Goal: Task Accomplishment & Management: Use online tool/utility

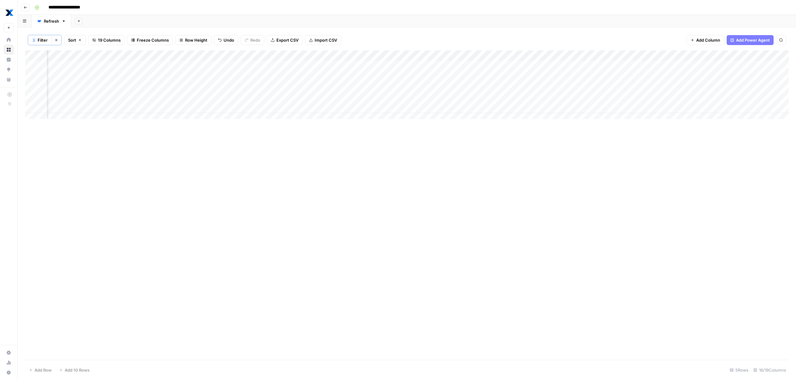
scroll to position [0, 511]
click at [588, 77] on div "Add Column" at bounding box center [406, 86] width 763 height 73
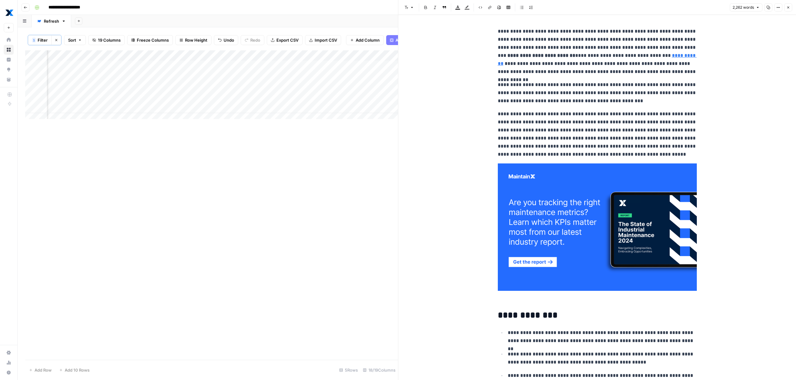
click at [768, 8] on icon "button" at bounding box center [768, 7] width 3 height 3
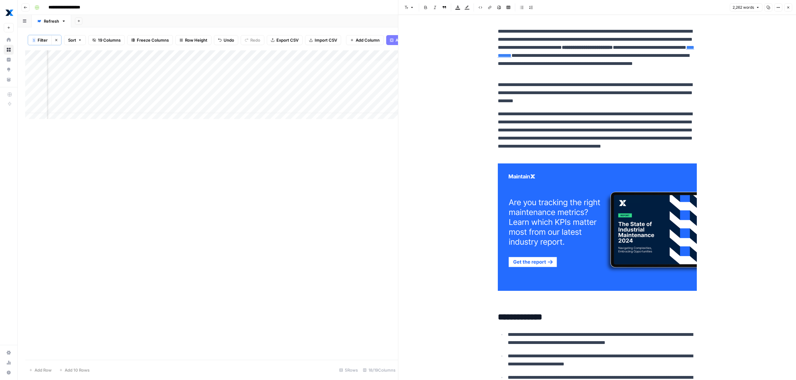
scroll to position [0, 670]
click at [267, 102] on div "Add Column" at bounding box center [211, 86] width 373 height 73
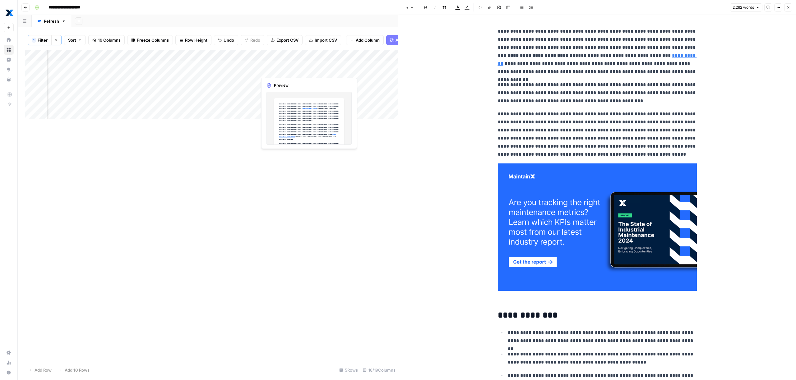
click at [289, 71] on div "Add Column" at bounding box center [211, 86] width 373 height 73
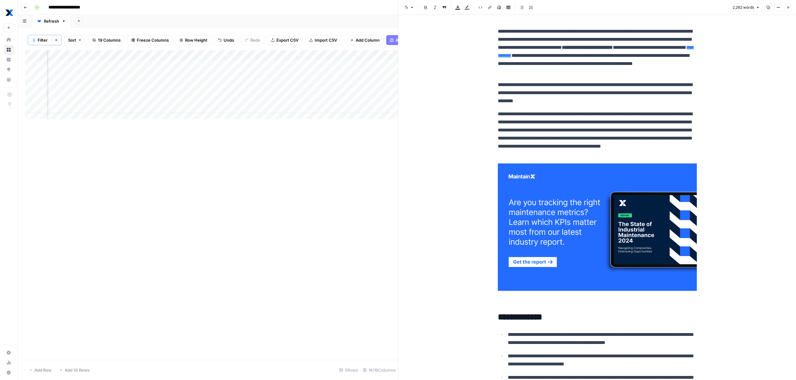
click at [299, 70] on div "Add Column" at bounding box center [211, 86] width 373 height 73
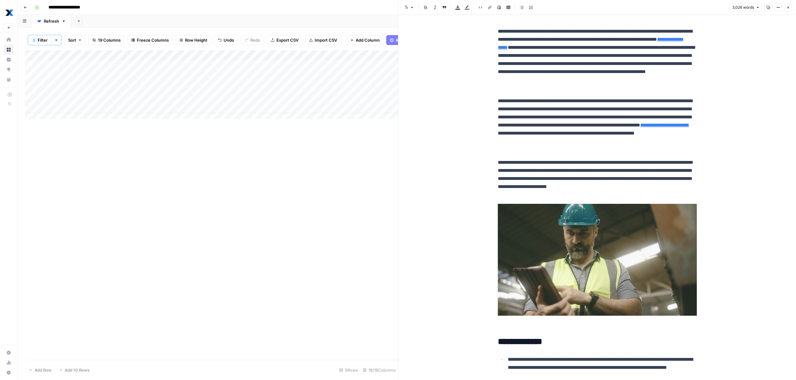
click at [158, 102] on div "Add Column" at bounding box center [211, 86] width 373 height 73
click at [165, 78] on div "Add Column" at bounding box center [211, 86] width 373 height 73
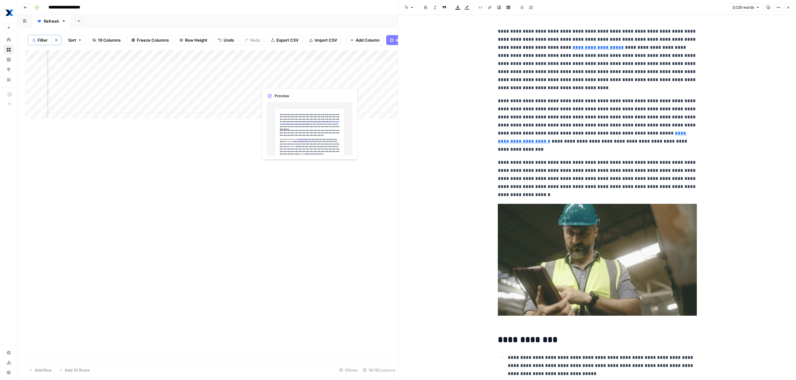
click at [279, 81] on div "Add Column" at bounding box center [211, 86] width 373 height 73
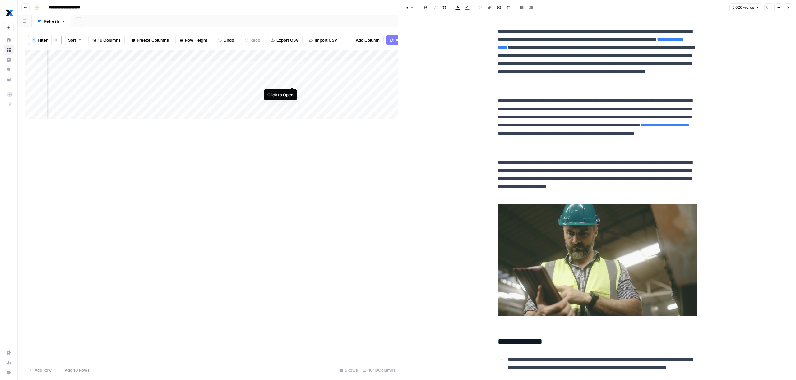
click at [293, 82] on div "Add Column" at bounding box center [211, 86] width 373 height 73
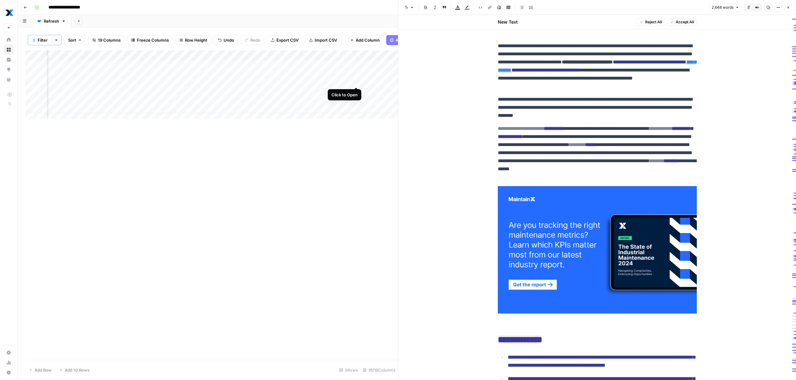
click at [354, 80] on div "Add Column" at bounding box center [211, 86] width 373 height 73
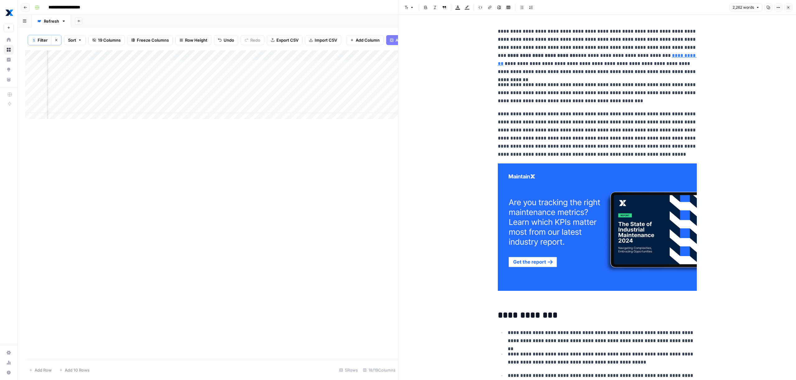
click at [770, 7] on icon "button" at bounding box center [768, 7] width 3 height 3
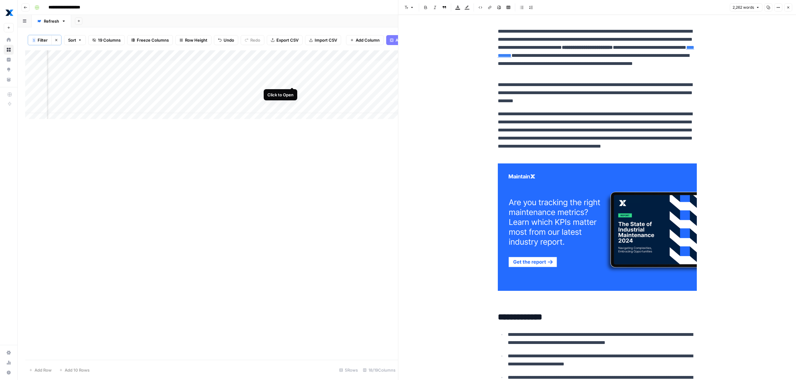
click at [291, 82] on div "Add Column" at bounding box center [211, 86] width 373 height 73
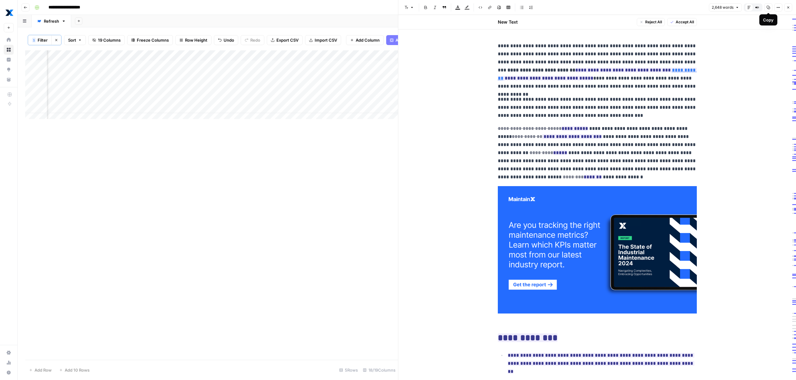
click at [768, 9] on button "Copy" at bounding box center [768, 7] width 8 height 8
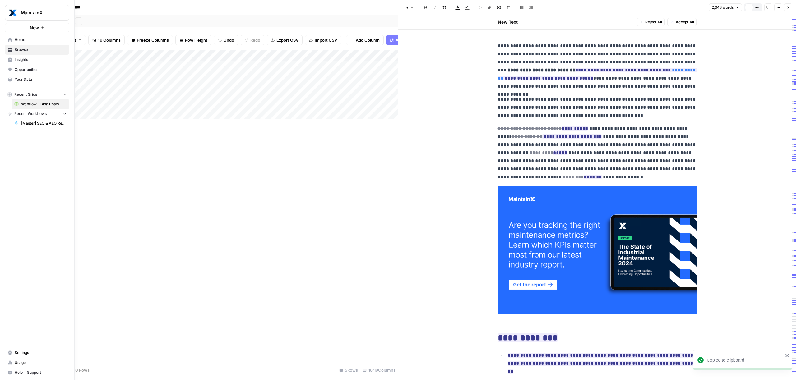
click at [29, 353] on span "Settings" at bounding box center [41, 353] width 52 height 6
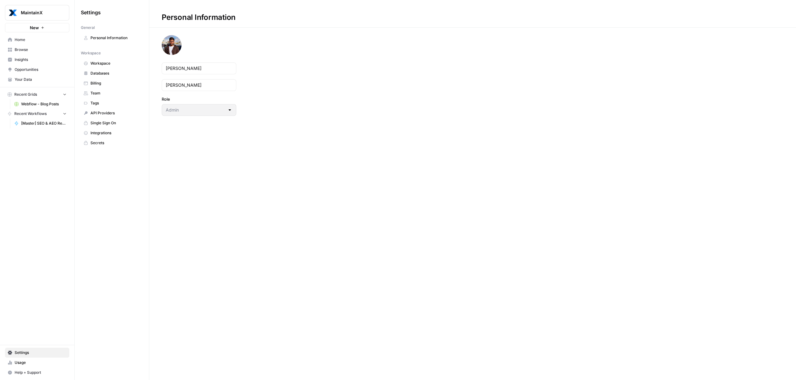
click at [99, 96] on link "Team" at bounding box center [112, 93] width 62 height 10
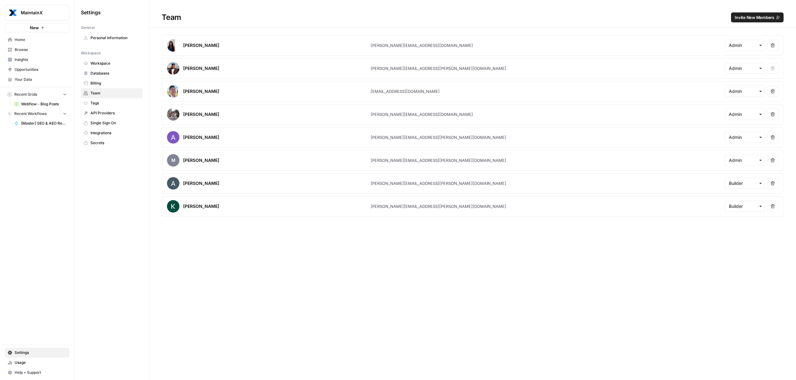
click at [749, 18] on span "Invite New Members" at bounding box center [754, 17] width 39 height 6
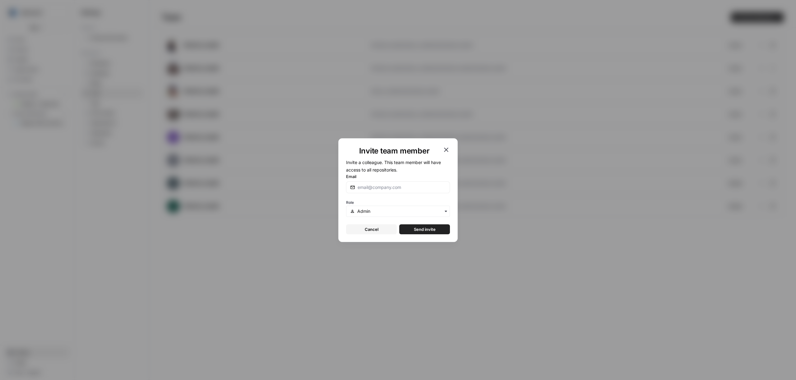
click at [388, 191] on div at bounding box center [398, 188] width 104 height 12
click at [400, 190] on input "Email" at bounding box center [402, 187] width 88 height 6
paste input "jason.gatoff@getmaintainx.com"
type input "jason.gatoff@getmaintainx.com"
click at [430, 230] on span "Send invite" at bounding box center [425, 229] width 22 height 6
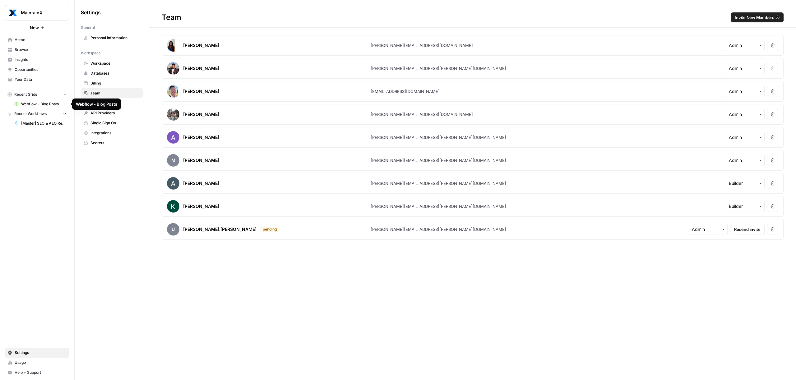
click at [34, 122] on span "[Master] SEO & AEO Refresh" at bounding box center [43, 124] width 45 height 6
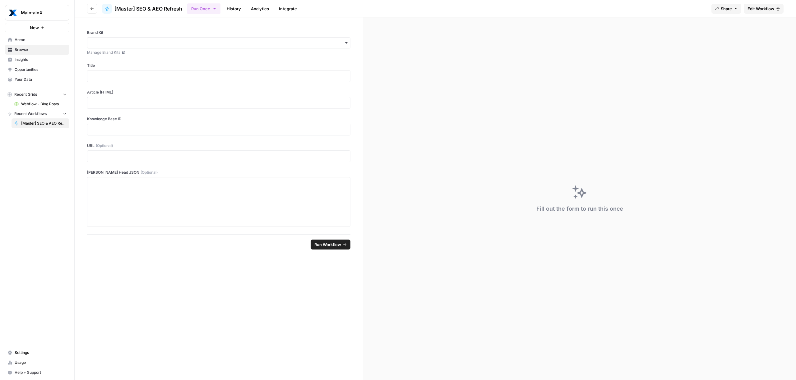
click at [36, 106] on span "Webflow - Blog Posts" at bounding box center [43, 104] width 45 height 6
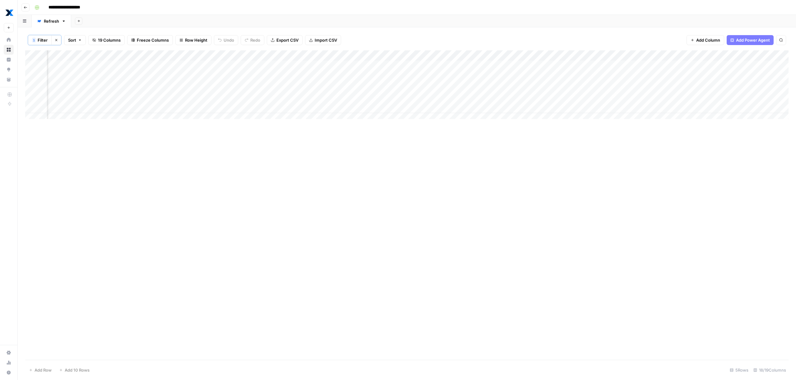
scroll to position [0, 547]
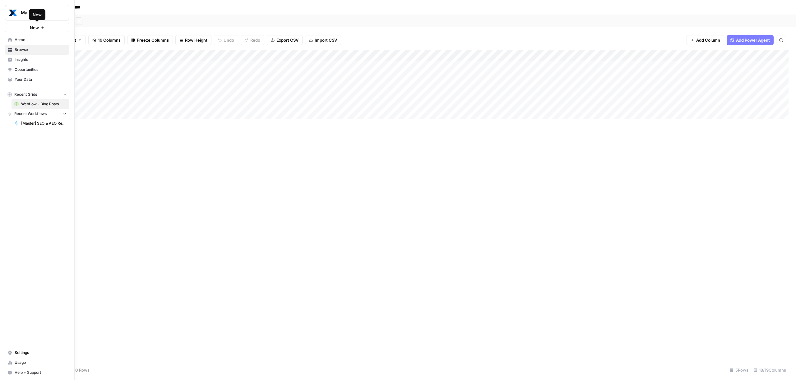
click at [25, 29] on button "New" at bounding box center [37, 27] width 64 height 9
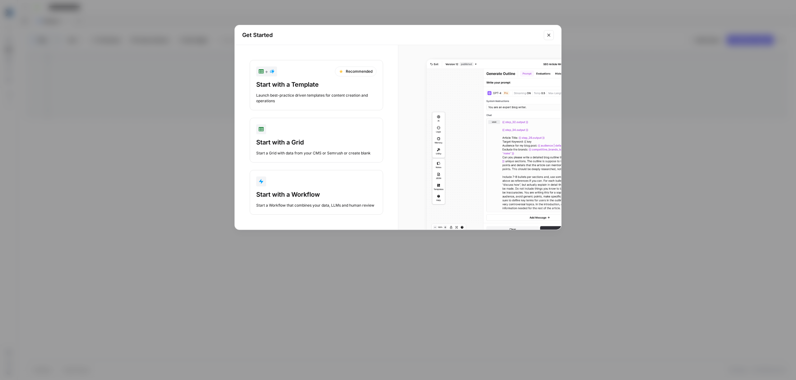
click at [303, 188] on button "Start with a Workflow Start a Workflow that combines your data, LLMs and human …" at bounding box center [316, 192] width 133 height 45
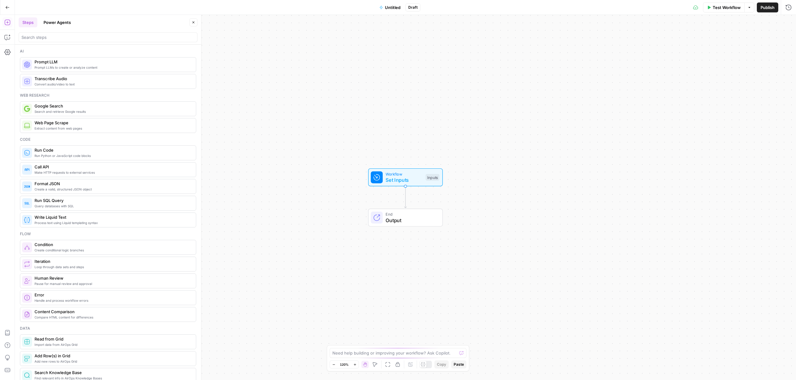
click at [60, 30] on div at bounding box center [108, 36] width 179 height 12
click at [56, 23] on button "Power Agents" at bounding box center [57, 22] width 35 height 10
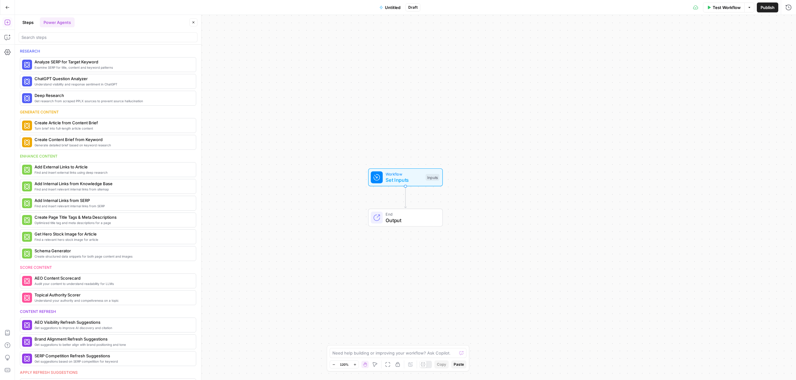
click at [29, 23] on button "Steps" at bounding box center [28, 22] width 19 height 10
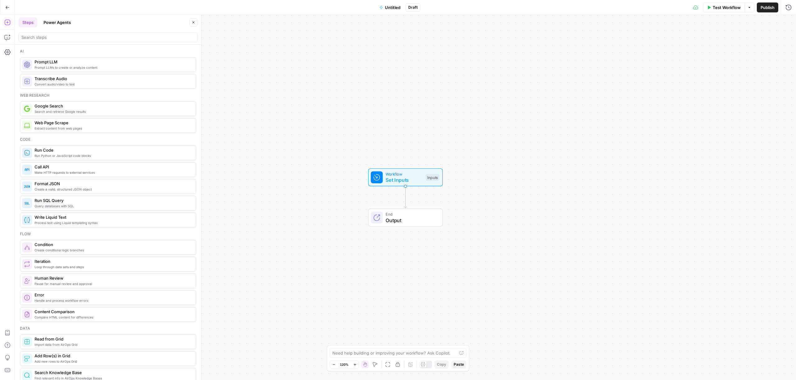
click at [58, 17] on header "Steps Power Agents Close" at bounding box center [108, 30] width 186 height 30
click at [63, 109] on span "Search and retrieve Google results" at bounding box center [113, 111] width 156 height 5
click at [6, 6] on icon "button" at bounding box center [7, 7] width 4 height 4
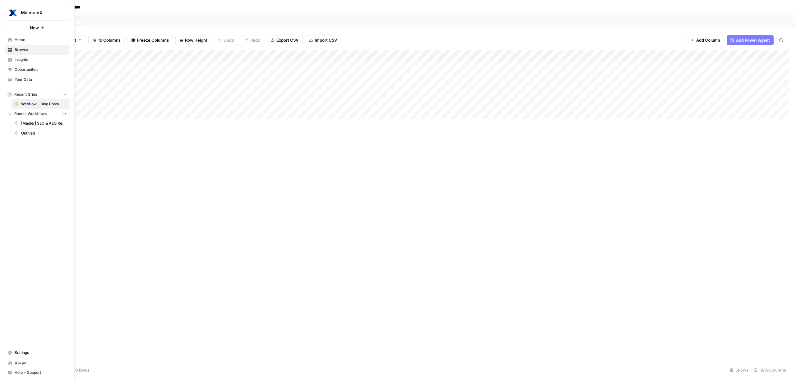
click at [22, 39] on span "Home" at bounding box center [41, 40] width 52 height 6
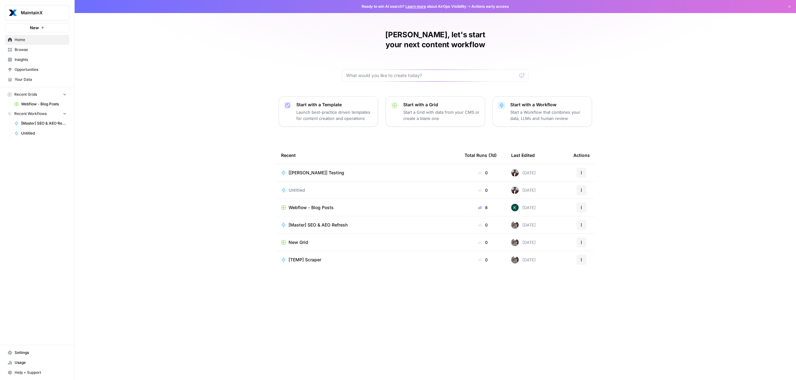
click at [318, 222] on span "[Master] SEO & AEO Refresh" at bounding box center [318, 225] width 59 height 6
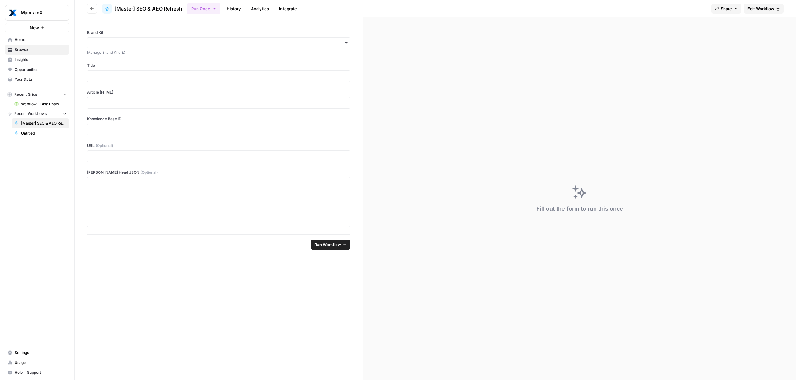
click at [771, 10] on span "Edit Workflow" at bounding box center [761, 9] width 27 height 6
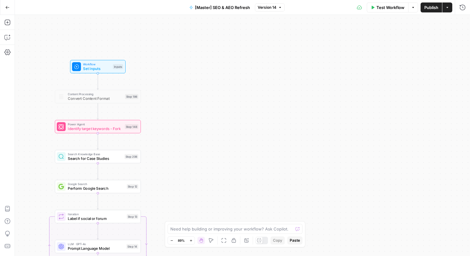
click at [98, 68] on span "Set Inputs" at bounding box center [96, 69] width 27 height 6
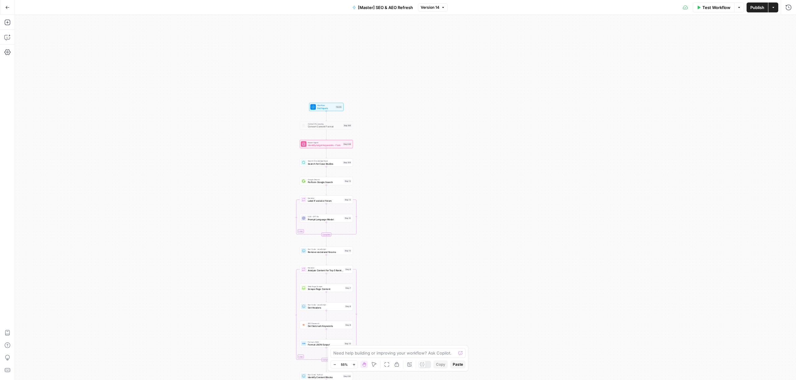
click at [772, 10] on button "Actions" at bounding box center [773, 7] width 10 height 10
click at [6, 6] on icon "button" at bounding box center [7, 7] width 4 height 4
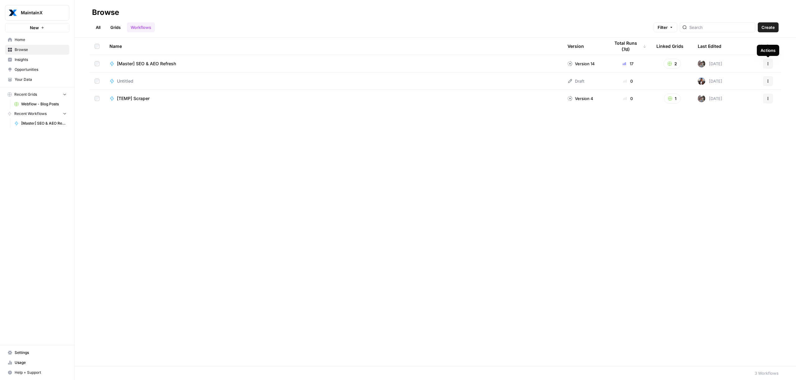
click at [771, 63] on button "Actions" at bounding box center [768, 64] width 10 height 10
click at [734, 129] on span "Duplicate" at bounding box center [741, 127] width 50 height 6
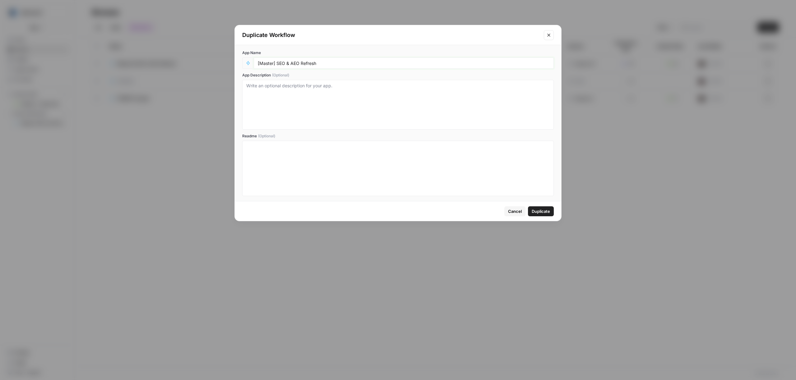
click at [272, 63] on input "[Master] SEO & AEO Refresh" at bounding box center [404, 63] width 292 height 6
click at [269, 63] on input "[Master] SEO & AEO Refresh" at bounding box center [404, 63] width 292 height 6
type input "[[PERSON_NAME]] Testing"
click at [548, 215] on button "Duplicate" at bounding box center [541, 211] width 26 height 10
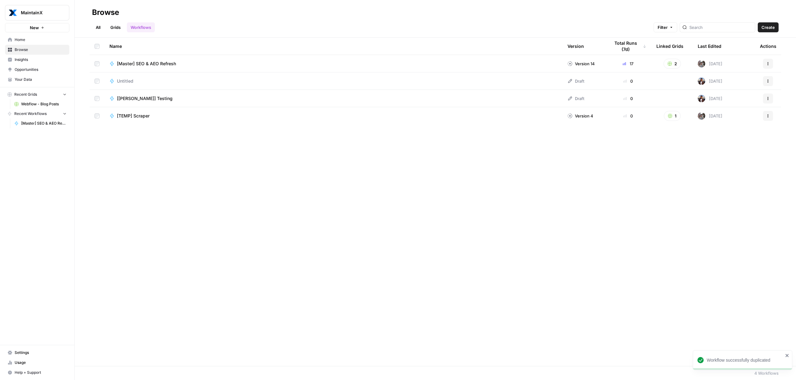
click at [332, 165] on div "Name Version Total Runs (7d) Linked Grids Last Edited Actions [Master] SEO & AE…" at bounding box center [435, 202] width 721 height 329
click at [133, 97] on span "[[PERSON_NAME]] Testing" at bounding box center [145, 98] width 56 height 6
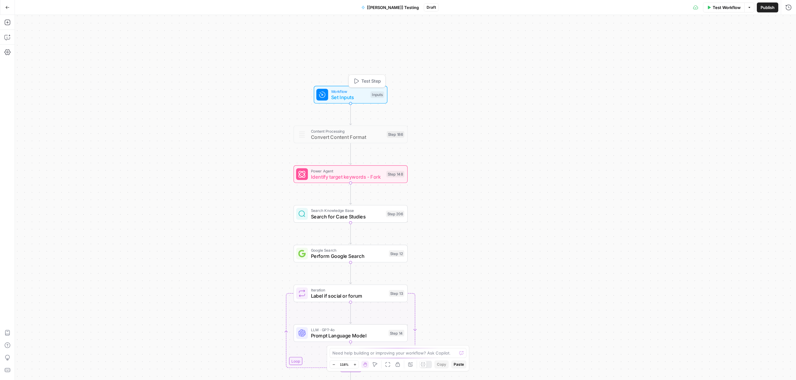
click at [349, 97] on span "Set Inputs" at bounding box center [349, 97] width 36 height 7
click at [605, 53] on Kit "Brand Kit" at bounding box center [676, 50] width 224 height 6
click at [474, 75] on div "true false false true false true Workflow Set Inputs Inputs Content Processing …" at bounding box center [405, 197] width 781 height 365
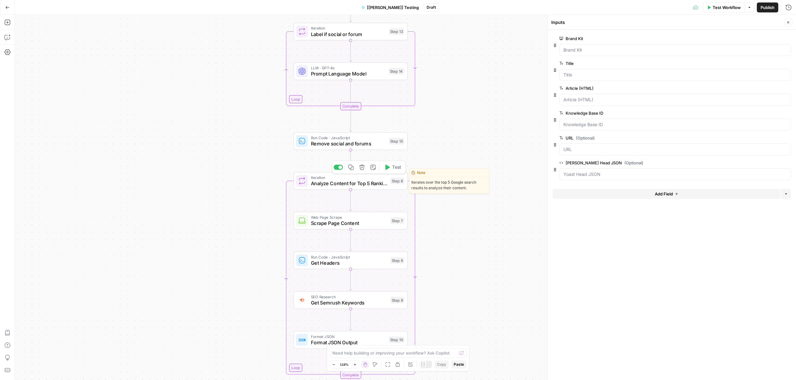
click at [360, 185] on span "Analyze Content for Top 5 Ranking Pages" at bounding box center [349, 183] width 77 height 7
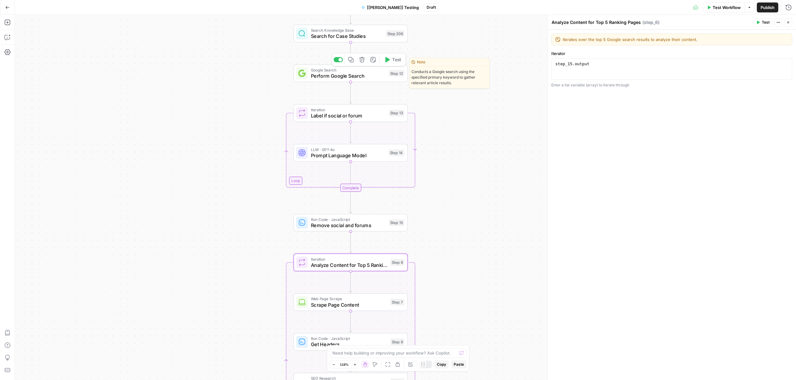
click at [358, 74] on span "Perform Google Search" at bounding box center [348, 75] width 75 height 7
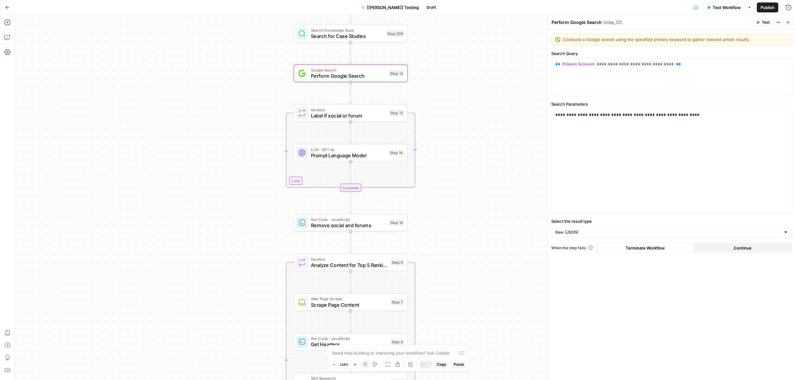
click at [355, 308] on span "Scrape Page Content" at bounding box center [349, 304] width 77 height 7
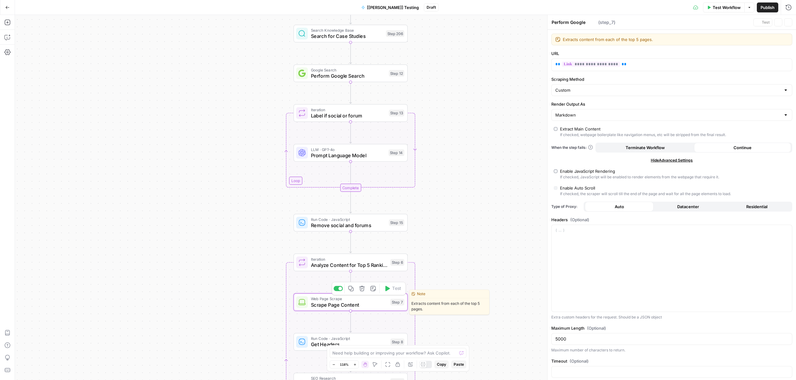
type textarea "Scrape Page Content"
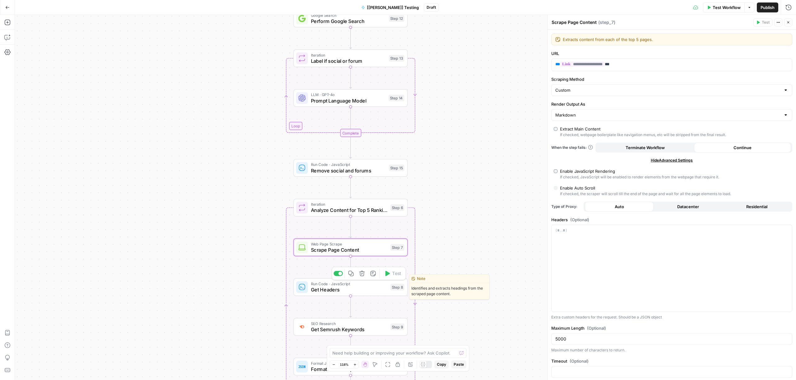
click at [350, 289] on span "Get Headers" at bounding box center [349, 289] width 77 height 7
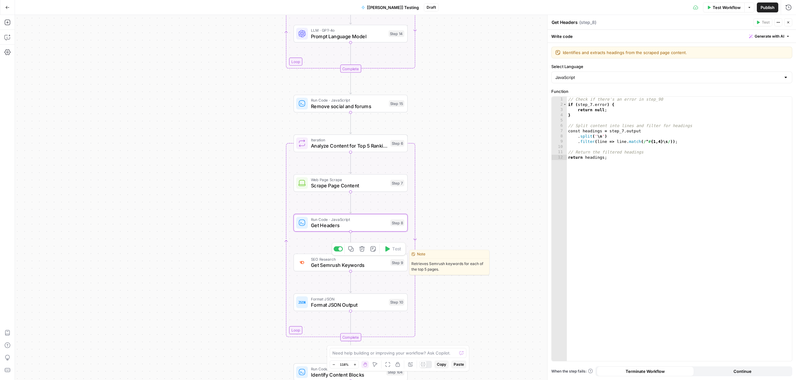
click at [359, 268] on span "Get Semrush Keywords" at bounding box center [349, 265] width 77 height 7
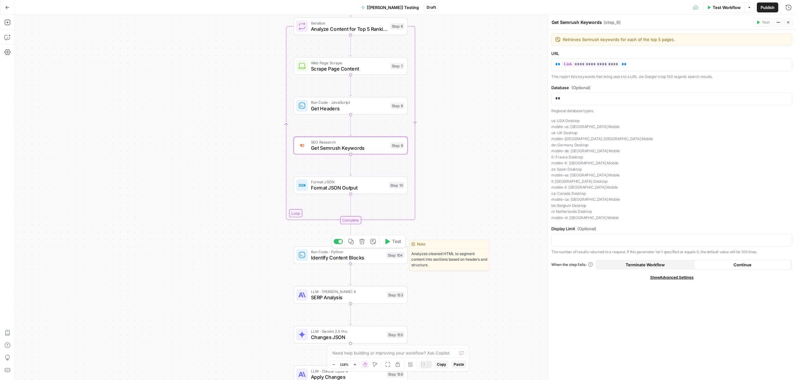
click at [383, 261] on span "Identify Content Blocks" at bounding box center [347, 257] width 72 height 7
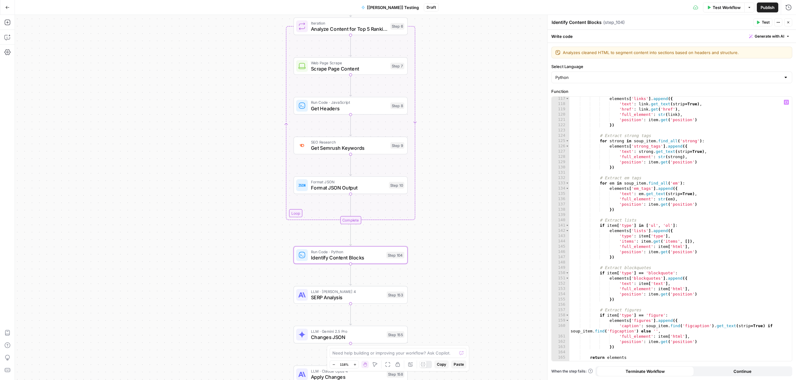
scroll to position [759, 0]
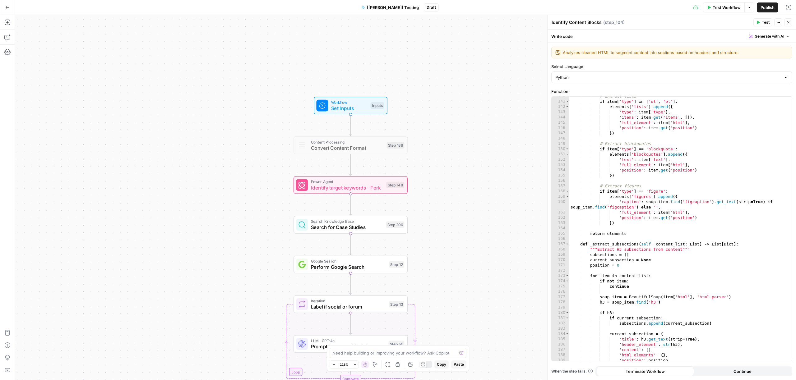
click at [355, 112] on span "Set Inputs" at bounding box center [349, 107] width 36 height 7
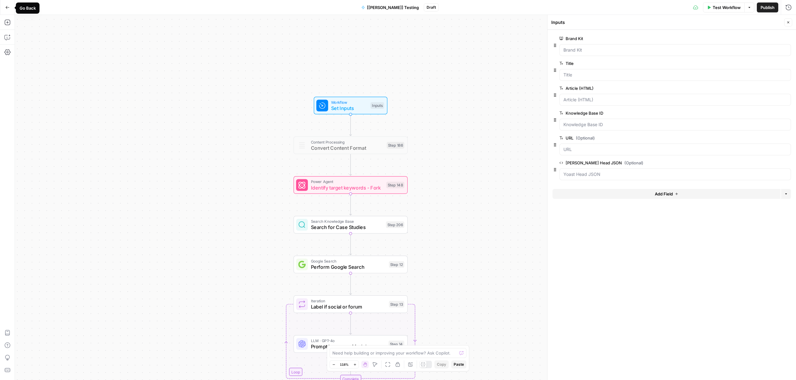
click at [7, 8] on icon "button" at bounding box center [8, 7] width 4 height 3
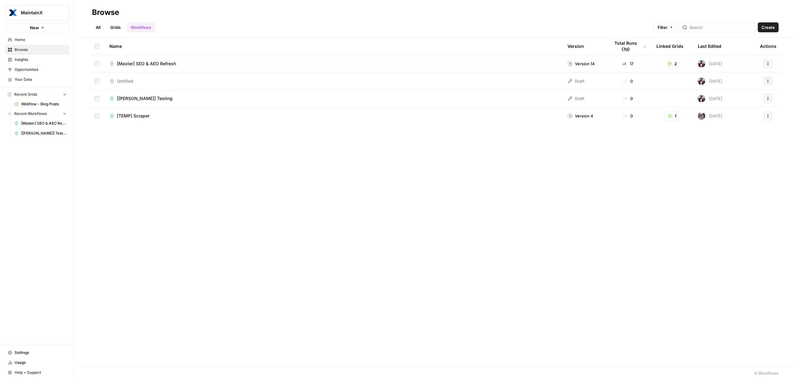
click at [134, 99] on span "[[PERSON_NAME]] Testing" at bounding box center [145, 98] width 56 height 6
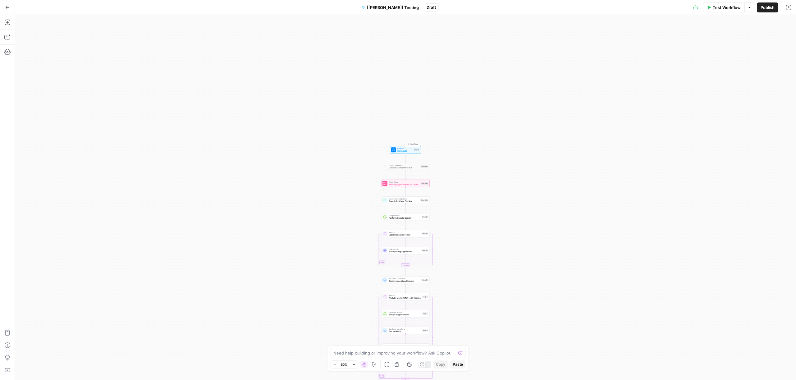
click at [410, 151] on span "Set Inputs" at bounding box center [405, 151] width 16 height 3
click at [493, 132] on div "true false false true false true Workflow Set Inputs Inputs Content Processing …" at bounding box center [405, 197] width 781 height 365
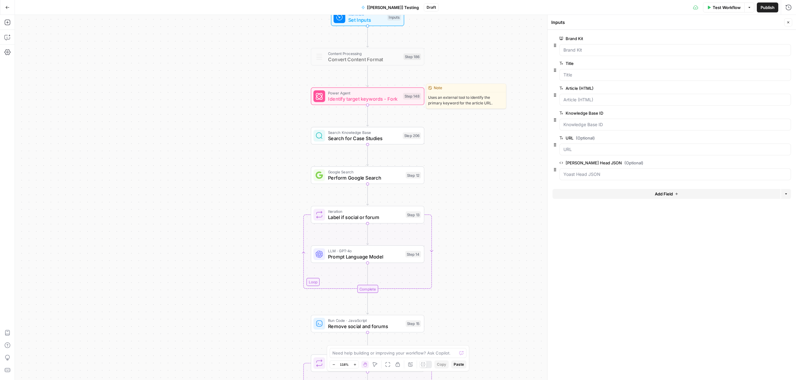
click at [369, 100] on span "Identify target keywords - Fork" at bounding box center [364, 98] width 72 height 7
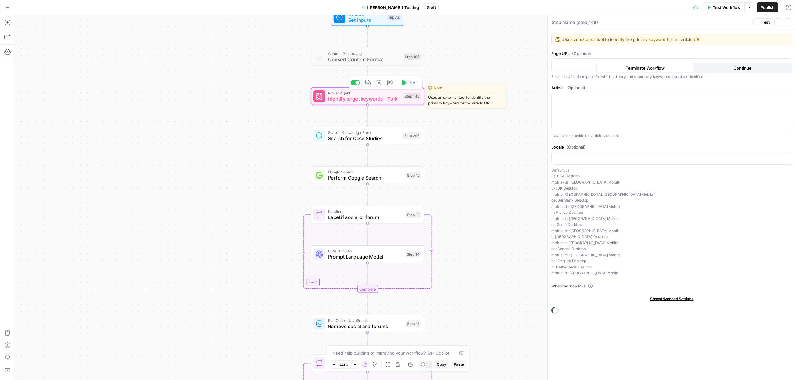
type textarea "Identify target keywords - Fork"
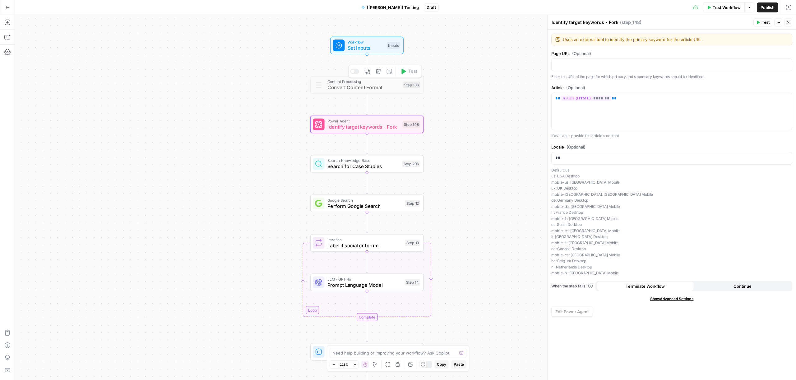
click at [372, 88] on span "Convert Content Format" at bounding box center [363, 87] width 72 height 7
click at [370, 123] on span "Power Agent" at bounding box center [363, 121] width 72 height 6
click at [384, 169] on span "Search for Case Studies" at bounding box center [363, 166] width 72 height 7
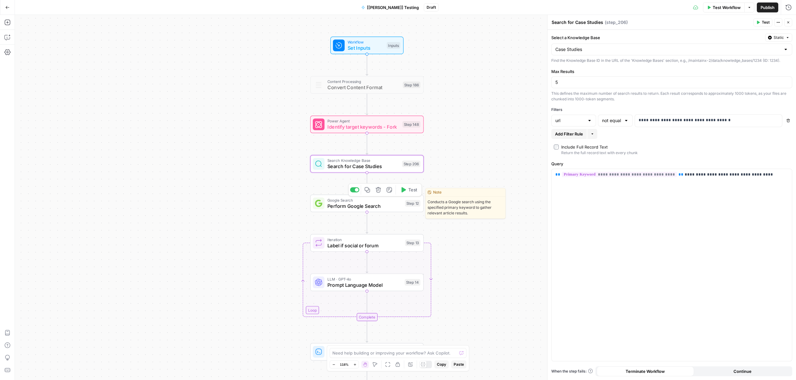
click at [379, 204] on span "Perform Google Search" at bounding box center [364, 205] width 75 height 7
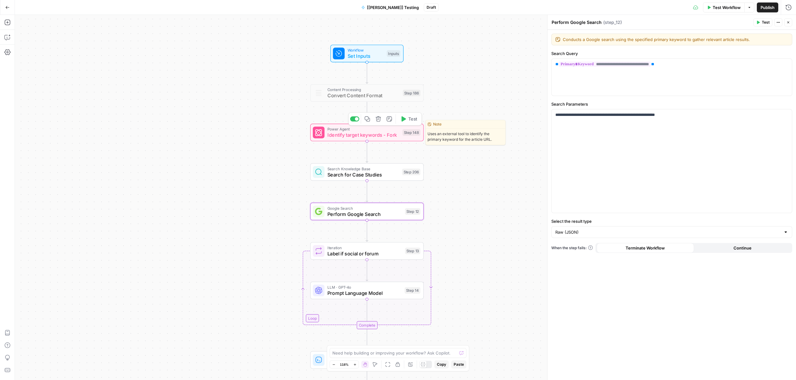
click at [375, 135] on span "Identify target keywords - Fork" at bounding box center [363, 135] width 72 height 7
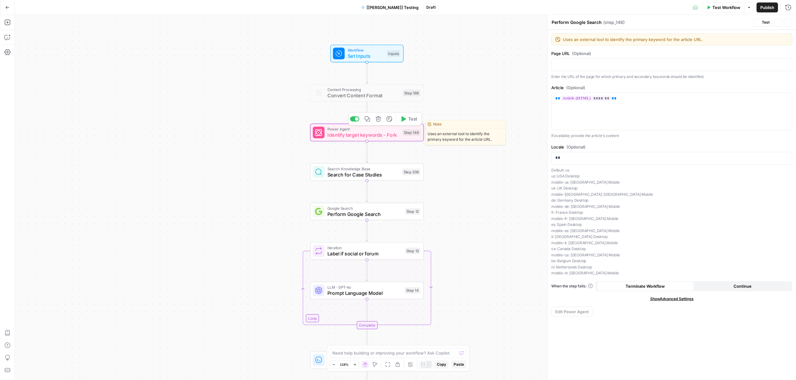
type textarea "Identify target keywords - Fork"
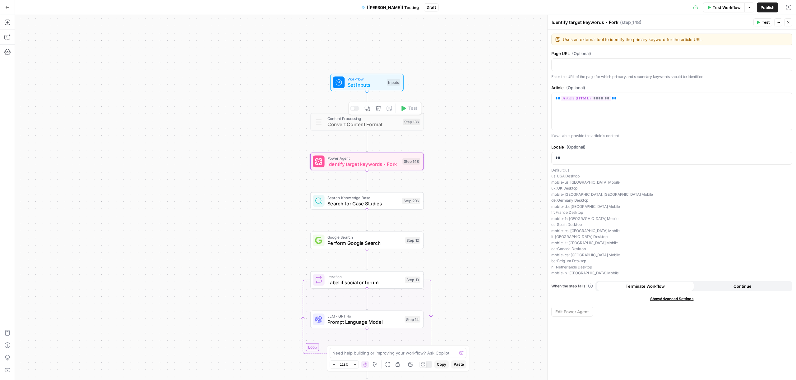
click at [368, 84] on span "Set Inputs" at bounding box center [366, 84] width 36 height 7
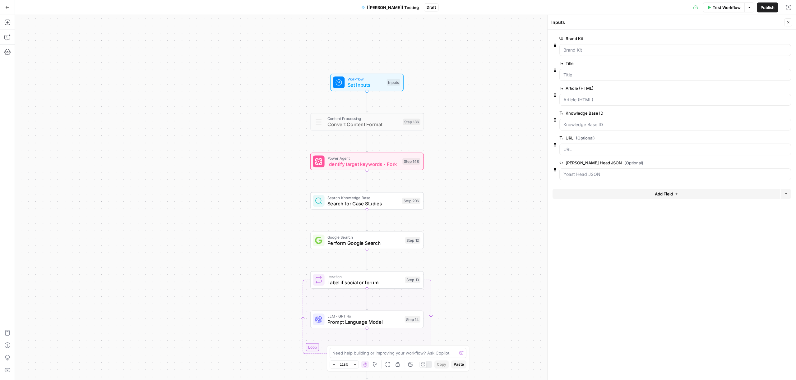
click at [658, 195] on span "Add Field" at bounding box center [664, 194] width 18 height 6
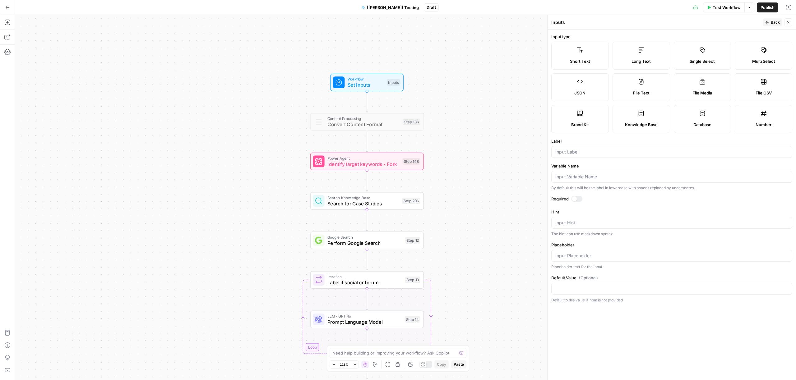
click at [591, 57] on label "Short Text" at bounding box center [580, 56] width 58 height 28
click at [585, 154] on input "Label" at bounding box center [671, 152] width 233 height 6
type input "Primary Keyword"
click at [535, 158] on div "true false false true false true Workflow Set Inputs Inputs Content Processing …" at bounding box center [405, 197] width 781 height 365
click at [771, 23] on span "Back" at bounding box center [775, 23] width 9 height 6
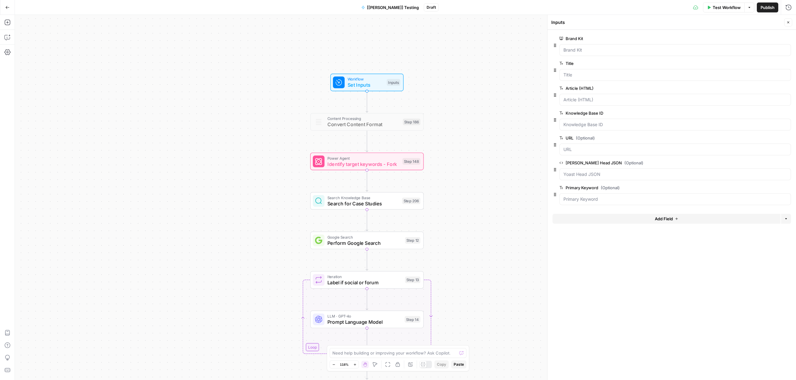
click at [655, 220] on span "Add Field" at bounding box center [664, 219] width 18 height 6
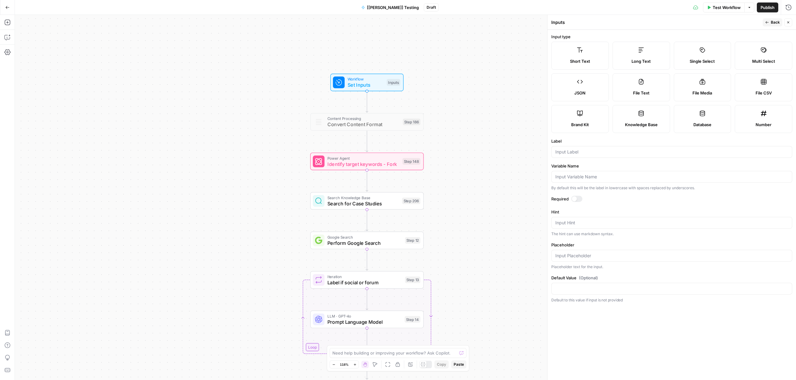
click at [624, 53] on label "Long Text" at bounding box center [642, 56] width 58 height 28
click at [579, 153] on input "Label" at bounding box center [671, 152] width 233 height 6
type input "Entities"
click at [529, 142] on div "true false false true false true Workflow Set Inputs Inputs Content Processing …" at bounding box center [405, 197] width 781 height 365
click at [767, 21] on icon "button" at bounding box center [767, 23] width 4 height 4
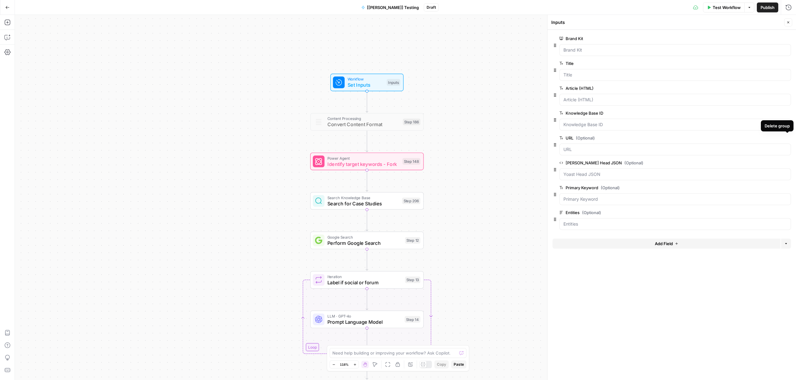
click at [789, 139] on icon "button" at bounding box center [787, 138] width 3 height 3
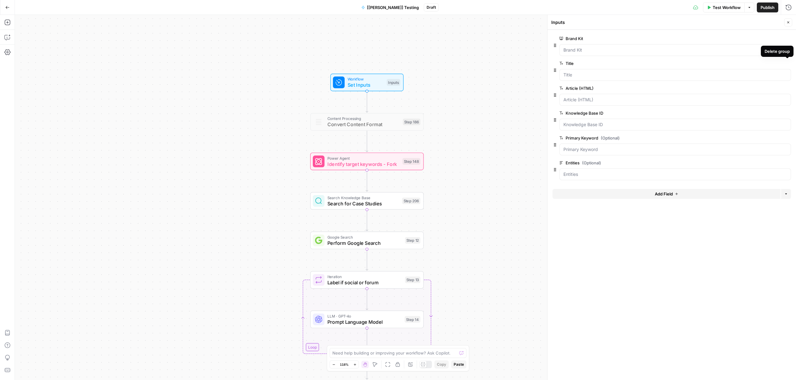
click at [789, 64] on button "Delete group" at bounding box center [787, 63] width 7 height 7
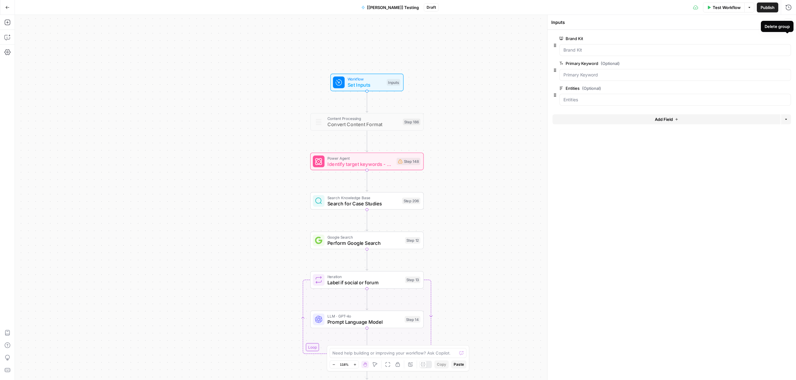
click at [731, 46] on div at bounding box center [675, 50] width 232 height 12
click at [726, 52] on Kit "Brand Kit" at bounding box center [676, 50] width 224 height 6
click at [788, 40] on icon "button" at bounding box center [787, 38] width 3 height 3
click at [532, 103] on div "true false false true false true Workflow Set Inputs Inputs Content Processing …" at bounding box center [405, 197] width 781 height 365
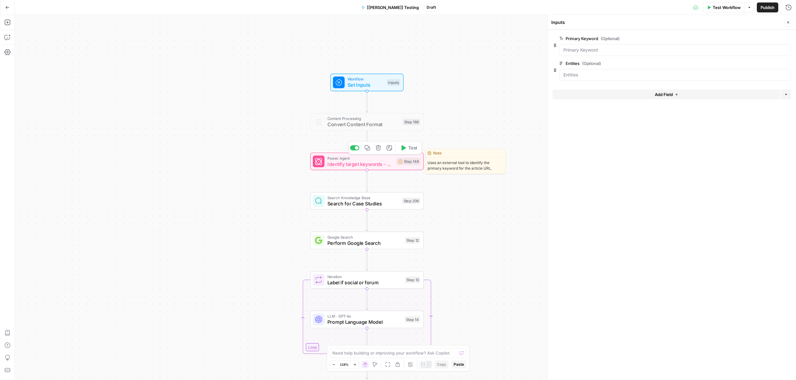
click at [363, 161] on span "Identify target keywords - Fork" at bounding box center [360, 163] width 66 height 7
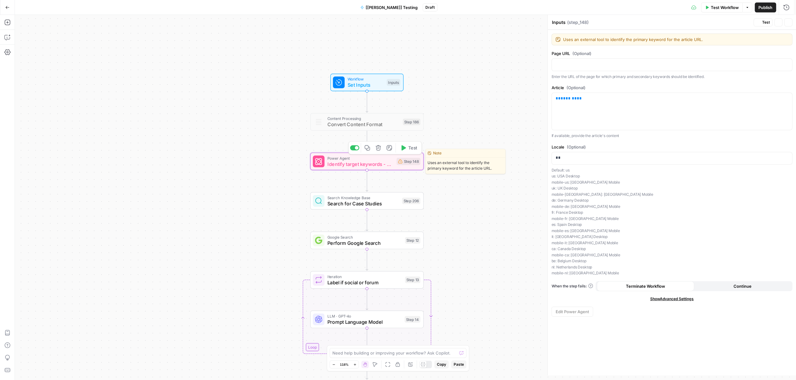
type textarea "Identify target keywords - Fork"
click at [376, 149] on icon "button" at bounding box center [378, 148] width 6 height 6
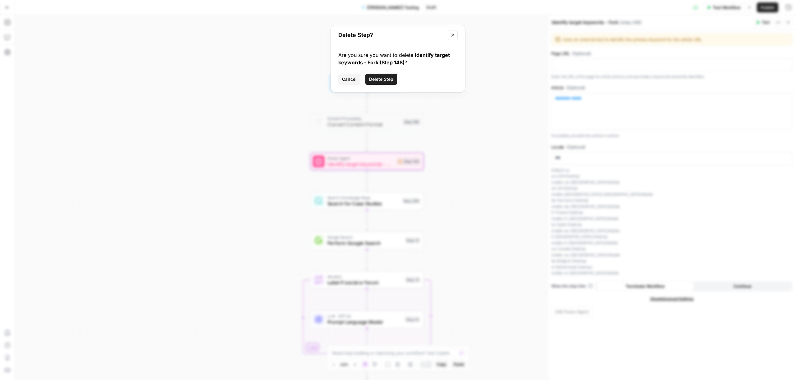
click at [378, 77] on span "Delete Step" at bounding box center [381, 79] width 24 height 6
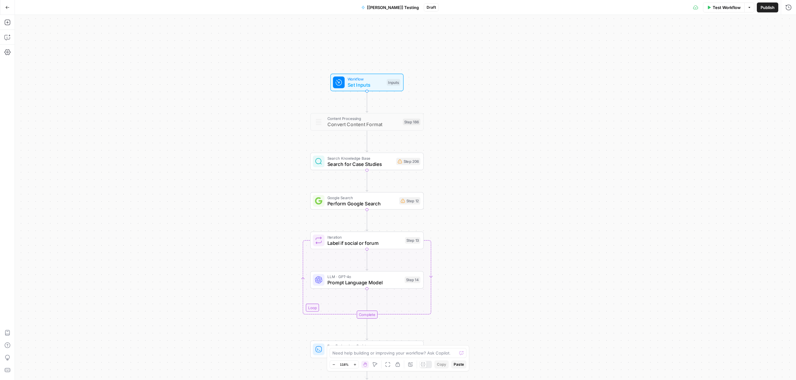
click at [372, 163] on span "Search for Case Studies" at bounding box center [360, 163] width 66 height 7
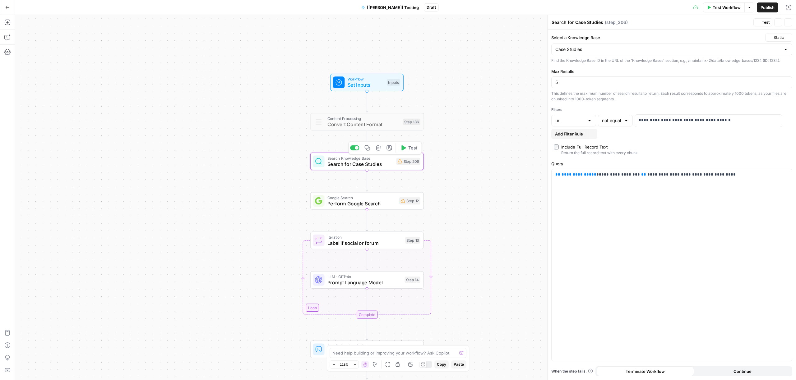
click at [377, 148] on icon "button" at bounding box center [378, 148] width 6 height 6
click at [379, 80] on span "Delete Step" at bounding box center [381, 79] width 24 height 6
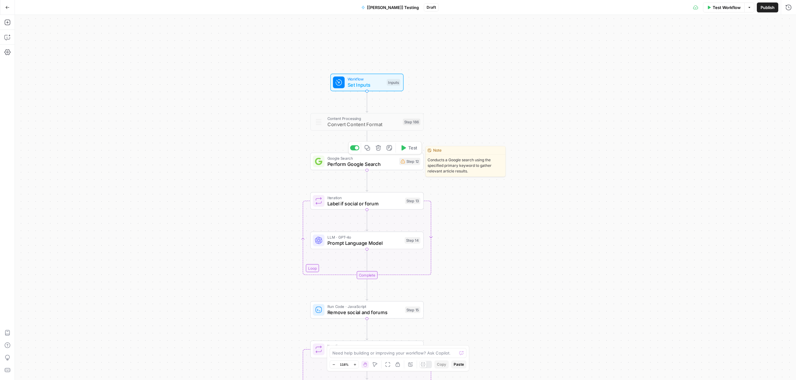
click at [363, 162] on span "Perform Google Search" at bounding box center [361, 163] width 69 height 7
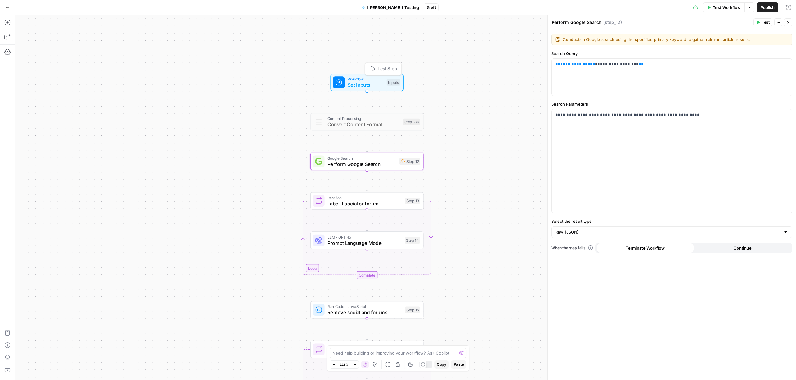
click at [372, 86] on span "Set Inputs" at bounding box center [366, 84] width 36 height 7
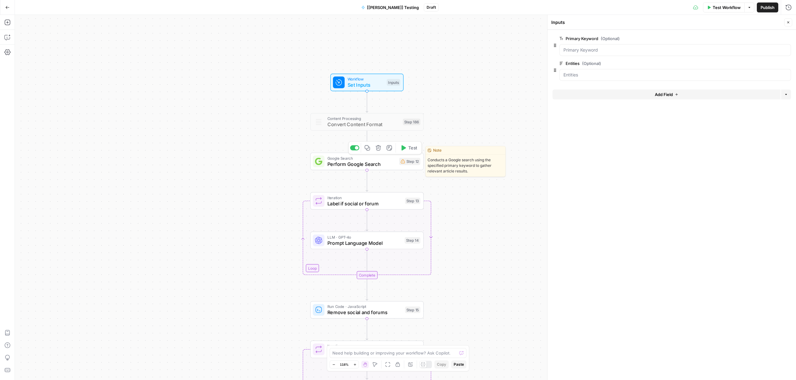
click at [371, 160] on span "Perform Google Search" at bounding box center [361, 163] width 69 height 7
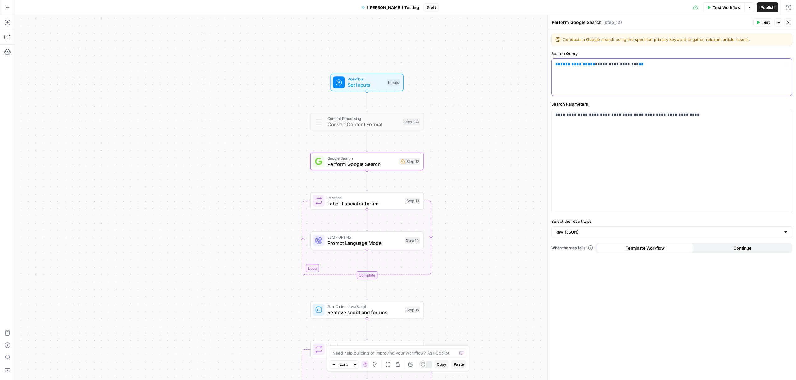
click at [604, 71] on div "**********" at bounding box center [672, 77] width 240 height 37
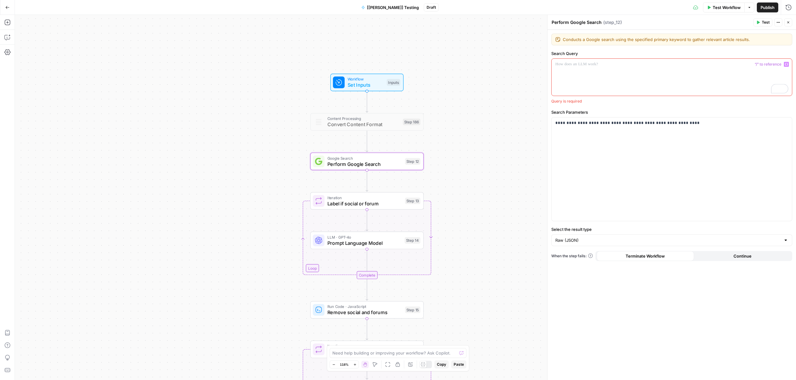
click at [786, 64] on icon "button" at bounding box center [786, 64] width 3 height 3
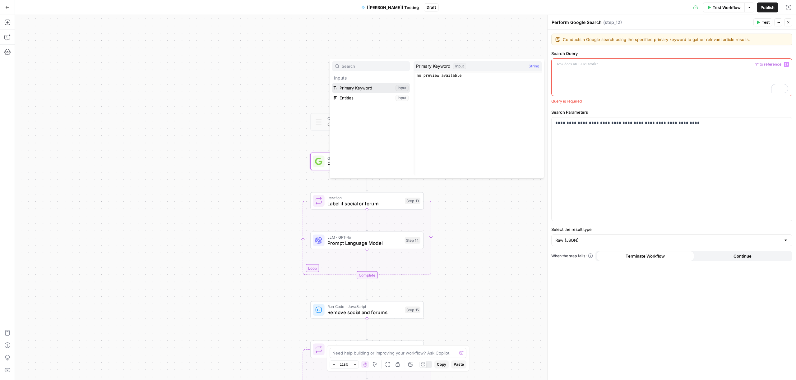
click at [363, 89] on button "Select variable Primary Keyword" at bounding box center [371, 88] width 78 height 10
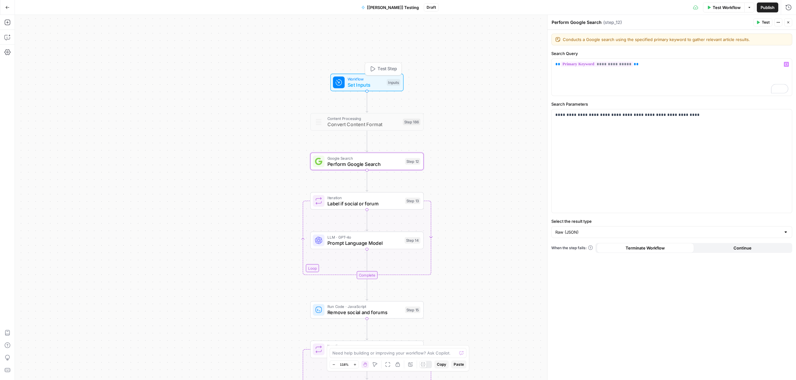
click at [500, 131] on div "true false false true false true Workflow Set Inputs Inputs Test Step Content P…" at bounding box center [405, 197] width 781 height 365
click at [463, 165] on div "true false false true false true Workflow Set Inputs Inputs Content Processing …" at bounding box center [405, 197] width 781 height 365
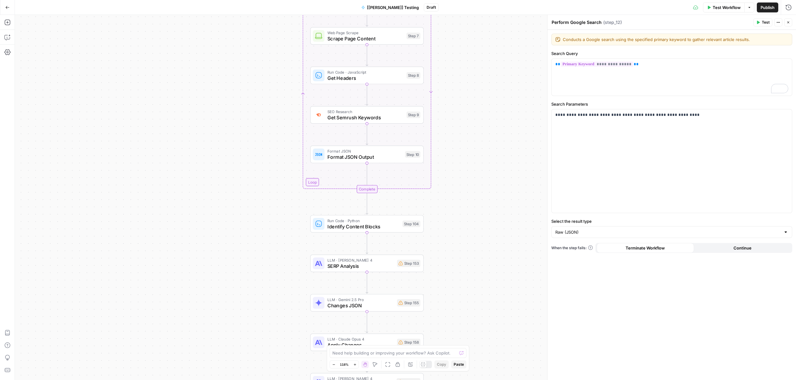
click at [368, 226] on span "Identify Content Blocks" at bounding box center [363, 226] width 72 height 7
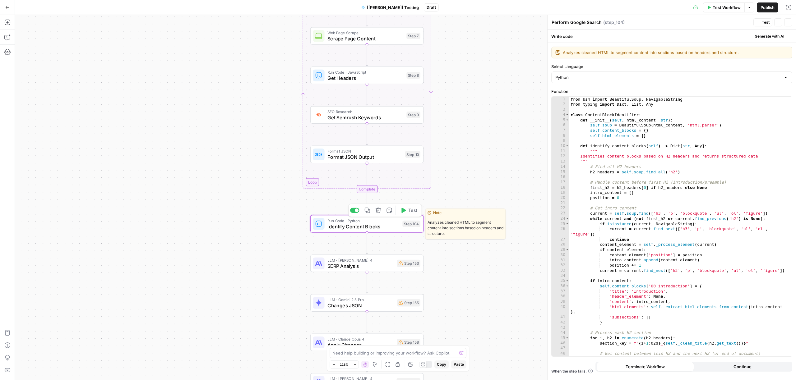
type textarea "Identify Content Blocks"
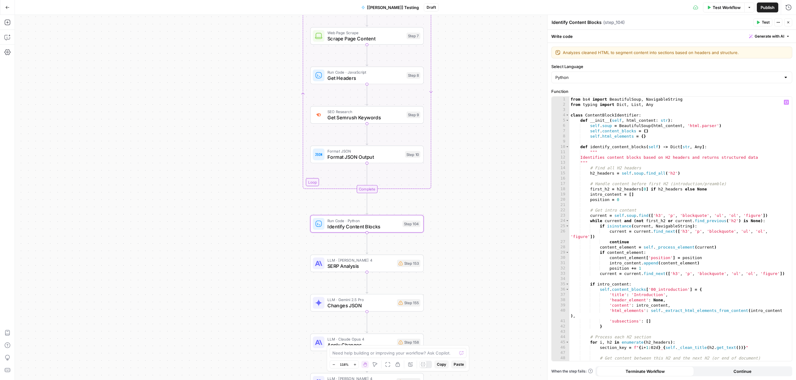
click at [616, 170] on div "from bs4 import BeautifulSoup , NavigableString from typing import Dict , List …" at bounding box center [678, 234] width 218 height 275
type textarea "**********"
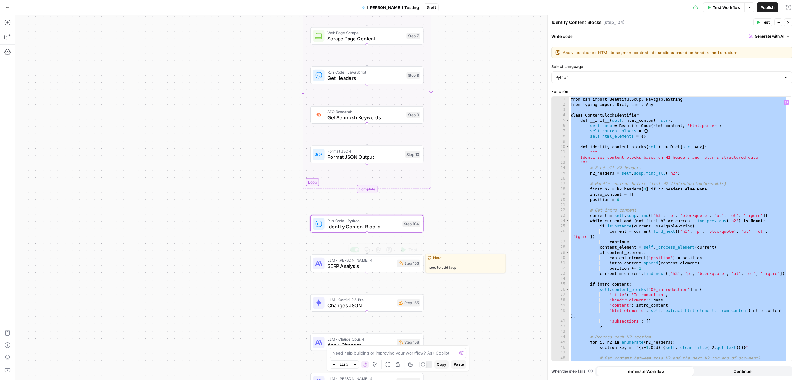
click at [373, 269] on span "SERP Analysis" at bounding box center [360, 265] width 67 height 7
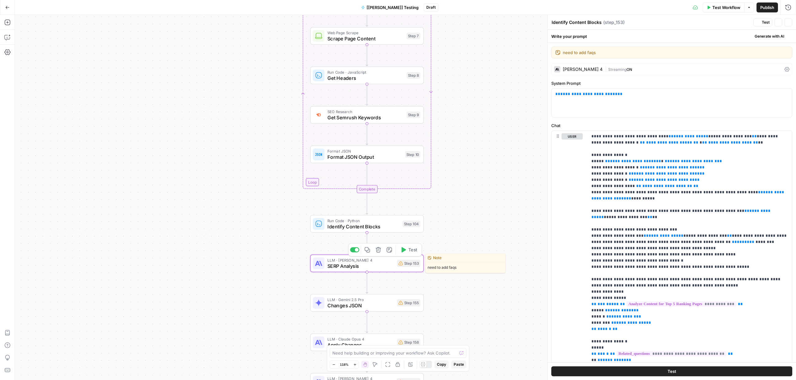
type textarea "SERP Analysis"
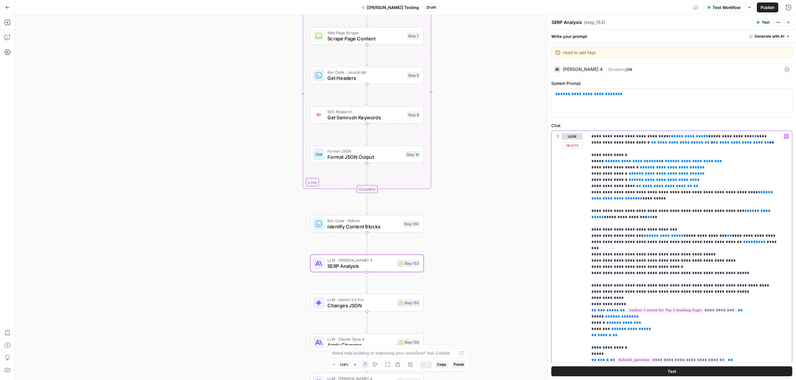
click at [711, 135] on span "**********" at bounding box center [730, 136] width 39 height 4
click at [674, 137] on span "**********" at bounding box center [691, 136] width 35 height 4
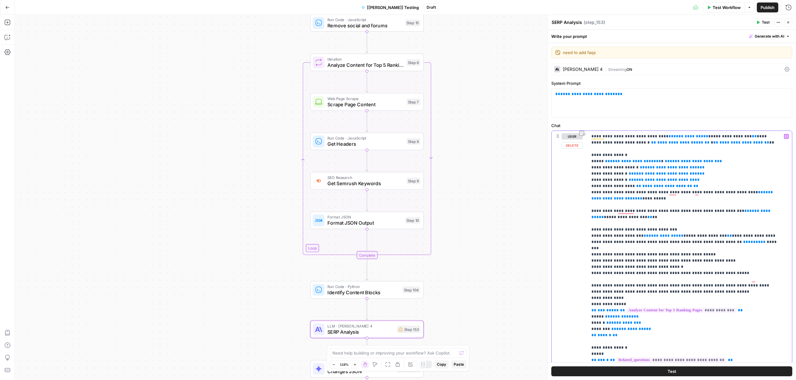
drag, startPoint x: 729, startPoint y: 136, endPoint x: 653, endPoint y: 137, distance: 75.9
click at [785, 137] on icon "button" at bounding box center [786, 136] width 3 height 3
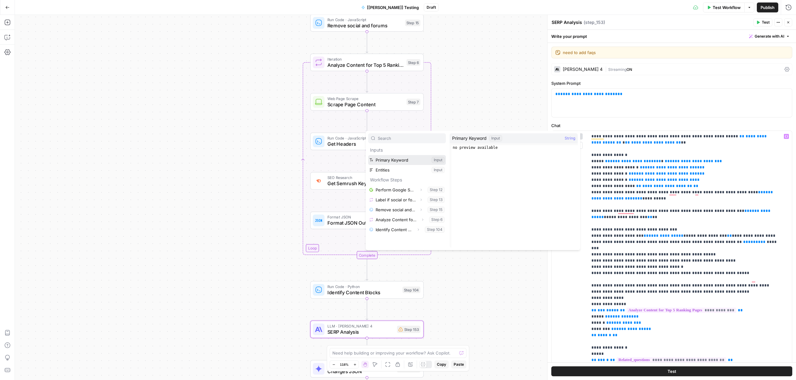
click at [406, 161] on button "Select variable Primary Keyword" at bounding box center [407, 160] width 78 height 10
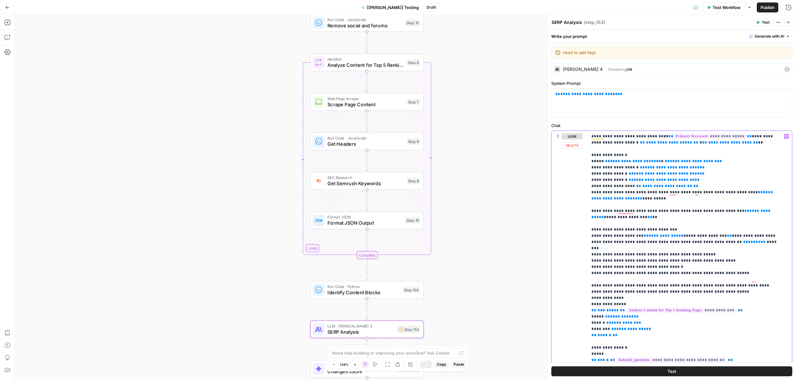
click at [693, 145] on span "**" at bounding box center [695, 143] width 5 height 4
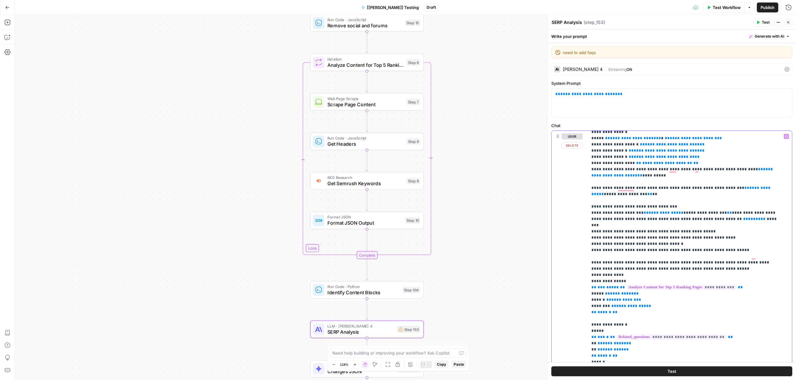
drag, startPoint x: 719, startPoint y: 188, endPoint x: 614, endPoint y: 197, distance: 105.4
click at [785, 137] on icon "button" at bounding box center [786, 136] width 3 height 3
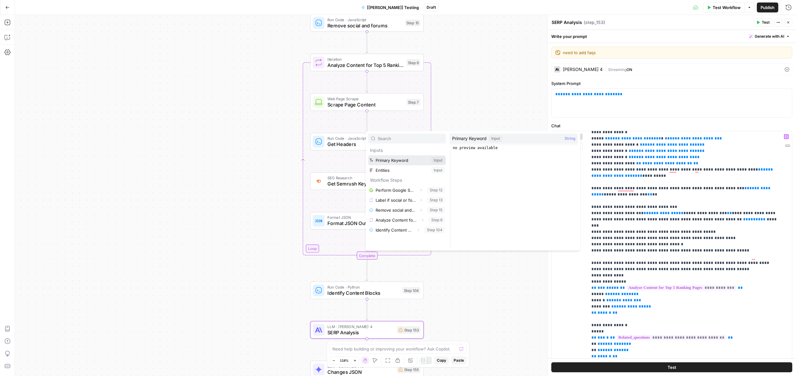
click at [392, 158] on button "Select variable Primary Keyword" at bounding box center [407, 160] width 78 height 10
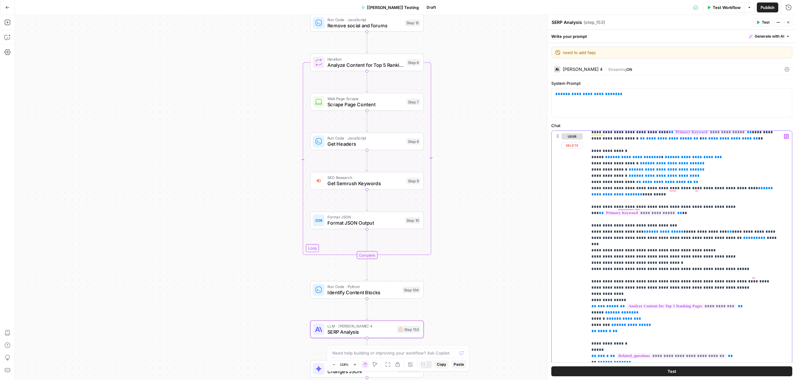
scroll to position [15, 0]
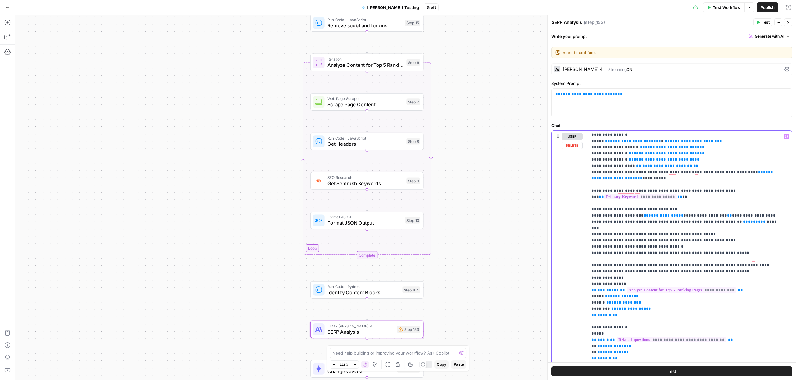
drag, startPoint x: 636, startPoint y: 216, endPoint x: 713, endPoint y: 218, distance: 77.5
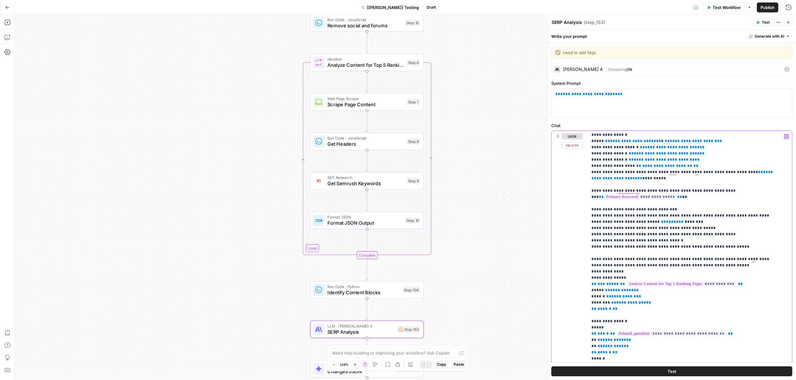
click at [785, 137] on icon "button" at bounding box center [786, 136] width 3 height 3
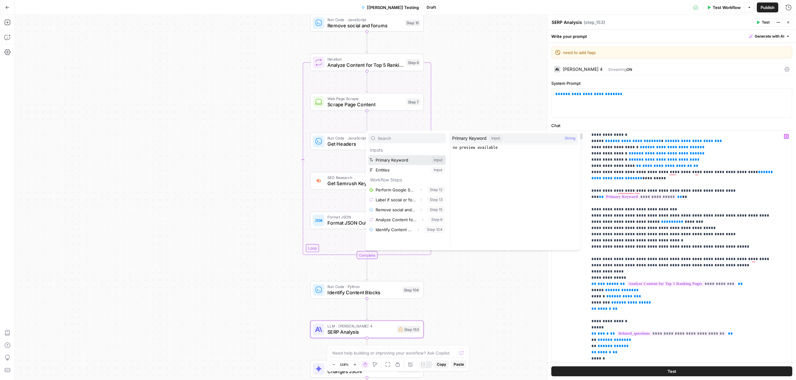
click at [394, 161] on button "Select variable Primary Keyword" at bounding box center [407, 160] width 78 height 10
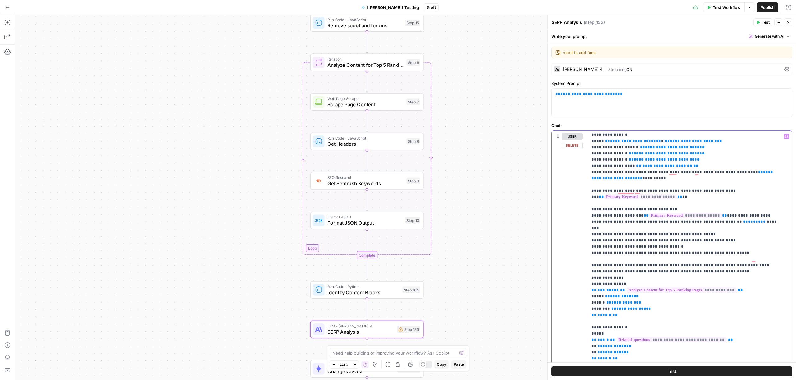
drag, startPoint x: 695, startPoint y: 224, endPoint x: 682, endPoint y: 224, distance: 13.1
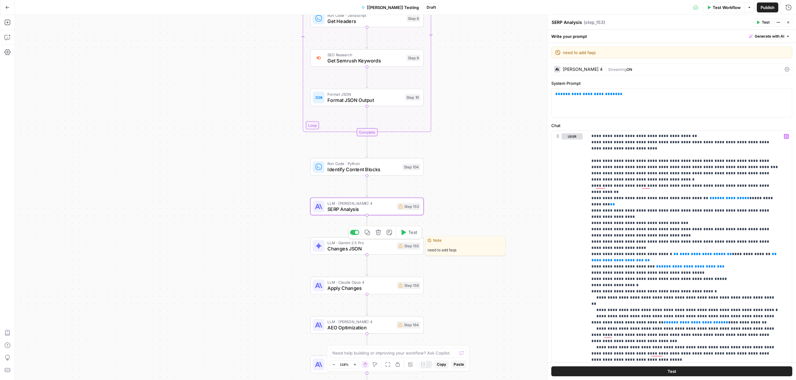
click at [368, 245] on span "Changes JSON" at bounding box center [360, 248] width 67 height 7
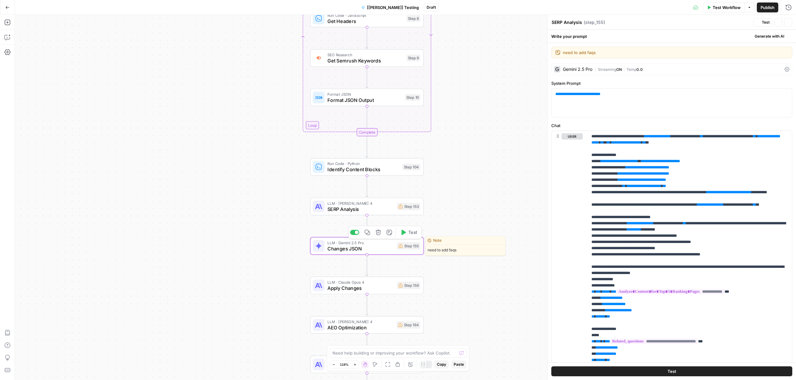
type textarea "Changes JSON"
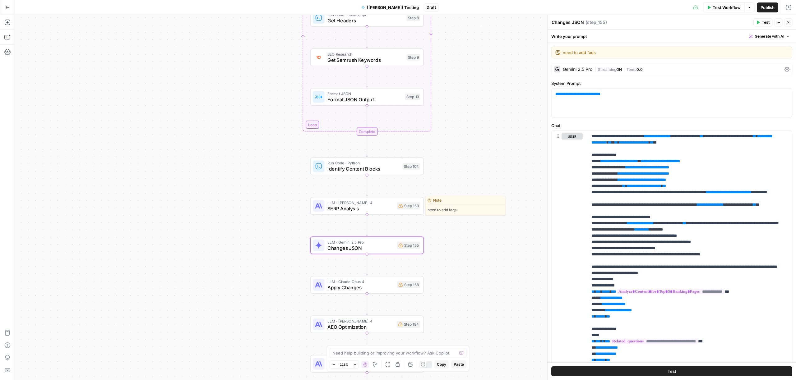
click at [370, 211] on span "SERP Analysis" at bounding box center [360, 208] width 67 height 7
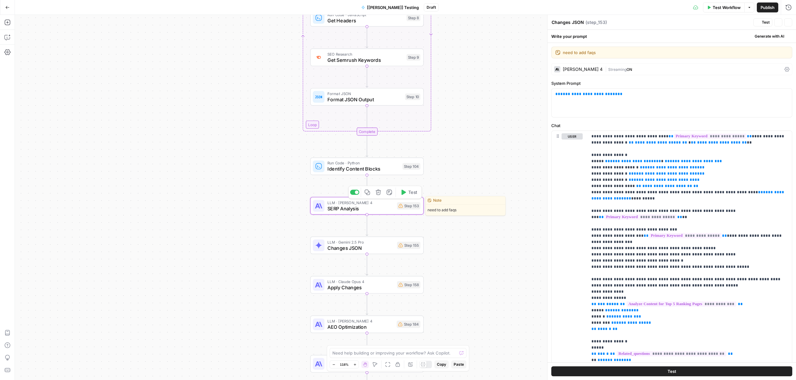
type textarea "SERP Analysis"
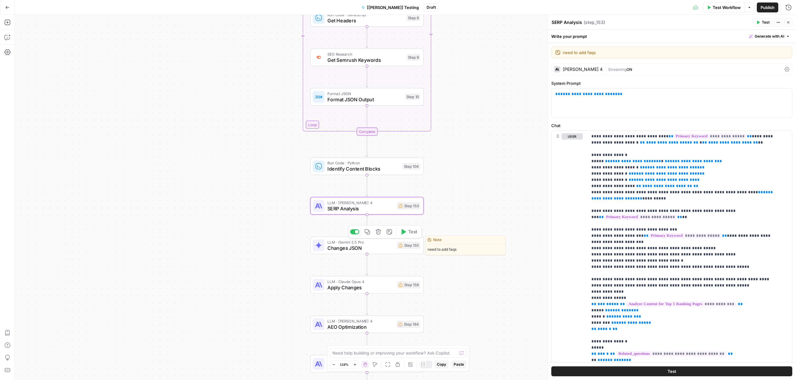
click at [363, 244] on span "Changes JSON" at bounding box center [360, 247] width 67 height 7
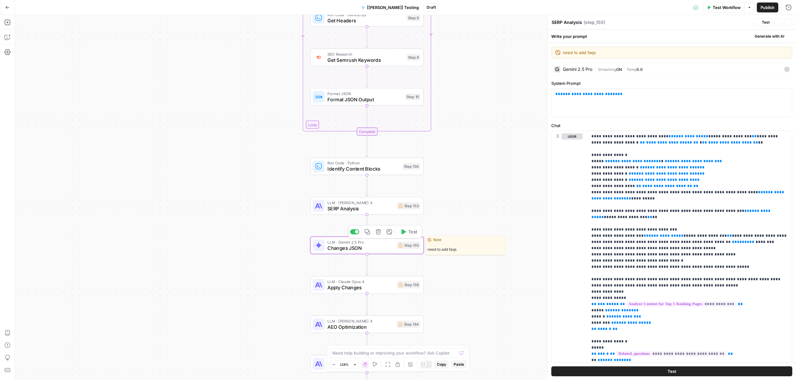
type textarea "Changes JSON"
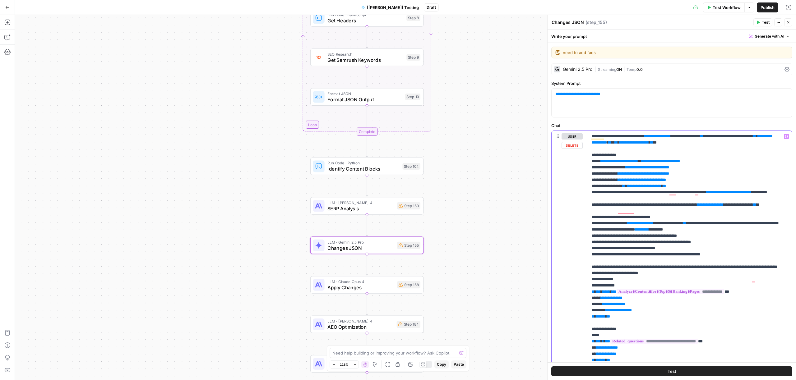
drag, startPoint x: 714, startPoint y: 236, endPoint x: 638, endPoint y: 238, distance: 76.2
click at [782, 139] on div "**********" at bounding box center [690, 257] width 204 height 253
click at [785, 136] on icon "button" at bounding box center [786, 136] width 3 height 3
drag, startPoint x: 713, startPoint y: 236, endPoint x: 637, endPoint y: 238, distance: 76.8
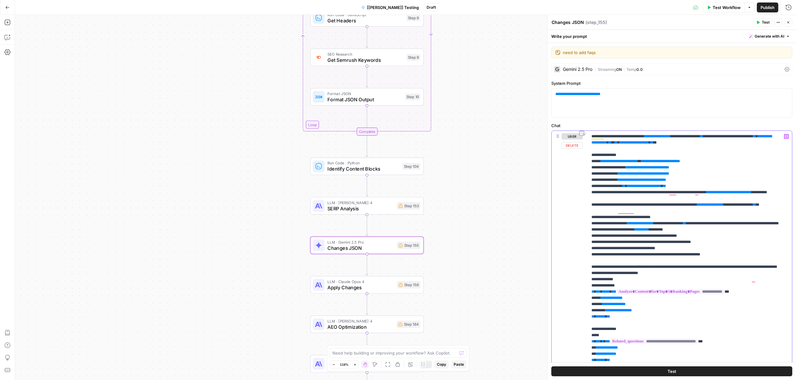
click at [785, 137] on icon "button" at bounding box center [786, 136] width 3 height 3
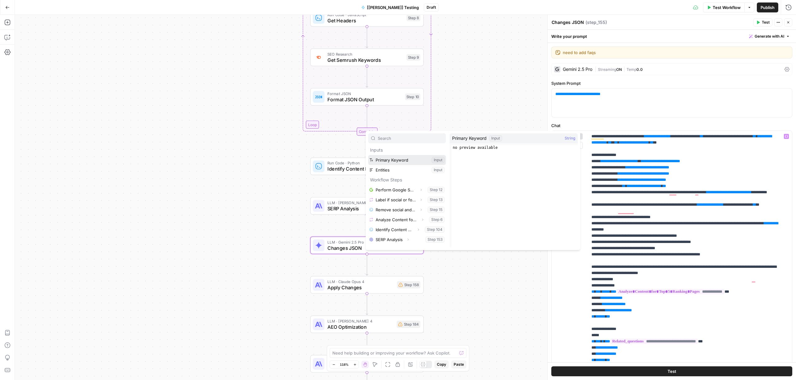
click at [397, 163] on button "Select variable Primary Keyword" at bounding box center [407, 160] width 78 height 10
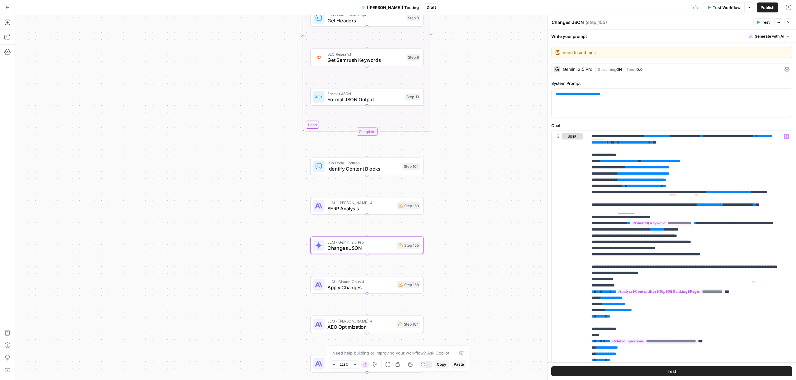
click at [480, 244] on div "true false false true false true Workflow Set Inputs Inputs Content Processing …" at bounding box center [405, 197] width 781 height 365
click at [378, 211] on span "SERP Analysis" at bounding box center [360, 208] width 67 height 7
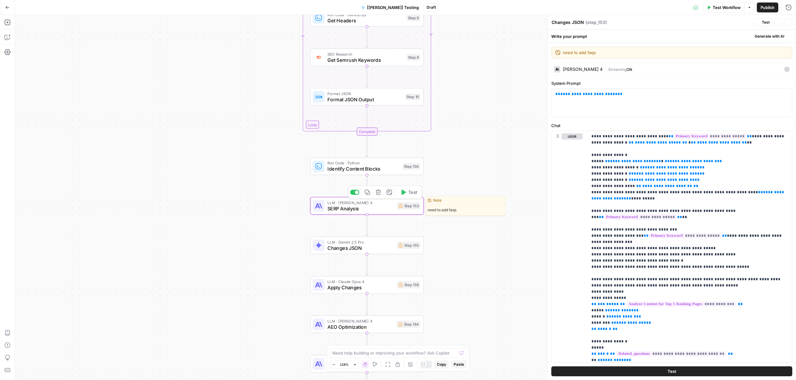
type textarea "SERP Analysis"
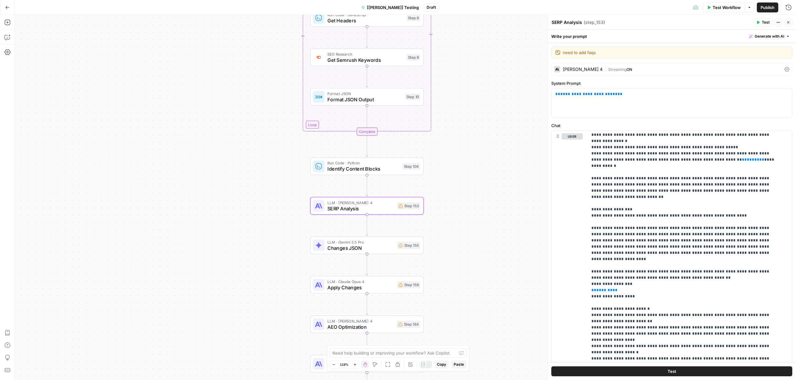
click at [504, 170] on div "true false false true false true Workflow Set Inputs Inputs Content Processing …" at bounding box center [405, 197] width 781 height 365
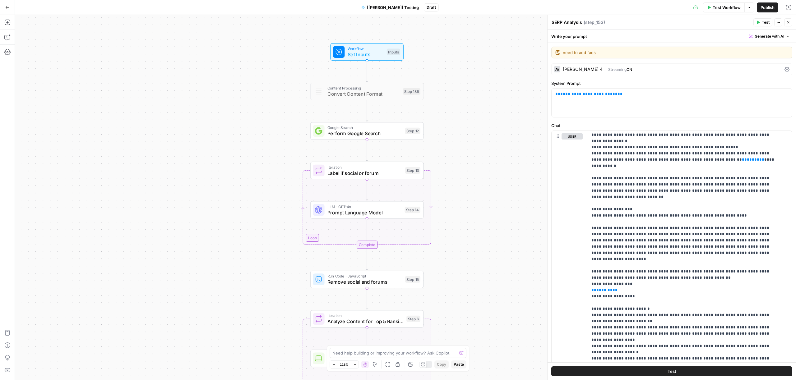
click at [740, 10] on button "Test Workflow" at bounding box center [724, 7] width 42 height 10
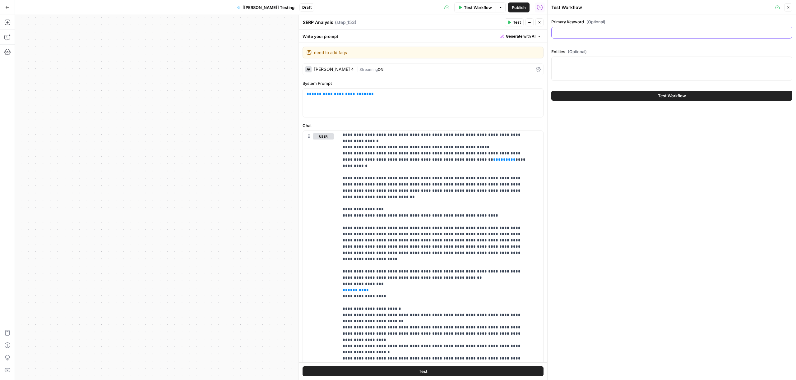
click at [584, 32] on input "Primary Keyword (Optional)" at bounding box center [671, 33] width 233 height 6
click at [590, 31] on input "Primary Keyword (Optional)" at bounding box center [671, 33] width 233 height 6
paste input "preventive maintenance"
type input "preventive maintenance"
click at [598, 65] on textarea "Entities (Optional)" at bounding box center [671, 62] width 233 height 6
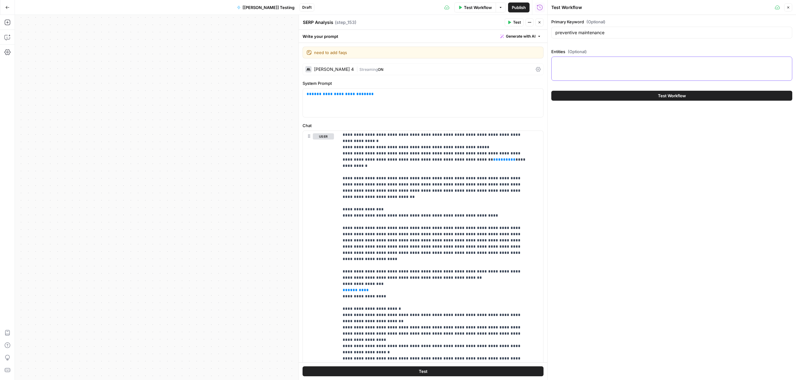
paste textarea ""preventive maintenance preventative maintenance pre emptive maintenance what i…"
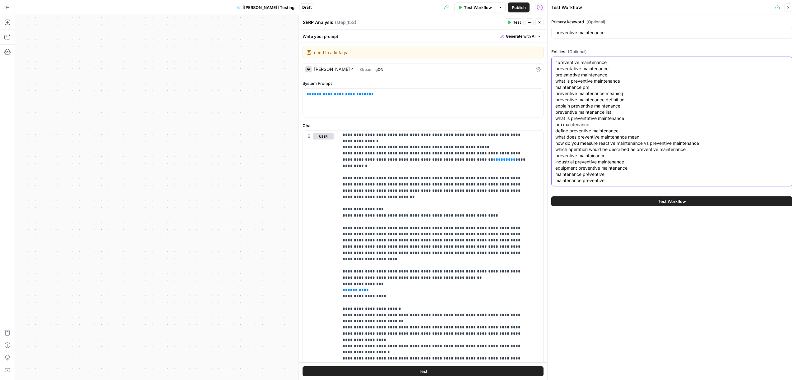
click at [557, 63] on textarea ""preventive maintenance preventative maintenance pre emptive maintenance what i…" at bounding box center [671, 121] width 233 height 124
type textarea "preventive maintenance preventative maintenance pre emptive maintenance what is…"
click at [647, 201] on button "Test Workflow" at bounding box center [671, 202] width 241 height 10
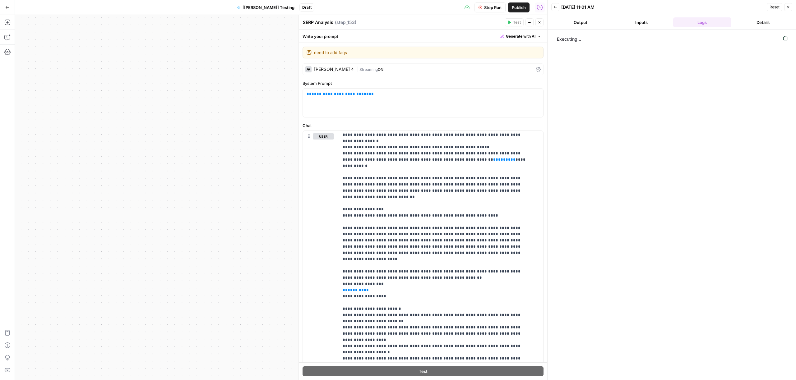
click at [603, 22] on button "Output" at bounding box center [580, 22] width 58 height 10
click at [627, 23] on button "Inputs" at bounding box center [641, 22] width 58 height 10
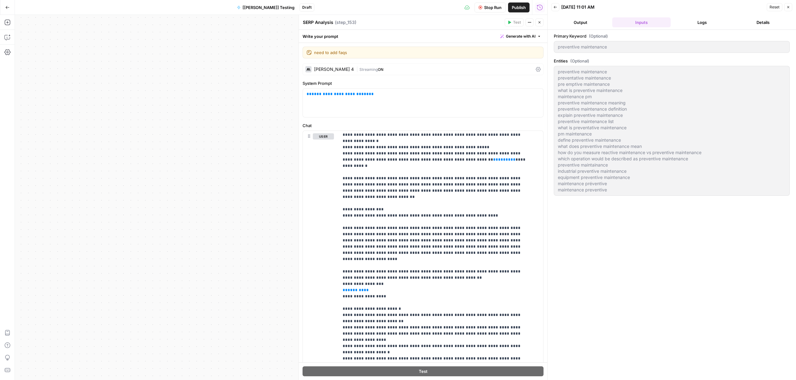
click at [593, 20] on button "Output" at bounding box center [580, 22] width 58 height 10
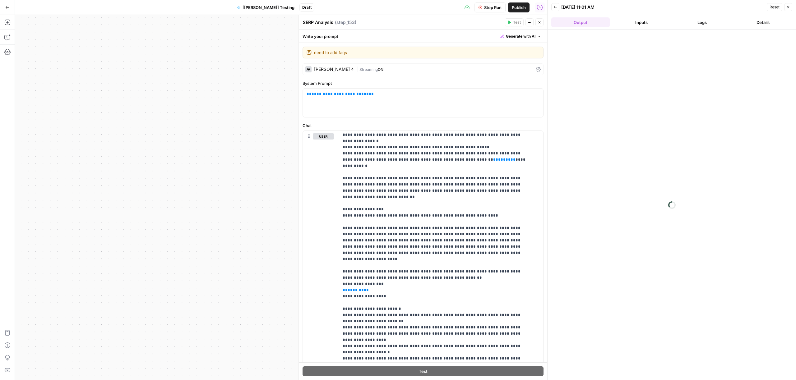
click at [541, 23] on button "Close" at bounding box center [540, 22] width 8 height 8
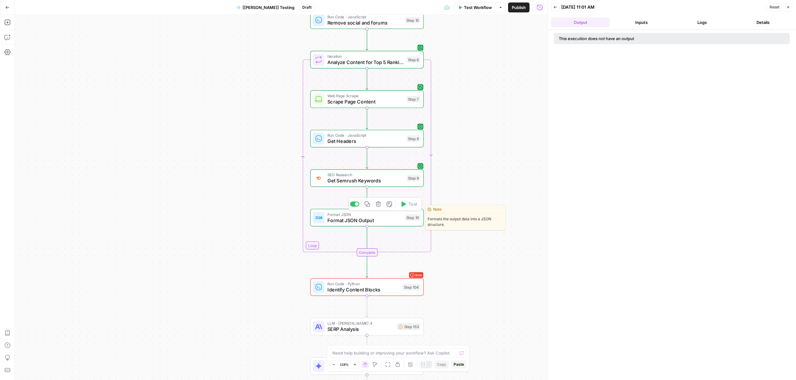
click at [391, 217] on span "Format JSON Output" at bounding box center [364, 220] width 75 height 7
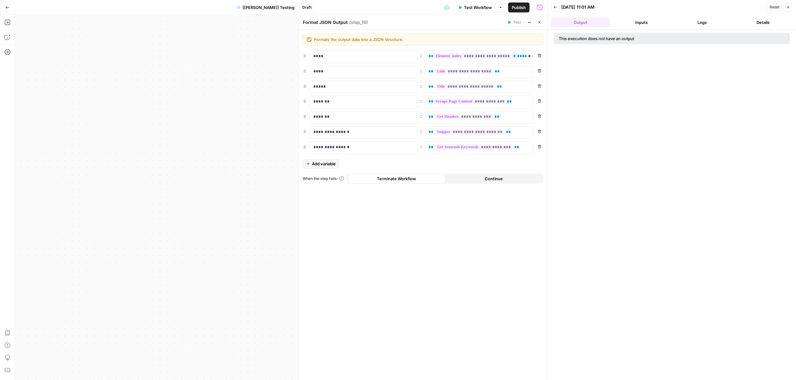
click at [593, 27] on header "Back 09/05/25 at 11:01 AM Reset Close Output Inputs Logs Details" at bounding box center [672, 15] width 248 height 30
click at [707, 23] on button "Logs" at bounding box center [702, 22] width 58 height 10
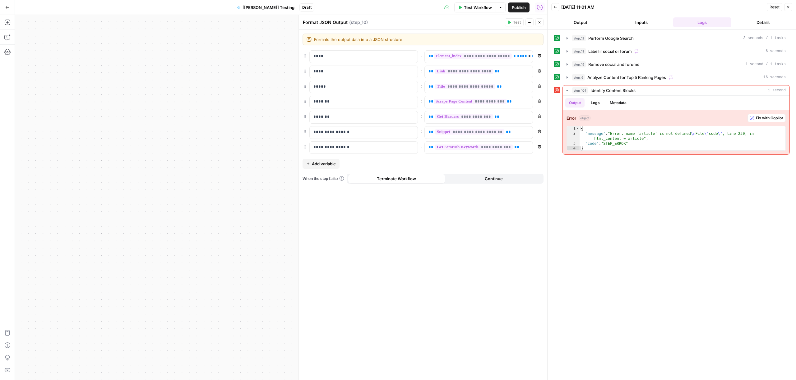
click at [543, 26] on div "Test Actions Close" at bounding box center [524, 22] width 39 height 8
click at [542, 24] on button "Close" at bounding box center [540, 22] width 8 height 8
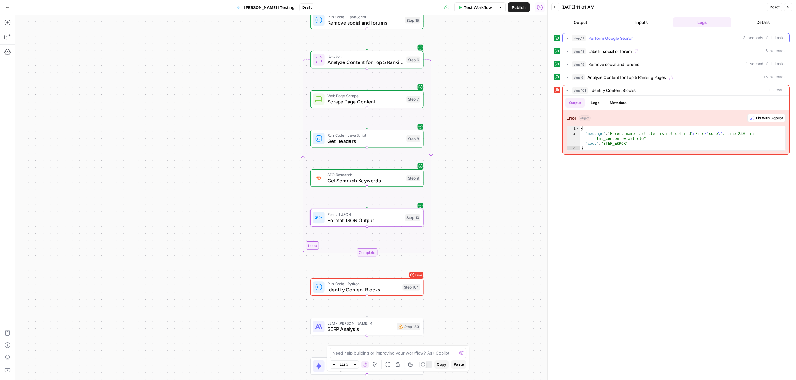
click at [595, 35] on span "Perform Google Search" at bounding box center [610, 38] width 45 height 6
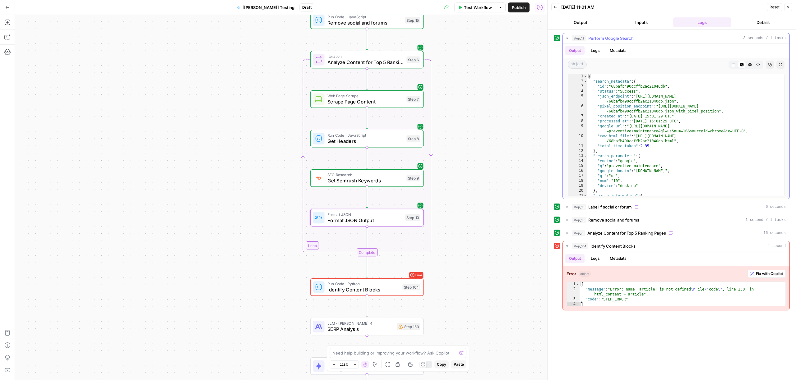
click at [749, 64] on icon "button" at bounding box center [750, 64] width 3 height 3
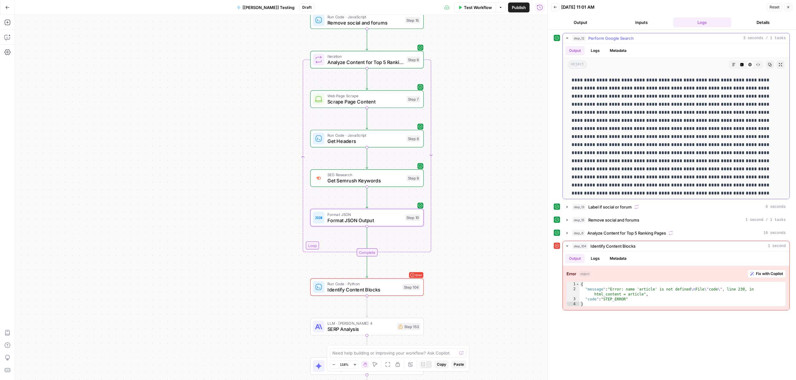
click at [732, 65] on icon "button" at bounding box center [734, 65] width 4 height 4
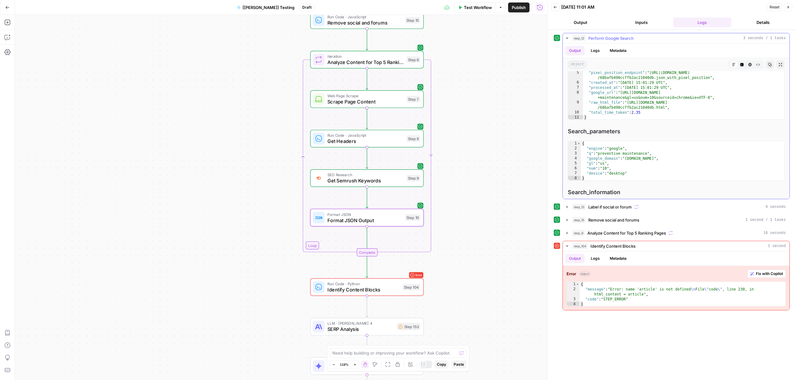
scroll to position [43, 0]
click at [653, 207] on div "step_13 Label if social or forum 6 seconds" at bounding box center [679, 207] width 214 height 6
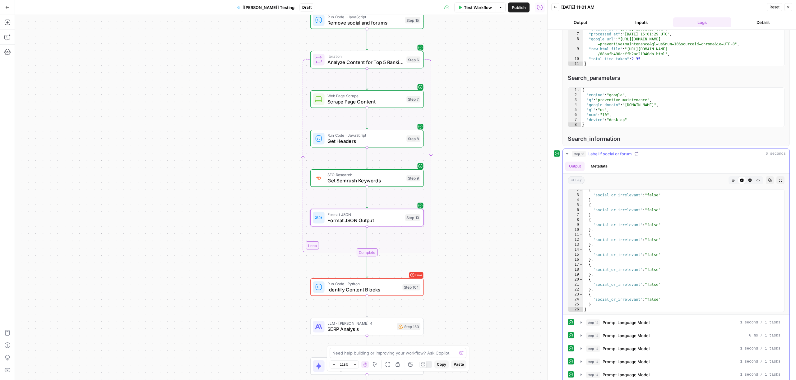
scroll to position [85, 0]
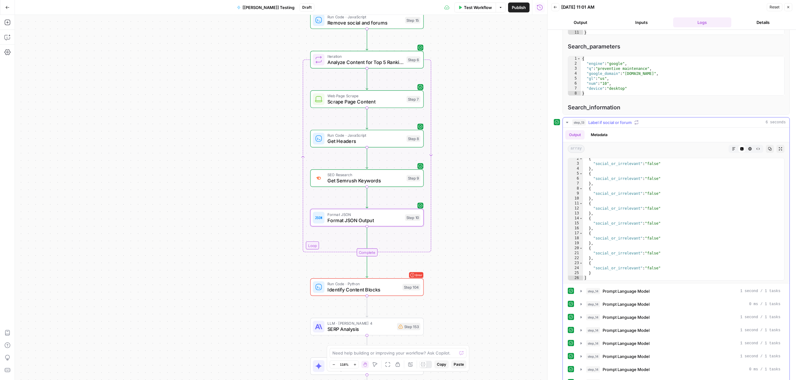
click at [665, 126] on button "step_13 Label if social or forum 6 seconds" at bounding box center [676, 123] width 227 height 10
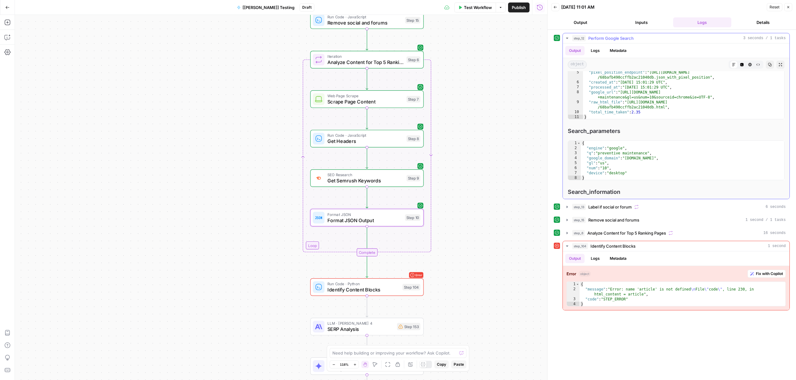
scroll to position [0, 0]
click at [633, 39] on span "Perform Google Search" at bounding box center [610, 38] width 45 height 6
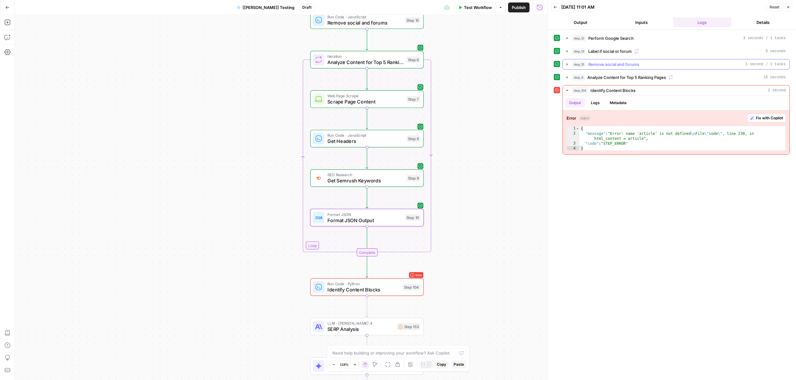
click at [649, 63] on div "step_15 Remove social and forums 1 second / 1 tasks" at bounding box center [679, 64] width 214 height 6
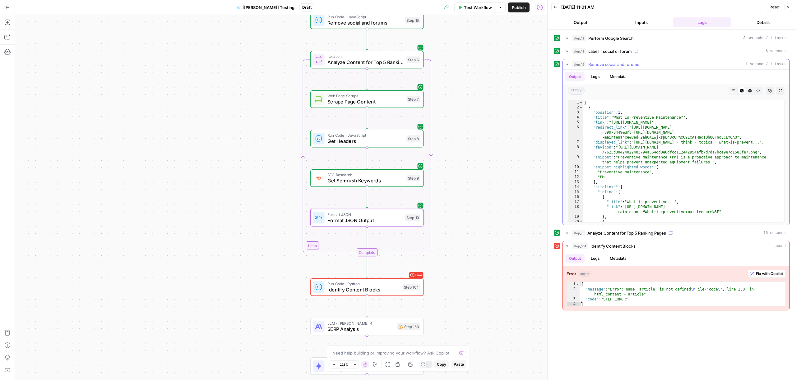
click at [649, 63] on div "step_15 Remove social and forums 1 second / 1 tasks" at bounding box center [679, 64] width 214 height 6
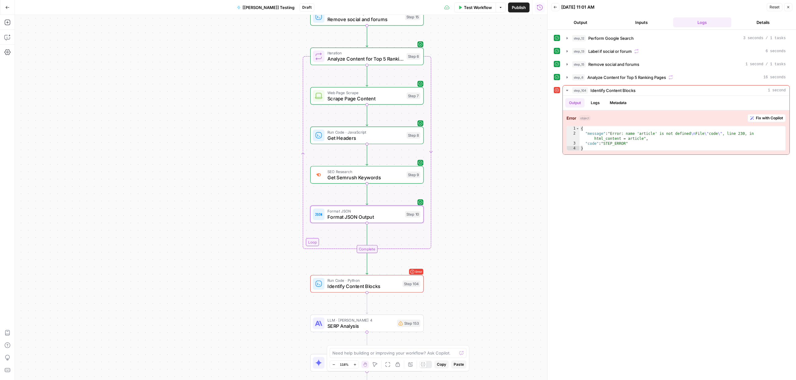
click at [373, 286] on span "Identify Content Blocks" at bounding box center [363, 286] width 72 height 7
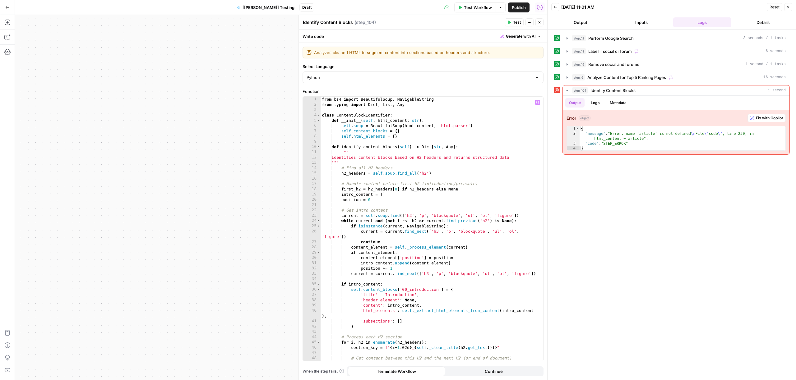
click at [265, 165] on div "true false false true false true Workflow Set Inputs Inputs Content Processing …" at bounding box center [281, 197] width 532 height 365
click at [791, 7] on button "Close" at bounding box center [788, 7] width 8 height 8
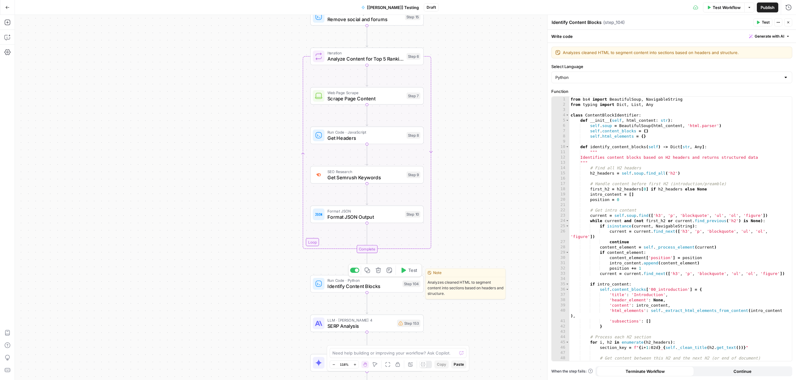
click at [352, 274] on div "Copy step Delete step Edit Note Test" at bounding box center [385, 270] width 74 height 13
click at [354, 271] on div at bounding box center [354, 270] width 9 height 5
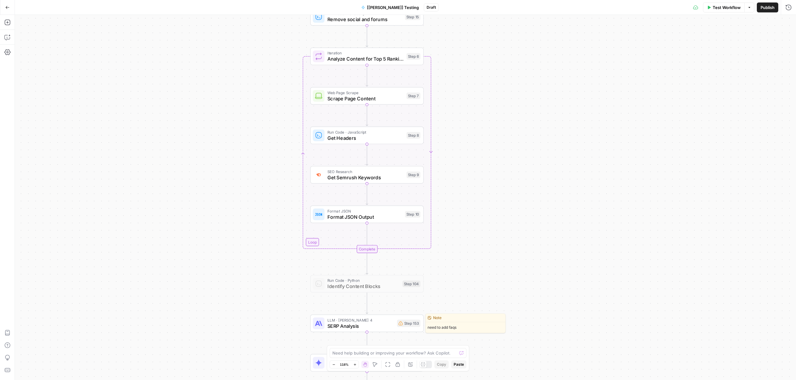
click at [356, 325] on span "SERP Analysis" at bounding box center [360, 325] width 67 height 7
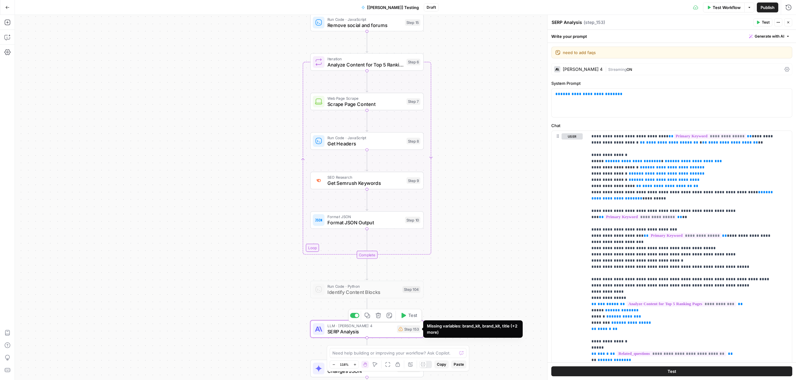
click at [410, 317] on span "Test" at bounding box center [412, 316] width 9 height 7
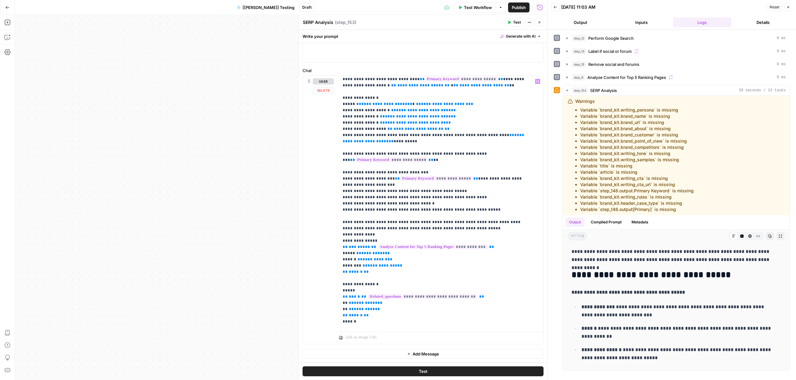
scroll to position [2, 0]
click at [786, 10] on button "Close" at bounding box center [788, 7] width 8 height 8
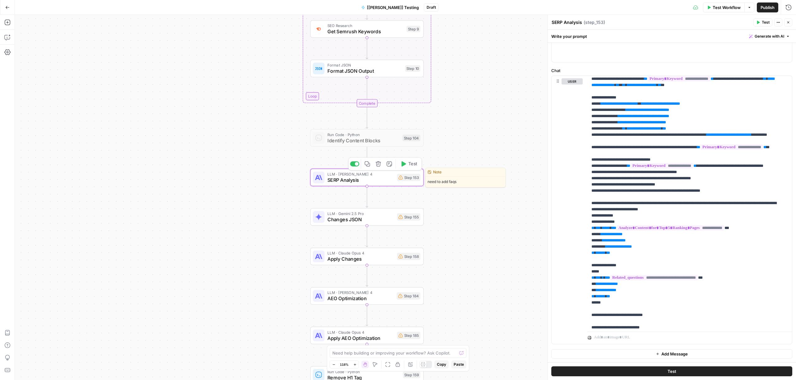
click at [355, 164] on div at bounding box center [357, 164] width 4 height 4
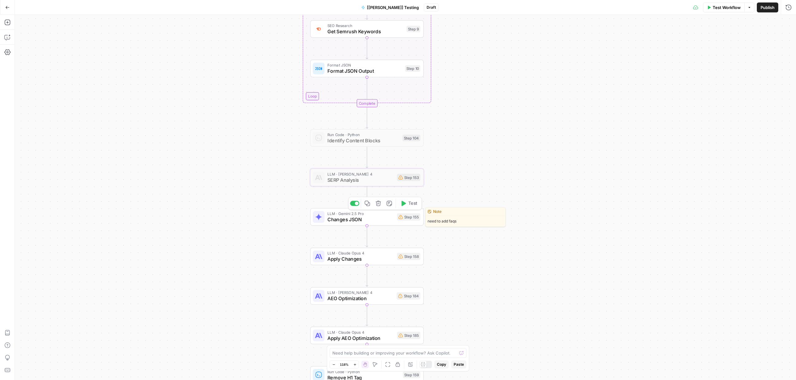
click at [354, 206] on div at bounding box center [354, 203] width 9 height 5
click at [353, 244] on div at bounding box center [354, 242] width 9 height 5
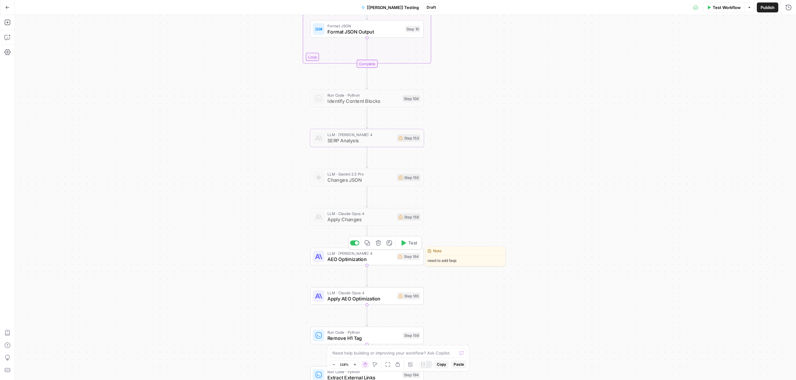
click at [351, 259] on span "AEO Optimization" at bounding box center [360, 259] width 66 height 7
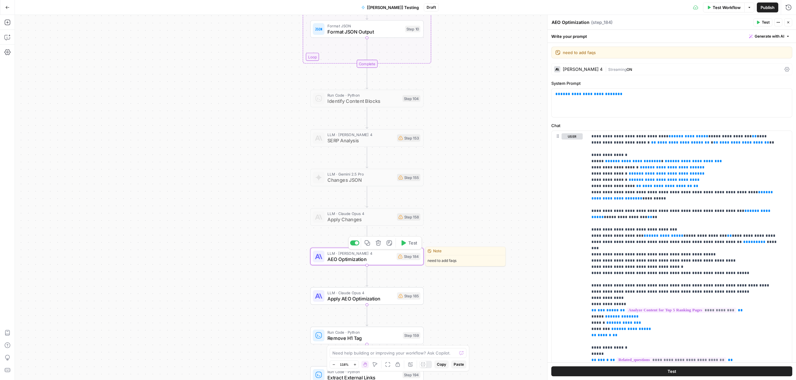
click at [355, 244] on div at bounding box center [357, 243] width 4 height 4
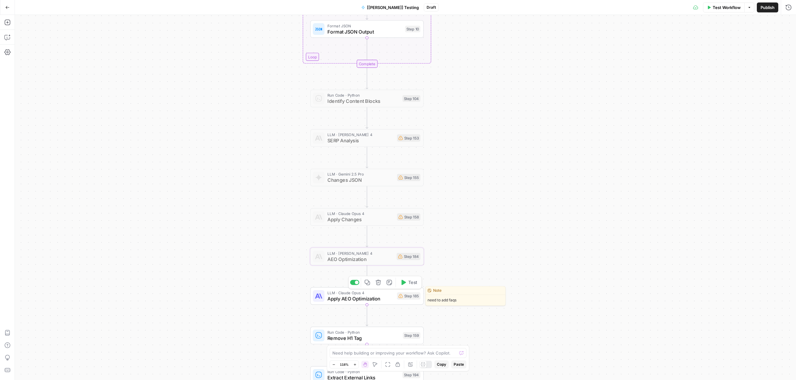
click at [357, 282] on div at bounding box center [357, 283] width 4 height 4
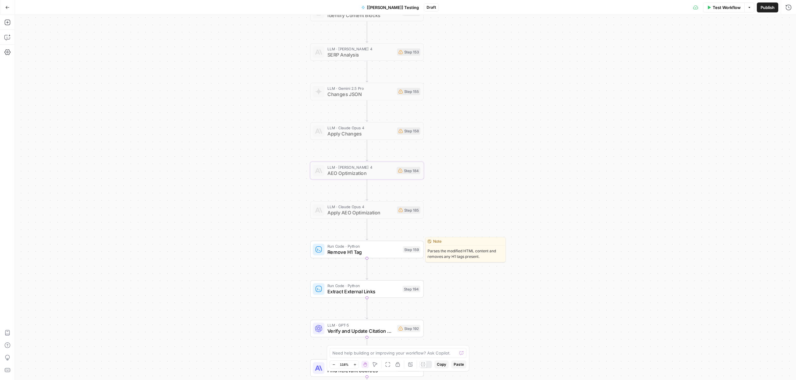
click at [354, 239] on div at bounding box center [354, 236] width 9 height 5
click at [354, 295] on span "Extract External Links" at bounding box center [363, 291] width 72 height 7
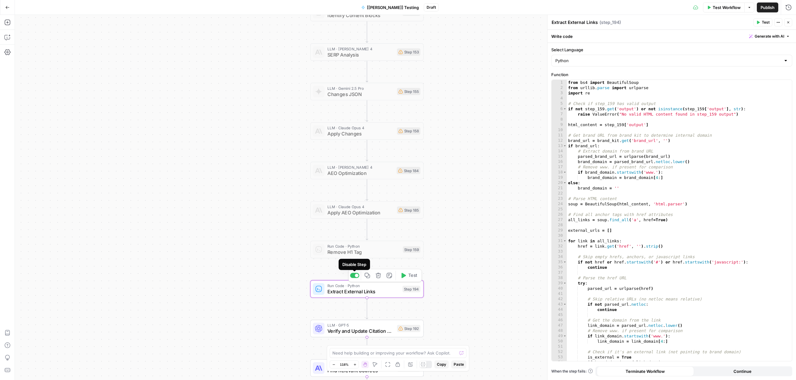
click at [356, 274] on div at bounding box center [357, 276] width 4 height 4
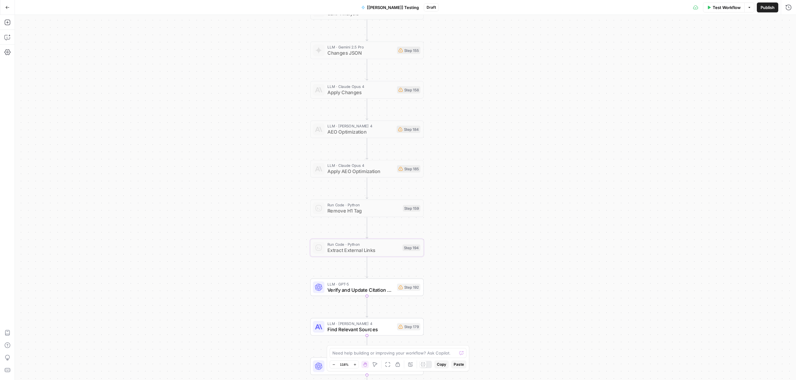
click at [355, 288] on span "Verify and Update Citation Dates" at bounding box center [360, 289] width 67 height 7
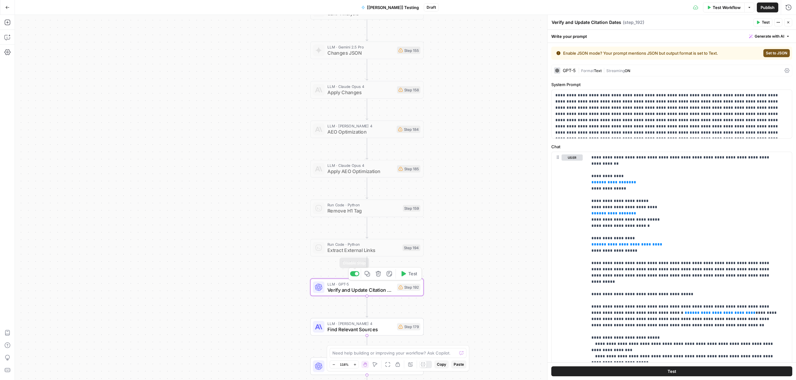
click at [353, 274] on div at bounding box center [354, 273] width 9 height 5
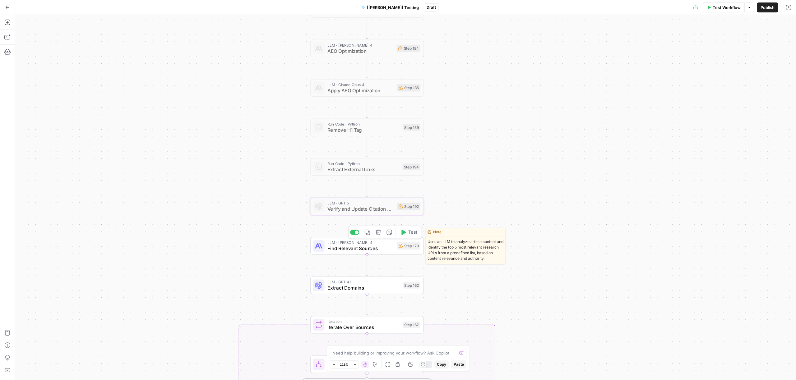
click at [353, 233] on div at bounding box center [354, 232] width 9 height 5
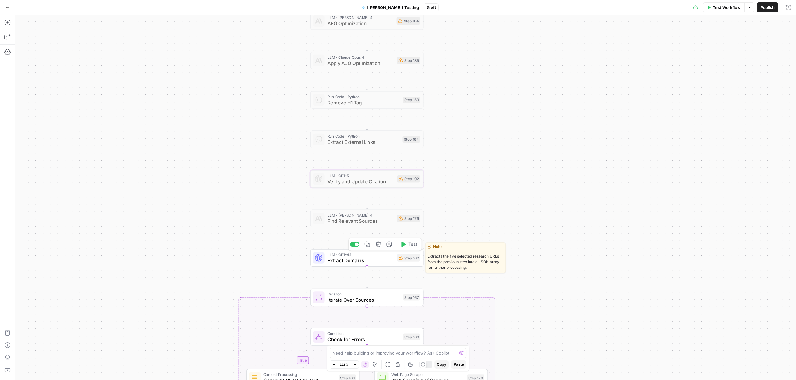
click at [355, 244] on div at bounding box center [357, 245] width 4 height 4
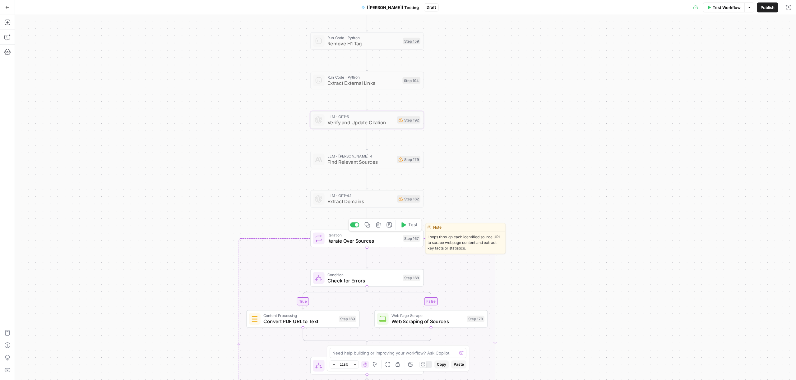
click at [355, 225] on div at bounding box center [357, 225] width 4 height 4
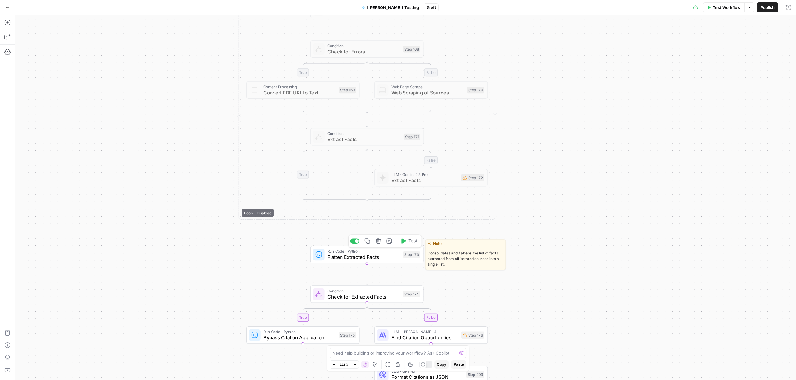
click at [356, 239] on div at bounding box center [354, 241] width 9 height 5
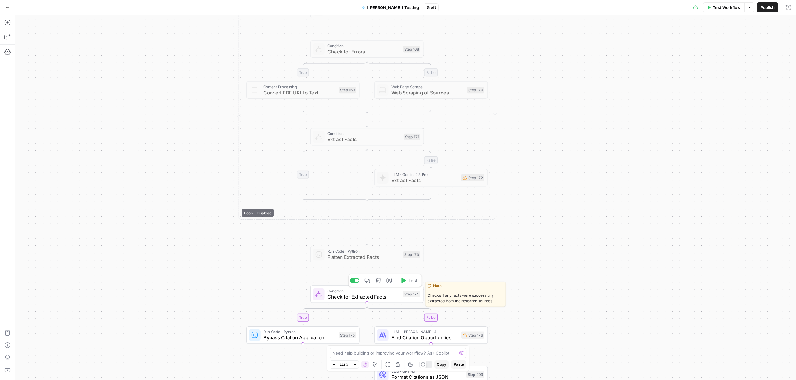
click at [355, 278] on div at bounding box center [354, 280] width 9 height 5
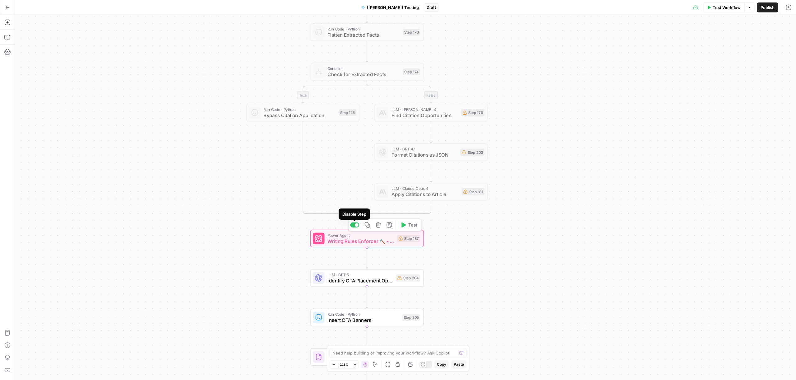
click at [349, 239] on span "Writing Rules Enforcer 🔨 - Fork" at bounding box center [360, 241] width 67 height 7
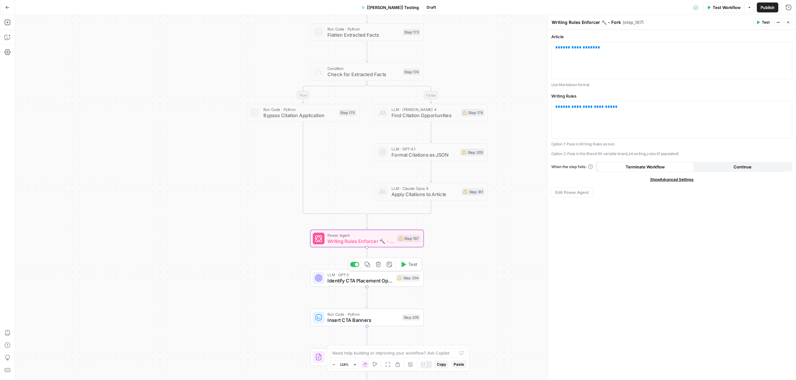
click at [357, 280] on span "Identify CTA Placement Opportunities" at bounding box center [360, 280] width 66 height 7
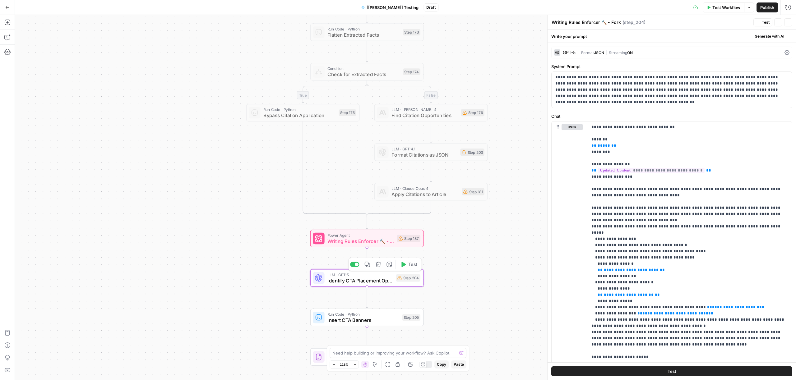
type textarea "Identify CTA Placement Opportunities"
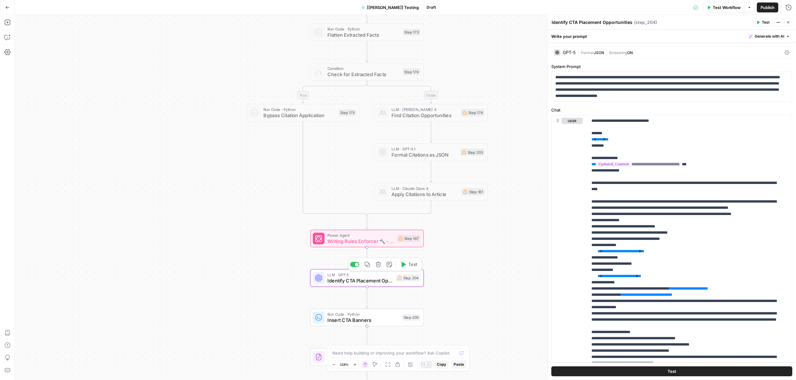
click at [355, 265] on div at bounding box center [357, 265] width 4 height 4
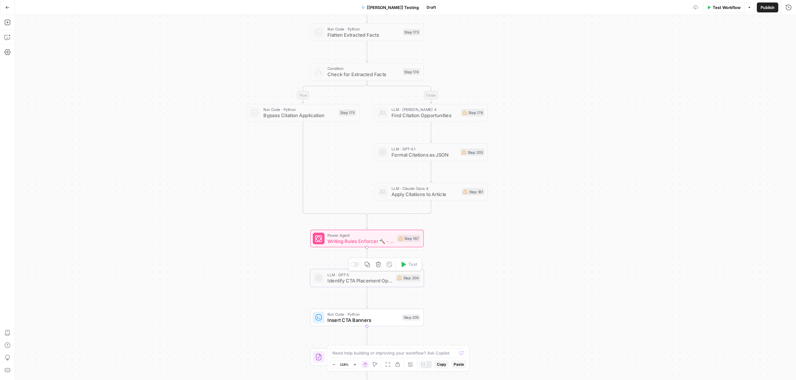
click at [354, 320] on span "Insert CTA Banners" at bounding box center [363, 320] width 72 height 7
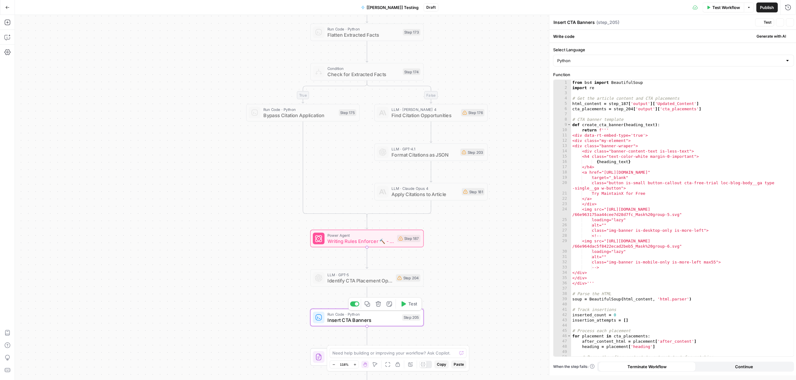
click at [355, 303] on div at bounding box center [357, 304] width 4 height 4
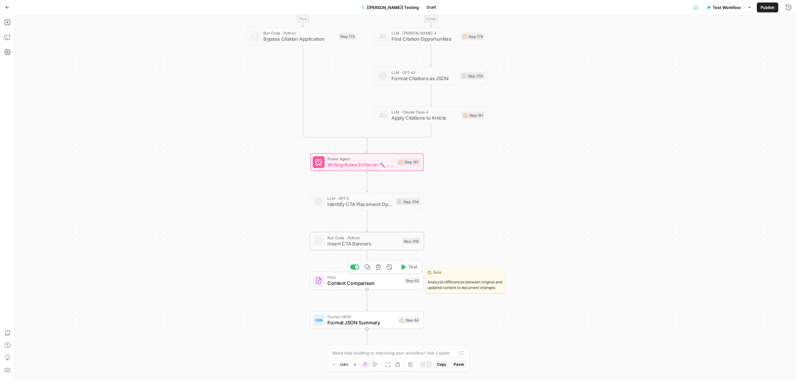
click at [362, 282] on span "Content Comparison" at bounding box center [364, 283] width 74 height 7
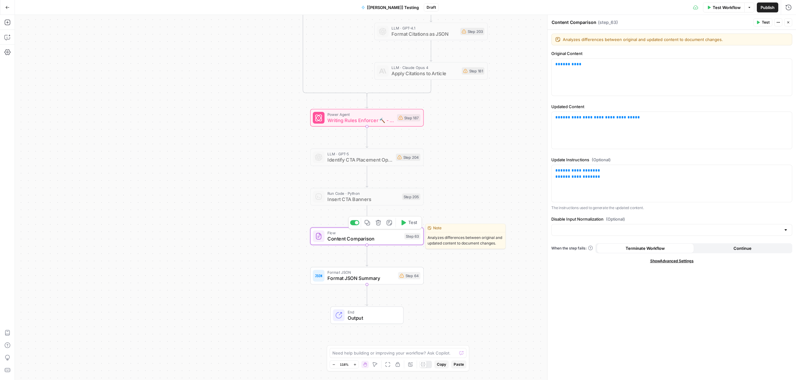
click at [354, 223] on div at bounding box center [354, 222] width 9 height 5
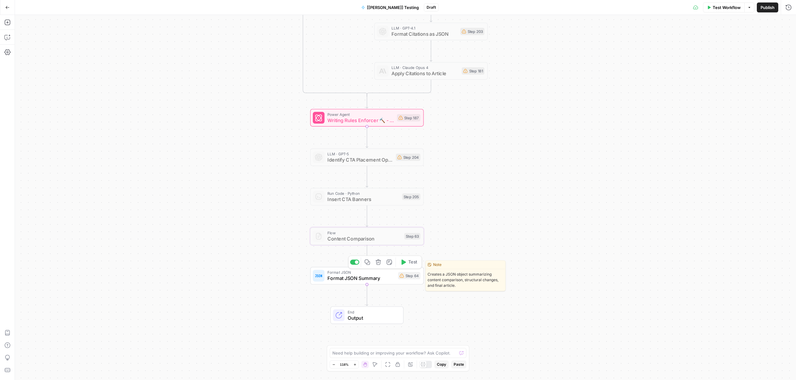
click at [351, 279] on span "Format JSON Summary" at bounding box center [361, 278] width 68 height 7
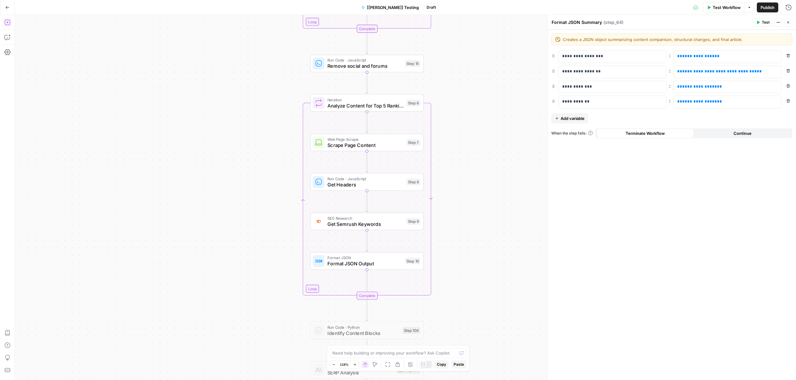
click at [3, 20] on button "Add Steps" at bounding box center [7, 22] width 10 height 10
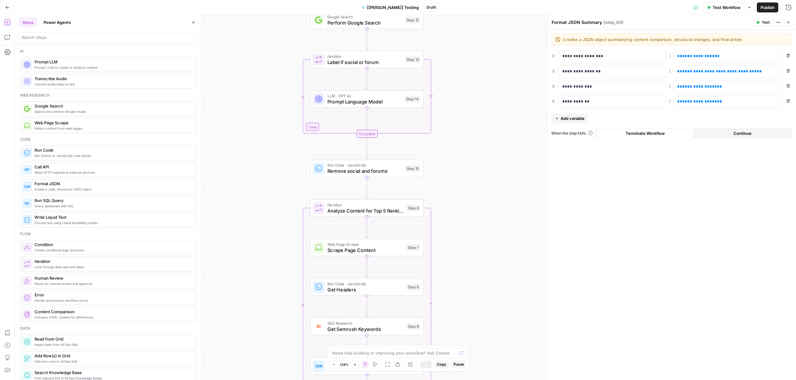
click at [724, 2] on button "Test Workflow" at bounding box center [724, 7] width 42 height 10
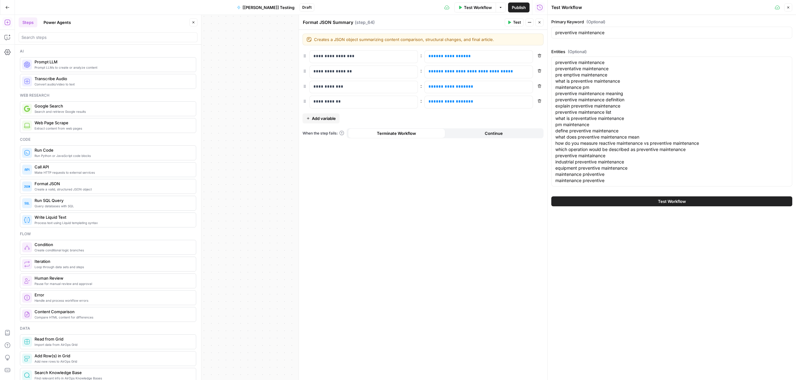
click at [646, 203] on button "Test Workflow" at bounding box center [671, 202] width 241 height 10
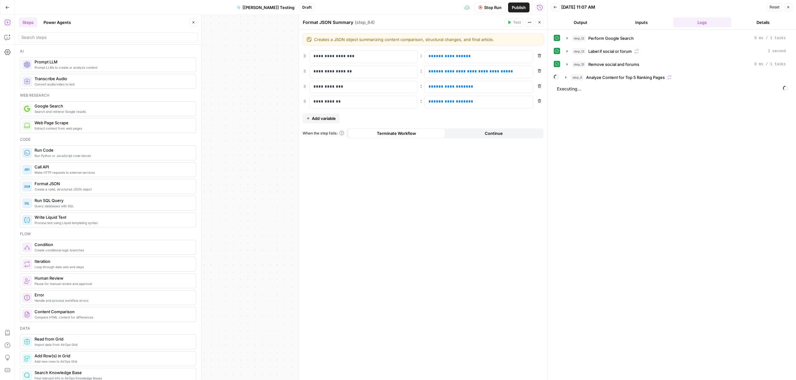
click at [539, 21] on icon "button" at bounding box center [540, 22] width 2 height 2
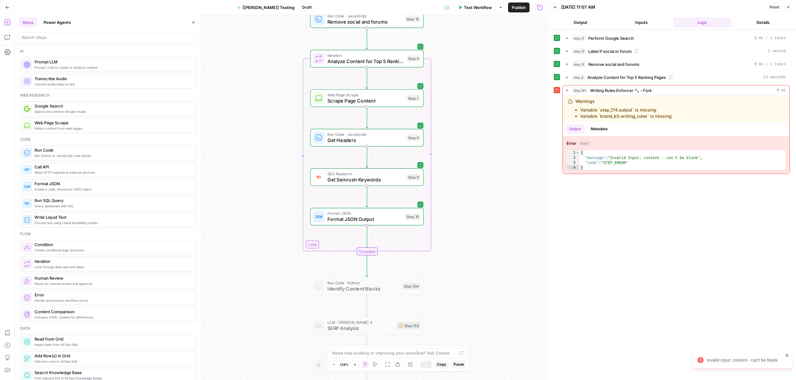
click at [77, 64] on span "Prompt LLM" at bounding box center [113, 62] width 156 height 6
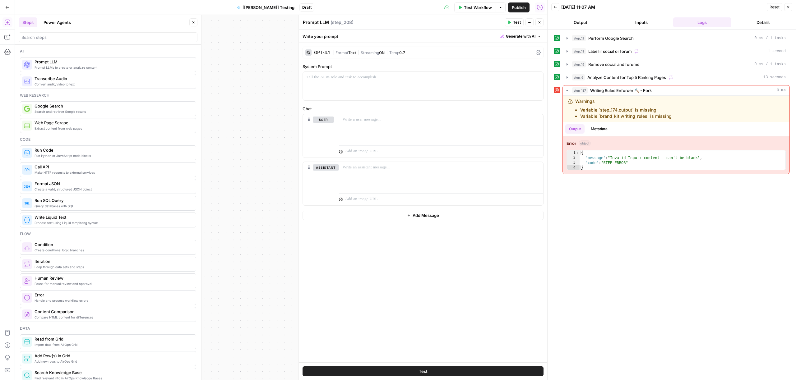
drag, startPoint x: 786, startPoint y: 7, endPoint x: 754, endPoint y: 9, distance: 33.1
click at [786, 7] on icon "button" at bounding box center [788, 7] width 4 height 4
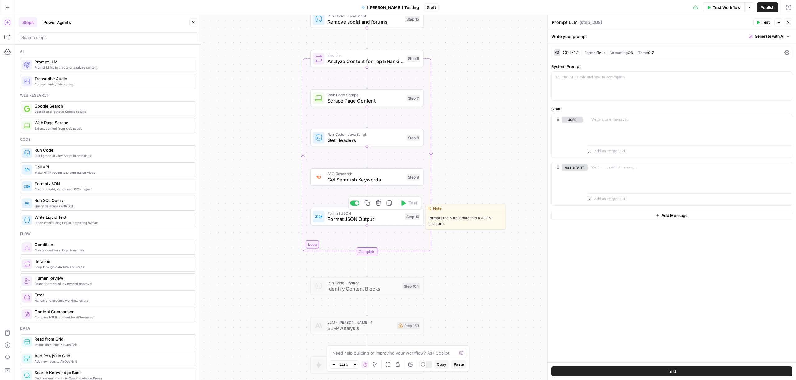
click at [376, 218] on span "Format JSON Output" at bounding box center [364, 219] width 75 height 7
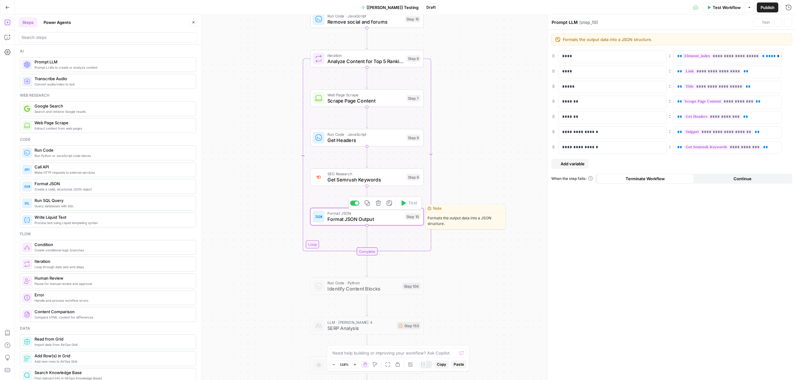
type textarea "Format JSON Output"
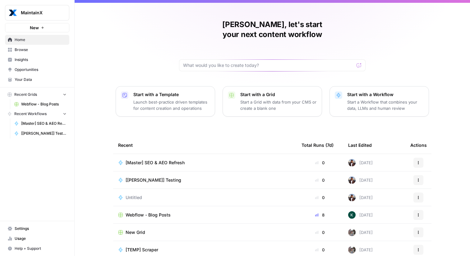
scroll to position [13, 0]
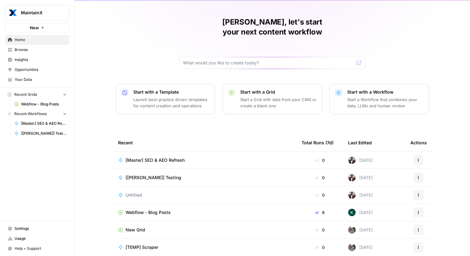
click at [162, 204] on td "Webflow - Blog Posts" at bounding box center [204, 212] width 183 height 17
click at [160, 209] on span "Webflow - Blog Posts" at bounding box center [148, 212] width 45 height 6
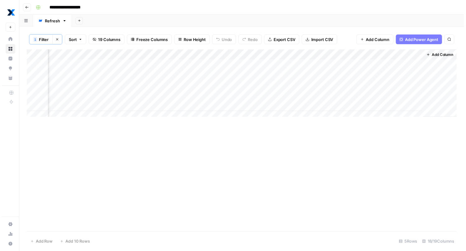
scroll to position [0, 949]
click at [192, 108] on div "Add Column" at bounding box center [244, 86] width 438 height 73
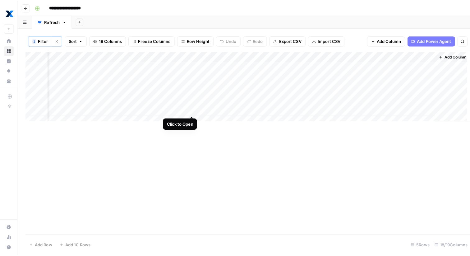
scroll to position [0, 946]
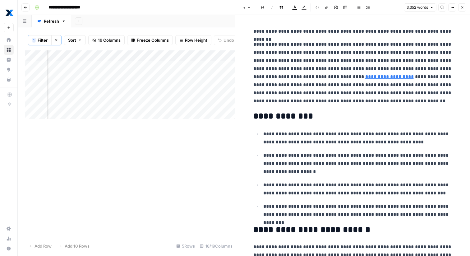
click at [443, 9] on icon "button" at bounding box center [442, 7] width 3 height 3
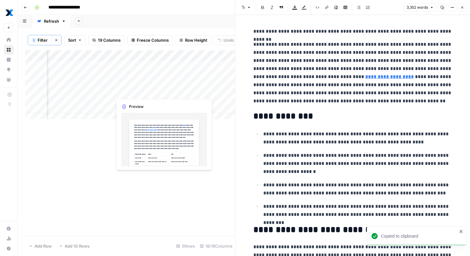
click at [143, 92] on div "Add Column" at bounding box center [130, 86] width 210 height 73
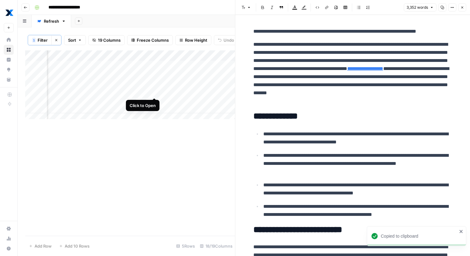
click at [153, 91] on div "Add Column" at bounding box center [130, 86] width 210 height 73
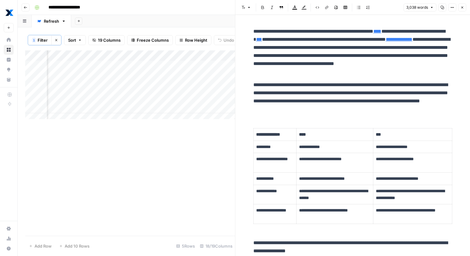
click at [442, 6] on icon "button" at bounding box center [442, 7] width 3 height 3
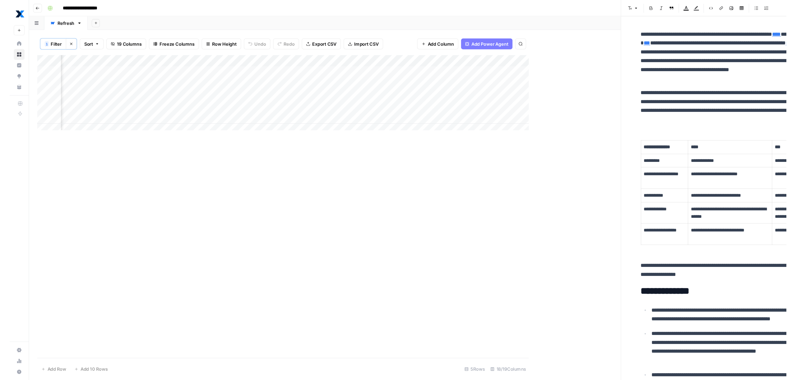
scroll to position [0, 850]
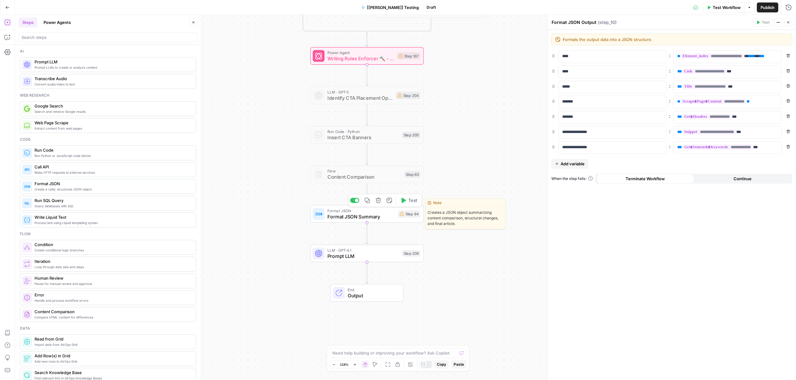
click at [362, 222] on div "Format JSON Format JSON Summary Step 64 Copy step Delete step Edit Note Test" at bounding box center [367, 213] width 114 height 17
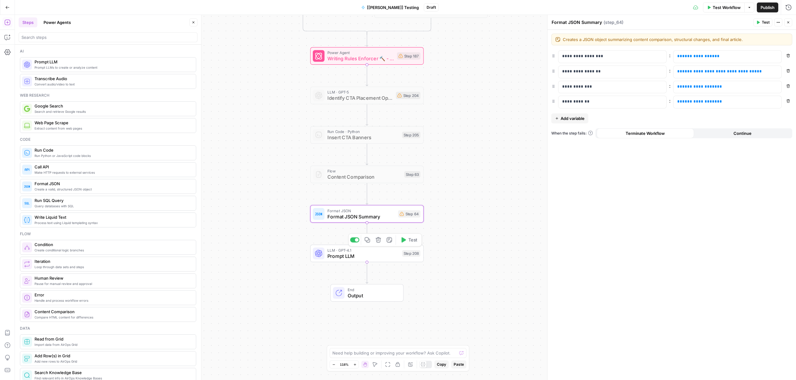
click at [362, 253] on span "Prompt LLM" at bounding box center [363, 256] width 72 height 7
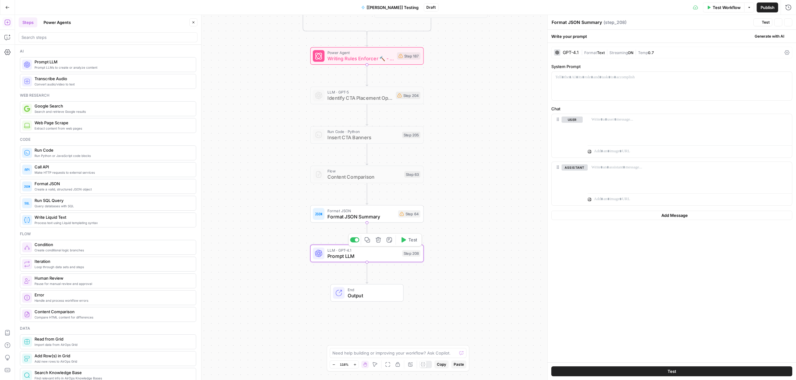
type textarea "Prompt LLM"
click at [378, 243] on icon "button" at bounding box center [378, 239] width 5 height 5
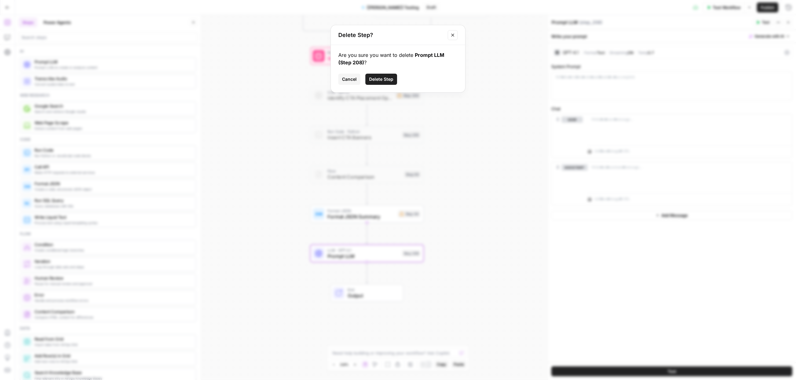
click at [378, 77] on span "Delete Step" at bounding box center [381, 79] width 24 height 6
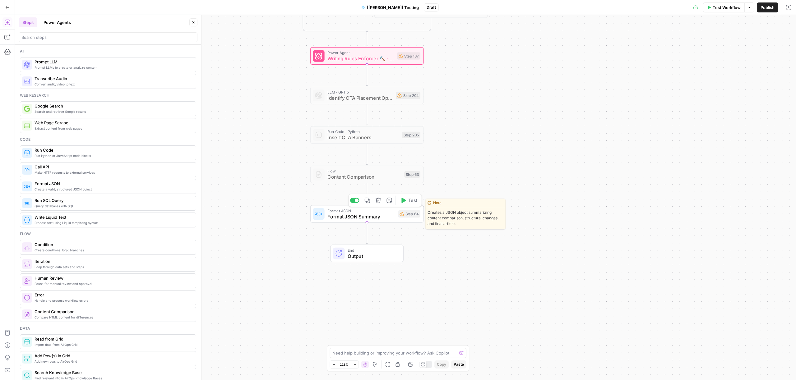
click at [366, 217] on span "Format JSON Summary" at bounding box center [361, 216] width 68 height 7
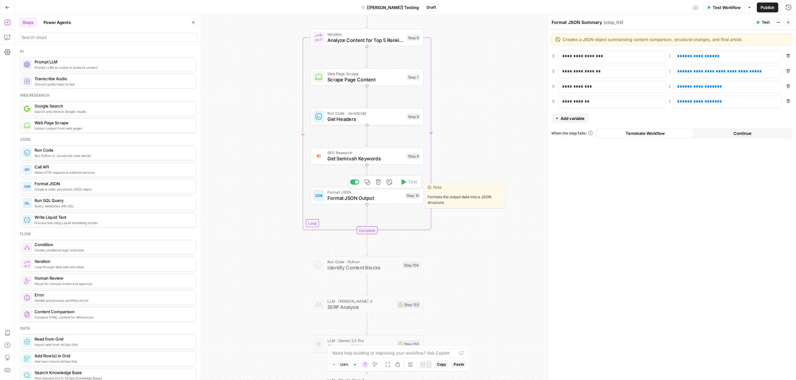
click at [373, 197] on span "Format JSON Output" at bounding box center [364, 198] width 75 height 7
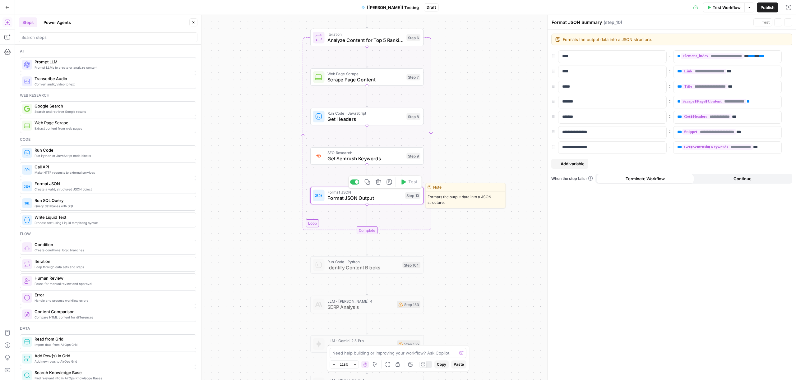
type textarea "Format JSON Output"
click at [371, 184] on button "Copy step" at bounding box center [368, 182] width 10 height 10
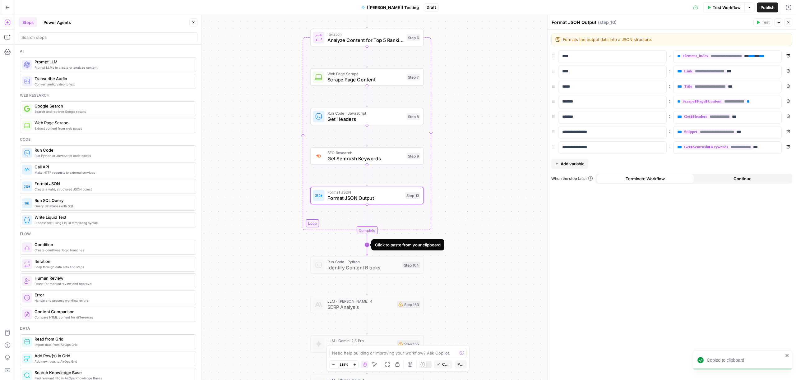
click at [366, 245] on icon "Edge from step_6-iteration-end to step_104" at bounding box center [367, 244] width 2 height 21
click at [472, 260] on div "true false false true false true Workflow Set Inputs Inputs Content Processing …" at bounding box center [405, 197] width 781 height 365
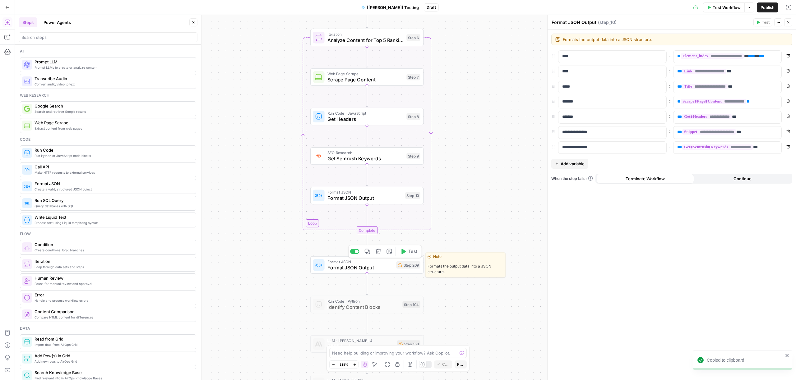
click at [376, 261] on span "Format JSON" at bounding box center [360, 262] width 66 height 6
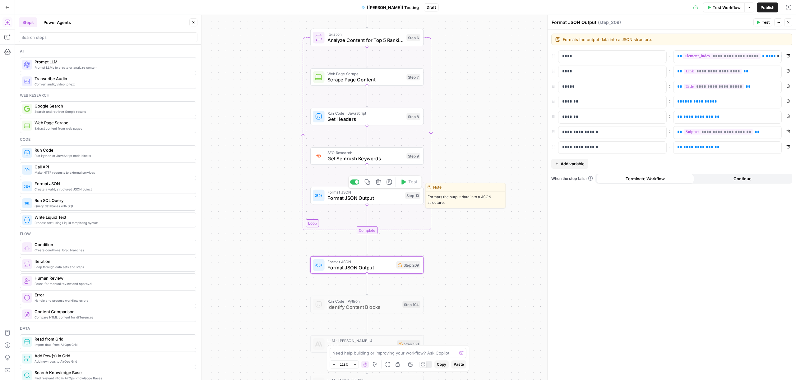
click at [372, 201] on span "Format JSON Output" at bounding box center [364, 198] width 75 height 7
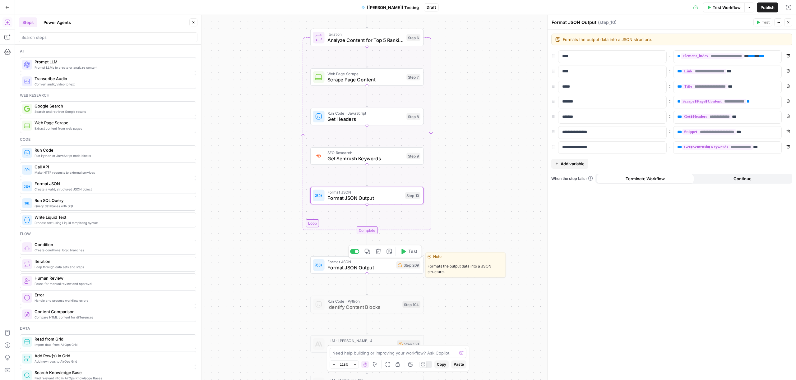
click at [369, 268] on span "Format JSON Output" at bounding box center [360, 267] width 66 height 7
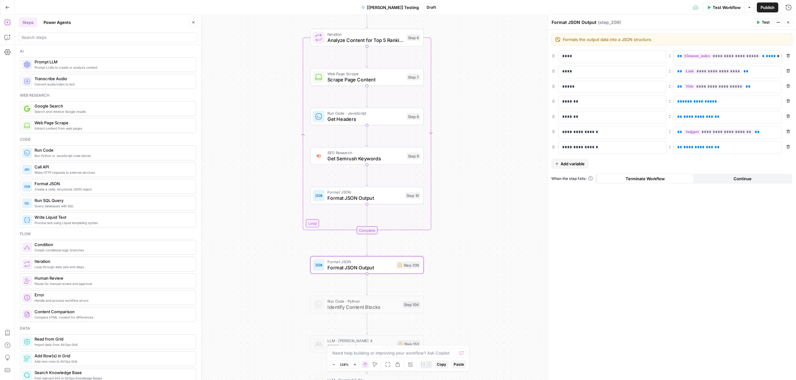
click at [378, 197] on span "Format JSON Output" at bounding box center [364, 198] width 75 height 7
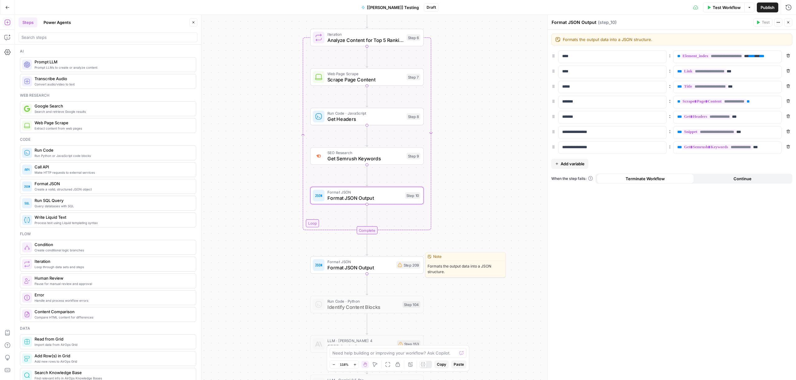
click at [375, 269] on span "Format JSON Output" at bounding box center [360, 267] width 66 height 7
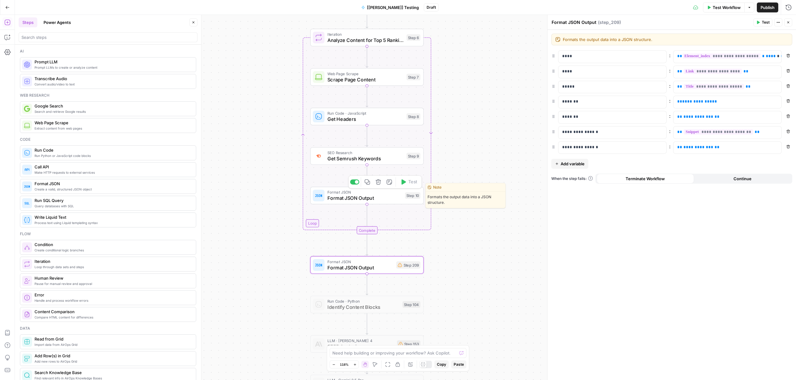
click at [374, 197] on span "Format JSON Output" at bounding box center [364, 198] width 75 height 7
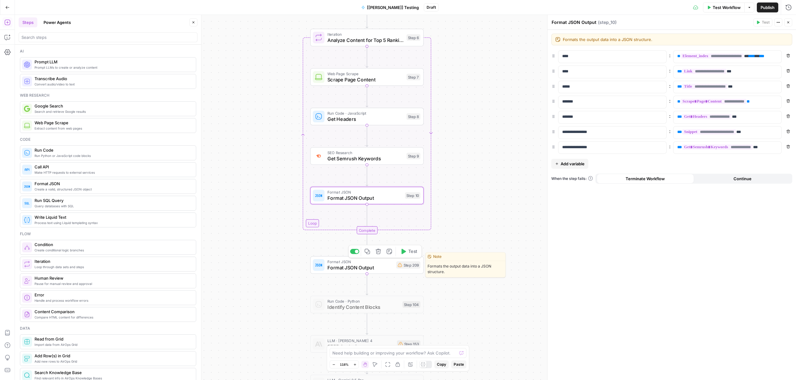
click at [373, 267] on span "Format JSON Output" at bounding box center [360, 267] width 66 height 7
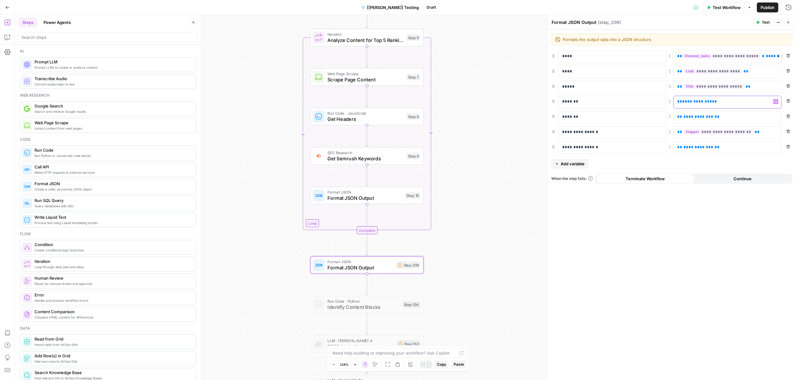
click at [776, 102] on icon "button" at bounding box center [775, 101] width 3 height 3
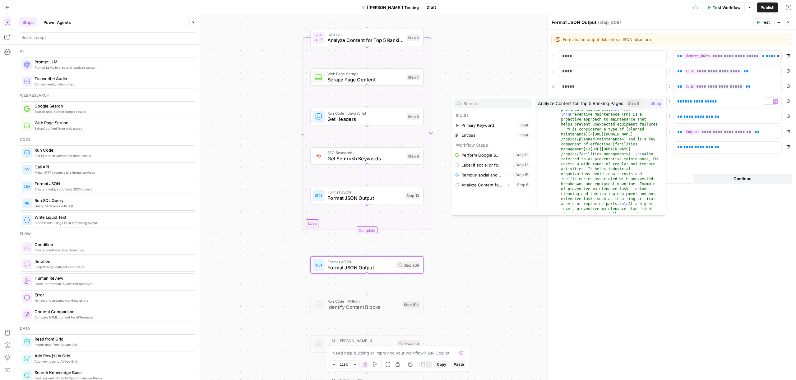
scroll to position [89, 0]
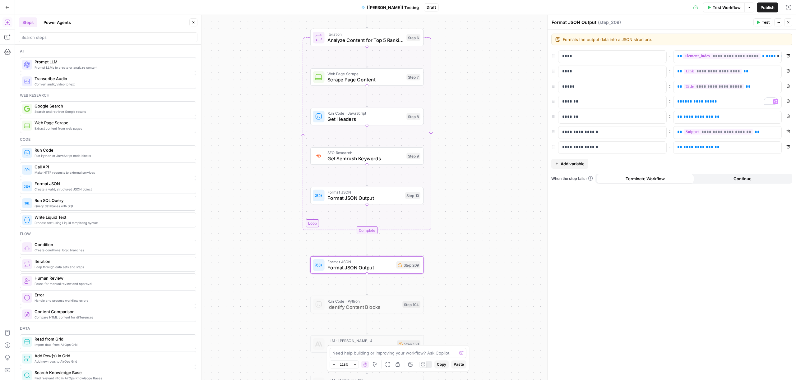
click at [627, 264] on div "**********" at bounding box center [672, 205] width 248 height 350
click at [727, 10] on span "Test Workflow" at bounding box center [727, 7] width 28 height 6
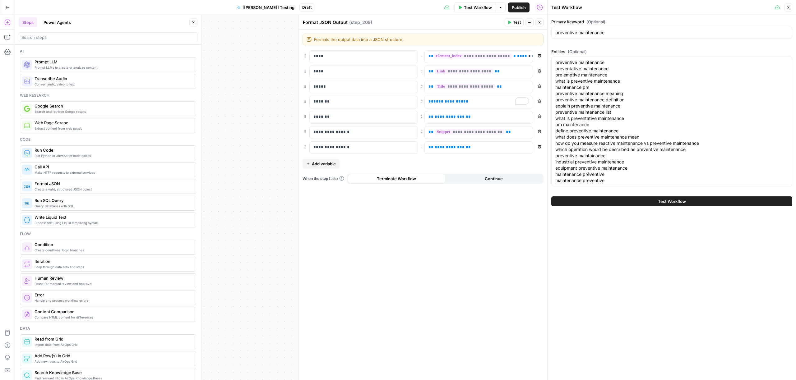
click at [590, 197] on button "Test Workflow" at bounding box center [671, 202] width 241 height 10
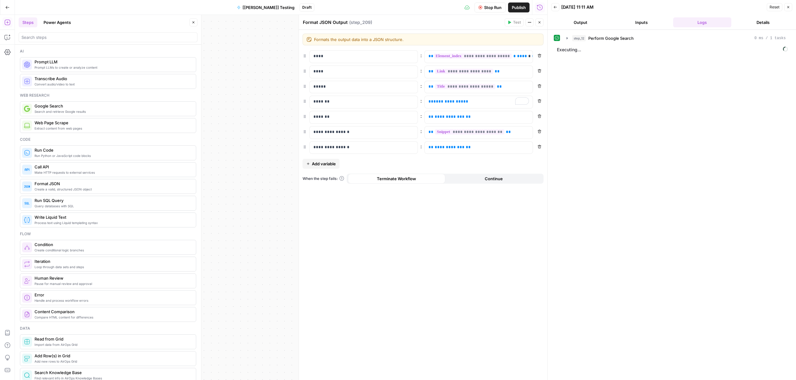
click at [543, 23] on button "Close" at bounding box center [540, 22] width 8 height 8
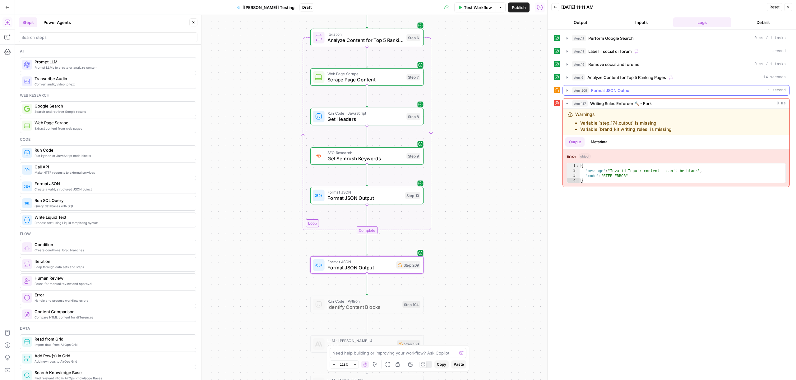
click at [598, 89] on span "Format JSON Output" at bounding box center [610, 90] width 39 height 6
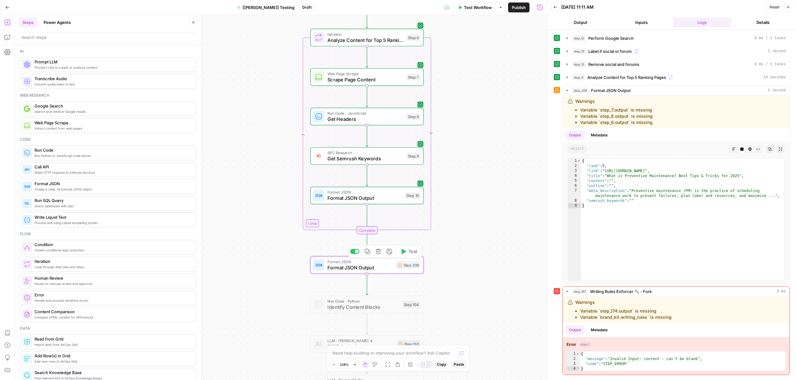
click at [382, 267] on span "Format JSON Output" at bounding box center [360, 267] width 66 height 7
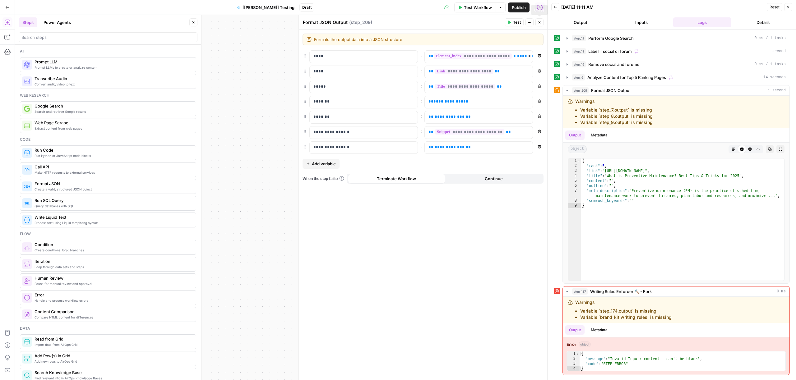
click at [538, 25] on button "Close" at bounding box center [540, 22] width 8 height 8
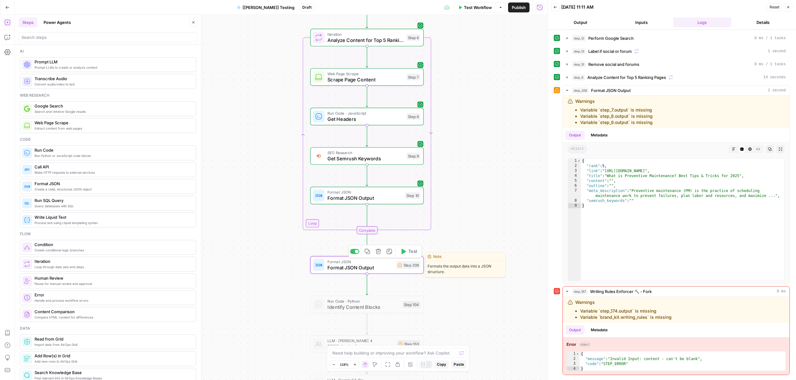
click at [376, 254] on icon "button" at bounding box center [378, 252] width 6 height 6
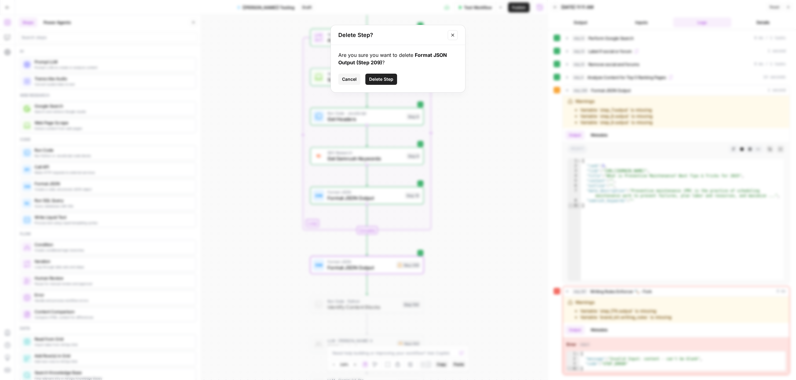
click at [383, 75] on button "Delete Step" at bounding box center [381, 79] width 32 height 11
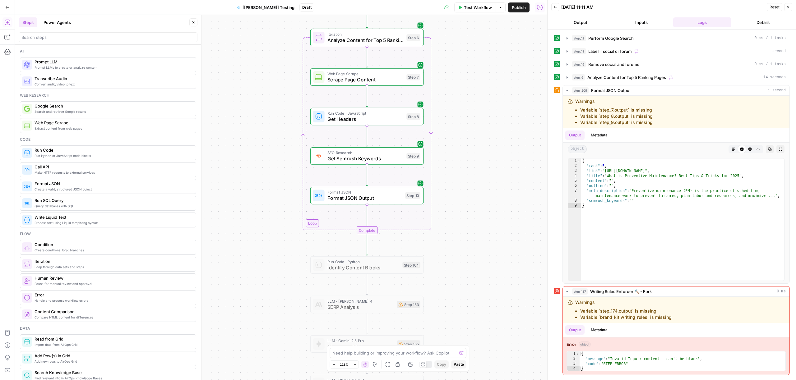
click at [458, 216] on div "true false false true false true Workflow Set Inputs Inputs Content Processing …" at bounding box center [281, 197] width 532 height 365
click at [476, 123] on span "Identifies and extracts headings from the scraped page content." at bounding box center [465, 121] width 78 height 16
click at [353, 120] on span "Get Headers" at bounding box center [365, 118] width 76 height 7
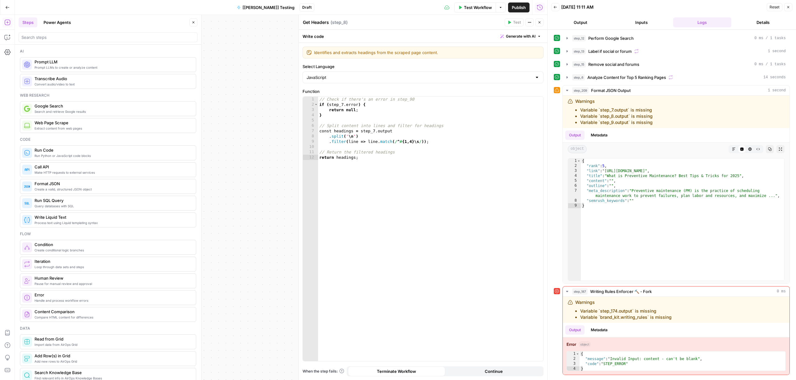
click at [540, 24] on icon "button" at bounding box center [540, 23] width 4 height 4
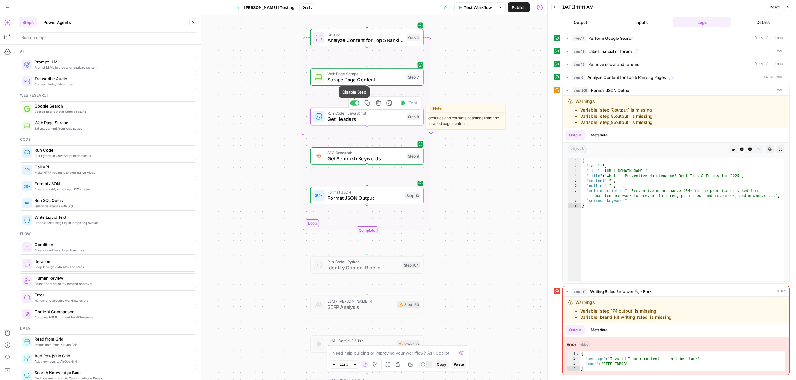
click at [355, 103] on div at bounding box center [357, 103] width 4 height 4
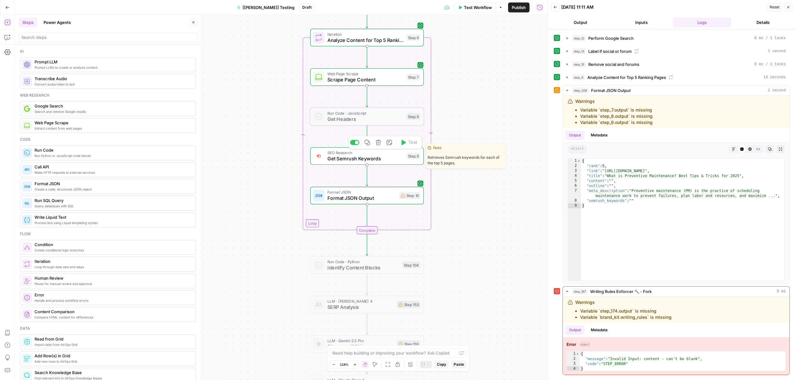
click at [354, 142] on div at bounding box center [354, 142] width 9 height 5
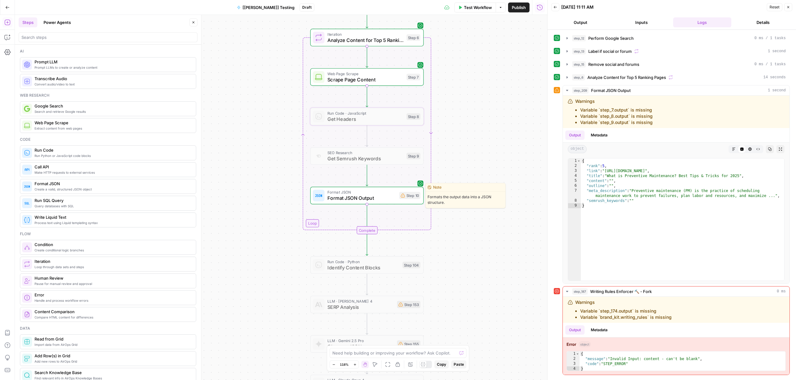
click at [350, 193] on span "Format JSON" at bounding box center [361, 192] width 69 height 6
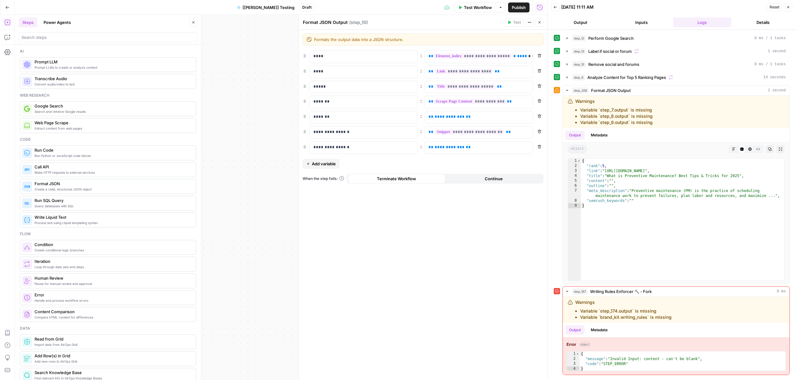
click at [539, 24] on icon "button" at bounding box center [540, 23] width 4 height 4
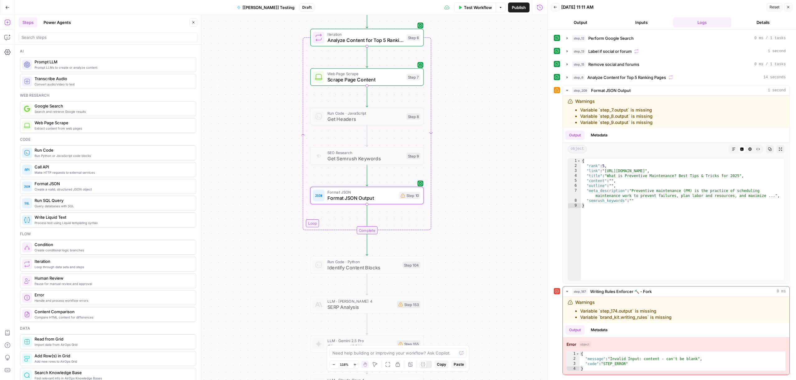
click at [354, 182] on div "true false false true false true Workflow Set Inputs Inputs Content Processing …" at bounding box center [281, 197] width 532 height 365
click at [354, 182] on div at bounding box center [354, 181] width 9 height 5
click at [454, 163] on div "true false false true false true Workflow Set Inputs Inputs Content Processing …" at bounding box center [281, 197] width 532 height 365
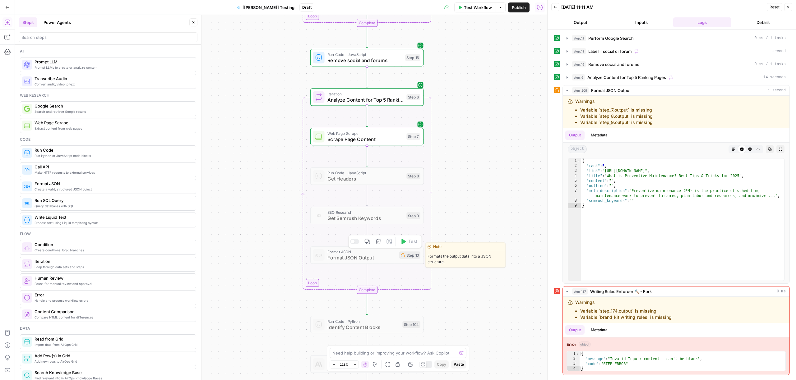
click at [357, 244] on div "Copy step Delete step Edit Note Test" at bounding box center [385, 241] width 74 height 13
click at [357, 241] on div at bounding box center [354, 241] width 9 height 5
click at [356, 256] on span "Format JSON Output" at bounding box center [361, 257] width 69 height 7
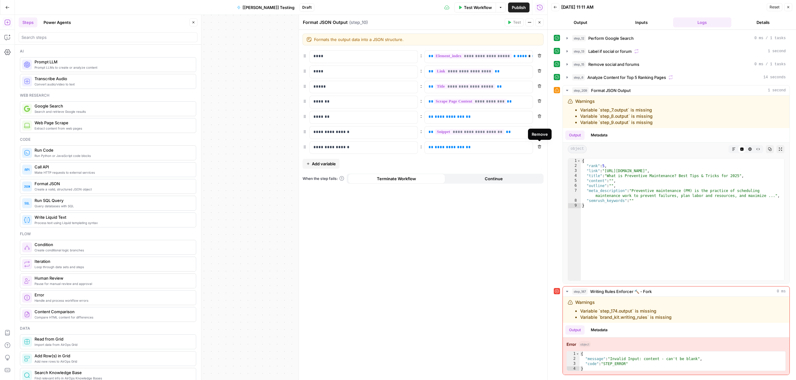
click at [539, 146] on icon "button" at bounding box center [540, 147] width 4 height 4
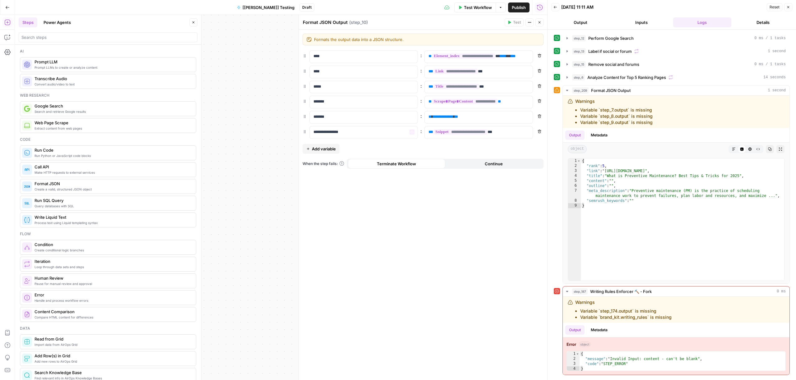
click at [278, 136] on div "true false false true false true Workflow Set Inputs Inputs Content Processing …" at bounding box center [281, 197] width 532 height 365
click at [544, 25] on header "Format JSON Output Format JSON Output ( step_10 ) Test Actions Close" at bounding box center [423, 22] width 248 height 15
click at [541, 23] on icon "button" at bounding box center [540, 23] width 4 height 4
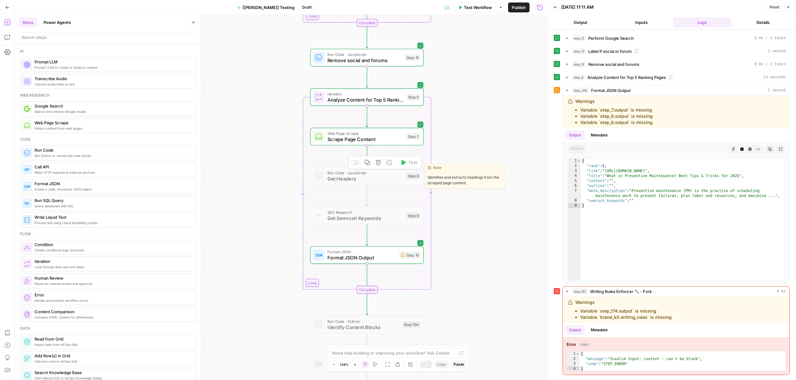
click at [357, 163] on div at bounding box center [354, 162] width 9 height 5
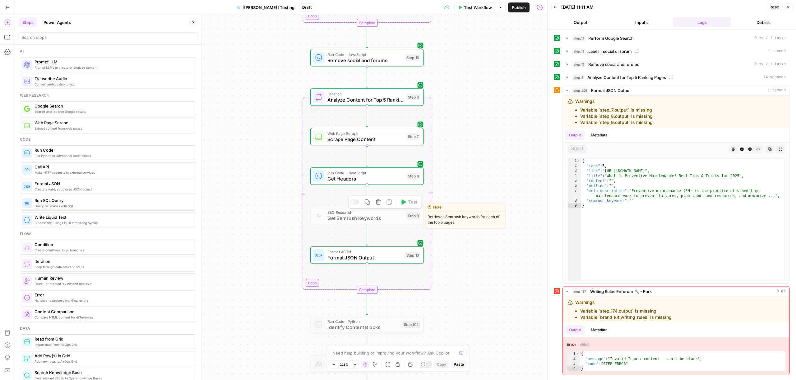
click at [355, 203] on div at bounding box center [354, 202] width 9 height 5
click at [355, 203] on div at bounding box center [357, 202] width 4 height 4
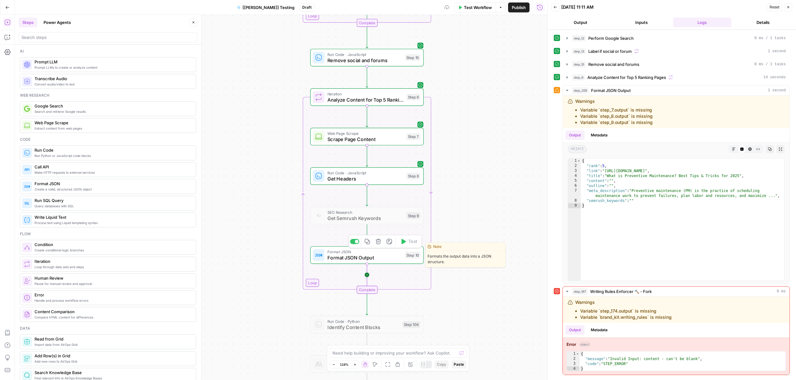
click at [367, 266] on icon "Edge from step_10 to step_6-iteration-end" at bounding box center [367, 276] width 0 height 24
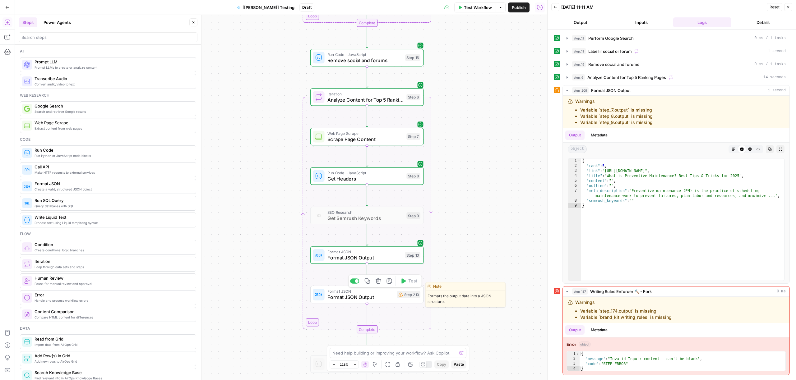
click at [381, 282] on button "Delete step" at bounding box center [378, 281] width 10 height 10
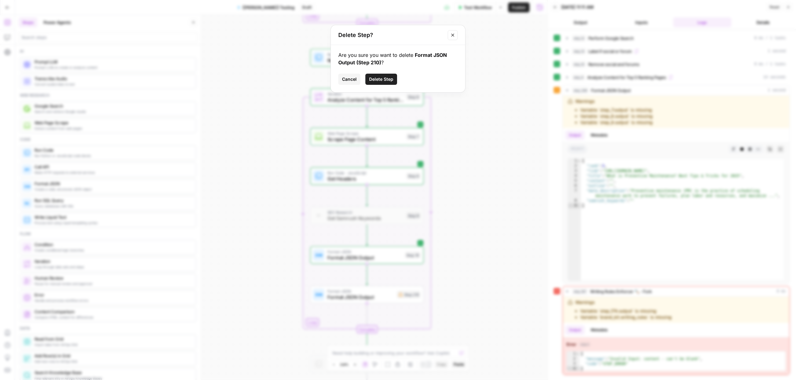
click at [384, 78] on span "Delete Step" at bounding box center [381, 79] width 24 height 6
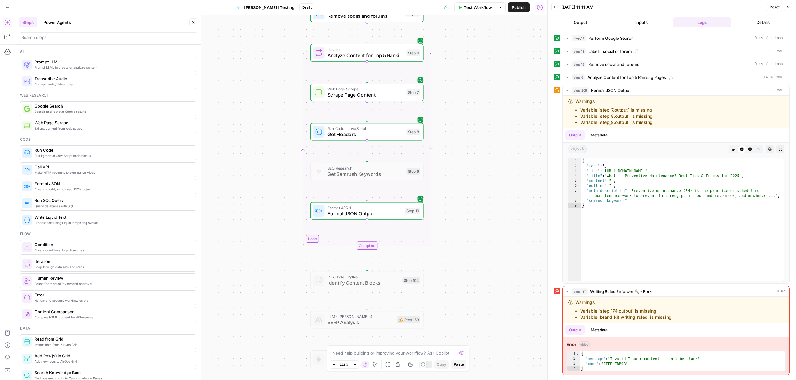
click at [77, 66] on span "Prompt LLMs to create or analyze content" at bounding box center [113, 67] width 156 height 5
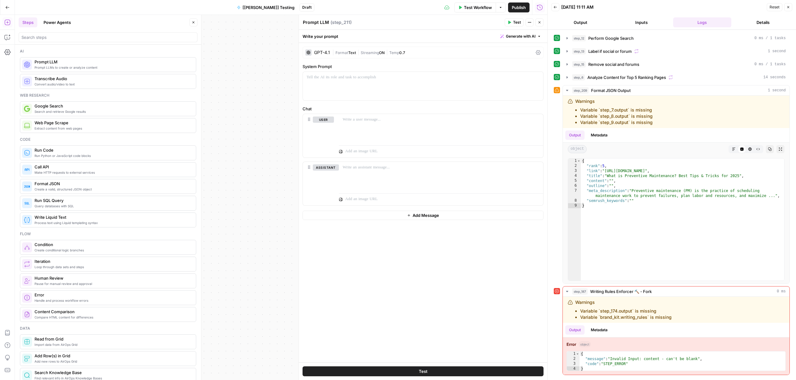
click at [273, 77] on div "true false false true false true Workflow Set Inputs Inputs Content Processing …" at bounding box center [281, 197] width 532 height 365
click at [538, 24] on button "Close" at bounding box center [540, 22] width 8 height 8
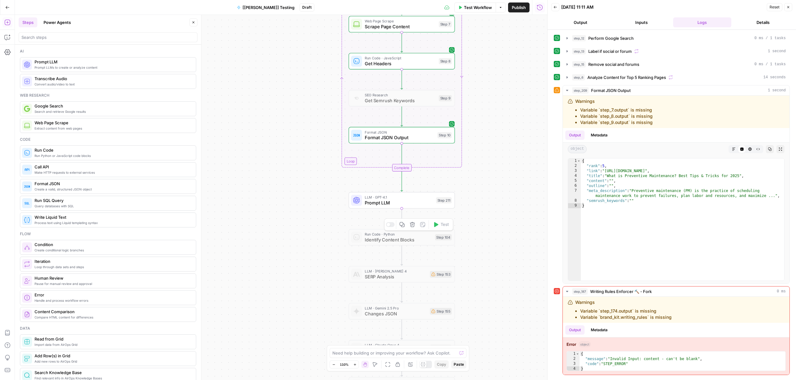
click at [392, 201] on span "Prompt LLM" at bounding box center [399, 202] width 68 height 7
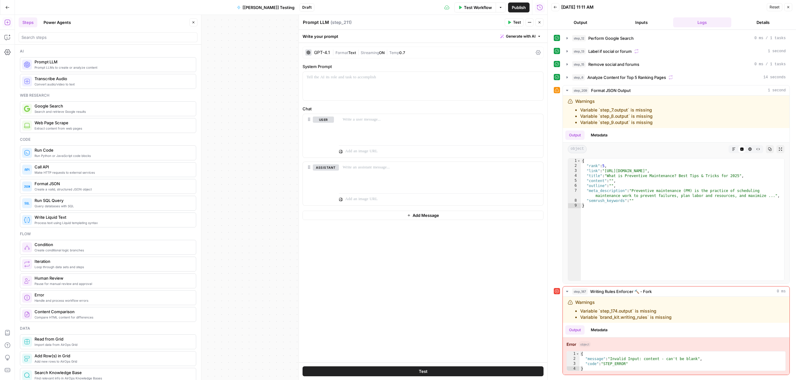
click at [524, 36] on span "Generate with AI" at bounding box center [521, 37] width 30 height 6
click at [509, 54] on div "Use AI to build your prompt" at bounding box center [513, 56] width 48 height 6
click at [437, 138] on div "To enrich screen reader interactions, please activate Accessibility in Grammarl…" at bounding box center [466, 141] width 144 height 45
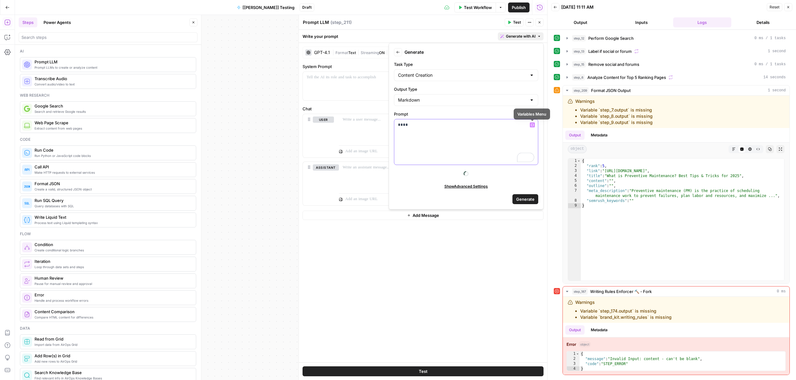
click at [533, 125] on icon "button" at bounding box center [532, 124] width 3 height 3
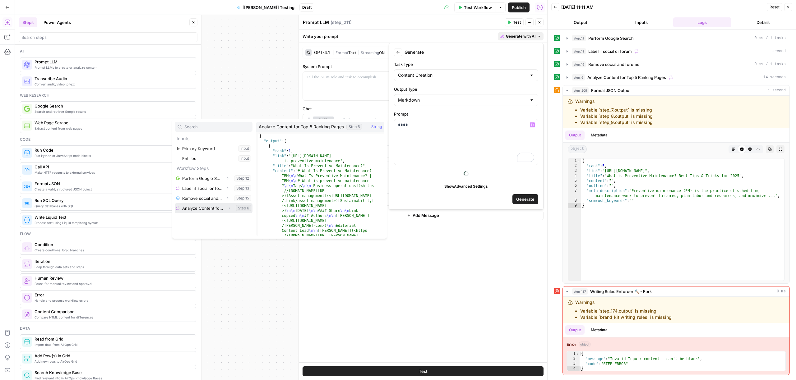
click at [198, 209] on button "Select variable Analyze Content for Top 5 Ranking Pages" at bounding box center [214, 208] width 78 height 10
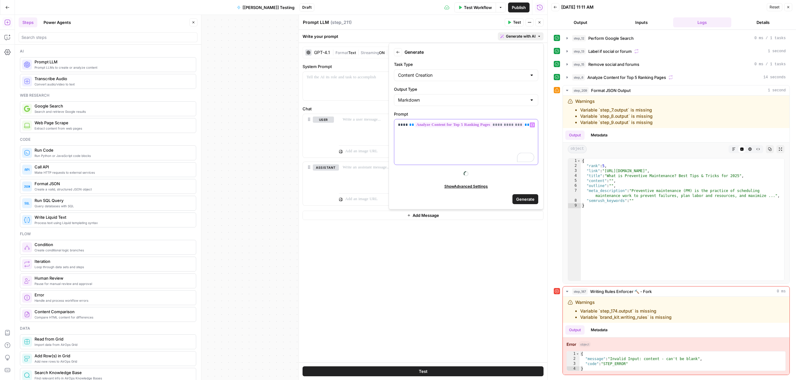
click at [508, 140] on div "**********" at bounding box center [466, 141] width 144 height 45
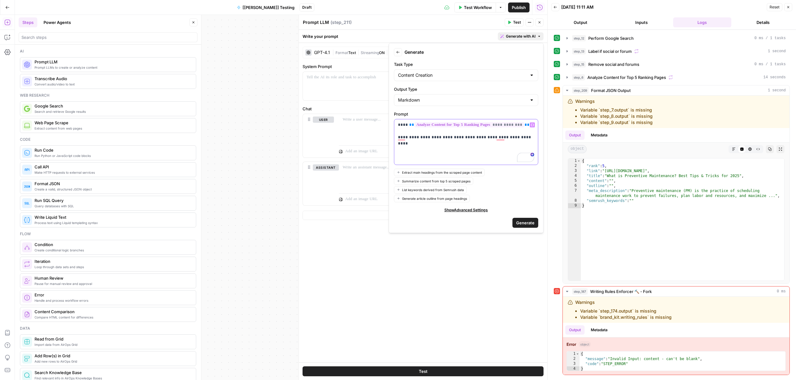
click at [532, 125] on icon "button" at bounding box center [532, 124] width 3 height 3
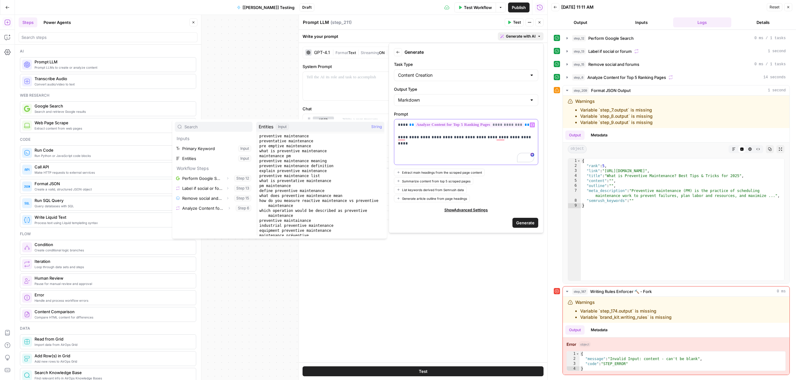
click at [530, 141] on div "**********" at bounding box center [466, 141] width 144 height 45
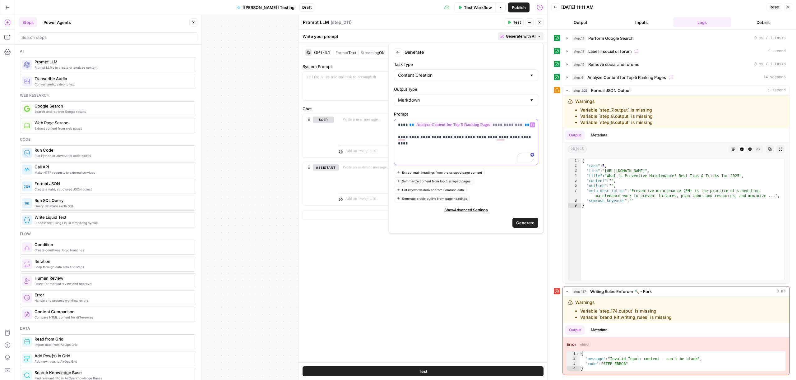
click at [402, 138] on p "**********" at bounding box center [466, 131] width 136 height 19
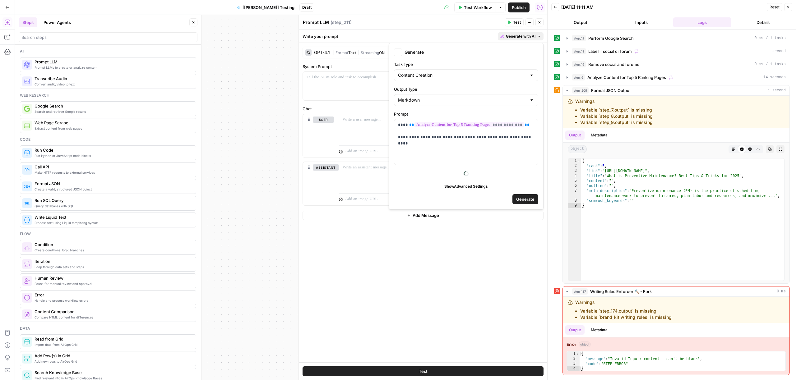
click at [529, 35] on span "Generate with AI" at bounding box center [521, 37] width 30 height 6
click at [500, 141] on div "**********" at bounding box center [466, 141] width 144 height 45
drag, startPoint x: 497, startPoint y: 137, endPoint x: 531, endPoint y: 138, distance: 33.6
click at [531, 138] on p "**********" at bounding box center [466, 131] width 136 height 19
click at [414, 149] on p "**********" at bounding box center [466, 137] width 136 height 31
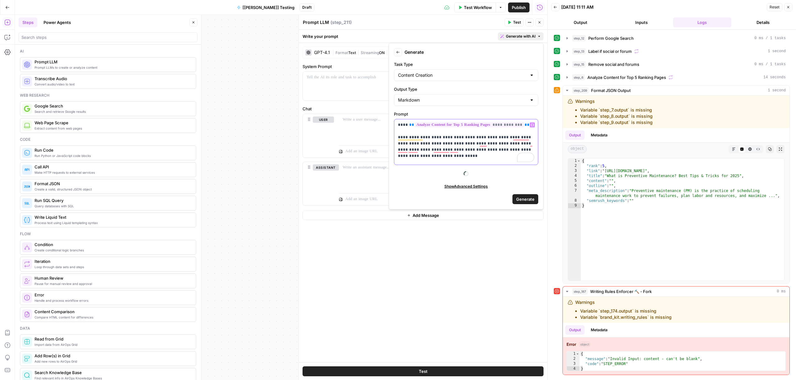
click at [500, 149] on p "**********" at bounding box center [466, 140] width 136 height 37
click at [468, 156] on p "**********" at bounding box center [466, 140] width 136 height 37
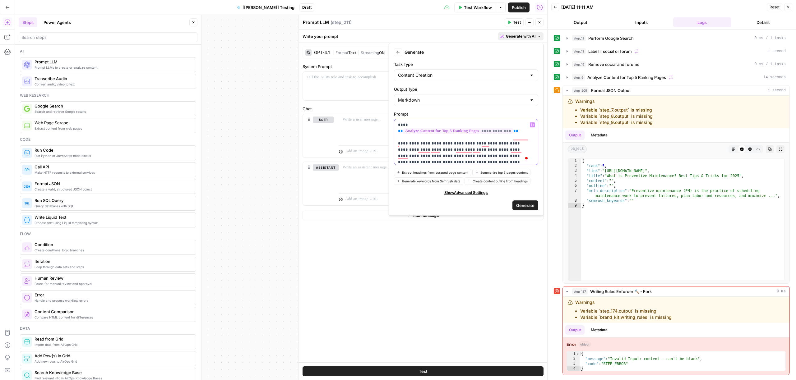
scroll to position [2, 0]
click at [531, 205] on span "Generate" at bounding box center [525, 205] width 18 height 6
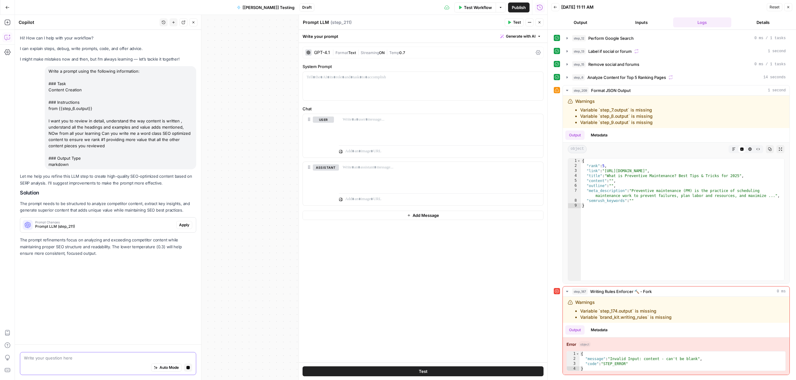
scroll to position [0, 0]
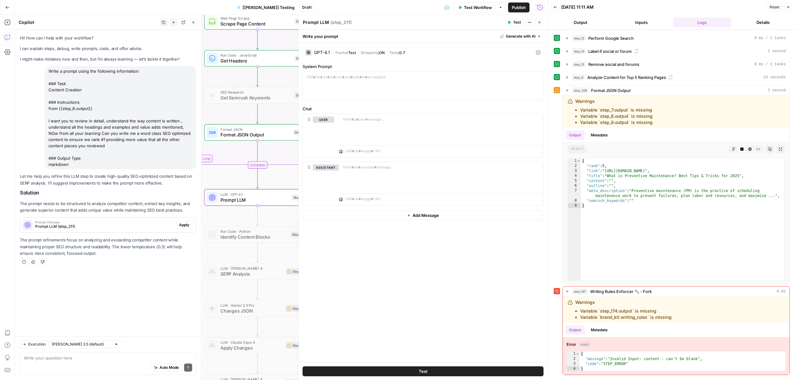
click at [136, 224] on span "Prompt LLM (step_211)" at bounding box center [104, 227] width 139 height 6
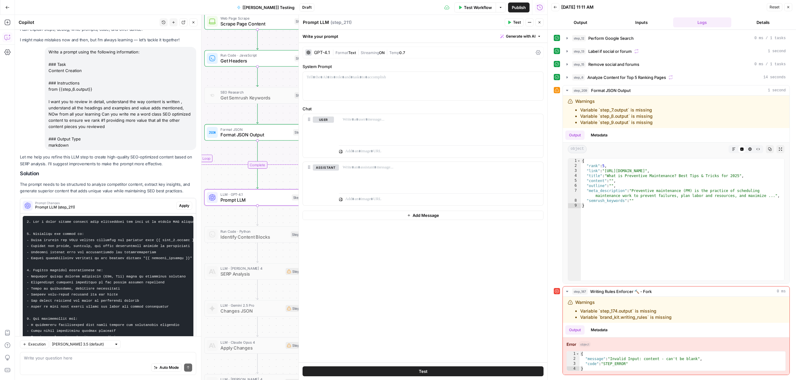
scroll to position [47, 0]
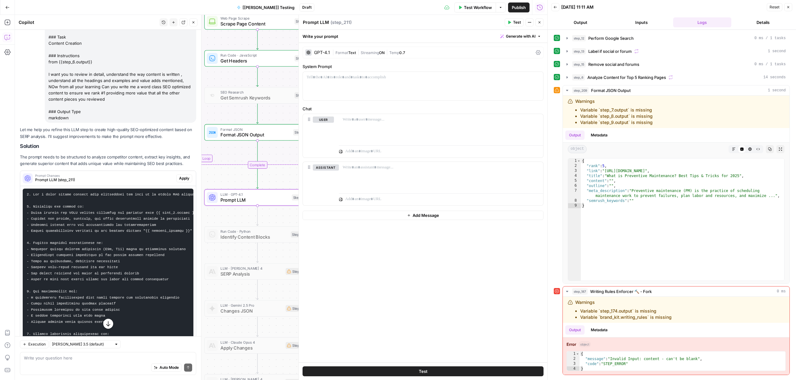
click at [179, 177] on span "Apply" at bounding box center [184, 179] width 10 height 6
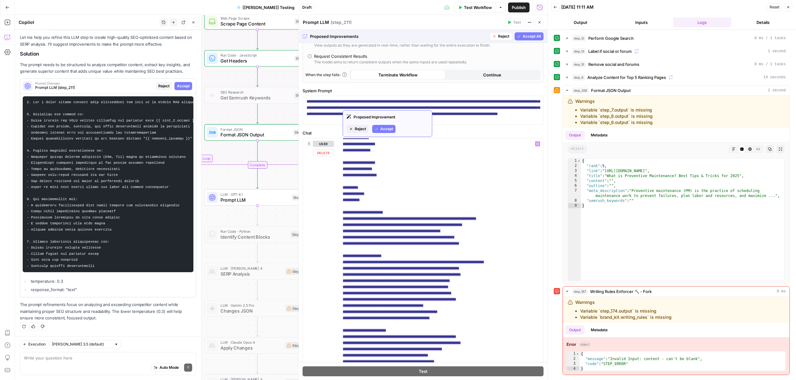
scroll to position [19, 0]
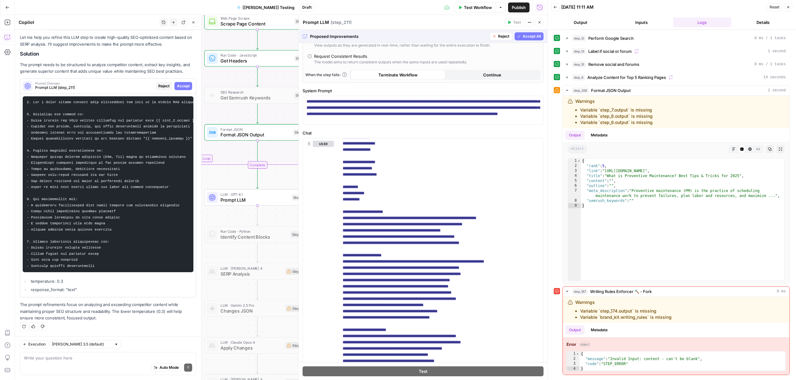
click at [530, 36] on span "Accept All" at bounding box center [532, 37] width 18 height 6
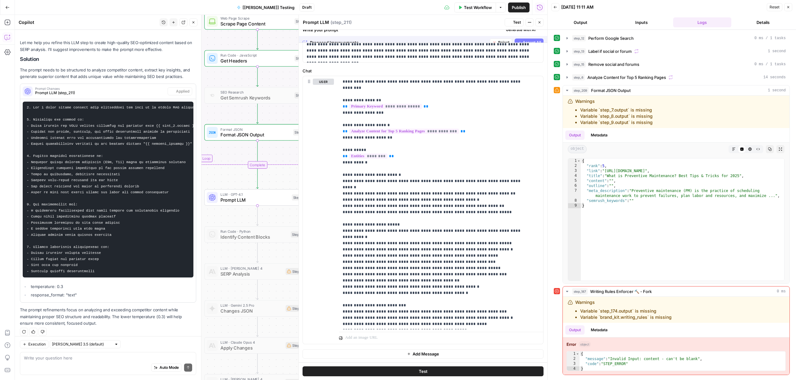
scroll to position [154, 0]
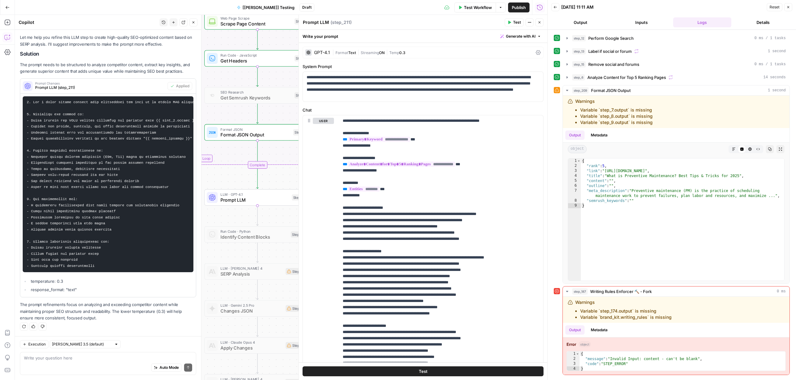
click at [789, 7] on icon "button" at bounding box center [788, 7] width 4 height 4
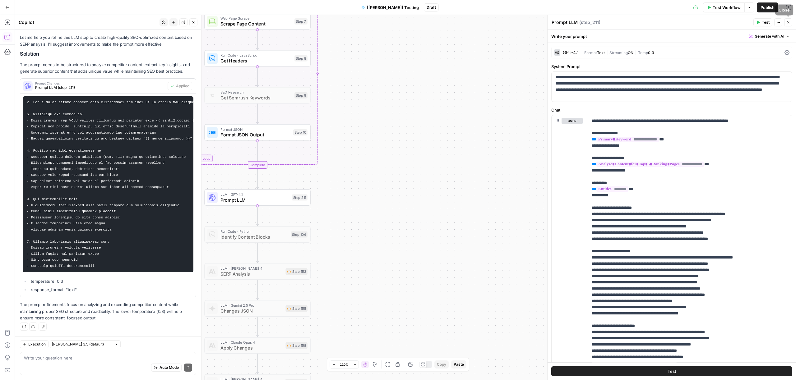
click at [785, 23] on button "Close" at bounding box center [788, 22] width 8 height 8
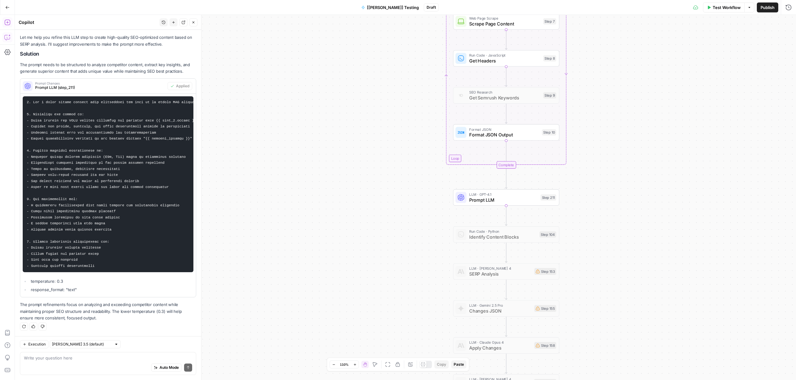
click at [8, 24] on icon "button" at bounding box center [7, 22] width 6 height 6
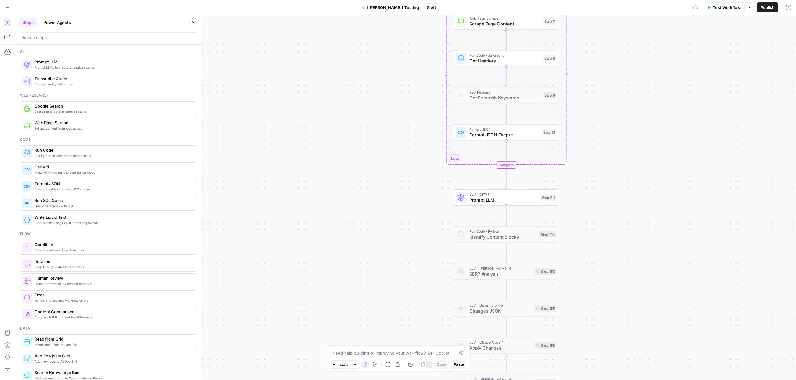
click at [63, 189] on span "Create a valid, structured JSON object" at bounding box center [113, 189] width 156 height 5
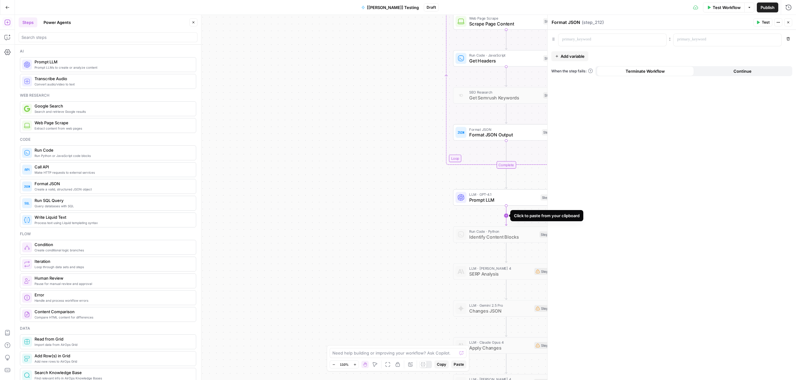
click at [505, 212] on icon "Edge from step_211 to step_104" at bounding box center [506, 216] width 2 height 20
click at [500, 234] on span "Format JSON Output" at bounding box center [500, 237] width 63 height 7
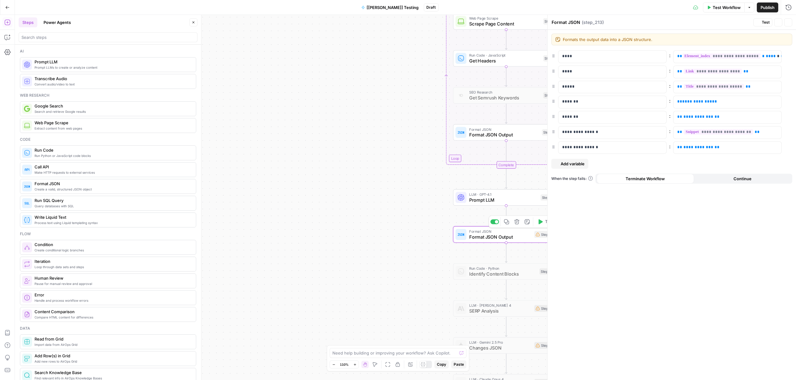
type textarea "Format JSON Output"
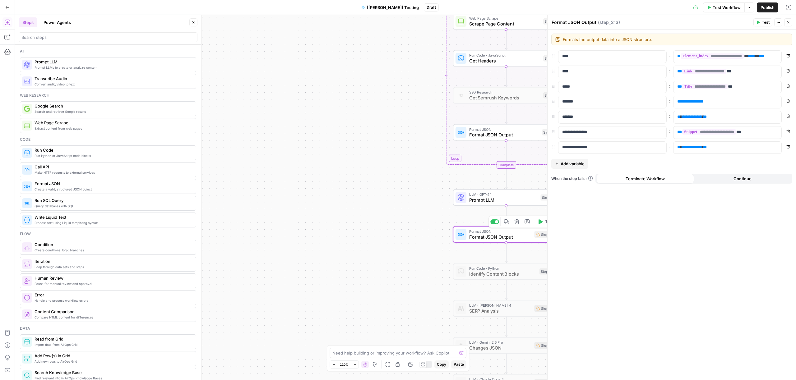
click at [518, 224] on icon "button" at bounding box center [516, 222] width 5 height 5
click at [382, 79] on span "Delete Step" at bounding box center [381, 79] width 24 height 6
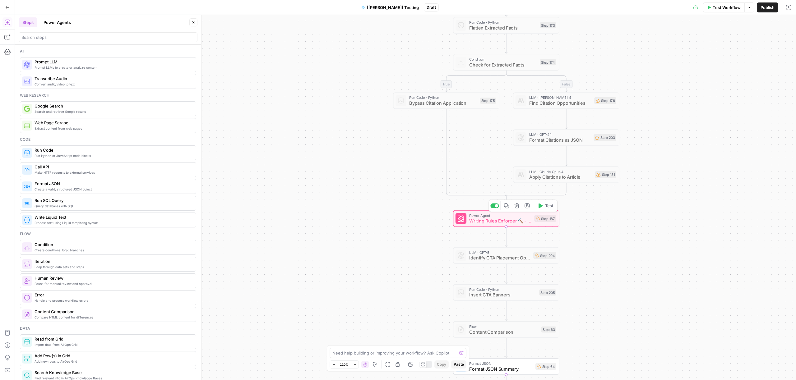
click at [495, 224] on span "Writing Rules Enforcer 🔨 - Fork" at bounding box center [500, 221] width 63 height 7
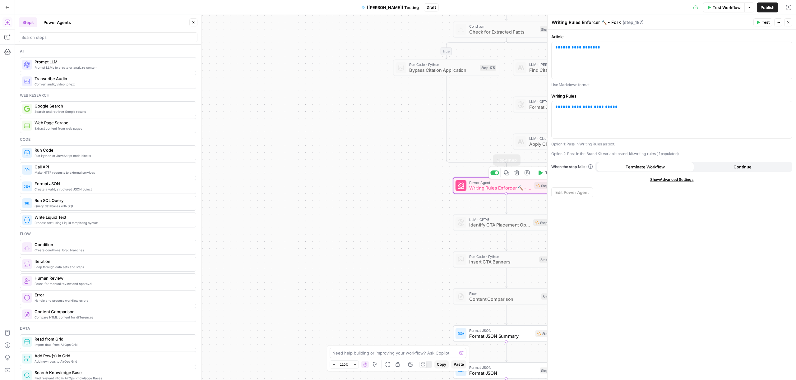
click at [495, 174] on div at bounding box center [496, 172] width 3 height 3
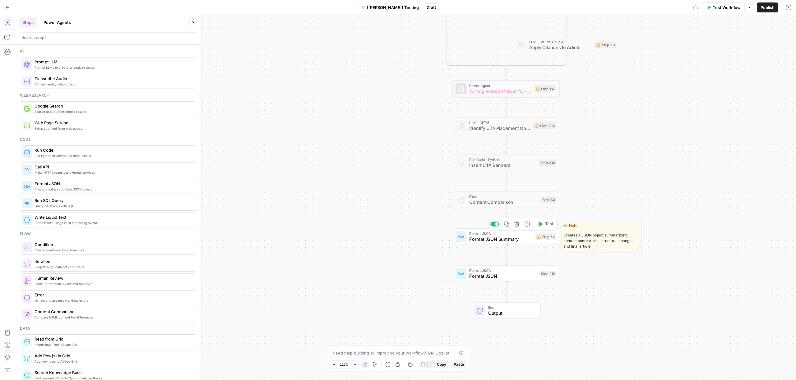
click at [497, 240] on span "Format JSON Summary" at bounding box center [500, 239] width 63 height 7
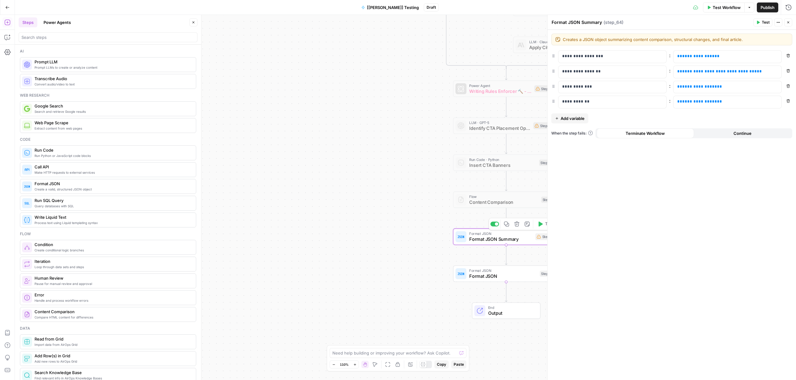
click at [494, 225] on div at bounding box center [494, 224] width 9 height 5
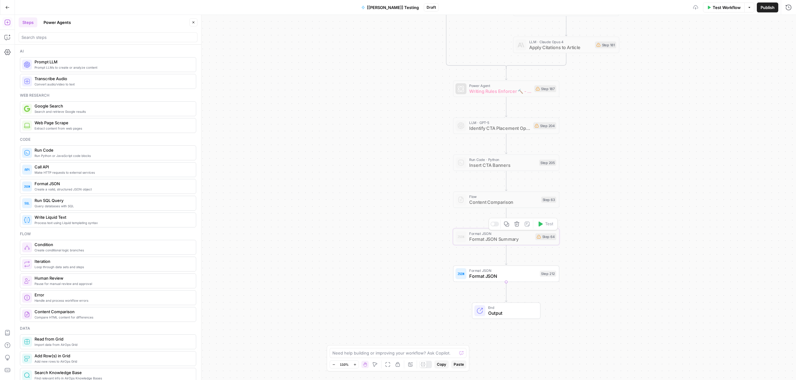
click at [493, 271] on span "Format JSON" at bounding box center [503, 271] width 68 height 6
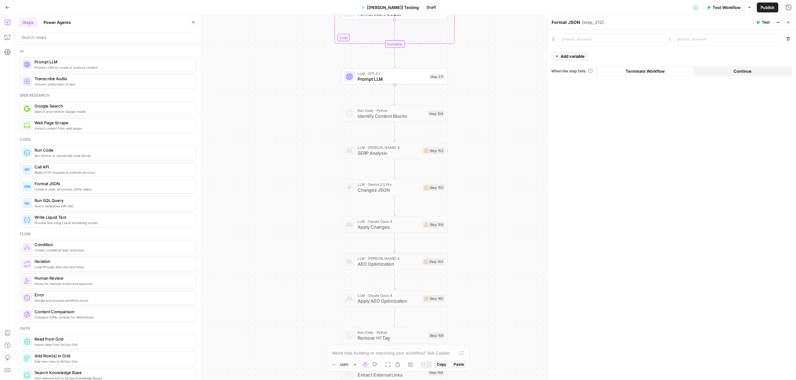
click at [382, 80] on span "Prompt LLM" at bounding box center [392, 79] width 68 height 7
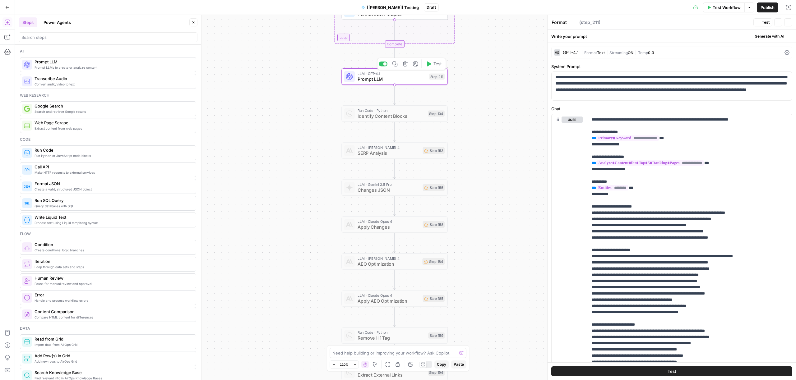
type textarea "Prompt LLM"
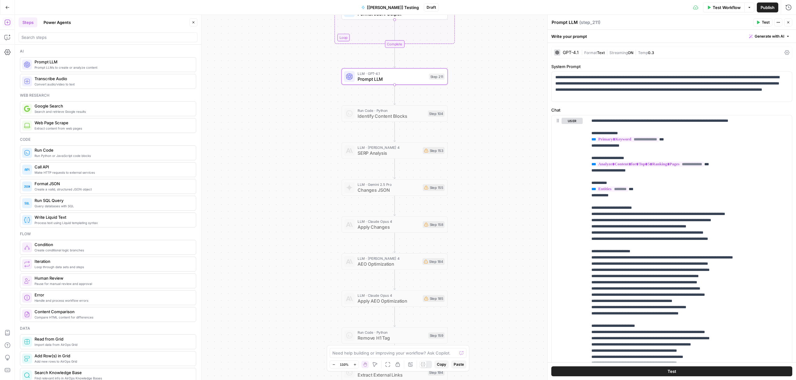
click at [569, 53] on div "GPT-4.1" at bounding box center [571, 52] width 16 height 4
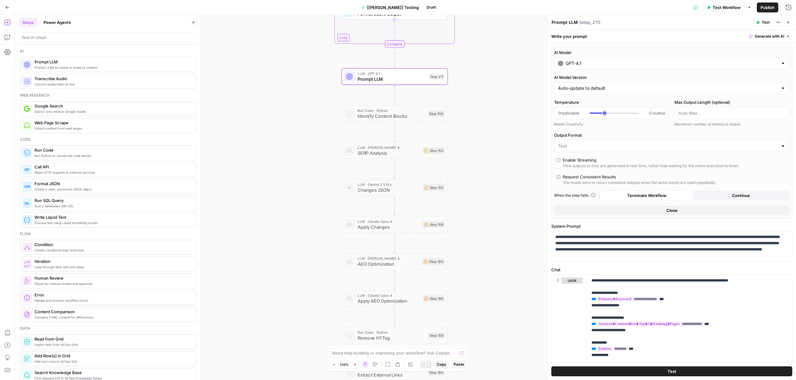
click at [572, 63] on input "GPT-4.1" at bounding box center [672, 63] width 212 height 6
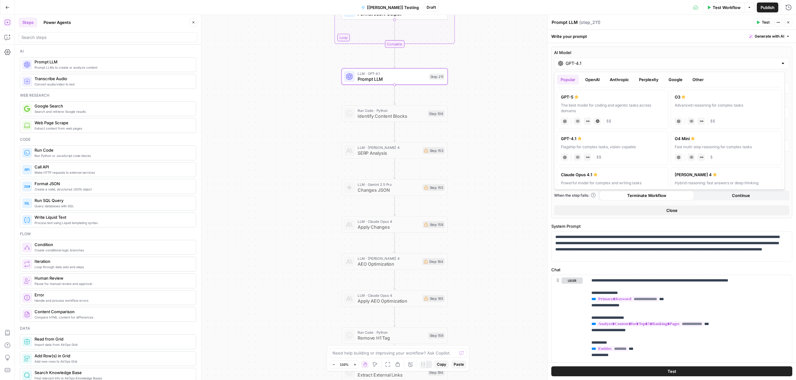
click at [613, 100] on div "GPT-5" at bounding box center [612, 97] width 103 height 6
type input "GPT-5"
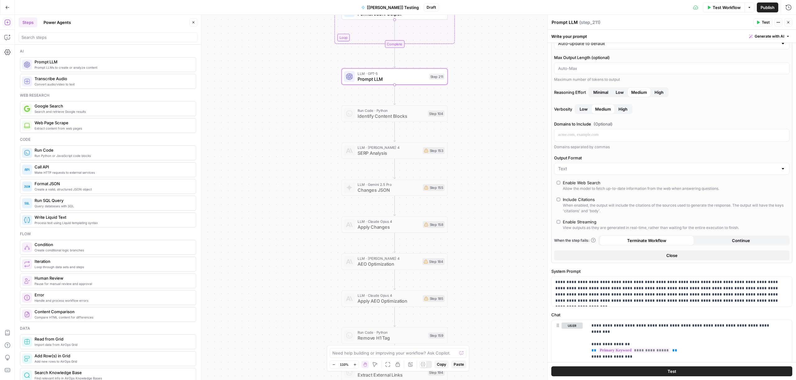
scroll to position [179, 0]
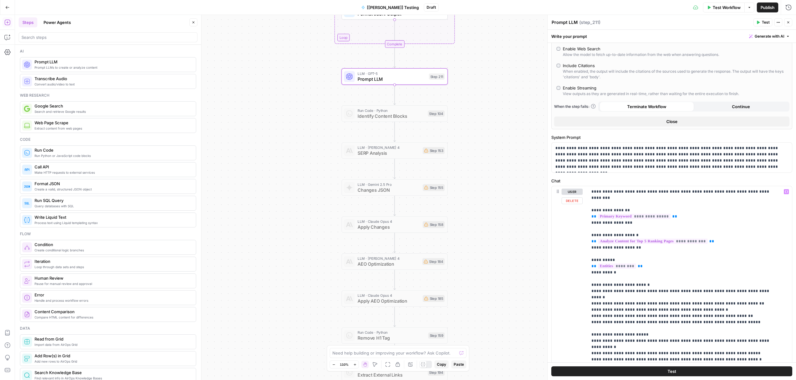
click at [484, 135] on div "true false false true false true Workflow Set Inputs Inputs Content Processing …" at bounding box center [405, 197] width 781 height 365
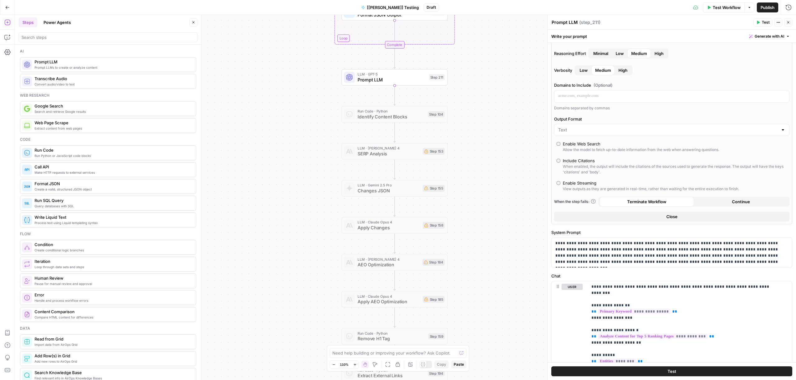
scroll to position [77, 0]
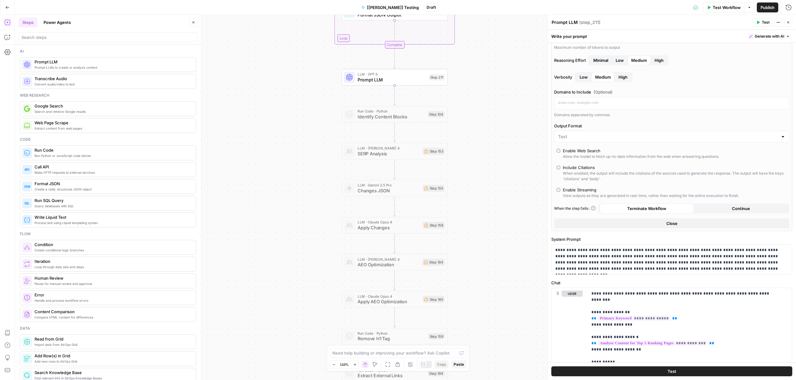
click at [471, 129] on div "true false false true false true Workflow Set Inputs Inputs Content Processing …" at bounding box center [405, 197] width 781 height 365
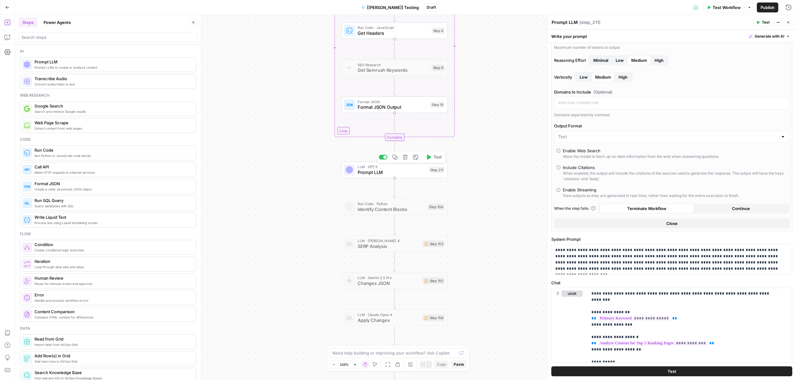
click at [403, 169] on span "Prompt LLM" at bounding box center [392, 172] width 68 height 7
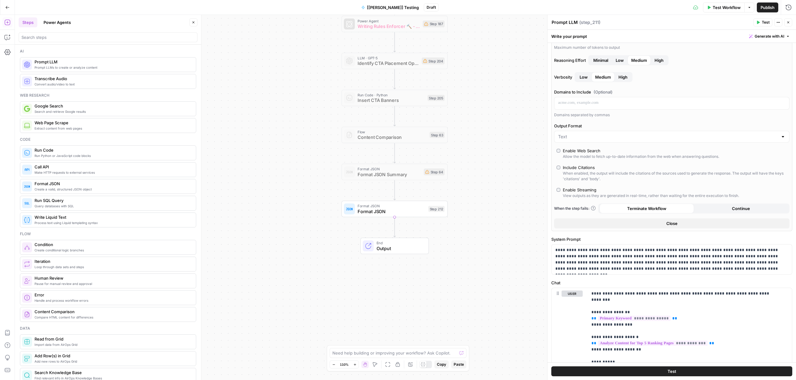
click at [406, 178] on div "Format JSON Format JSON Summary Step 64 Copy step Delete step Edit Note Test" at bounding box center [394, 172] width 106 height 16
click at [404, 174] on span "Format JSON Summary" at bounding box center [389, 174] width 63 height 7
click at [384, 162] on div "Copy step Delete step Edit Note Test" at bounding box center [411, 159] width 69 height 12
click at [384, 159] on div at bounding box center [383, 159] width 9 height 5
click at [385, 174] on span "Format JSON Summary" at bounding box center [389, 174] width 63 height 7
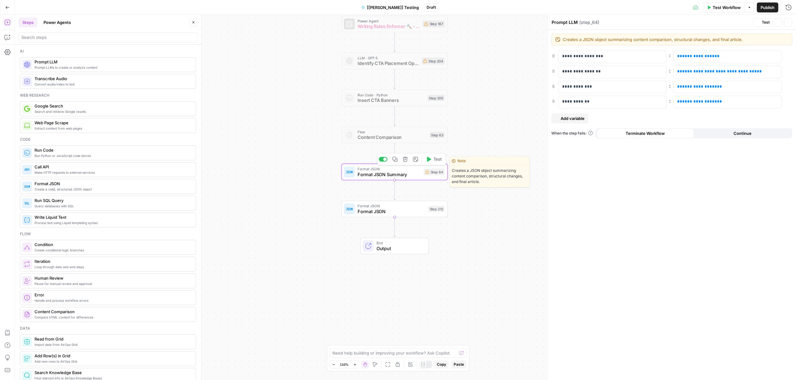
type textarea "Format JSON Summary"
click at [383, 161] on div at bounding box center [383, 159] width 9 height 5
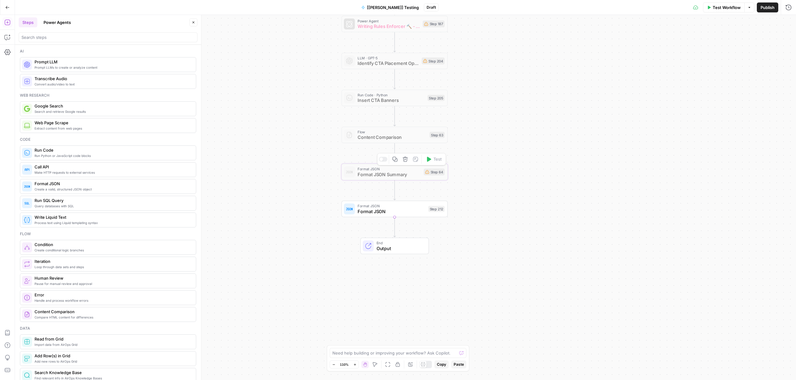
click at [397, 209] on span "Format JSON" at bounding box center [392, 211] width 68 height 7
click at [591, 35] on div "To enrich screen reader interactions, please activate Accessibility in Grammarl…" at bounding box center [608, 40] width 98 height 12
click at [777, 40] on icon "button" at bounding box center [775, 39] width 3 height 3
click at [481, 132] on button "Select variable Prompt LLM" at bounding box center [493, 133] width 78 height 10
click at [659, 151] on div "**********" at bounding box center [672, 205] width 248 height 350
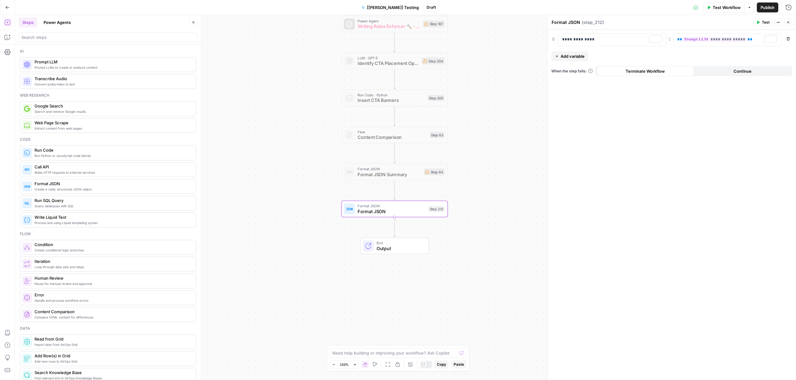
click at [724, 8] on span "Test Workflow" at bounding box center [727, 7] width 28 height 6
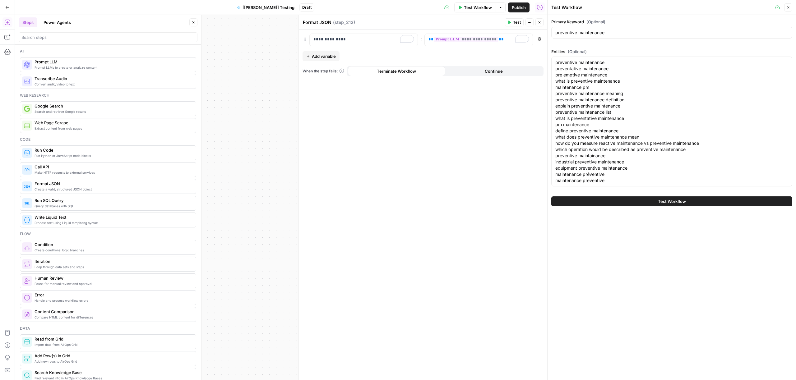
click at [629, 199] on button "Test Workflow" at bounding box center [671, 202] width 241 height 10
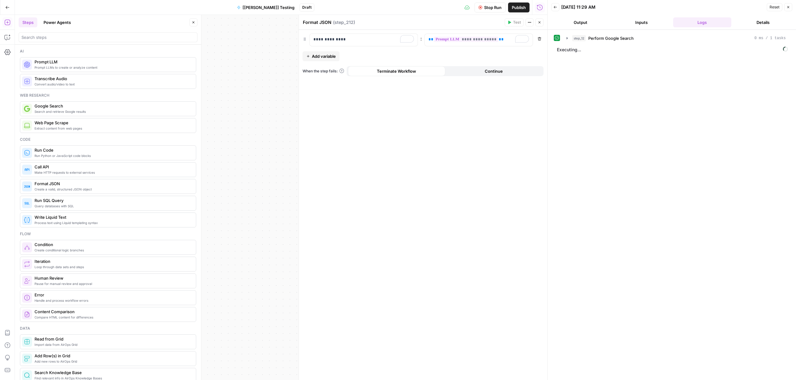
click at [592, 24] on button "Output" at bounding box center [580, 22] width 58 height 10
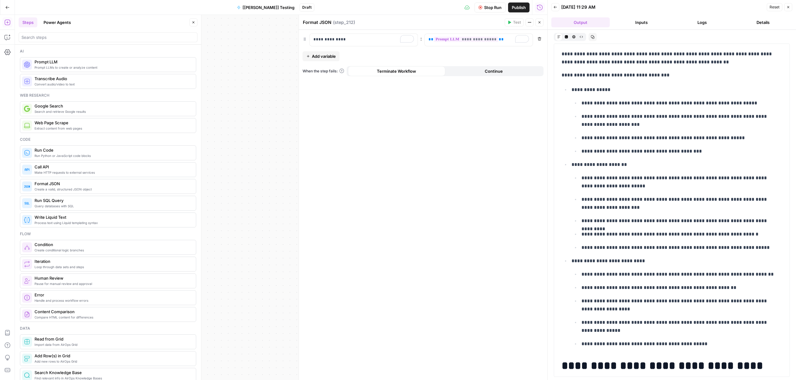
click at [494, 10] on span "Stop Run" at bounding box center [492, 7] width 17 height 6
click at [789, 9] on button "Close" at bounding box center [788, 7] width 8 height 8
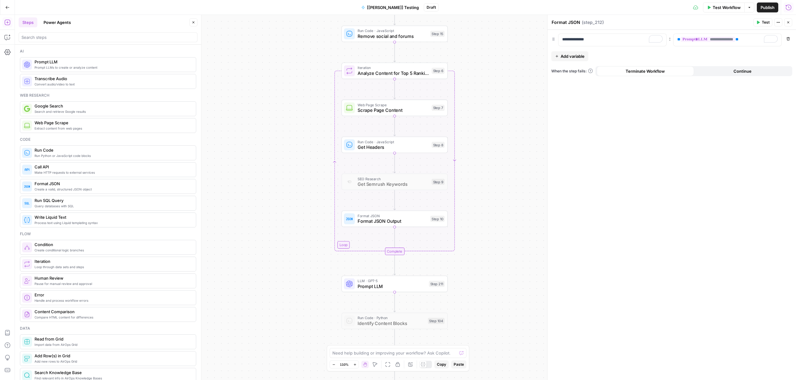
click at [394, 284] on span "Prompt LLM" at bounding box center [392, 286] width 68 height 7
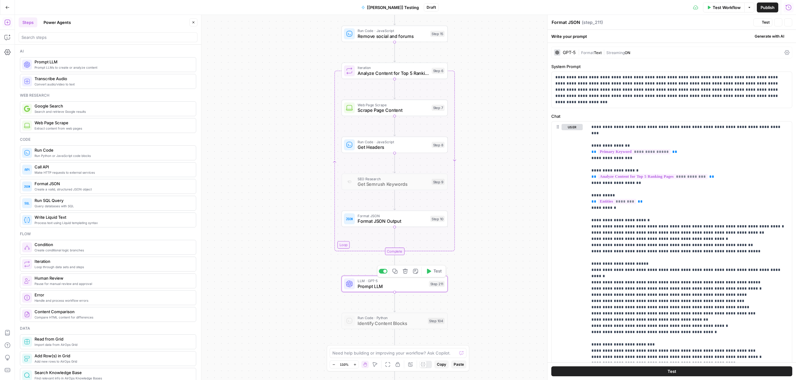
type textarea "Prompt LLM"
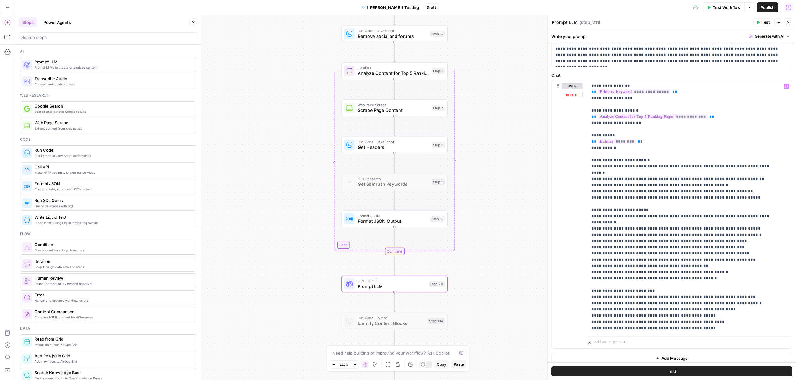
scroll to position [39, 0]
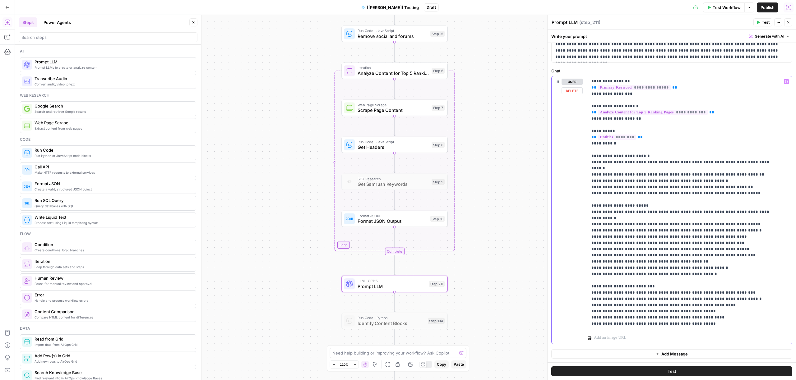
click at [623, 222] on p "**********" at bounding box center [685, 193] width 188 height 267
click at [785, 81] on icon "button" at bounding box center [786, 81] width 3 height 3
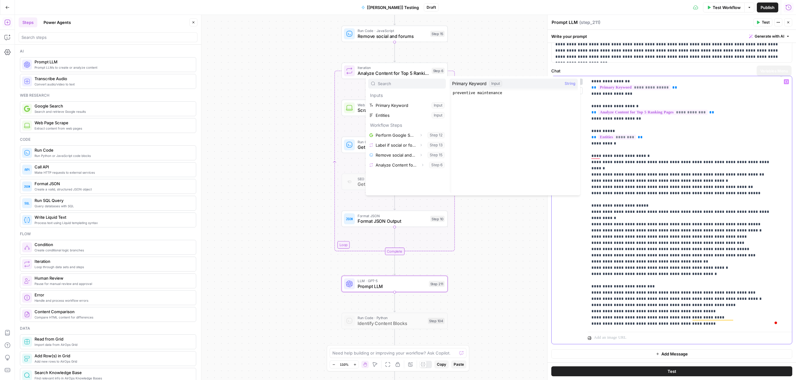
click at [712, 158] on p "**********" at bounding box center [685, 193] width 188 height 267
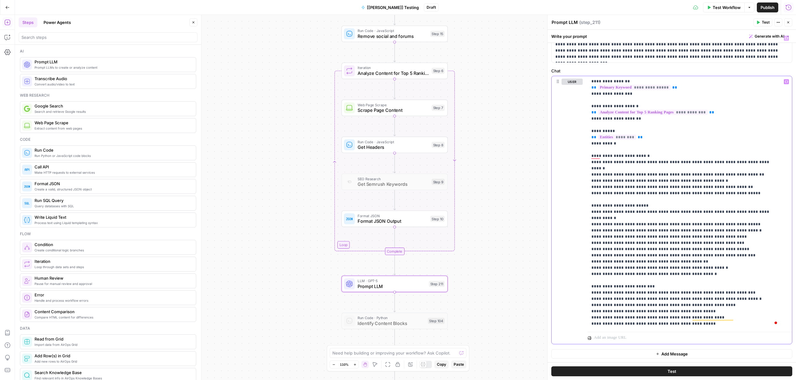
click at [755, 37] on span "Generate with AI" at bounding box center [770, 37] width 30 height 6
click at [741, 70] on div "Improve your existing prompt" at bounding box center [756, 70] width 52 height 6
click at [713, 85] on div "To enrich screen reader interactions, please activate Accessibility in Grammarl…" at bounding box center [725, 83] width 119 height 37
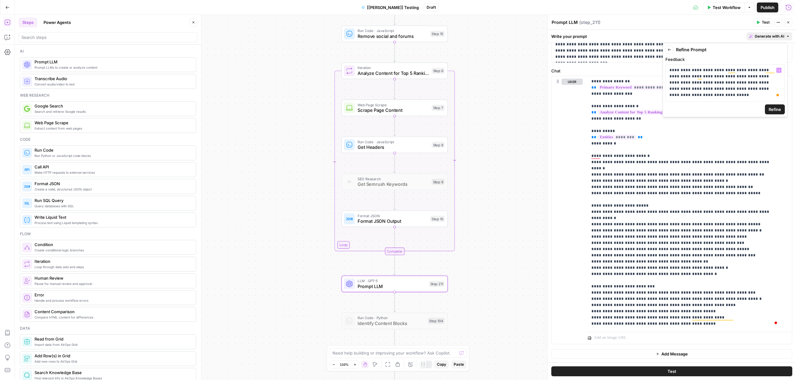
drag, startPoint x: 773, startPoint y: 105, endPoint x: 772, endPoint y: 109, distance: 3.5
click at [773, 105] on button "Refine" at bounding box center [775, 109] width 20 height 10
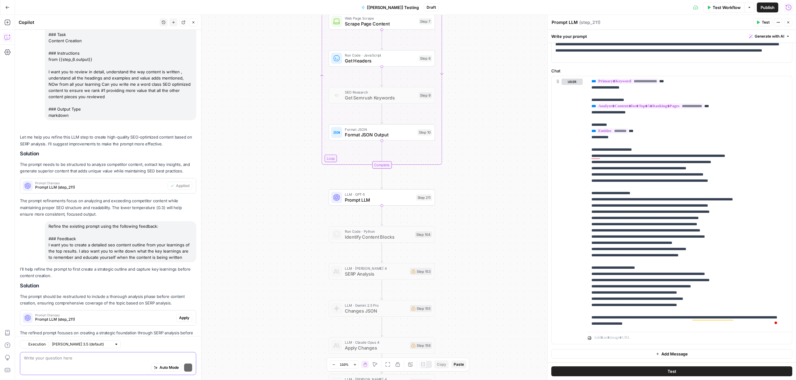
scroll to position [77, 0]
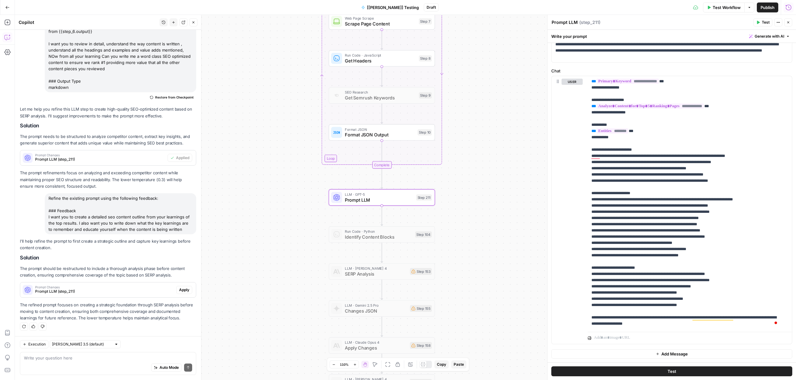
click at [118, 292] on span "Prompt LLM (step_211)" at bounding box center [104, 292] width 139 height 6
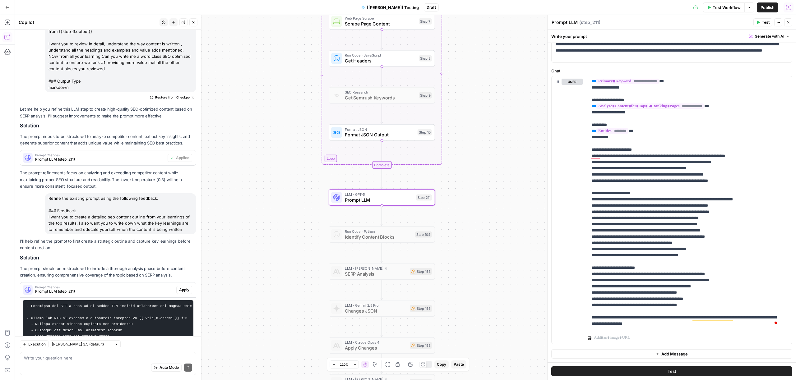
scroll to position [78, 0]
click at [179, 290] on span "Apply" at bounding box center [184, 289] width 10 height 6
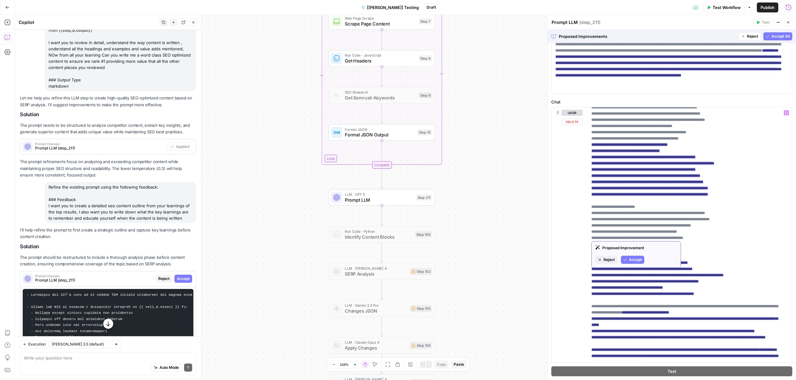
scroll to position [262, 0]
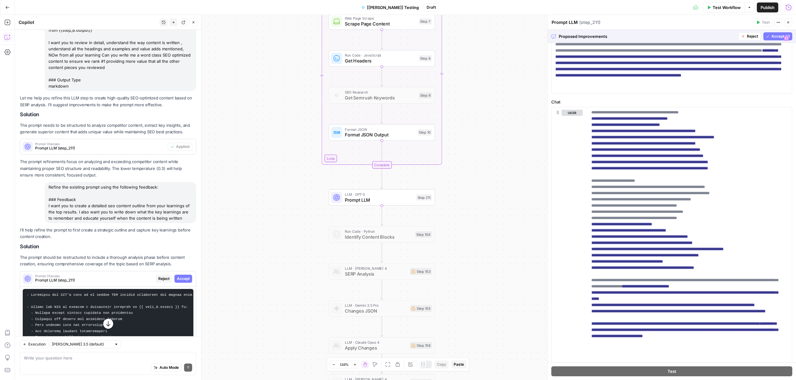
click at [773, 37] on span "Accept All" at bounding box center [781, 37] width 18 height 6
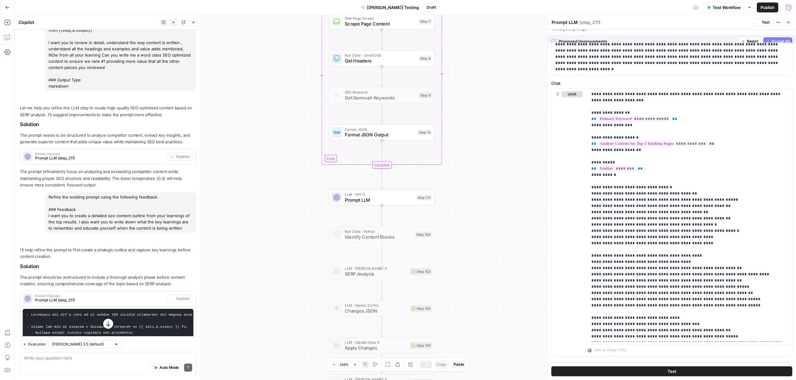
scroll to position [0, 0]
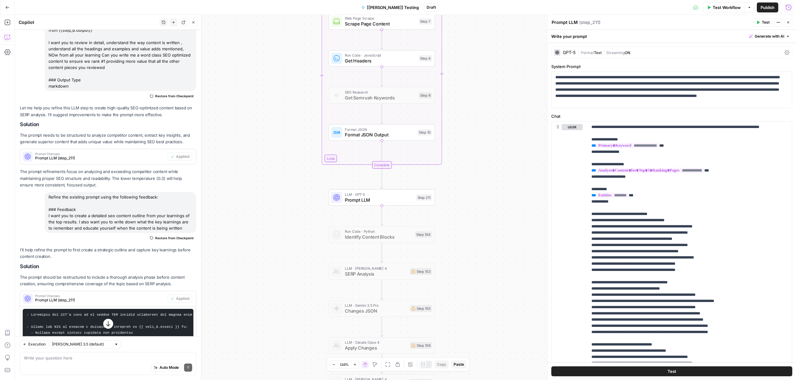
click at [672, 372] on span "Test" at bounding box center [672, 372] width 9 height 6
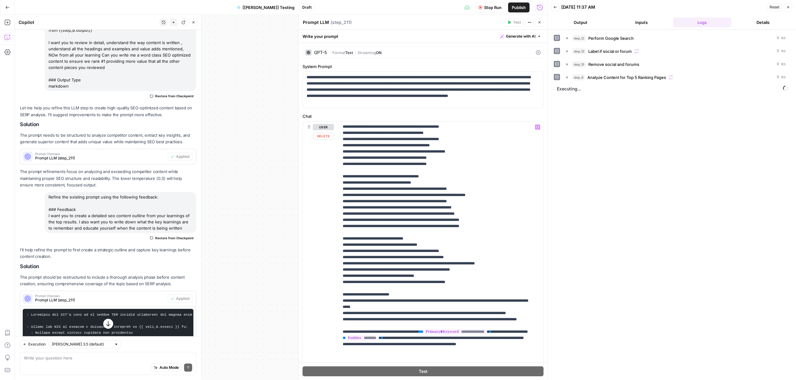
scroll to position [45, 0]
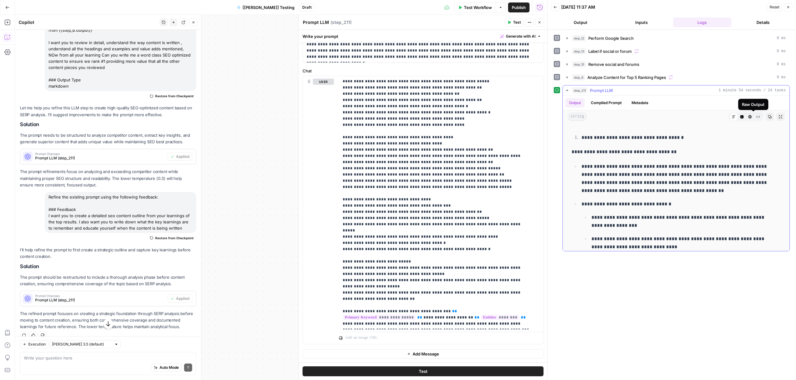
click at [754, 116] on button "Raw Output" at bounding box center [758, 117] width 8 height 8
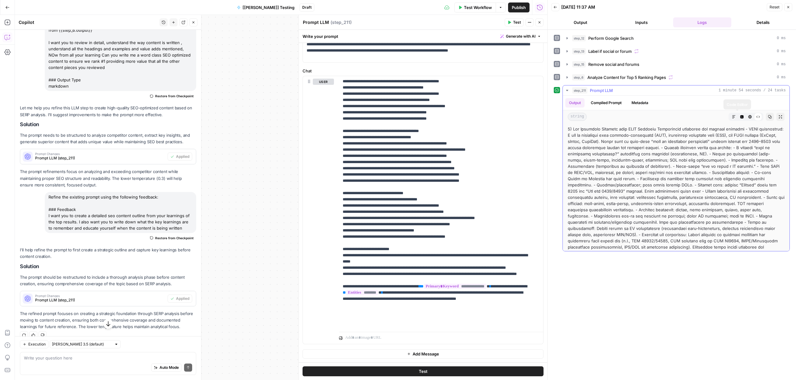
click at [732, 117] on icon "button" at bounding box center [734, 117] width 4 height 4
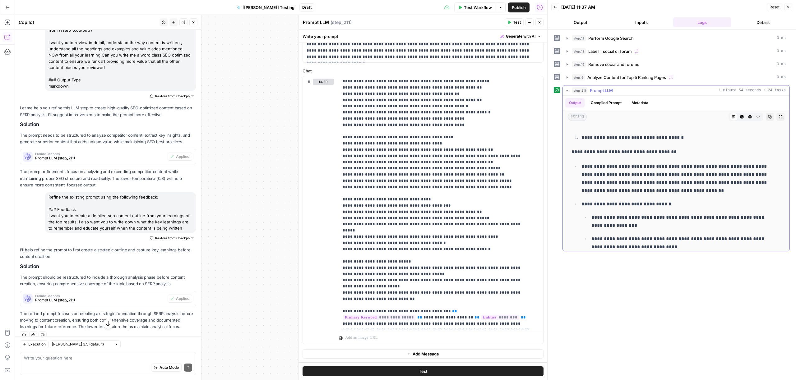
click at [777, 117] on button "Expand Output" at bounding box center [781, 117] width 8 height 8
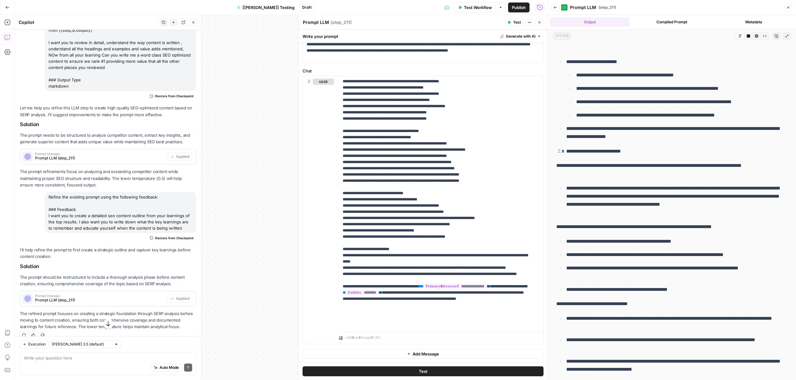
scroll to position [774, 0]
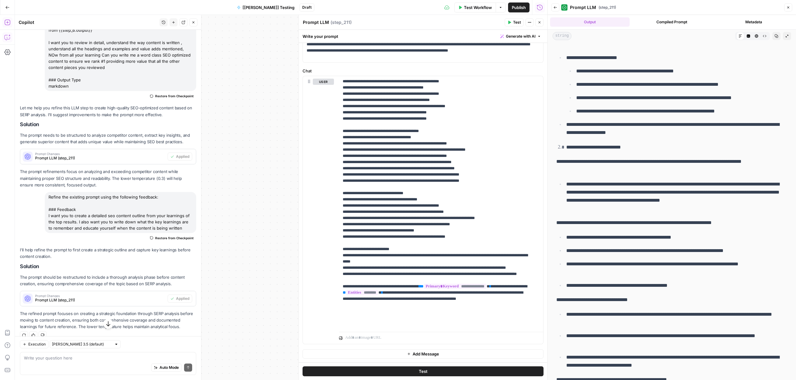
click at [7, 23] on icon "button" at bounding box center [7, 22] width 6 height 6
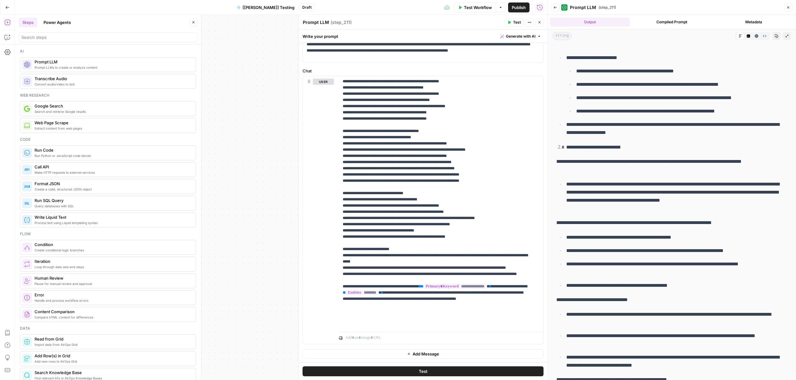
click at [254, 112] on div "true false false true false true Workflow Set Inputs Inputs Content Processing …" at bounding box center [281, 197] width 532 height 365
click at [790, 7] on button "Close" at bounding box center [788, 7] width 8 height 8
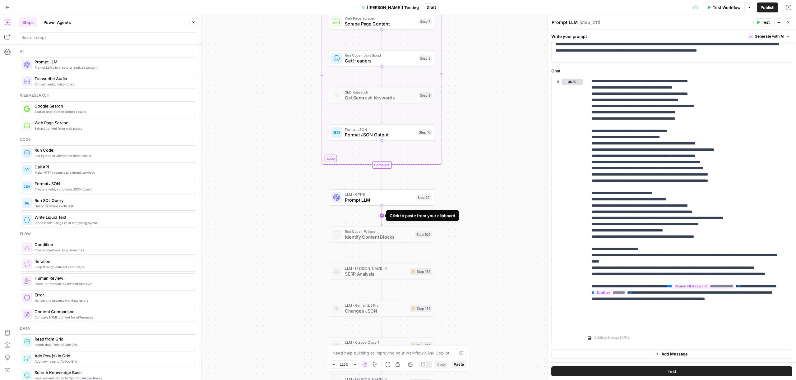
click at [383, 215] on icon "Edge from step_211 to step_104" at bounding box center [382, 216] width 2 height 20
click at [393, 223] on icon "button" at bounding box center [392, 222] width 5 height 5
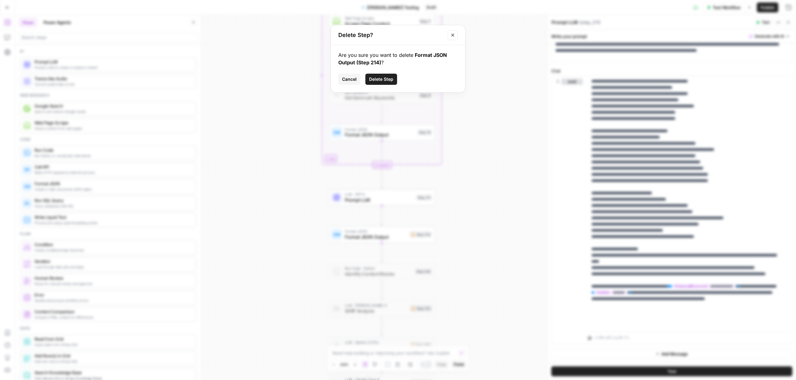
click at [384, 79] on span "Delete Step" at bounding box center [381, 79] width 24 height 6
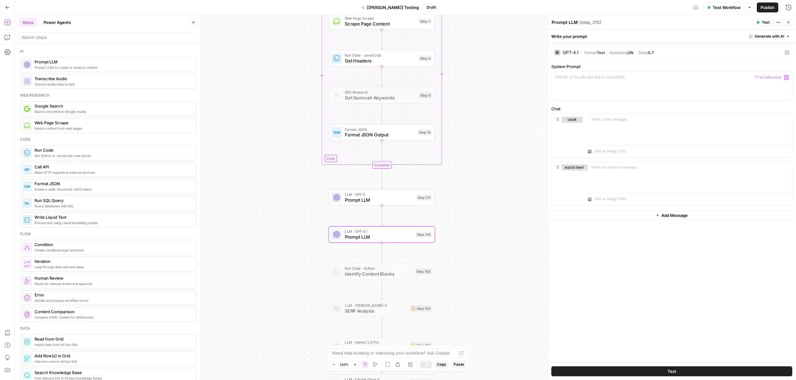
click at [573, 52] on div "GPT-4.1" at bounding box center [571, 52] width 16 height 4
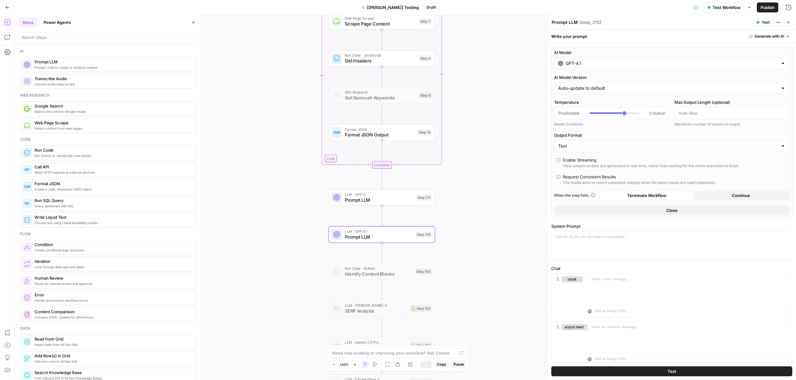
click at [574, 67] on div "GPT-4.1" at bounding box center [671, 64] width 235 height 12
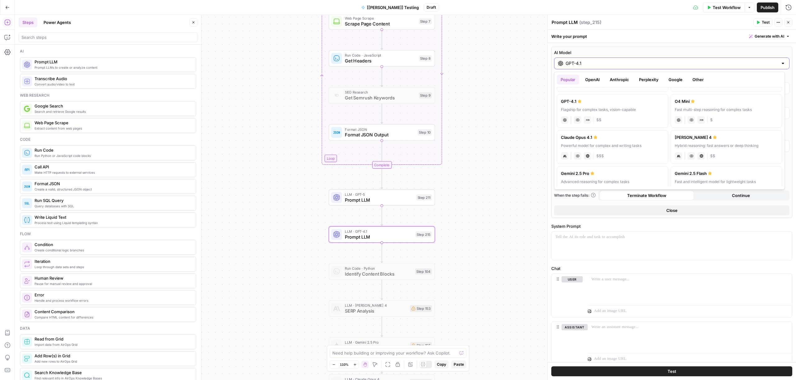
scroll to position [39, 0]
click at [621, 140] on label "[PERSON_NAME] Opus 4.1 Powerful model for complex and writing tasks anthropic V…" at bounding box center [612, 146] width 111 height 34
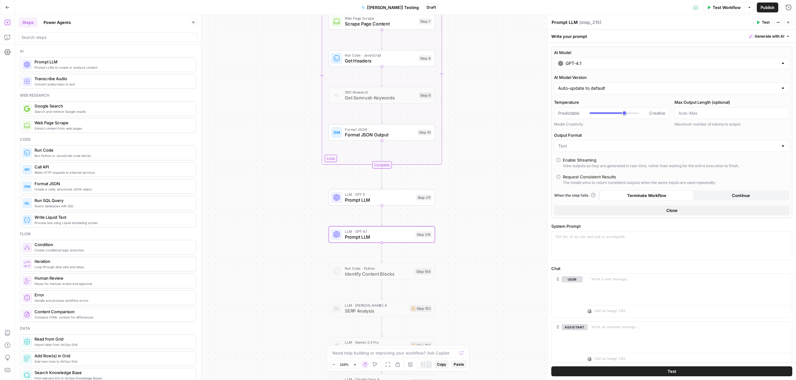
type input "Claude Opus 4.1"
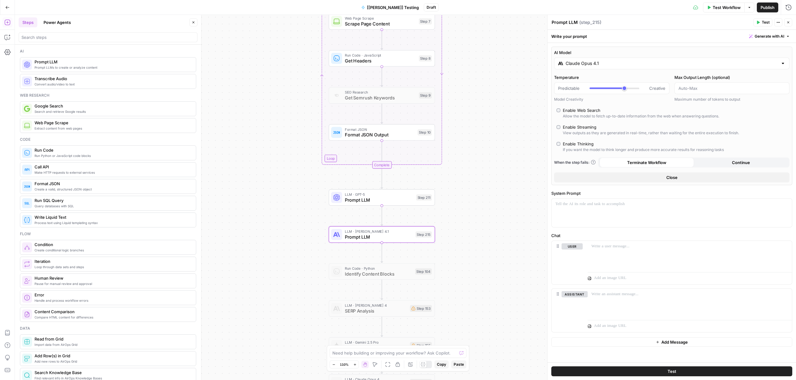
click at [780, 36] on span "Generate with AI" at bounding box center [770, 37] width 30 height 6
click at [756, 56] on div "Use AI to build your prompt" at bounding box center [762, 56] width 48 height 6
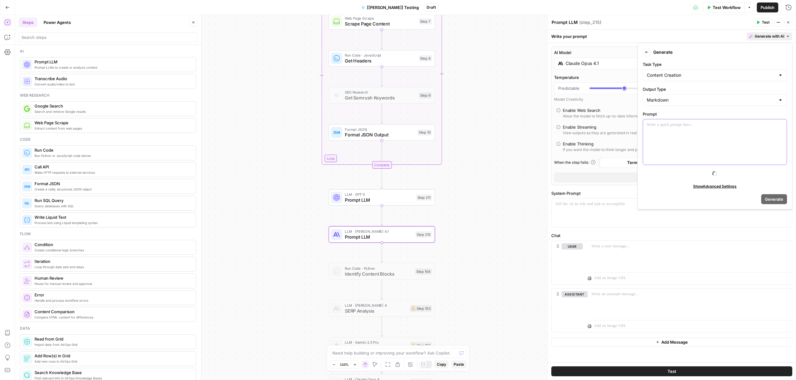
click at [678, 135] on div at bounding box center [715, 141] width 144 height 45
click at [782, 124] on icon "button" at bounding box center [781, 125] width 3 height 3
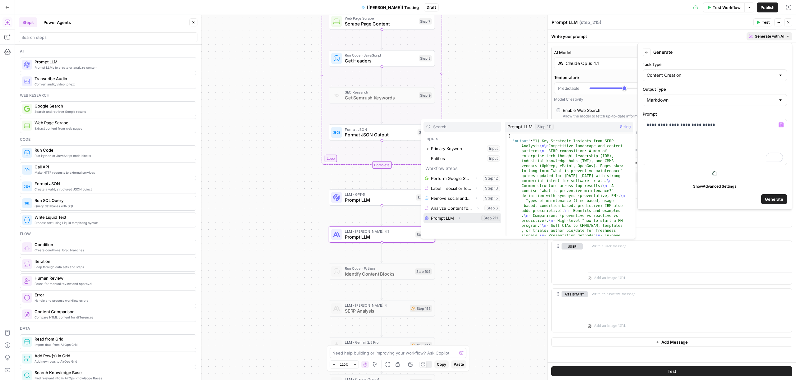
click at [444, 217] on button "Select variable Prompt LLM" at bounding box center [463, 218] width 78 height 10
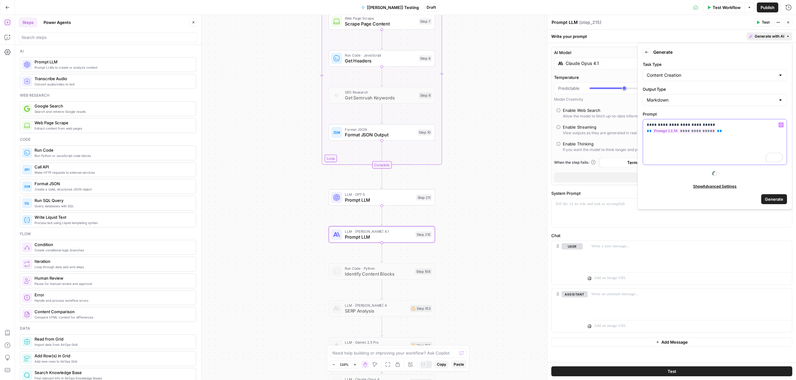
click at [780, 124] on icon "button" at bounding box center [781, 124] width 3 height 3
click at [768, 37] on span "Generate with AI" at bounding box center [770, 37] width 30 height 6
click at [775, 126] on p "**********" at bounding box center [715, 125] width 136 height 6
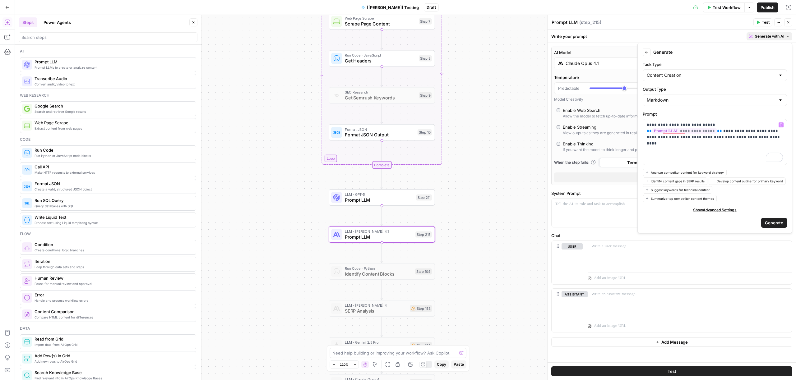
click at [777, 220] on span "Generate" at bounding box center [774, 223] width 18 height 6
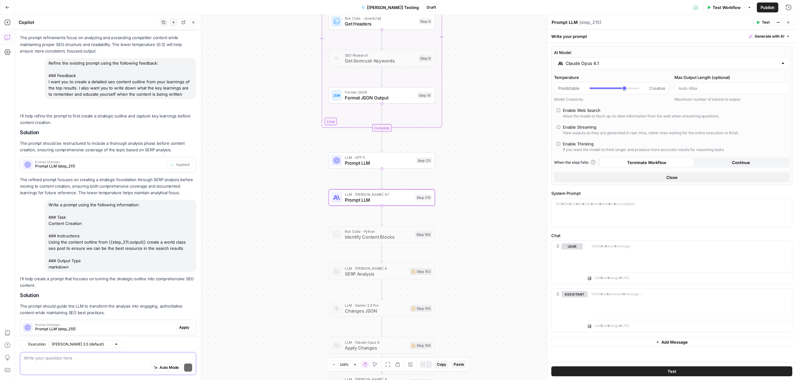
scroll to position [250, 0]
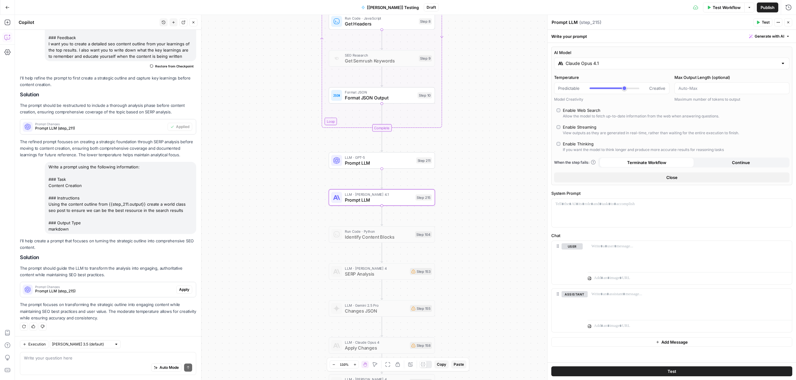
click at [179, 287] on span "Apply" at bounding box center [184, 290] width 10 height 6
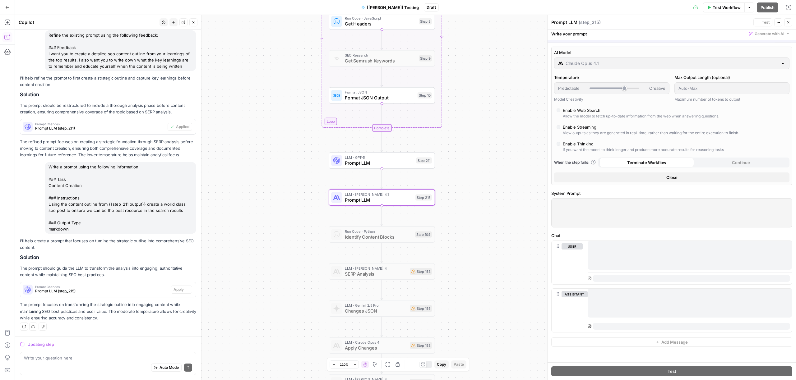
scroll to position [230, 0]
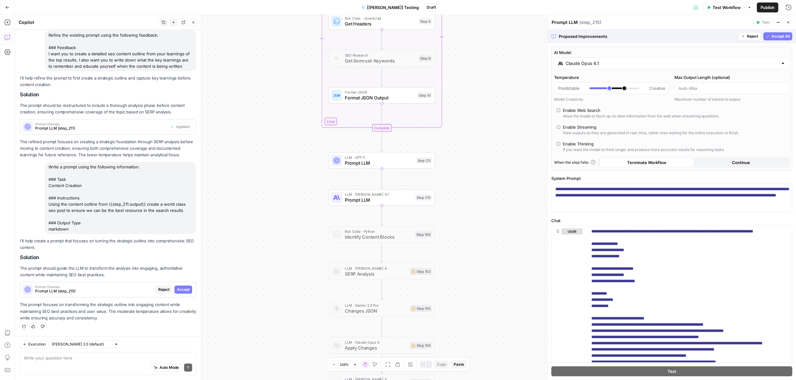
click at [772, 36] on span "Accept All" at bounding box center [781, 37] width 18 height 6
type input "***"
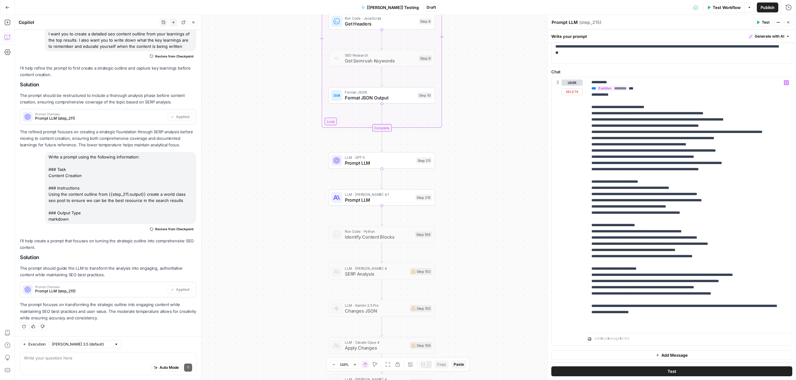
scroll to position [165, 0]
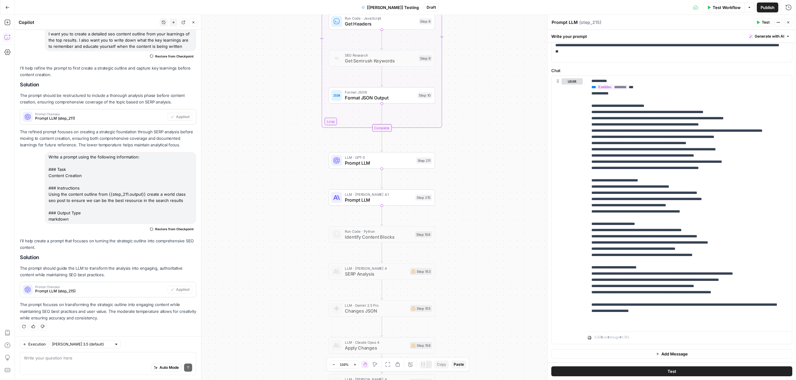
click at [732, 4] on span "Test Workflow" at bounding box center [727, 7] width 28 height 6
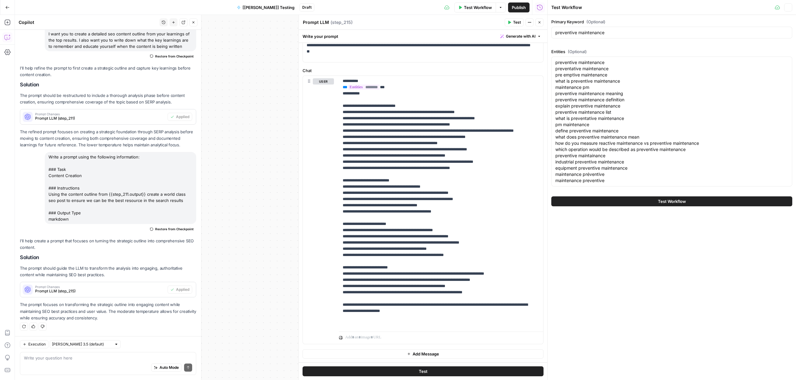
scroll to position [260, 0]
click at [629, 133] on textarea "preventive maintenance preventative maintenance pre emptive maintenance what is…" at bounding box center [671, 121] width 233 height 124
paste textarea "dictive maintenance preventive maintenance software preventative maintenance ma…"
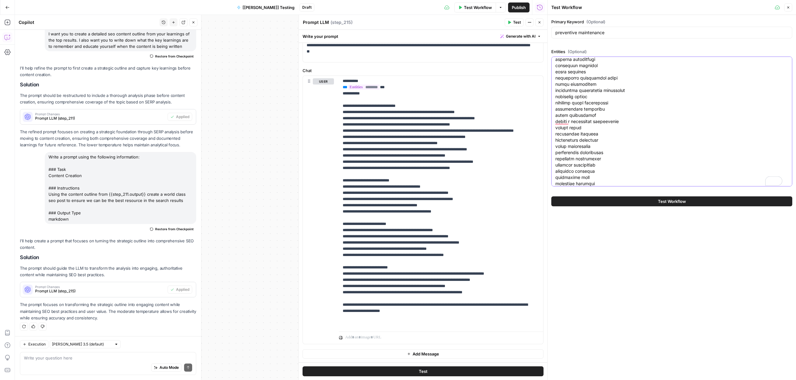
type textarea "preventive maintenance predictive maintenance preventive maintenance software p…"
click at [650, 203] on button "Test Workflow" at bounding box center [671, 202] width 241 height 10
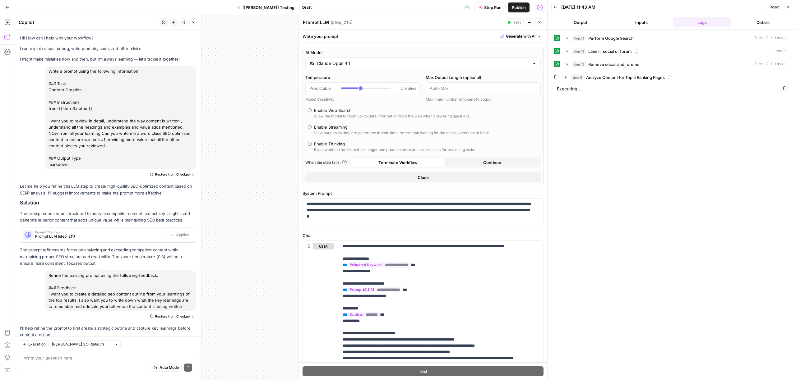
scroll to position [260, 0]
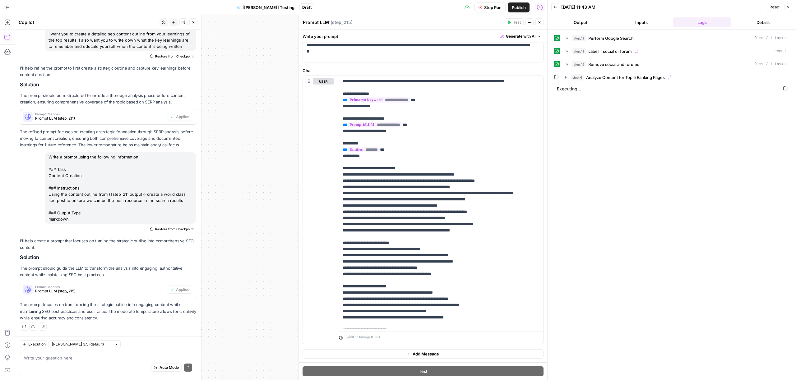
click at [590, 25] on button "Output" at bounding box center [580, 22] width 58 height 10
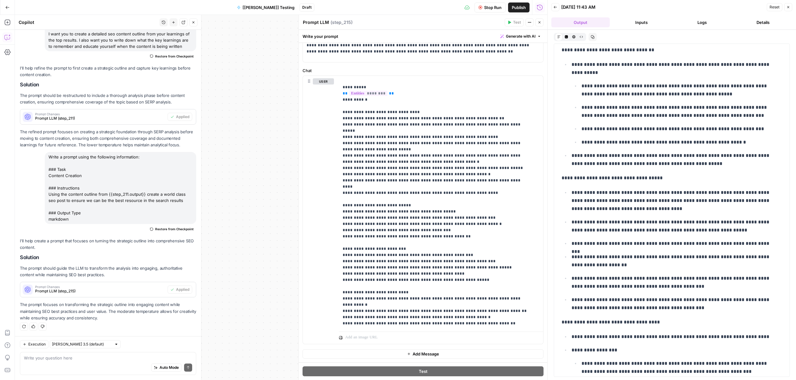
scroll to position [156, 0]
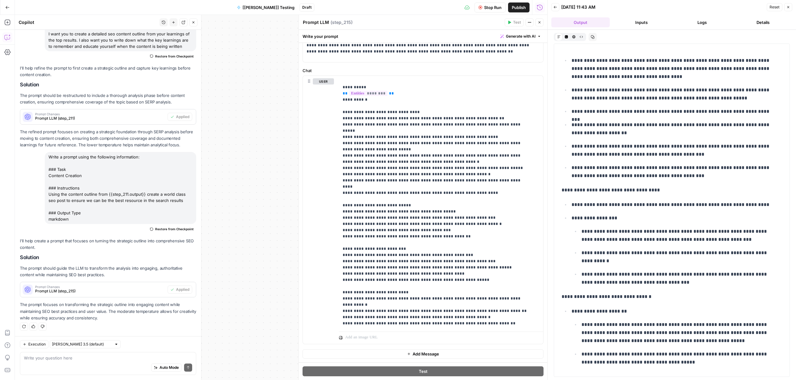
click at [640, 23] on button "Inputs" at bounding box center [641, 22] width 58 height 10
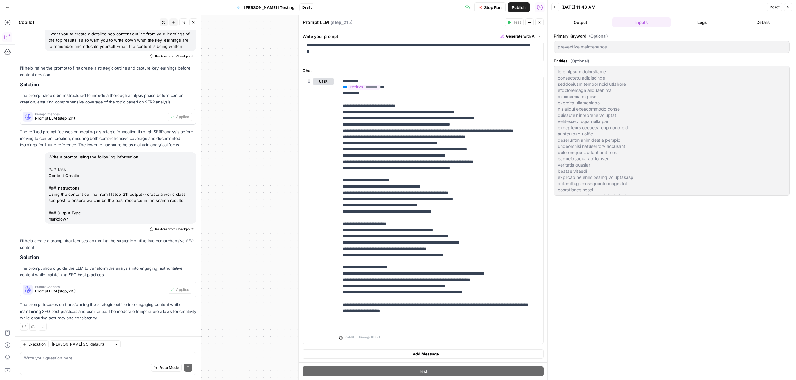
click at [555, 8] on icon "button" at bounding box center [556, 7] width 4 height 4
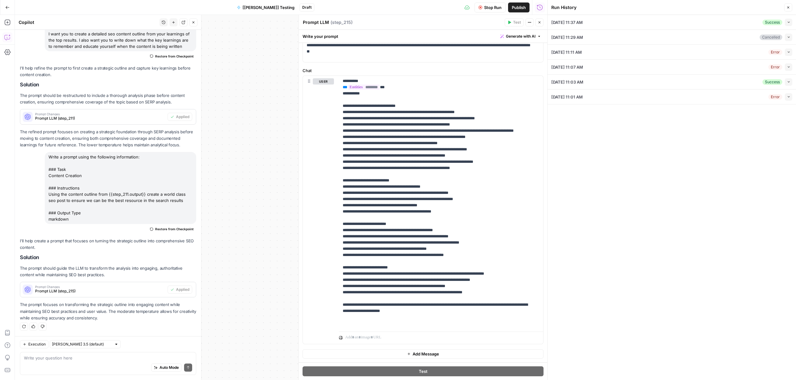
click at [787, 8] on icon "button" at bounding box center [788, 8] width 4 height 4
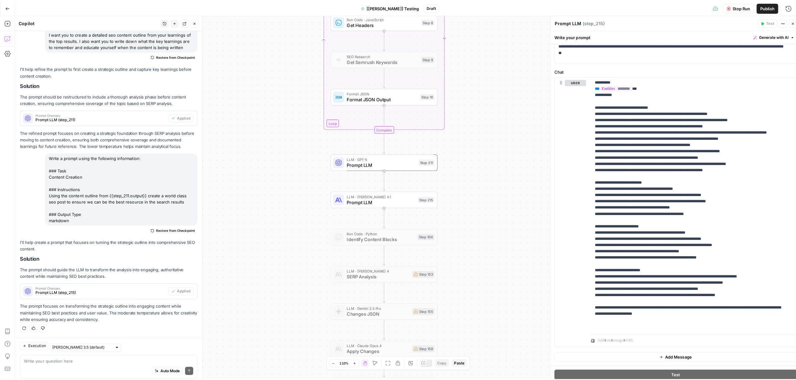
scroll to position [260, 0]
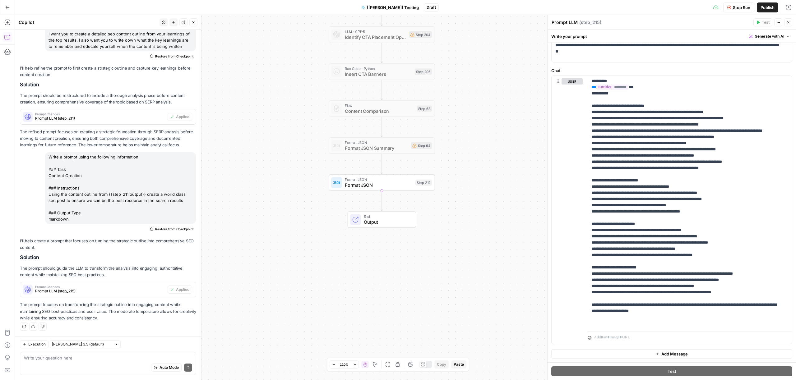
click at [737, 8] on span "Stop Run" at bounding box center [741, 7] width 17 height 6
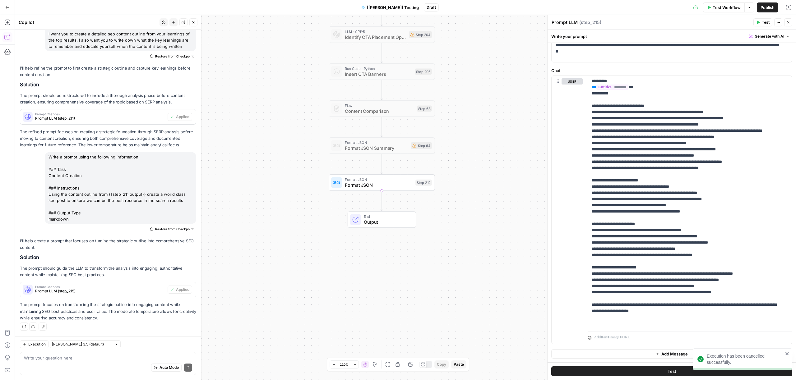
click at [789, 22] on icon "button" at bounding box center [788, 23] width 4 height 4
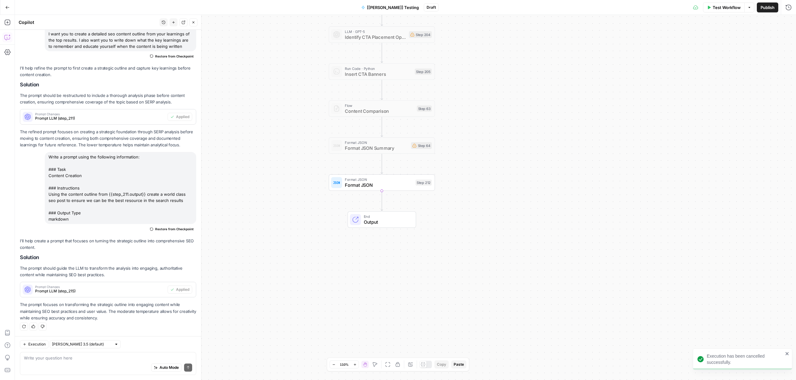
click at [377, 186] on span "Format JSON" at bounding box center [379, 185] width 68 height 7
click at [580, 56] on span "Add variable" at bounding box center [573, 56] width 24 height 6
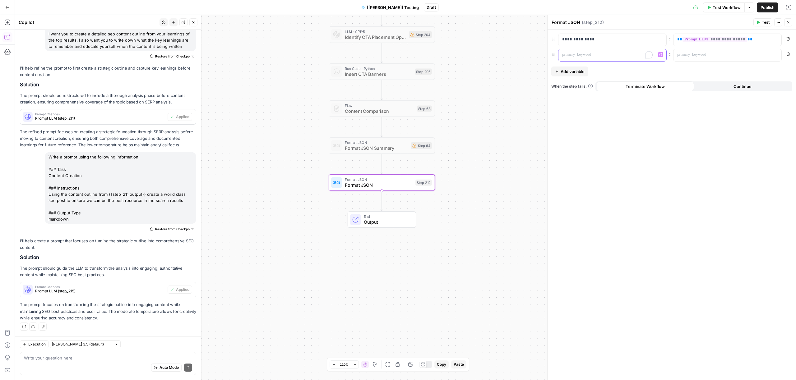
click at [581, 53] on p "To enrich screen reader interactions, please activate Accessibility in Grammarl…" at bounding box center [607, 55] width 90 height 6
click at [585, 38] on p "**********" at bounding box center [612, 39] width 100 height 6
click at [582, 58] on div "To enrich screen reader interactions, please activate Accessibility in Grammarl…" at bounding box center [608, 55] width 98 height 12
click at [745, 54] on p "To enrich screen reader interactions, please activate Accessibility in Grammarl…" at bounding box center [722, 55] width 90 height 6
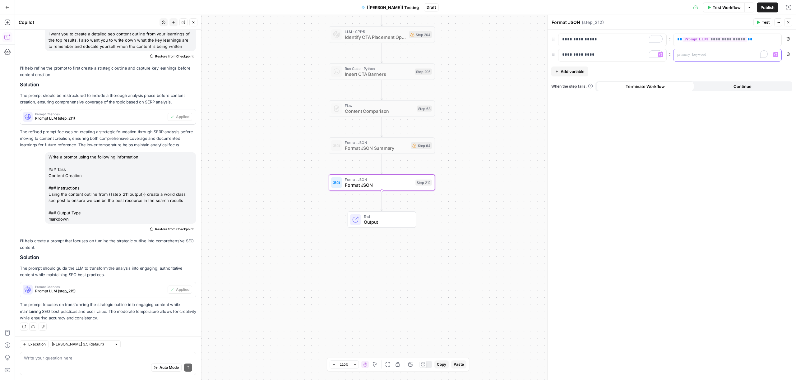
click at [775, 54] on icon "button" at bounding box center [775, 54] width 3 height 3
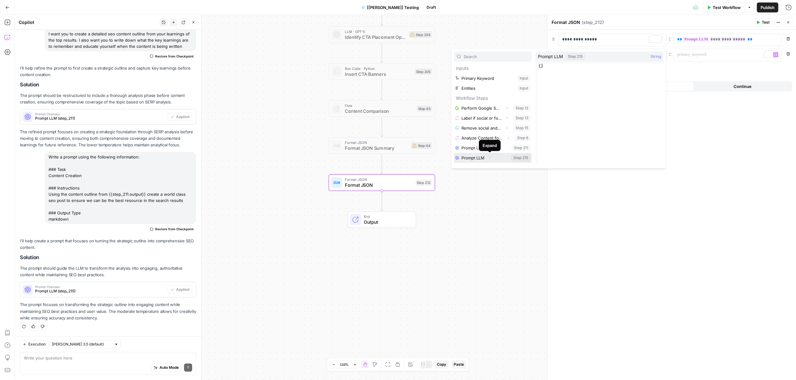
click at [487, 157] on button "Expand" at bounding box center [490, 158] width 8 height 8
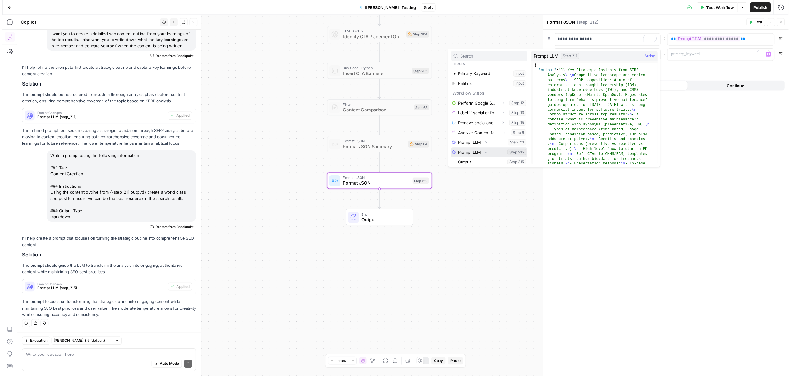
scroll to position [7, 0]
click at [481, 143] on button "Select variable Prompt LLM" at bounding box center [493, 141] width 78 height 10
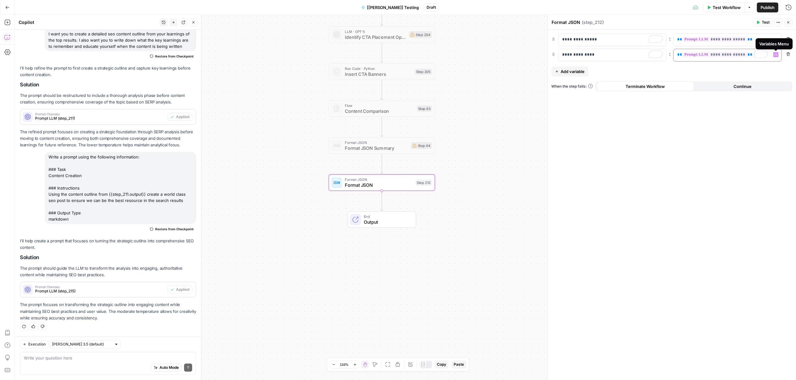
click at [777, 55] on icon "button" at bounding box center [775, 54] width 3 height 3
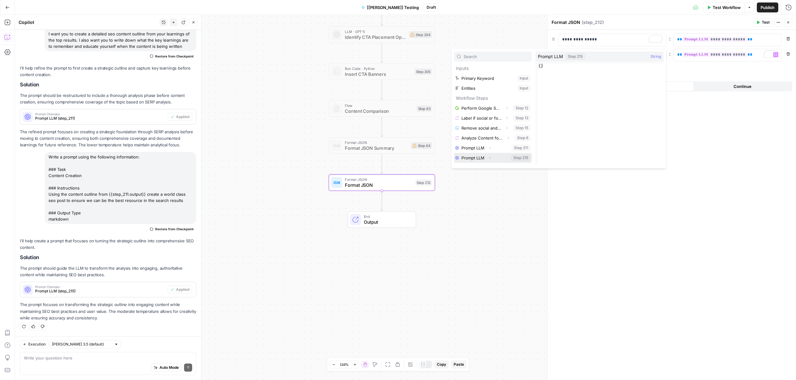
click at [477, 157] on button "Select variable Prompt LLM" at bounding box center [493, 158] width 78 height 10
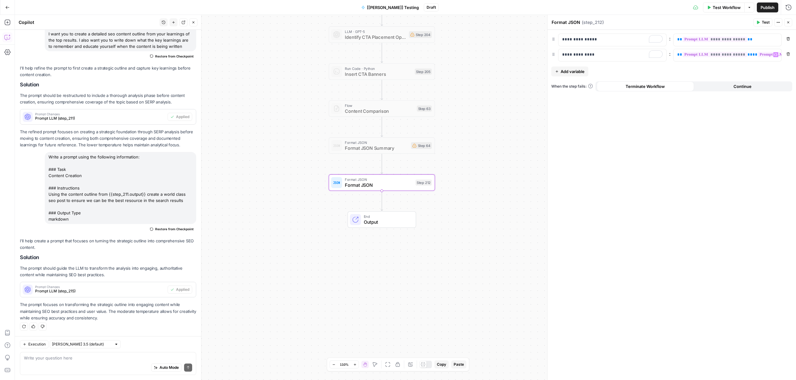
click at [718, 124] on div "**********" at bounding box center [672, 205] width 248 height 350
click at [487, 174] on div "true false false true false true Workflow Set Inputs Inputs Content Processing …" at bounding box center [405, 197] width 781 height 365
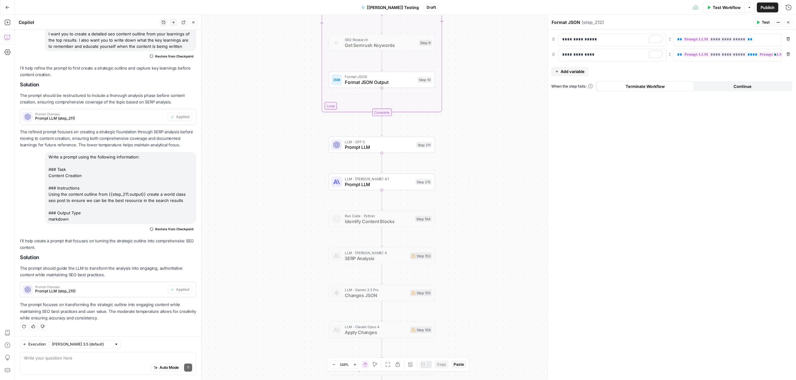
click at [391, 183] on span "Prompt LLM" at bounding box center [379, 184] width 68 height 7
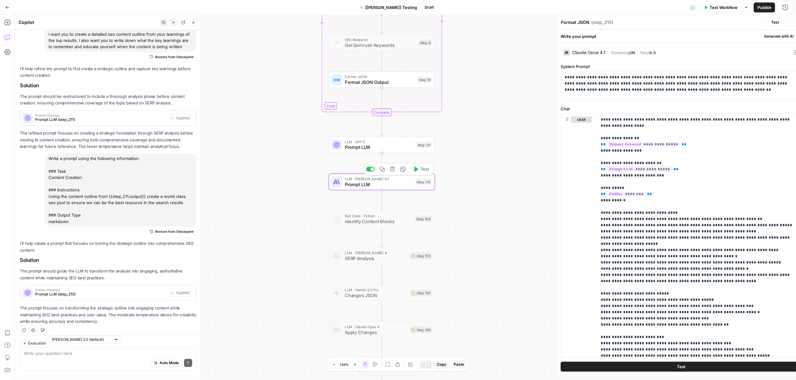
type textarea "Prompt LLM"
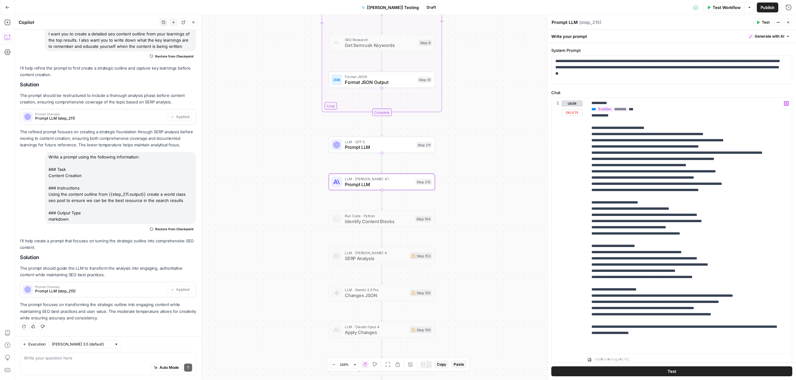
scroll to position [38, 0]
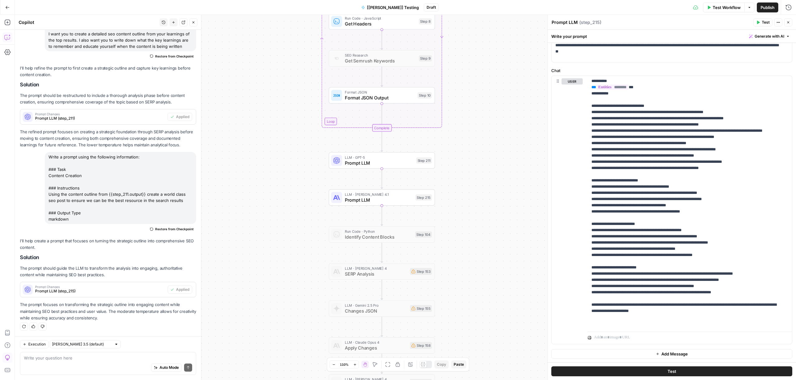
click at [100, 365] on div "Auto Mode Send" at bounding box center [108, 368] width 168 height 14
click at [756, 38] on span "Generate with AI" at bounding box center [770, 37] width 30 height 6
click at [750, 67] on div "Improve your existing prompt" at bounding box center [756, 70] width 52 height 6
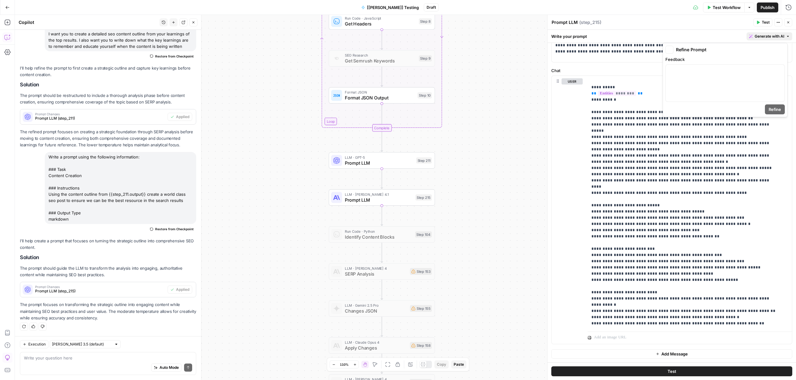
scroll to position [260, 0]
click at [695, 83] on div "To enrich screen reader interactions, please activate Accessibility in Grammarl…" at bounding box center [725, 83] width 119 height 37
click at [779, 71] on icon "button" at bounding box center [778, 70] width 3 height 3
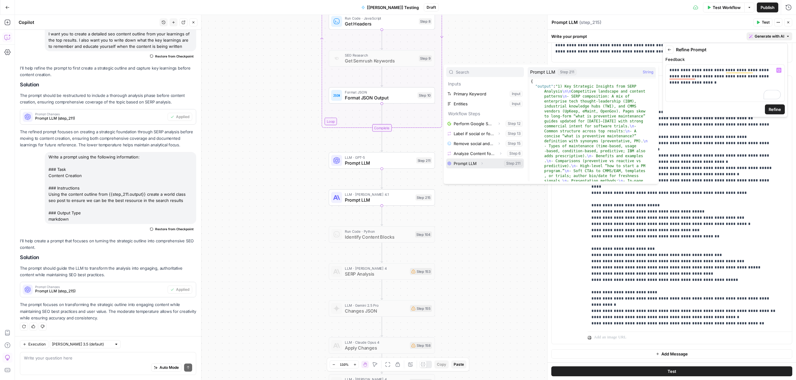
click at [471, 161] on button "Select variable Prompt LLM" at bounding box center [485, 164] width 78 height 10
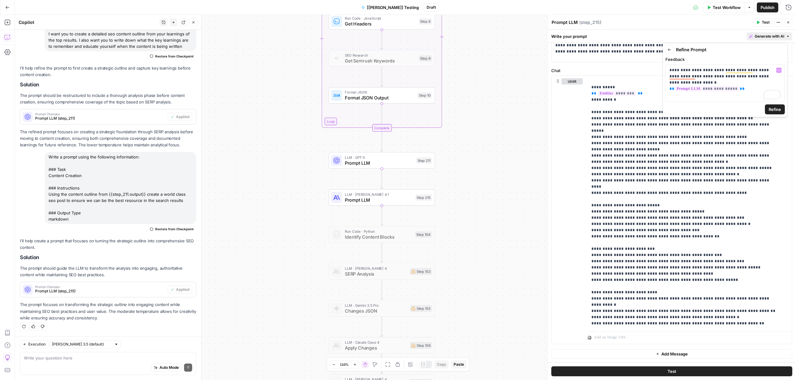
drag, startPoint x: 778, startPoint y: 107, endPoint x: 762, endPoint y: 117, distance: 19.3
click at [778, 106] on span "Refine" at bounding box center [775, 109] width 12 height 6
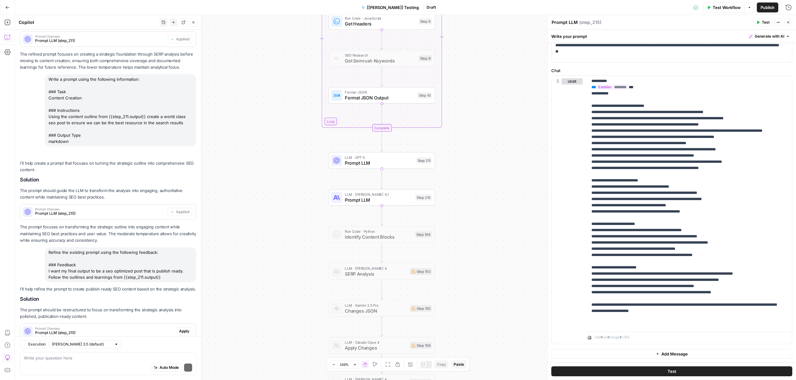
scroll to position [386, 0]
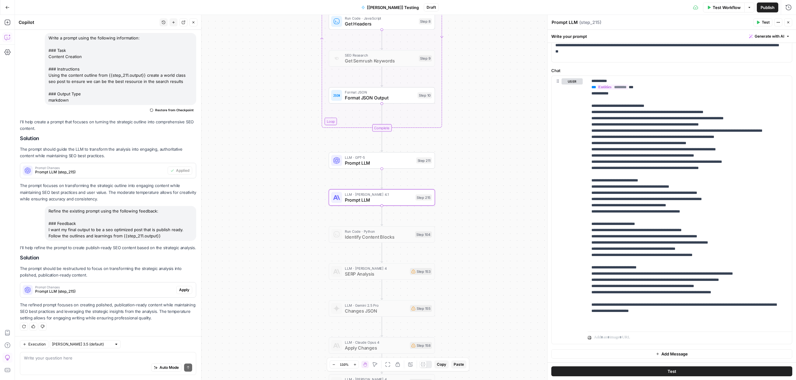
click at [180, 288] on span "Apply" at bounding box center [184, 290] width 10 height 6
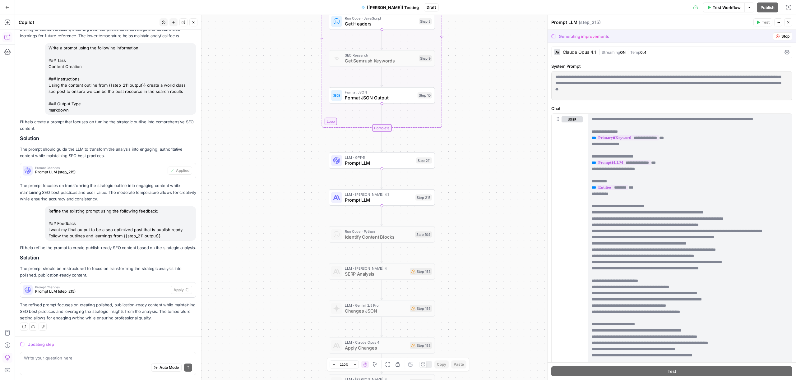
scroll to position [0, 0]
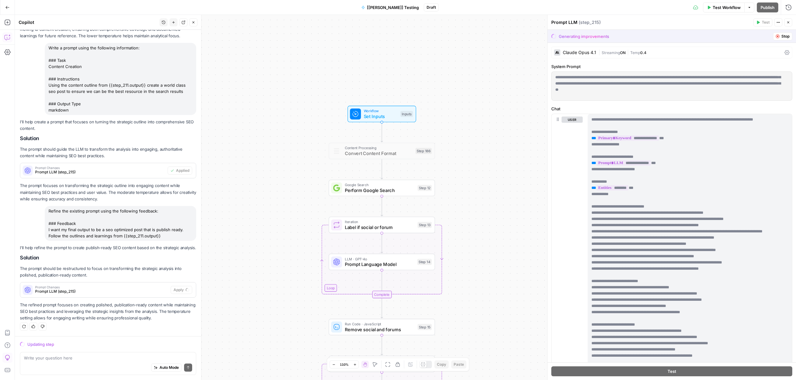
click at [387, 120] on div "Workflow Set Inputs Inputs" at bounding box center [382, 114] width 68 height 16
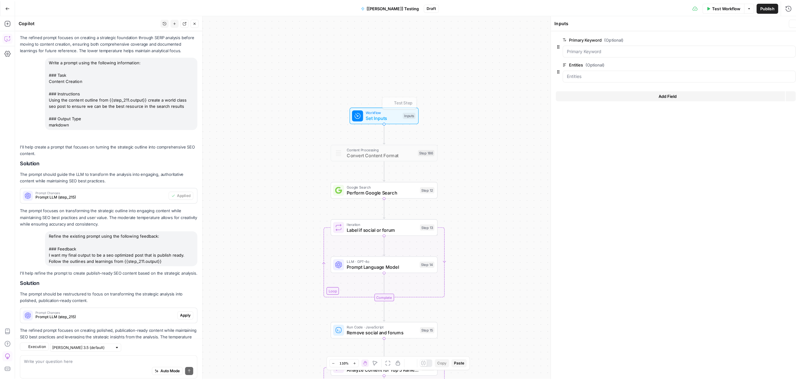
scroll to position [386, 0]
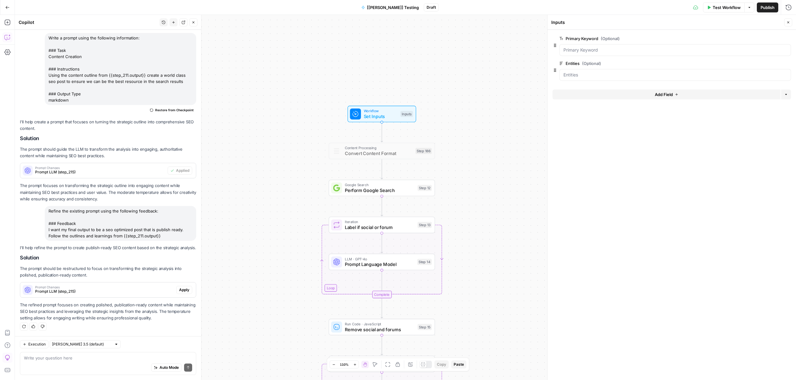
click at [674, 93] on button "Add Field" at bounding box center [667, 95] width 228 height 10
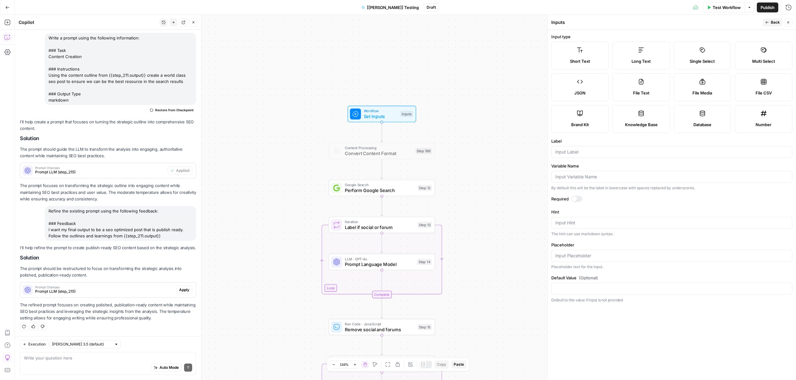
click at [593, 122] on div "Brand Kit" at bounding box center [580, 125] width 47 height 6
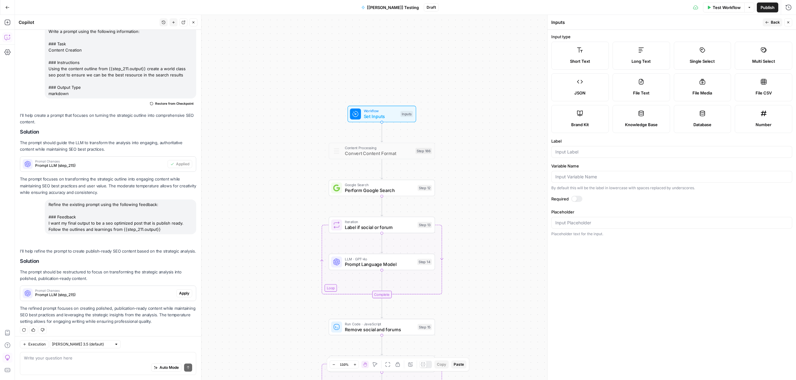
scroll to position [396, 0]
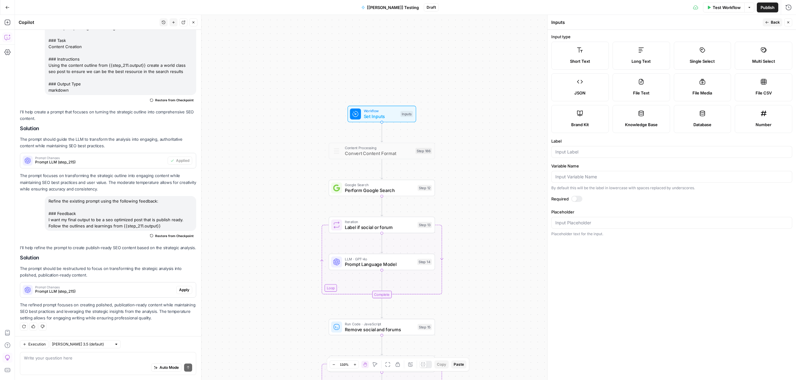
click at [472, 170] on div "true false false true false true Workflow Set Inputs Inputs Content Processing …" at bounding box center [405, 197] width 781 height 365
click at [379, 116] on span "Set Inputs" at bounding box center [381, 116] width 34 height 7
click at [791, 22] on button "Close" at bounding box center [788, 22] width 8 height 8
click at [378, 115] on span "Set Inputs" at bounding box center [381, 116] width 34 height 7
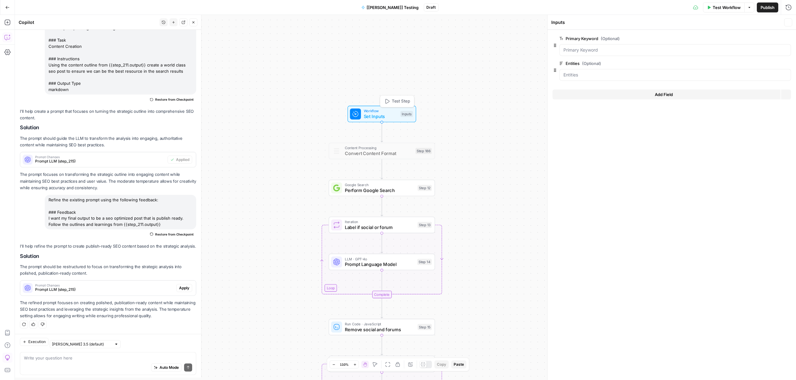
scroll to position [386, 0]
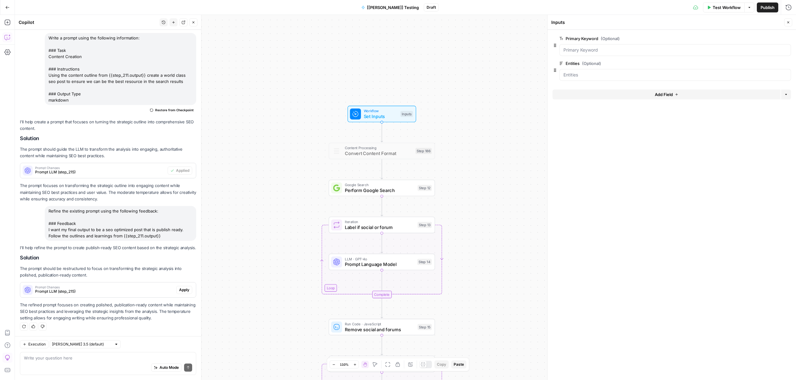
click at [618, 96] on button "Add Field" at bounding box center [667, 95] width 228 height 10
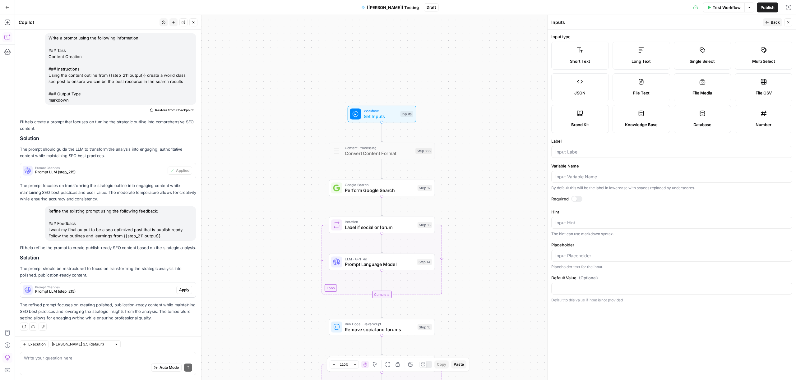
click at [572, 114] on label "Brand Kit" at bounding box center [580, 119] width 58 height 28
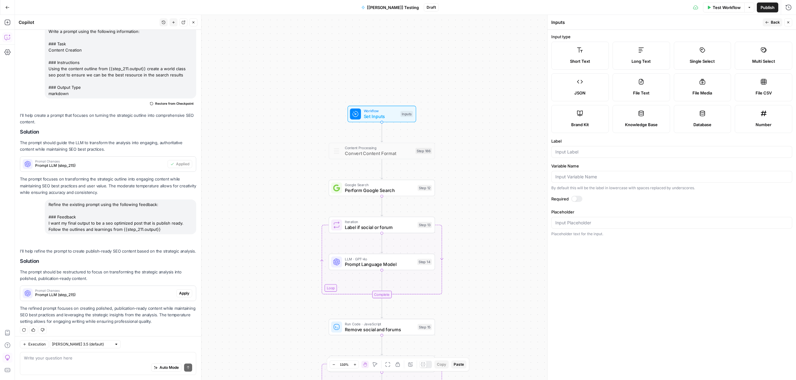
scroll to position [396, 0]
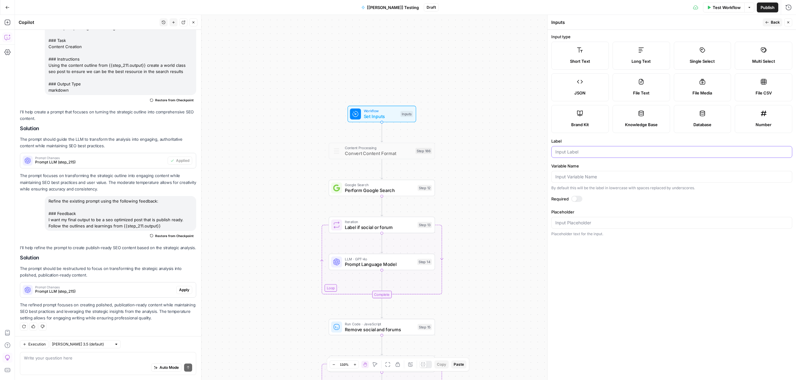
click at [575, 149] on input "Label" at bounding box center [671, 152] width 233 height 6
click at [790, 21] on icon "button" at bounding box center [788, 23] width 4 height 4
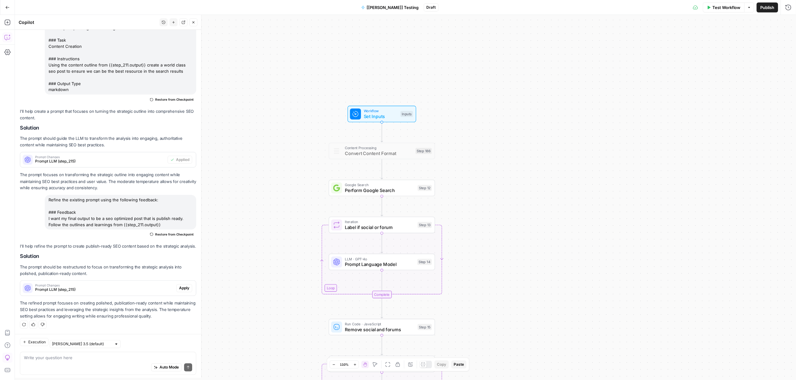
click at [498, 92] on div "true false false true false true Workflow Set Inputs Inputs Content Processing …" at bounding box center [405, 197] width 781 height 365
click at [7, 21] on icon "button" at bounding box center [7, 22] width 6 height 6
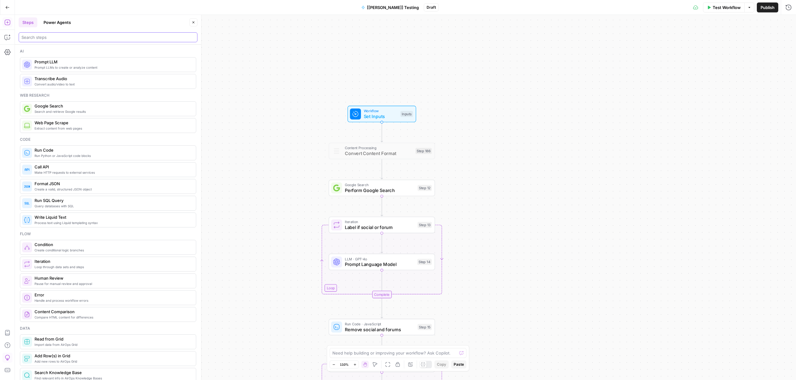
click at [53, 36] on input "search" at bounding box center [107, 37] width 173 height 6
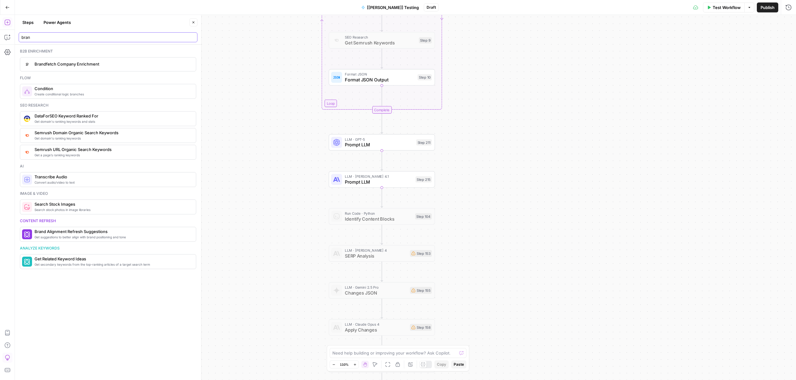
type input "bran"
click at [380, 182] on span "Prompt LLM" at bounding box center [379, 182] width 68 height 7
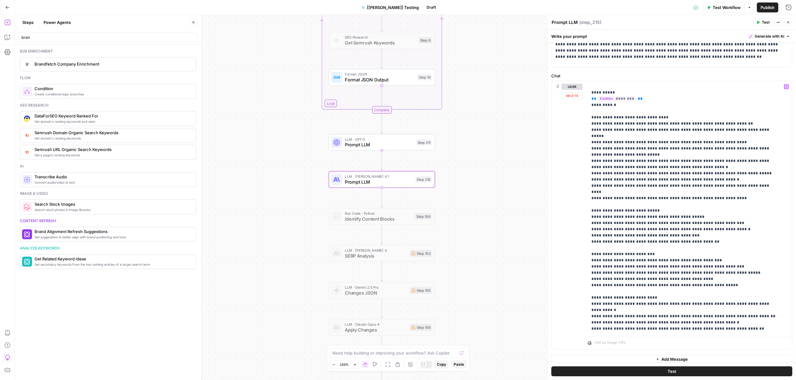
scroll to position [38, 0]
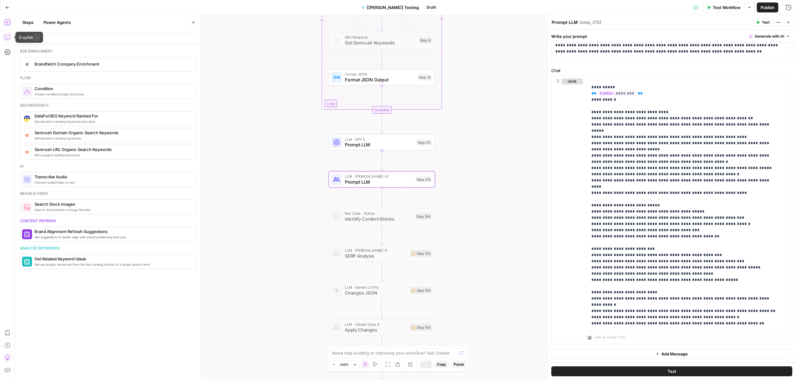
click at [9, 36] on icon "button" at bounding box center [9, 36] width 2 height 2
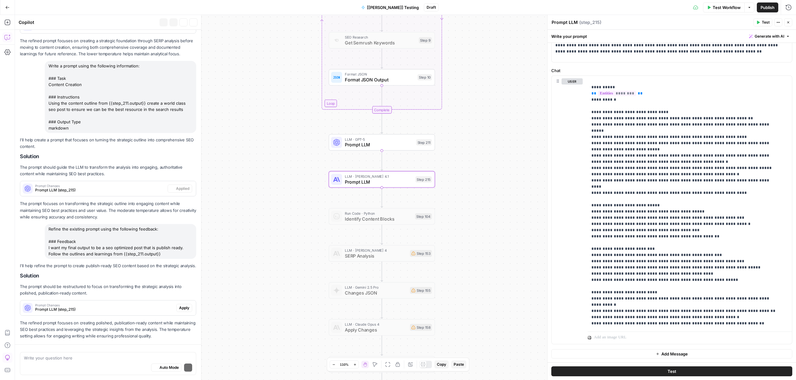
scroll to position [396, 0]
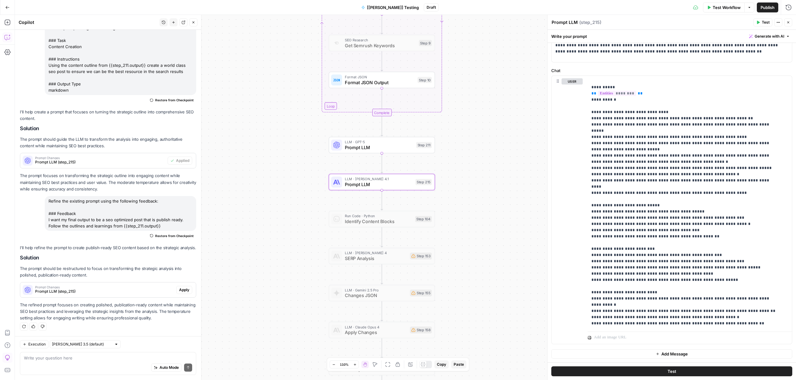
click at [102, 295] on div "Prompt Changes Prompt LLM (step_215)" at bounding box center [98, 290] width 156 height 15
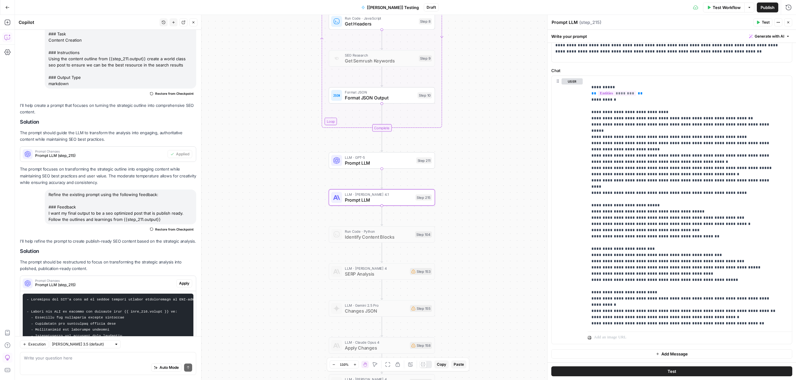
click at [179, 286] on span "Apply" at bounding box center [184, 284] width 10 height 6
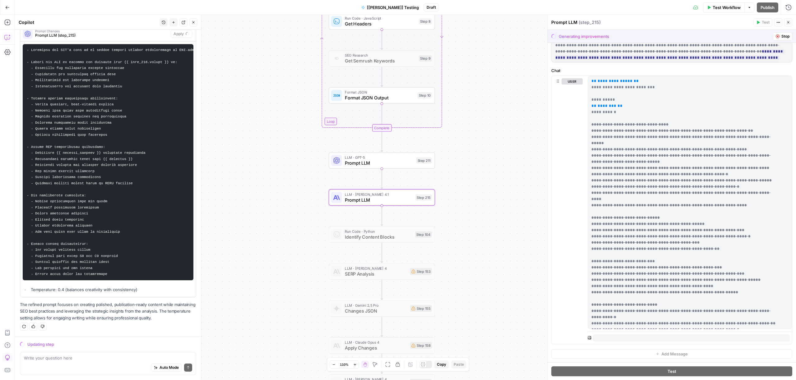
scroll to position [0, 0]
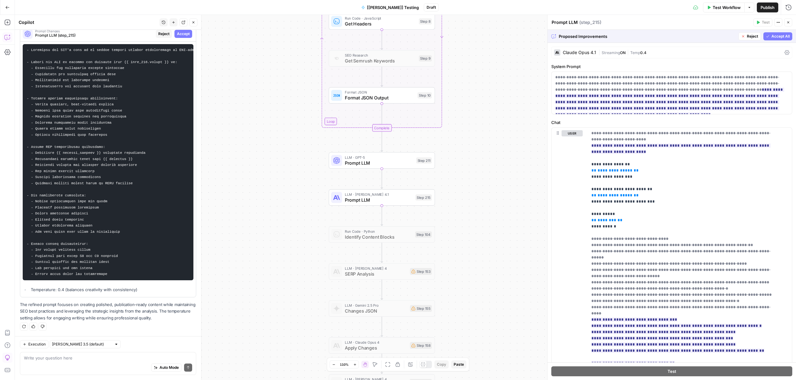
click at [763, 38] on button "Accept All" at bounding box center [777, 36] width 29 height 8
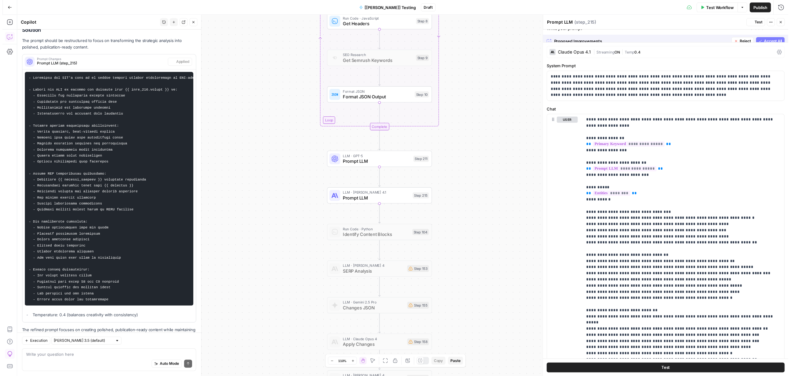
scroll to position [657, 0]
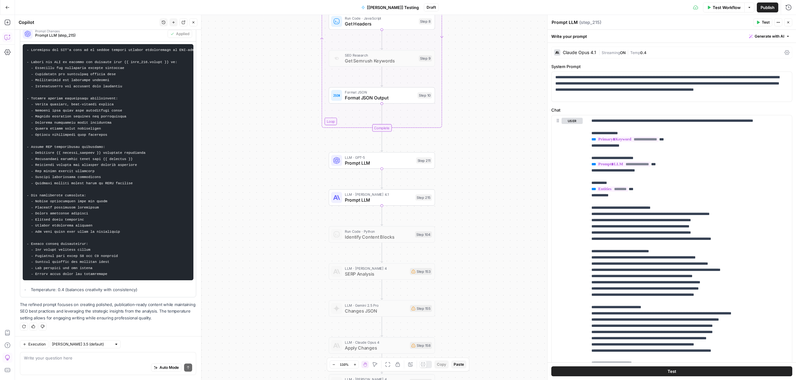
click at [726, 8] on span "Test Workflow" at bounding box center [727, 7] width 28 height 6
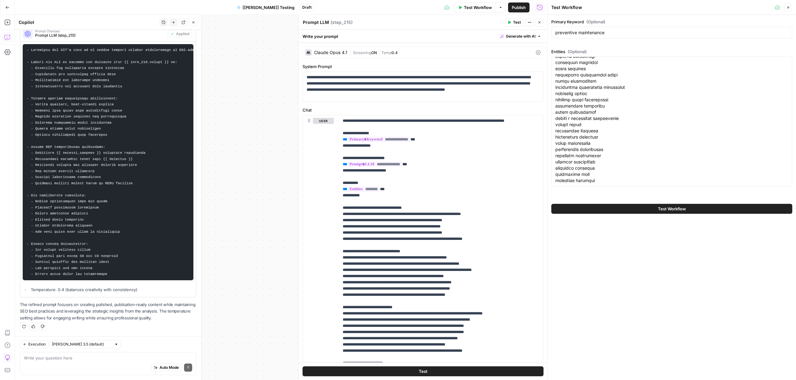
scroll to position [0, 0]
click at [614, 132] on textarea "Entities (Optional)" at bounding box center [671, 311] width 233 height 504
click at [589, 118] on textarea "Entities (Optional)" at bounding box center [671, 311] width 233 height 504
click at [630, 209] on button "Test Workflow" at bounding box center [671, 209] width 241 height 10
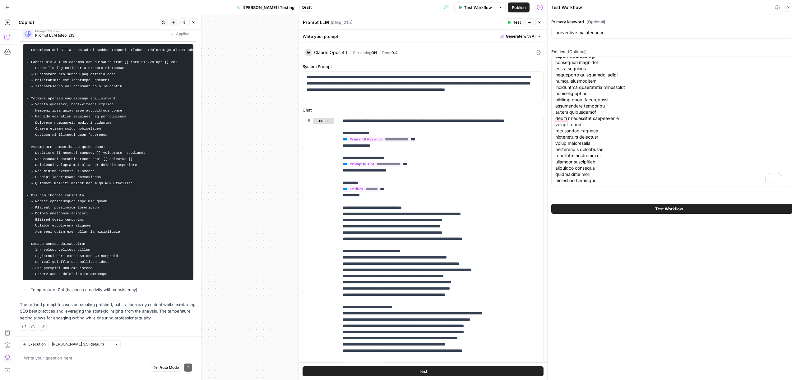
scroll to position [0, 0]
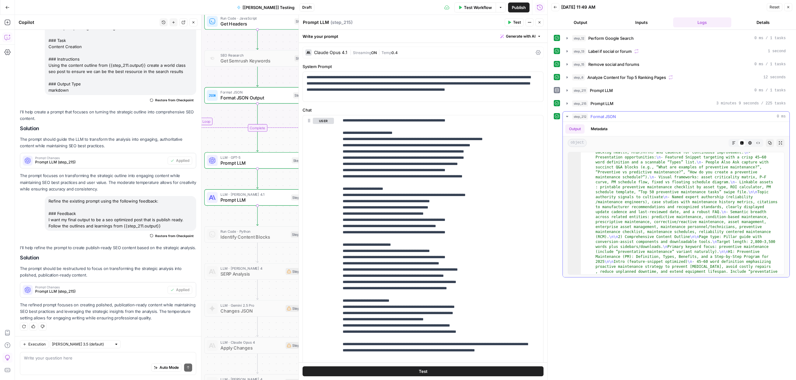
scroll to position [358, 0]
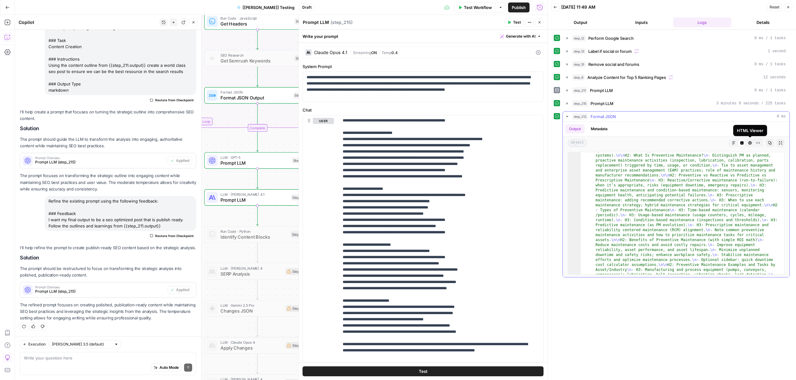
click at [751, 142] on icon "button" at bounding box center [750, 143] width 4 height 4
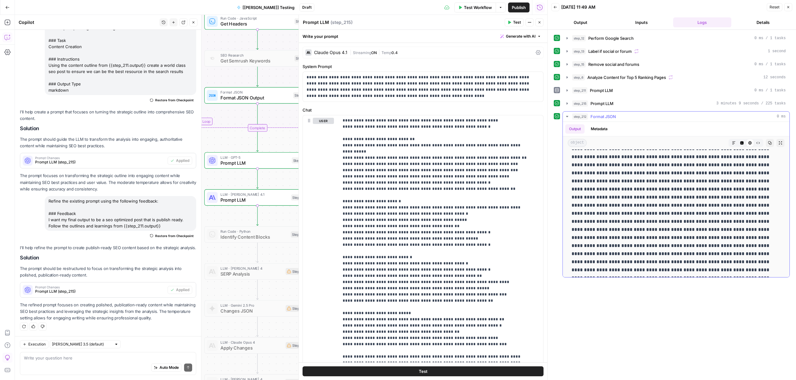
scroll to position [7402, 0]
click at [732, 141] on icon "button" at bounding box center [734, 143] width 4 height 4
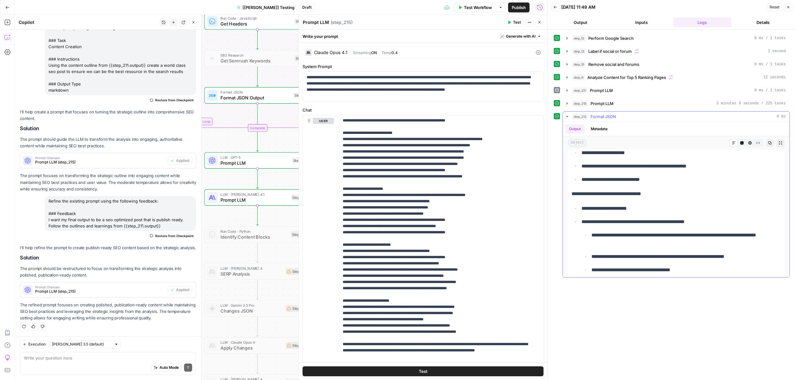
scroll to position [2390, 0]
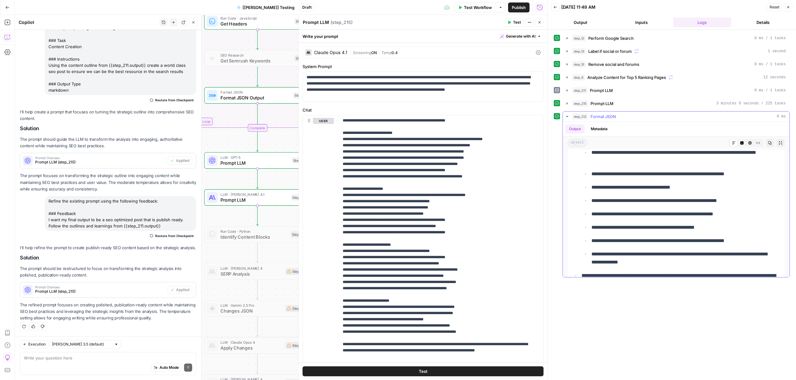
click at [777, 144] on button "Expand Output" at bounding box center [781, 143] width 8 height 8
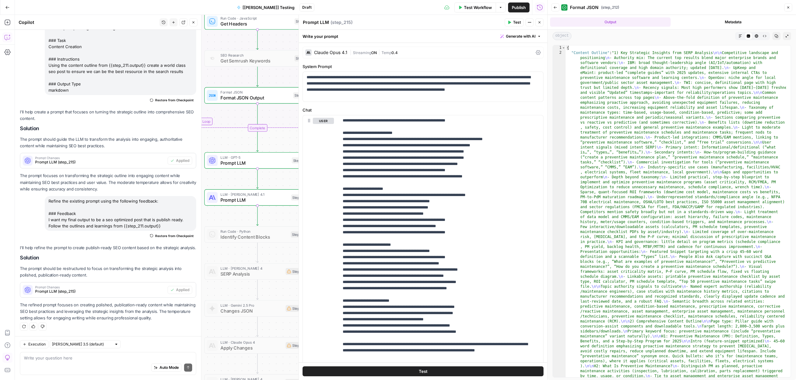
click at [738, 37] on button "Markdown" at bounding box center [740, 36] width 8 height 8
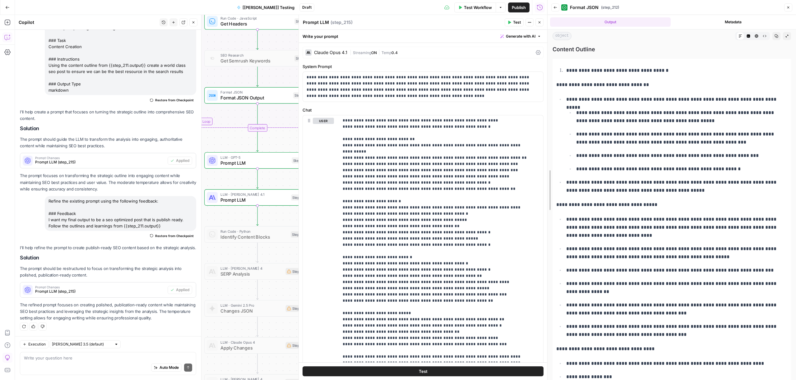
drag, startPoint x: 550, startPoint y: 93, endPoint x: 371, endPoint y: 111, distance: 179.4
click at [339, 95] on body "MaintainX New Home Browse Insights Opportunities Your Data Recent Grids Webflow…" at bounding box center [398, 190] width 796 height 380
drag, startPoint x: 445, startPoint y: 175, endPoint x: 366, endPoint y: 172, distance: 79.7
click at [366, 172] on body "MaintainX New Home Browse Insights Opportunities Your Data Recent Grids Webflow…" at bounding box center [398, 190] width 796 height 380
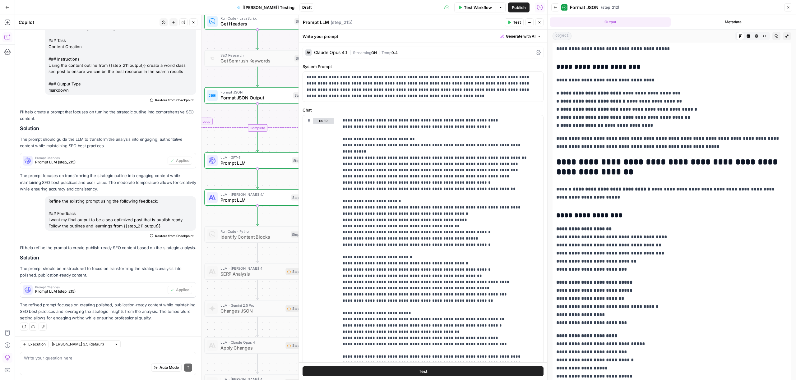
scroll to position [10925, 0]
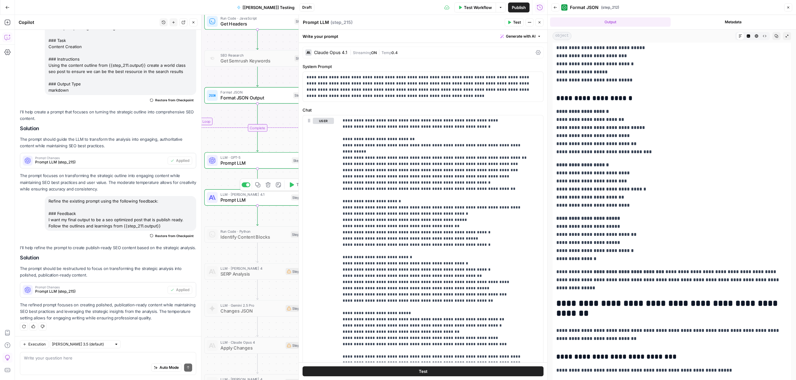
click at [266, 202] on span "Prompt LLM" at bounding box center [254, 200] width 68 height 7
click at [793, 8] on header "Back Format JSON ( step_212 ) Close" at bounding box center [672, 7] width 248 height 15
click at [555, 6] on icon "button" at bounding box center [556, 8] width 4 height 4
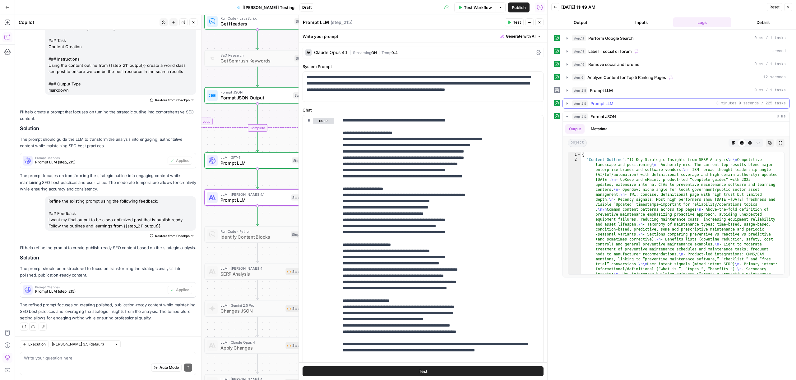
click at [606, 102] on span "Prompt LLM" at bounding box center [602, 103] width 23 height 6
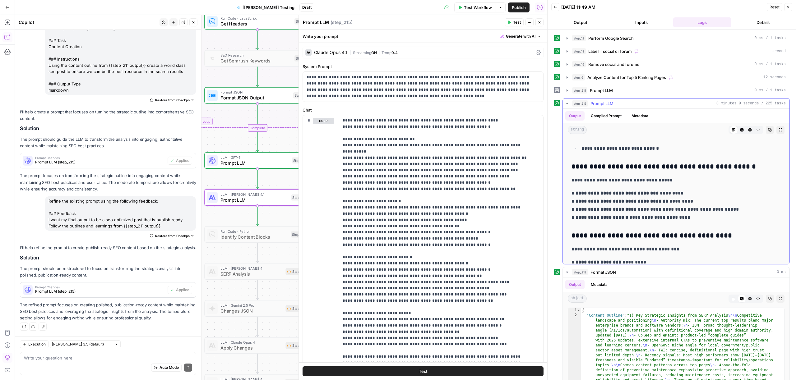
scroll to position [0, 0]
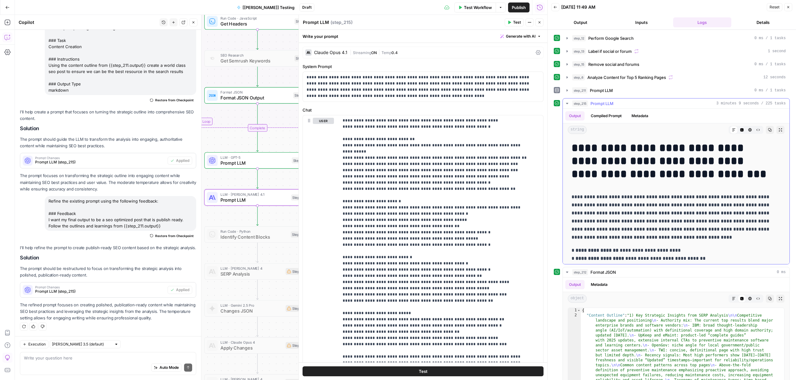
click at [768, 130] on icon "button" at bounding box center [769, 129] width 3 height 3
click at [791, 9] on button "Close" at bounding box center [788, 7] width 8 height 8
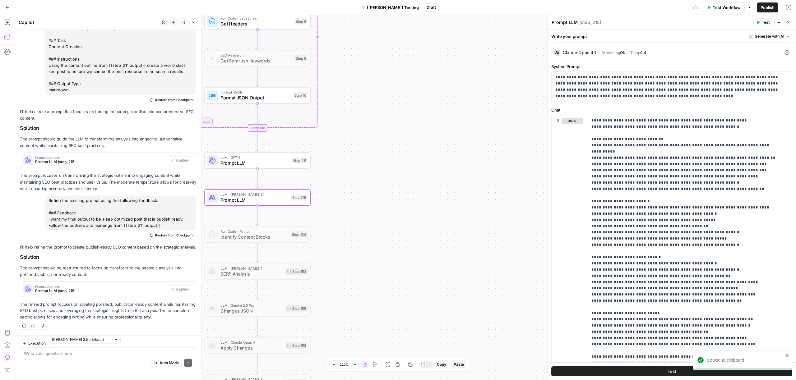
scroll to position [396, 0]
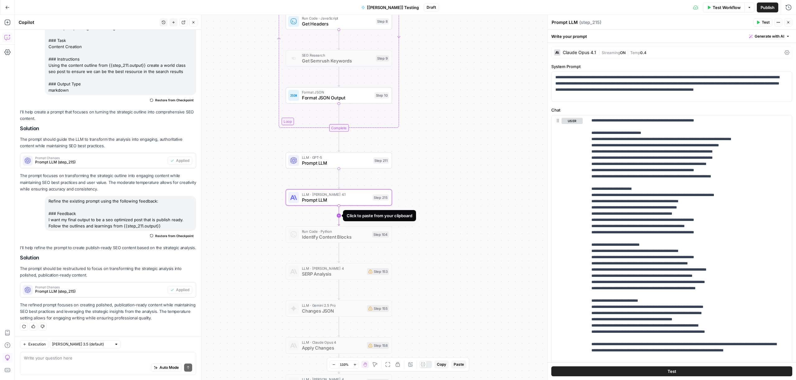
click at [338, 218] on icon "Edge from step_215 to step_104" at bounding box center [339, 216] width 2 height 20
click at [349, 233] on span "Format JSON" at bounding box center [333, 232] width 63 height 6
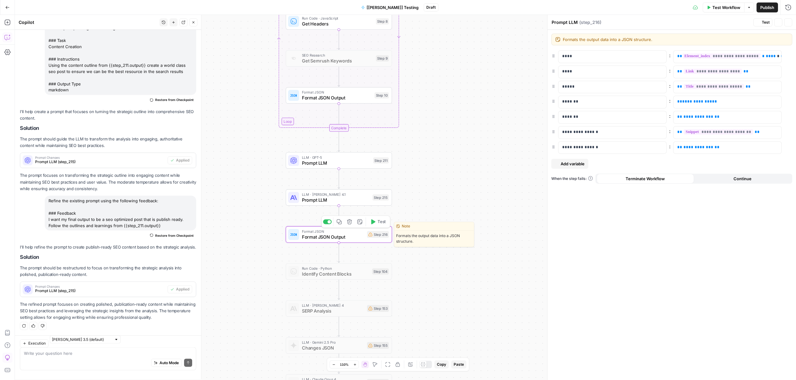
click at [350, 223] on icon "button" at bounding box center [350, 222] width 6 height 6
type textarea "Format JSON Output"
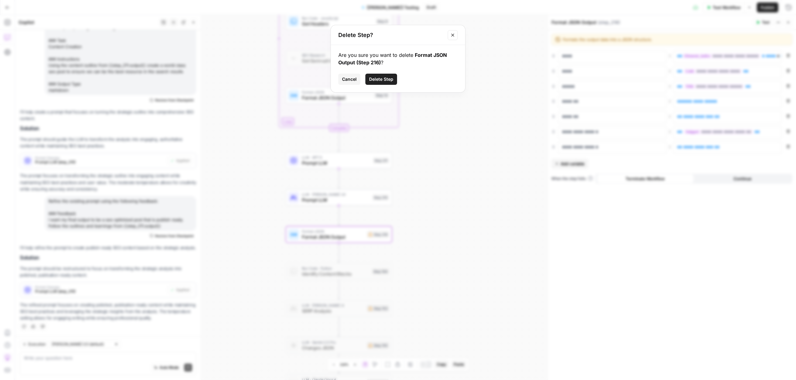
click at [388, 82] on span "Delete Step" at bounding box center [381, 79] width 24 height 6
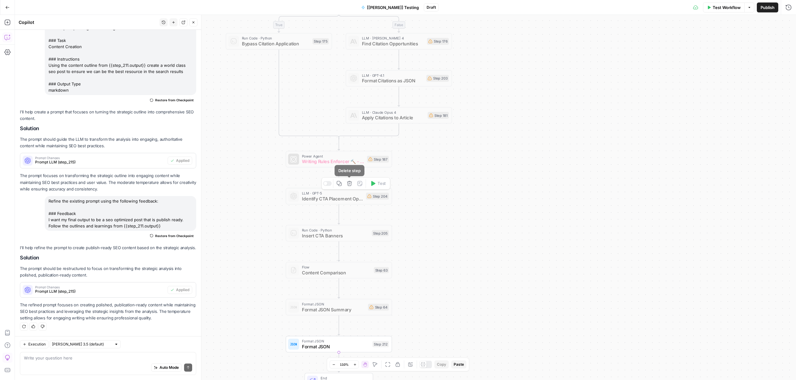
click at [336, 162] on span "Writing Rules Enforcer 🔨 - Fork" at bounding box center [333, 161] width 63 height 7
click at [329, 149] on div at bounding box center [327, 146] width 9 height 5
click at [326, 166] on div "Power Agent Writing Rules Enforcer 🔨 - Fork Step 187 Copy step Delete step Add …" at bounding box center [339, 159] width 106 height 16
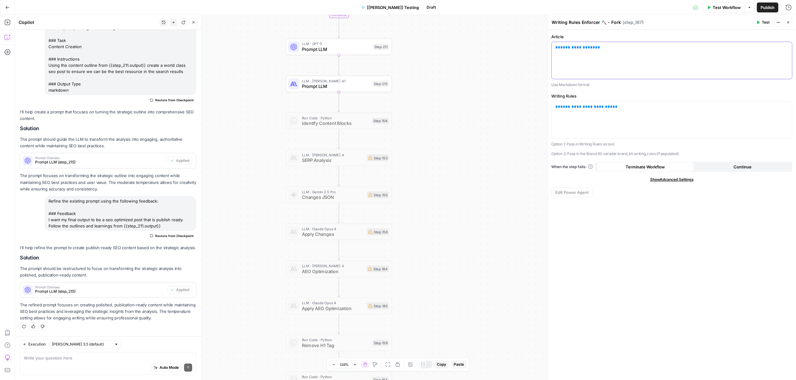
click at [598, 61] on div "**********" at bounding box center [672, 60] width 240 height 37
click at [786, 48] on icon "button" at bounding box center [786, 47] width 3 height 3
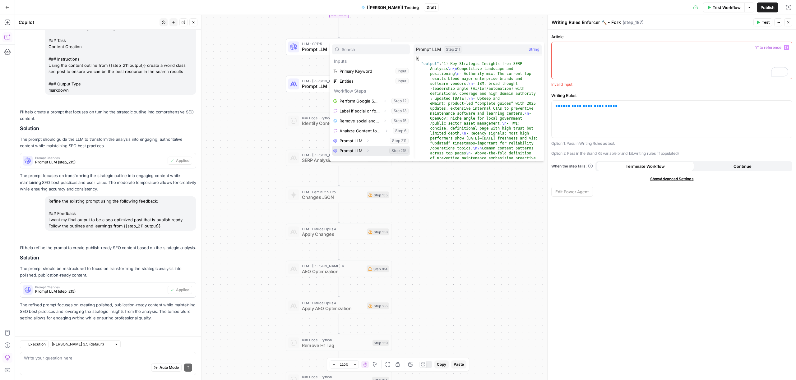
click at [363, 148] on button "Select variable Prompt LLM" at bounding box center [371, 151] width 78 height 10
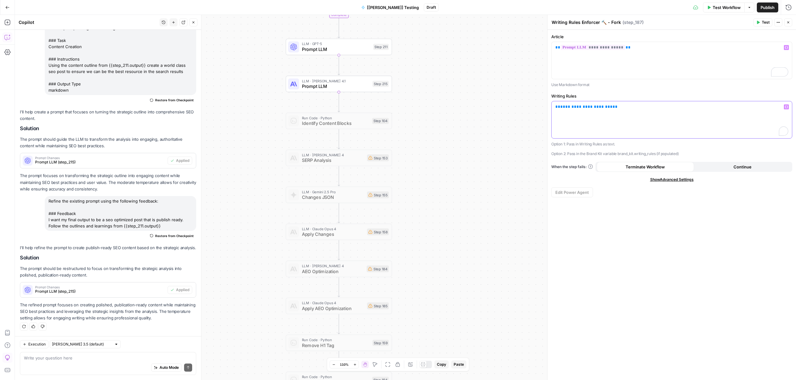
click at [601, 134] on div "**********" at bounding box center [672, 119] width 240 height 37
click at [763, 23] on span "Test" at bounding box center [766, 23] width 8 height 6
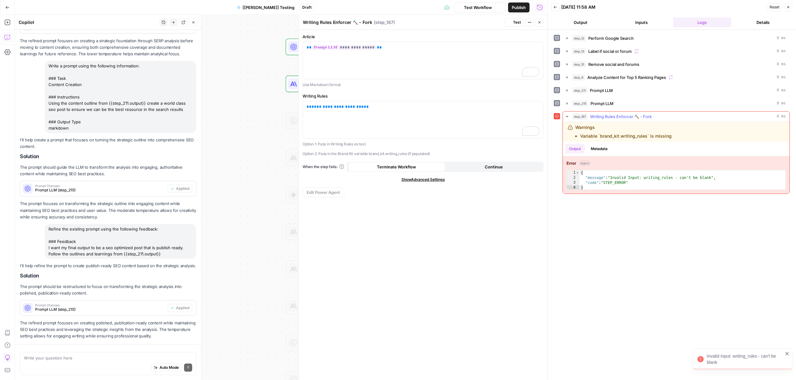
scroll to position [396, 0]
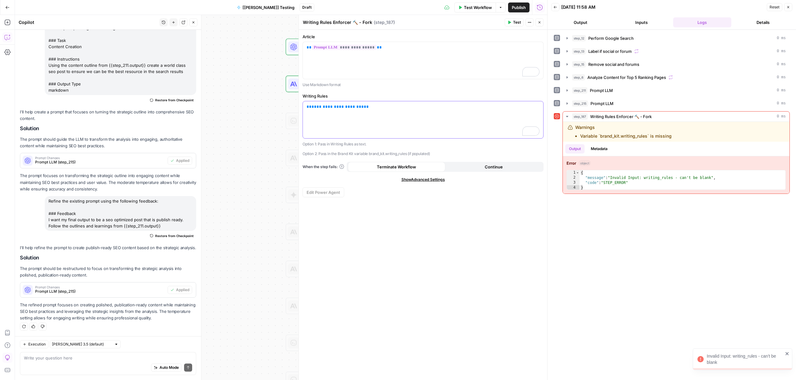
click at [405, 128] on div "**********" at bounding box center [423, 119] width 240 height 37
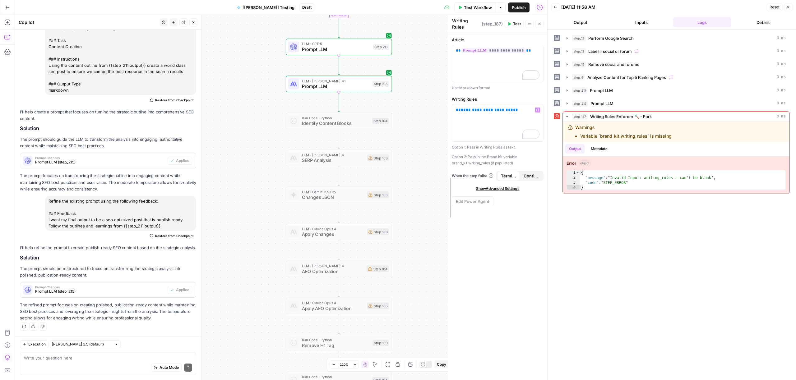
drag, startPoint x: 300, startPoint y: 139, endPoint x: 416, endPoint y: 143, distance: 116.1
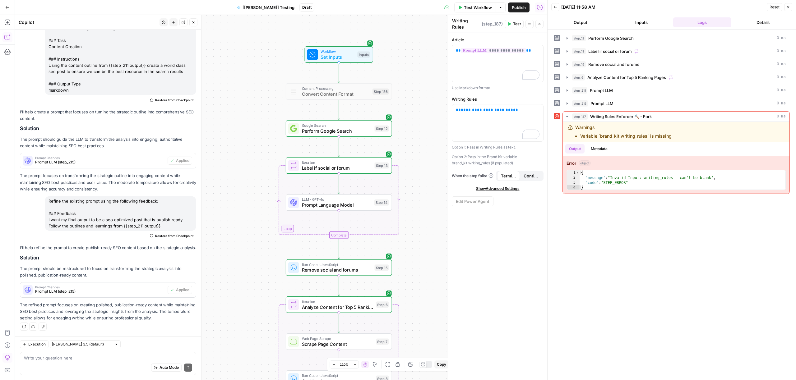
click at [334, 50] on span "Workflow" at bounding box center [338, 52] width 34 height 6
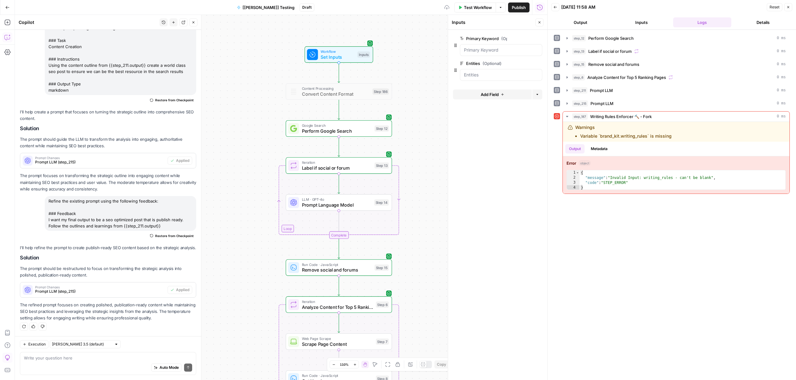
click at [484, 95] on span "Add Field" at bounding box center [490, 94] width 18 height 6
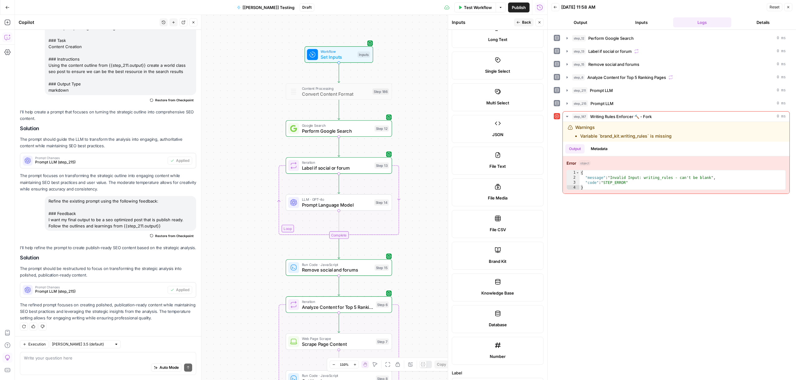
scroll to position [180, 0]
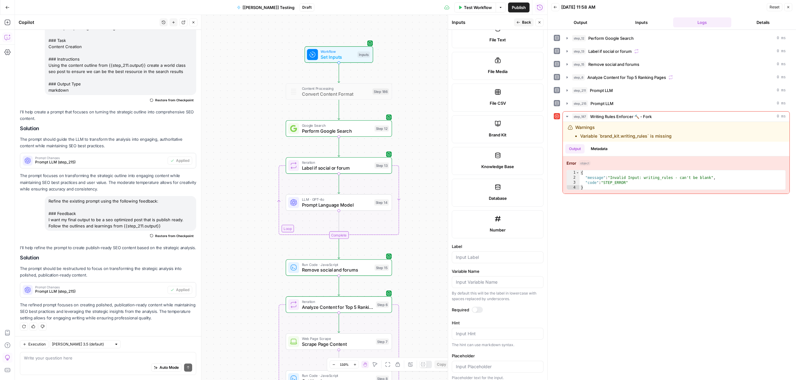
click at [495, 132] on span "Brand Kit" at bounding box center [498, 135] width 18 height 6
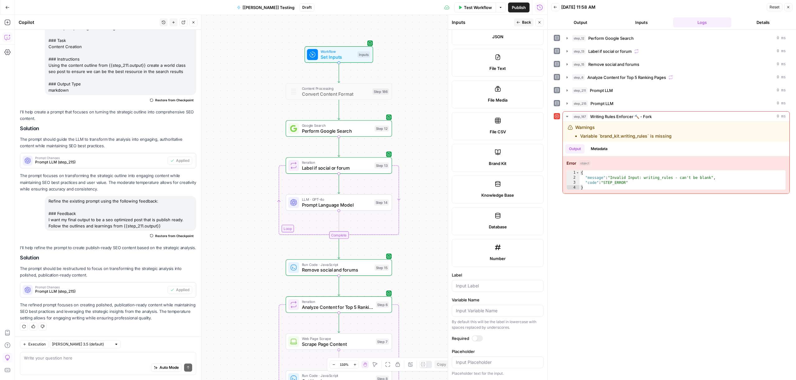
scroll to position [151, 0]
click at [481, 289] on input "Label" at bounding box center [498, 286] width 84 height 6
type input "Brand Kit"
click at [437, 261] on div "true false false true false true Workflow Set Inputs Inputs Content Processing …" at bounding box center [281, 197] width 532 height 365
click at [528, 23] on span "Back" at bounding box center [526, 23] width 9 height 6
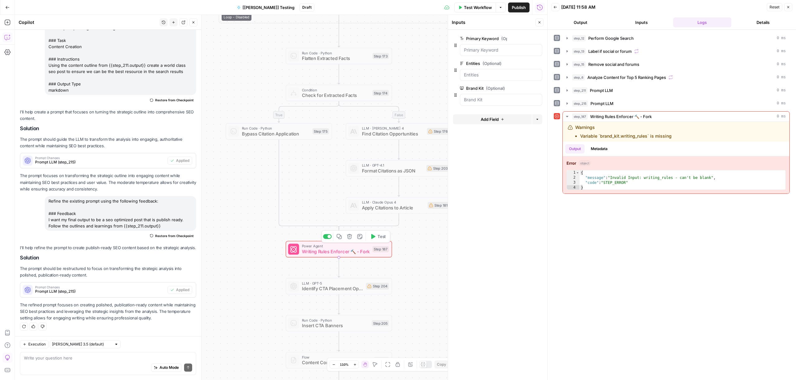
click at [341, 254] on span "Writing Rules Enforcer 🔨 - Fork" at bounding box center [336, 251] width 68 height 7
type textarea "Writing Rules Enforcer 🔨 - Fork"
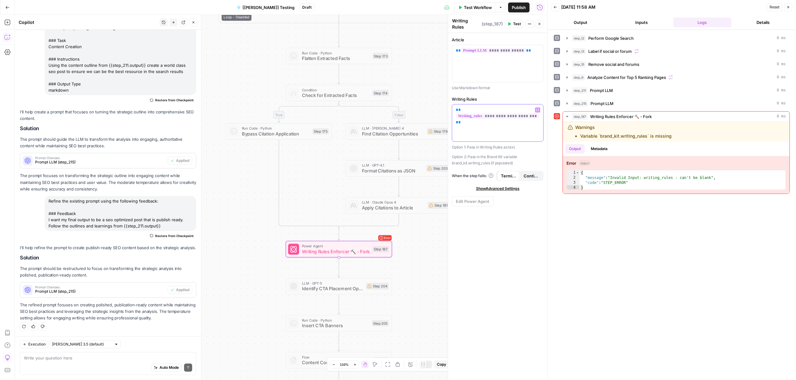
click at [537, 109] on icon "button" at bounding box center [537, 110] width 3 height 3
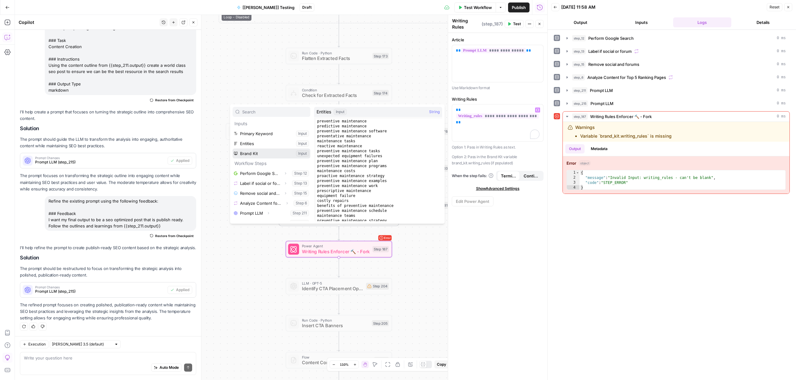
click at [247, 151] on button "Select variable Brand Kit" at bounding box center [272, 154] width 78 height 10
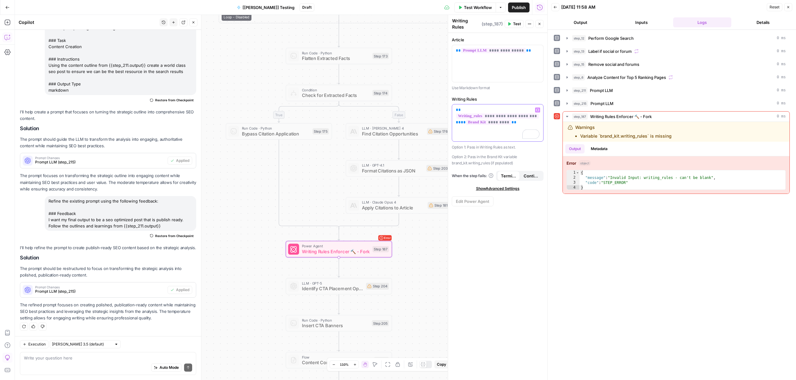
click at [526, 114] on span "**********" at bounding box center [497, 116] width 83 height 5
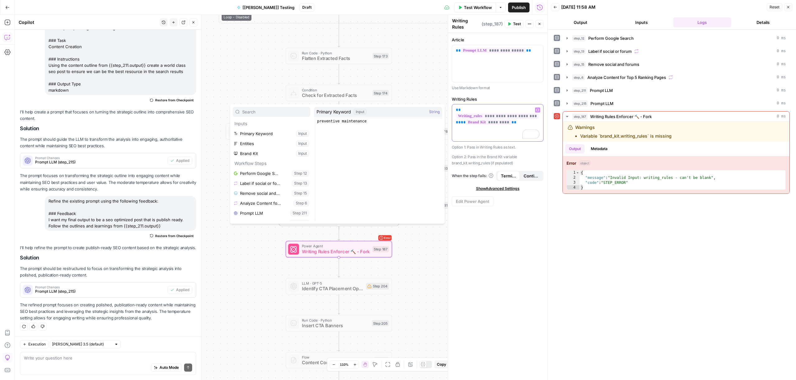
click at [518, 122] on div "**********" at bounding box center [497, 122] width 91 height 37
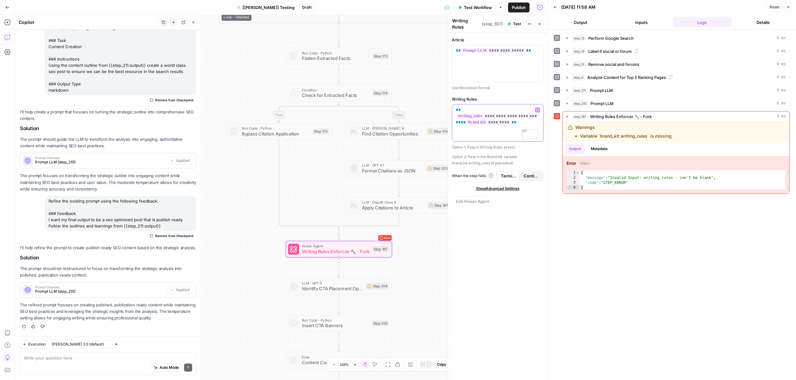
click at [514, 118] on p "**********" at bounding box center [498, 116] width 84 height 19
click at [539, 110] on icon "button" at bounding box center [537, 110] width 3 height 3
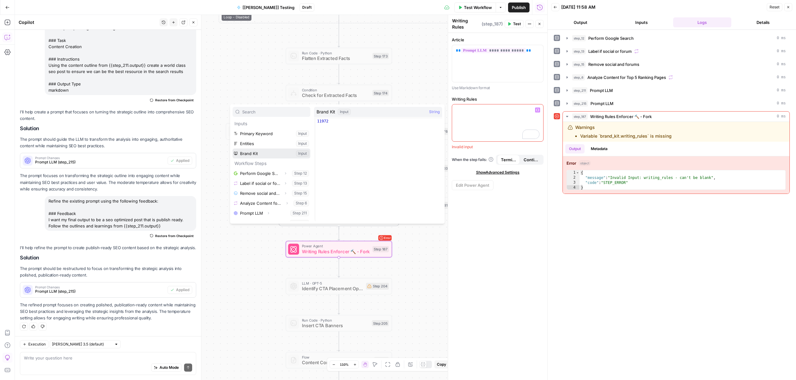
click at [250, 153] on button "Select variable Brand Kit" at bounding box center [272, 154] width 78 height 10
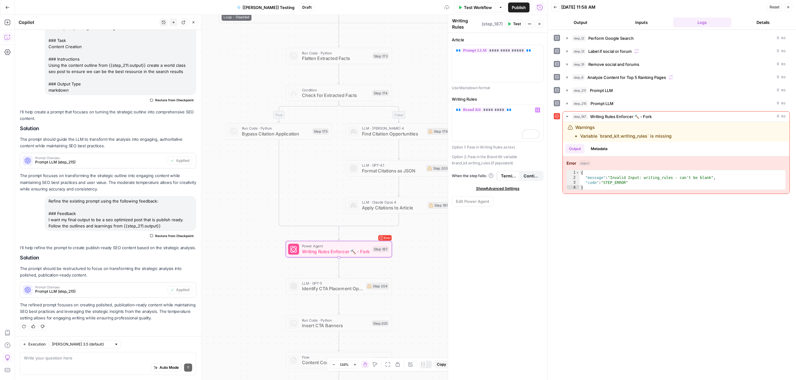
click at [481, 242] on div "**********" at bounding box center [497, 206] width 99 height 347
click at [510, 26] on button "Test" at bounding box center [514, 24] width 19 height 8
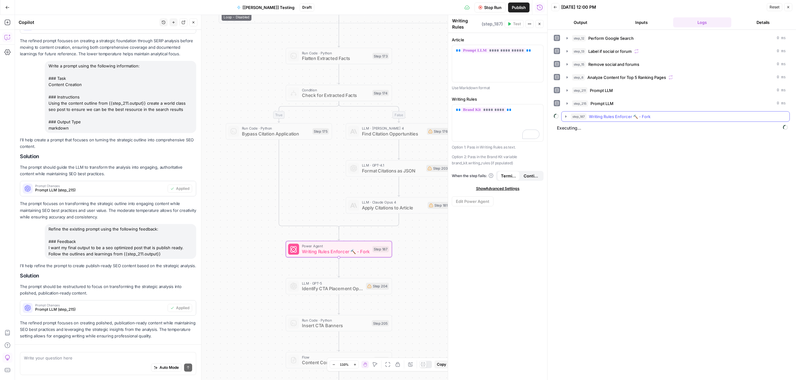
scroll to position [396, 0]
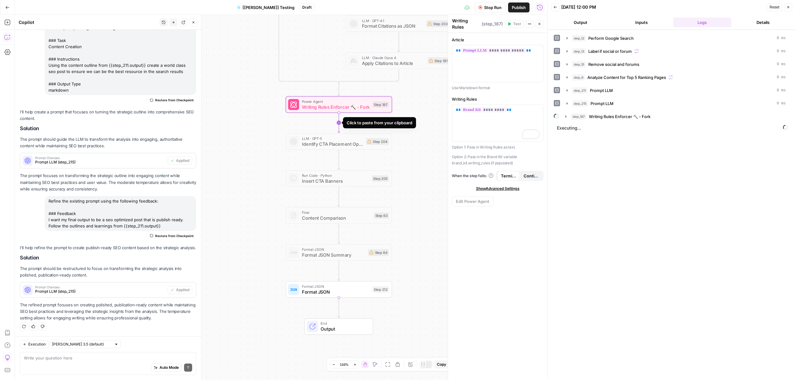
click at [338, 122] on icon "Edge from step_187 to step_204" at bounding box center [339, 123] width 2 height 20
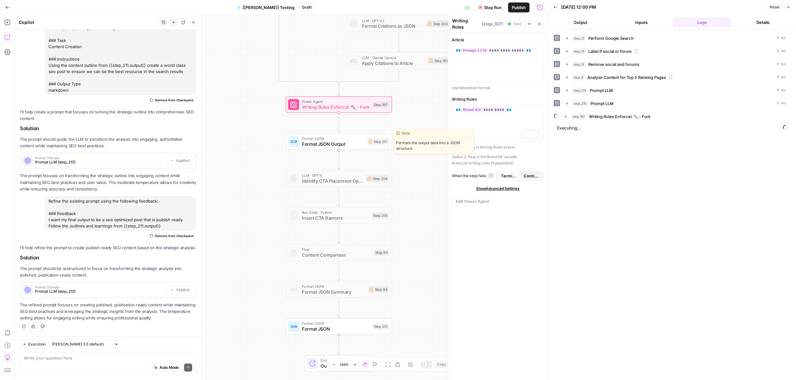
click at [334, 141] on span "Format JSON Output" at bounding box center [333, 144] width 63 height 7
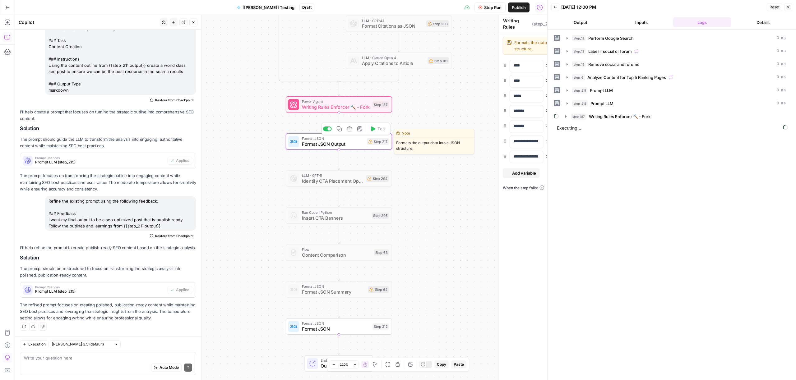
type textarea "Format JSON Output"
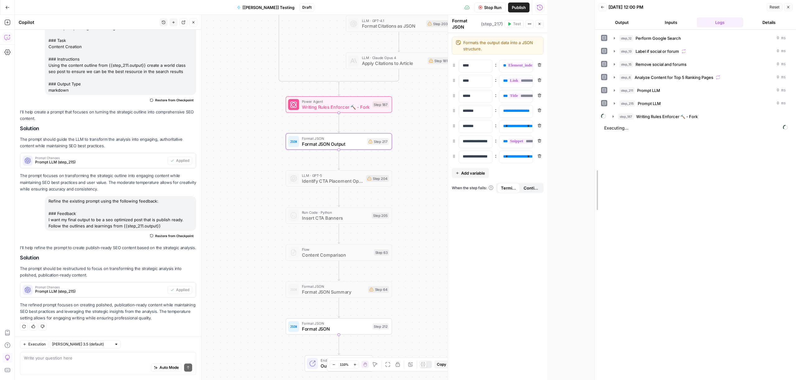
drag, startPoint x: 548, startPoint y: 86, endPoint x: 598, endPoint y: 90, distance: 50.3
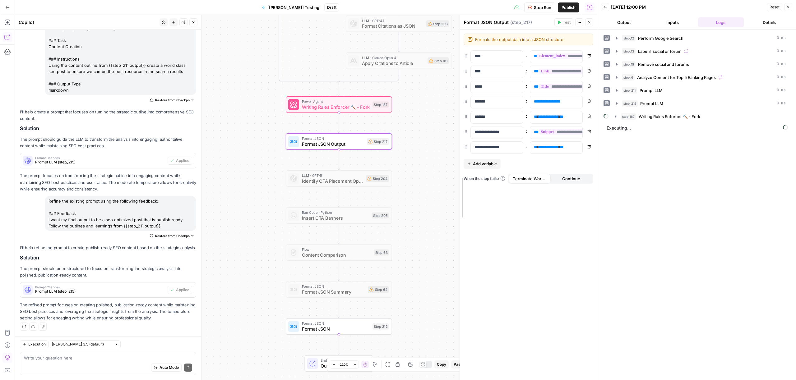
drag, startPoint x: 498, startPoint y: 106, endPoint x: 453, endPoint y: 109, distance: 45.2
click at [589, 54] on icon "button" at bounding box center [589, 55] width 3 height 3
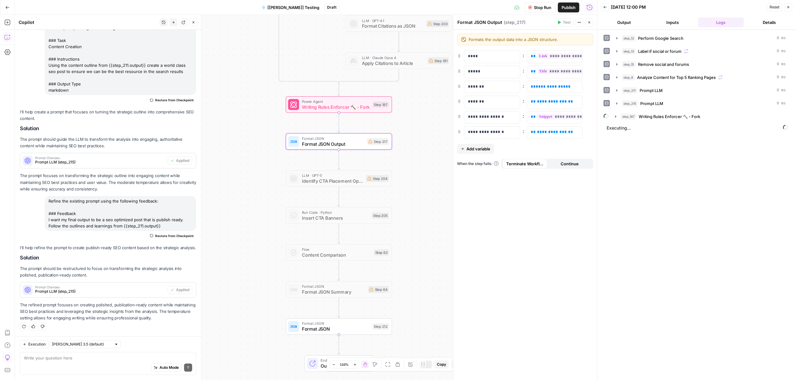
click at [589, 54] on icon "button" at bounding box center [589, 55] width 3 height 3
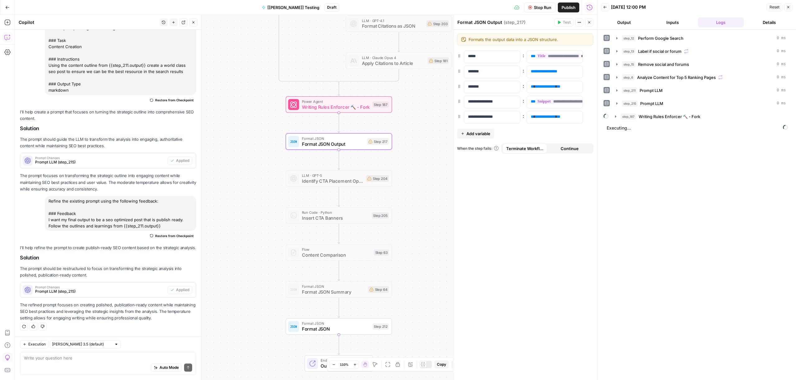
click at [589, 54] on icon "button" at bounding box center [589, 55] width 3 height 3
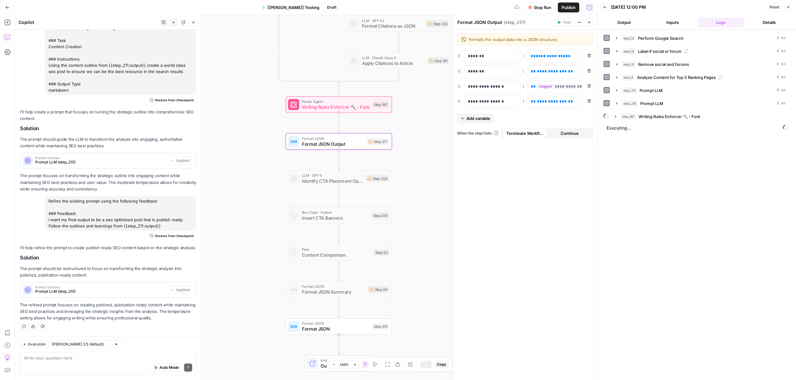
click at [589, 54] on icon "button" at bounding box center [589, 55] width 3 height 3
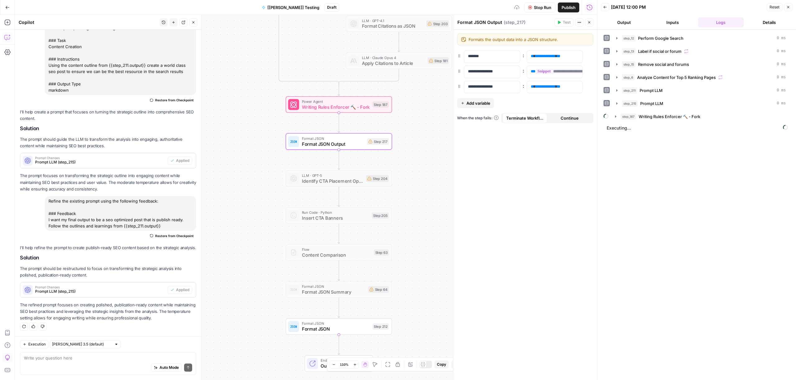
click at [589, 54] on icon "button" at bounding box center [589, 55] width 3 height 3
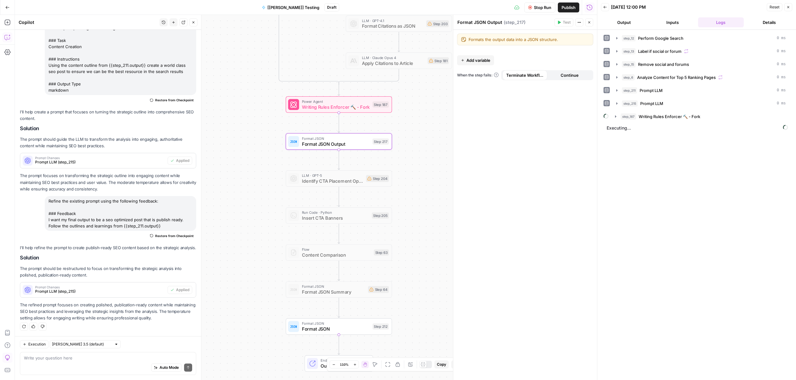
click at [483, 63] on span "Add variable" at bounding box center [478, 60] width 24 height 6
click at [484, 59] on p at bounding box center [487, 56] width 38 height 6
click at [497, 60] on div at bounding box center [487, 57] width 46 height 12
click at [562, 58] on p at bounding box center [550, 56] width 38 height 6
click at [578, 57] on icon "button" at bounding box center [576, 56] width 3 height 3
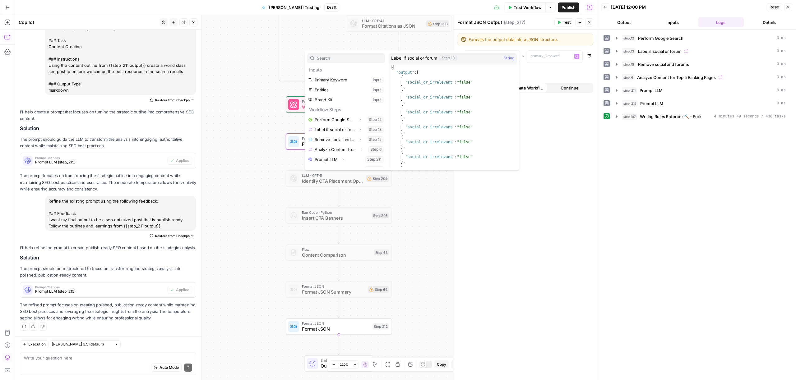
scroll to position [17, 0]
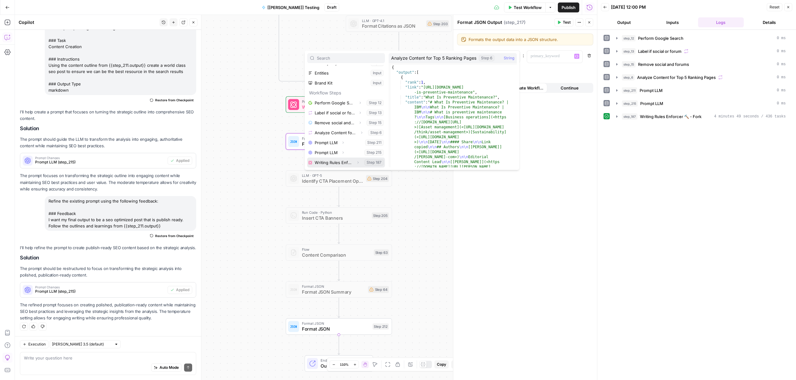
click at [333, 162] on button "Select variable Writing Rules Enforcer 🔨 - Fork" at bounding box center [346, 163] width 78 height 10
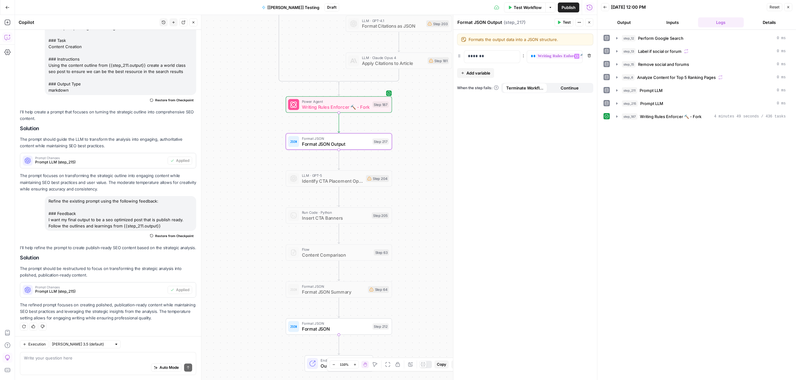
click at [448, 162] on div "true false false true false true Workflow Set Inputs Inputs Content Processing …" at bounding box center [306, 197] width 582 height 365
click at [346, 146] on span "Format JSON Output" at bounding box center [336, 144] width 68 height 7
click at [568, 21] on span "Test" at bounding box center [567, 23] width 8 height 6
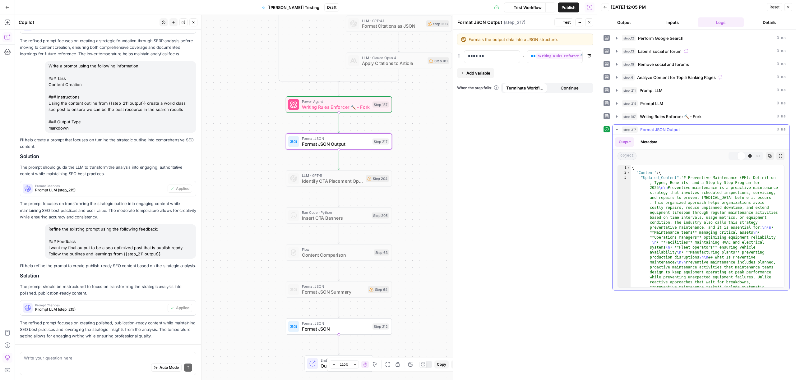
scroll to position [396, 0]
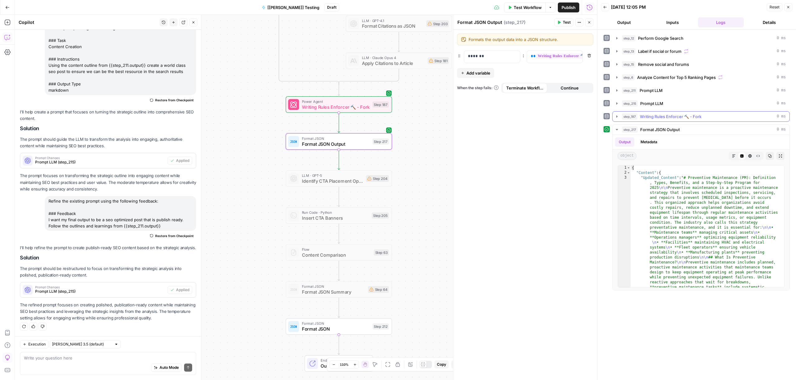
click at [678, 119] on span "Writing Rules Enforcer 🔨 - Fork" at bounding box center [671, 117] width 62 height 6
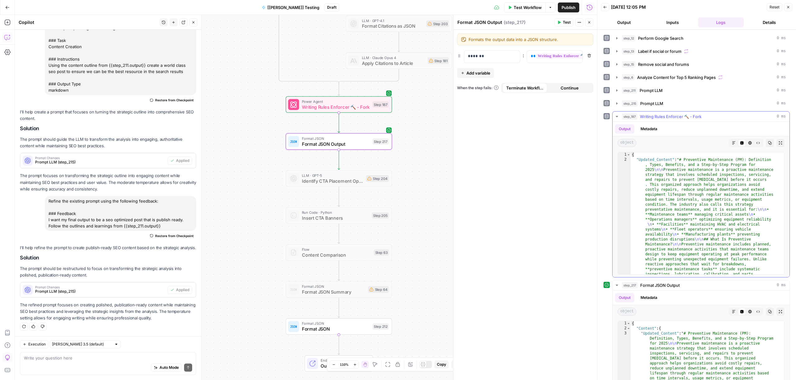
click at [732, 143] on button "Markdown" at bounding box center [734, 143] width 8 height 8
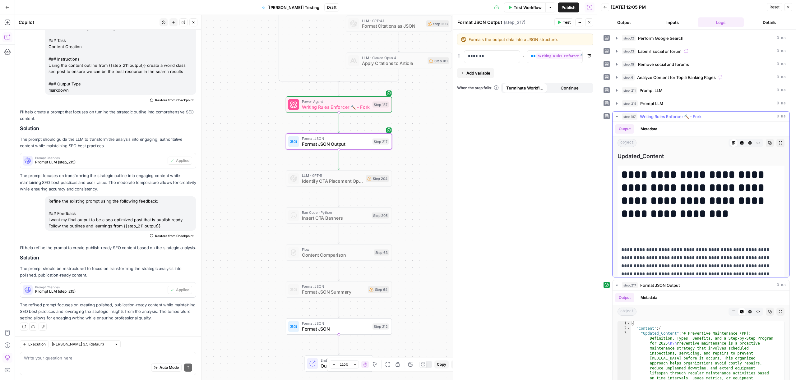
click at [779, 144] on icon "button" at bounding box center [781, 143] width 4 height 4
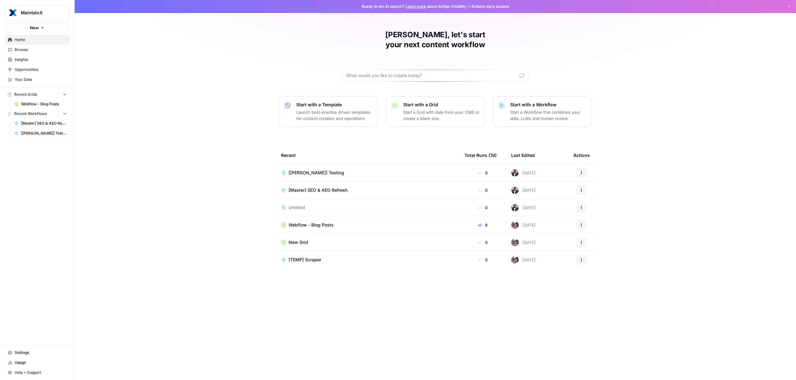
click at [329, 187] on span "[Master] SEO & AEO Refresh" at bounding box center [318, 190] width 59 height 6
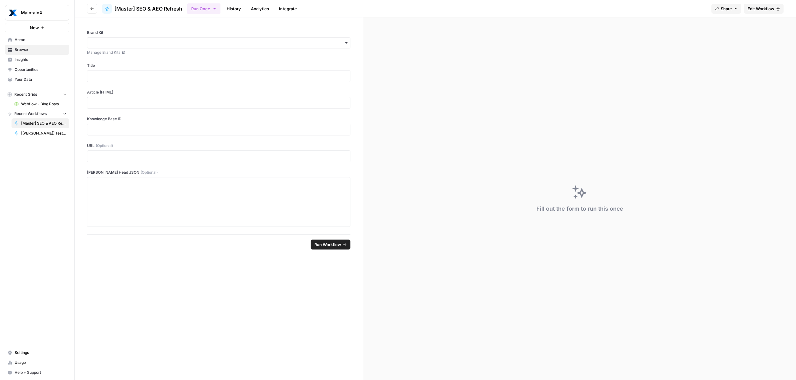
click at [757, 7] on span "Edit Workflow" at bounding box center [761, 9] width 27 height 6
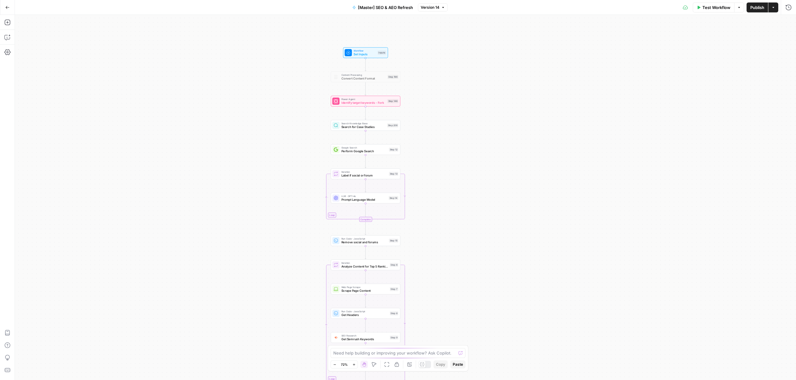
click at [368, 50] on span "Workflow" at bounding box center [365, 51] width 22 height 4
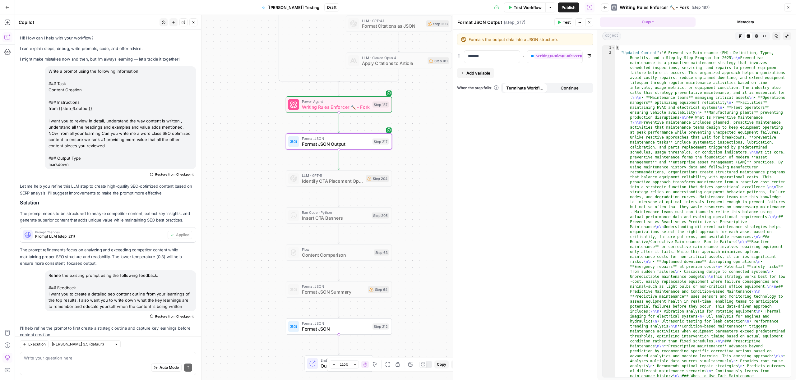
scroll to position [396, 0]
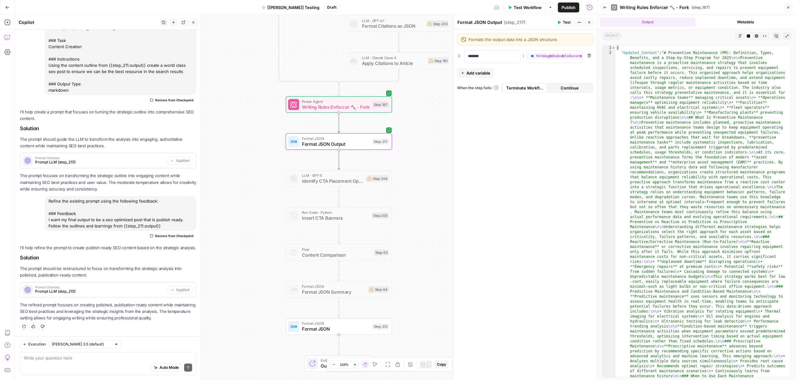
click at [790, 36] on button "Collapse Output" at bounding box center [787, 36] width 8 height 8
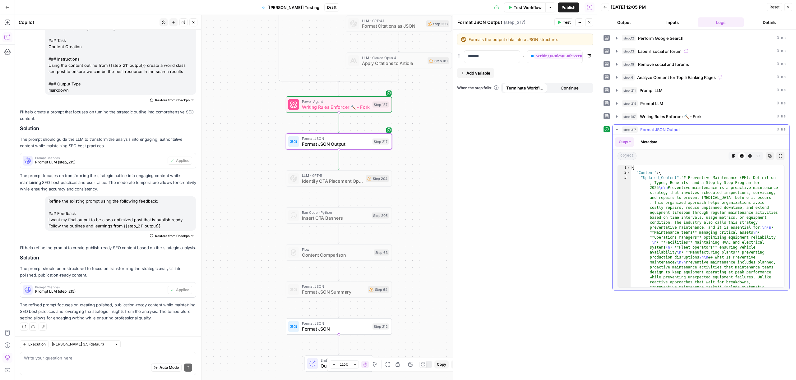
click at [669, 117] on span "Writing Rules Enforcer 🔨 - Fork" at bounding box center [671, 117] width 62 height 6
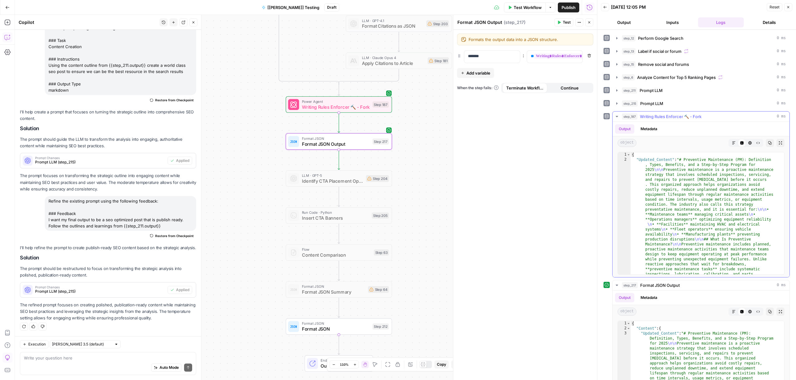
click at [756, 144] on icon "button" at bounding box center [758, 143] width 4 height 4
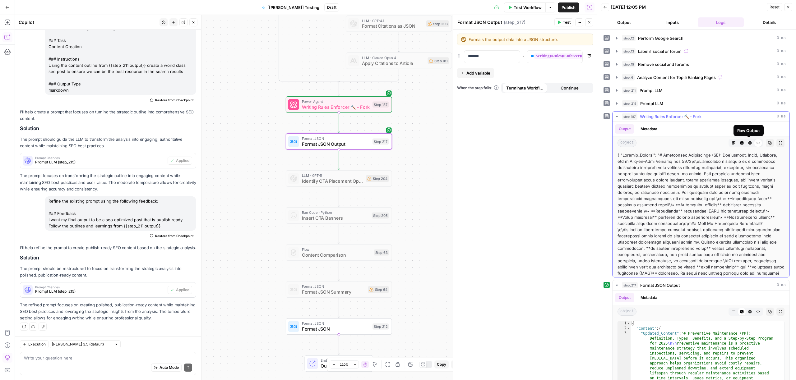
click at [732, 143] on icon "button" at bounding box center [734, 143] width 4 height 4
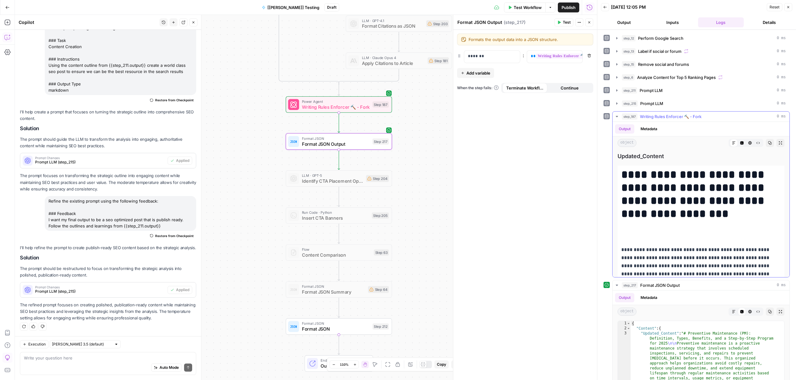
click at [777, 144] on button "Expand Output" at bounding box center [781, 143] width 8 height 8
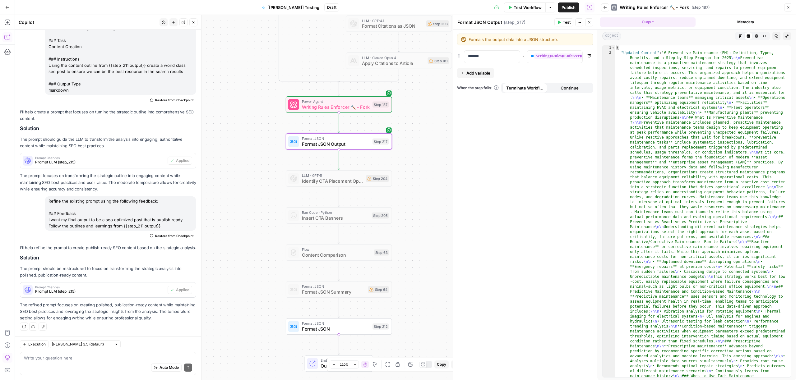
click at [738, 36] on button "Markdown" at bounding box center [740, 36] width 8 height 8
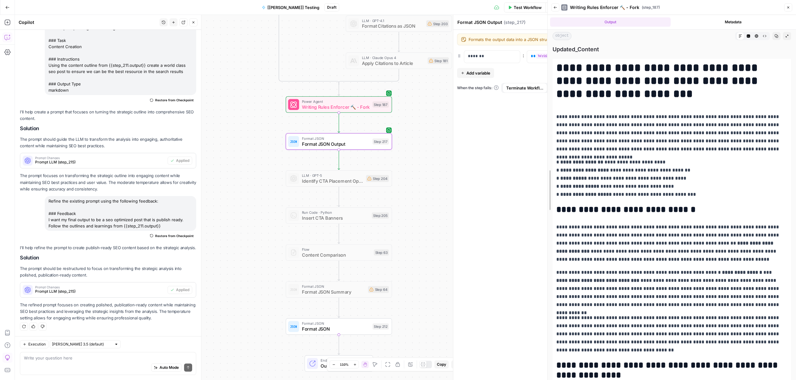
drag, startPoint x: 597, startPoint y: 115, endPoint x: 271, endPoint y: 126, distance: 325.8
click at [271, 126] on body "MaintainX New Home Browse Insights Opportunities Your Data Recent Grids Webflow…" at bounding box center [398, 190] width 796 height 380
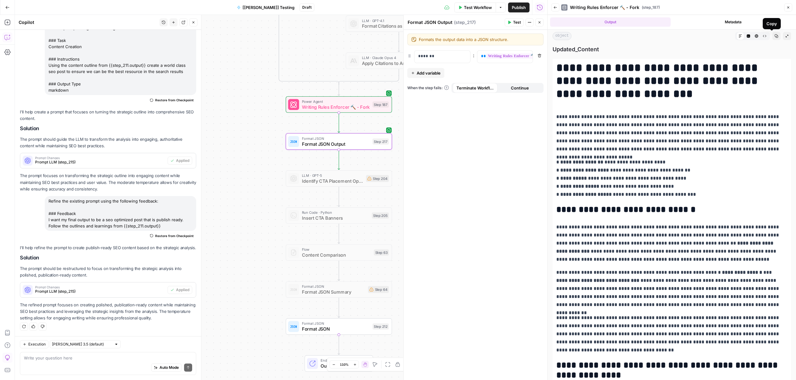
click at [772, 36] on button "Copy" at bounding box center [776, 36] width 8 height 8
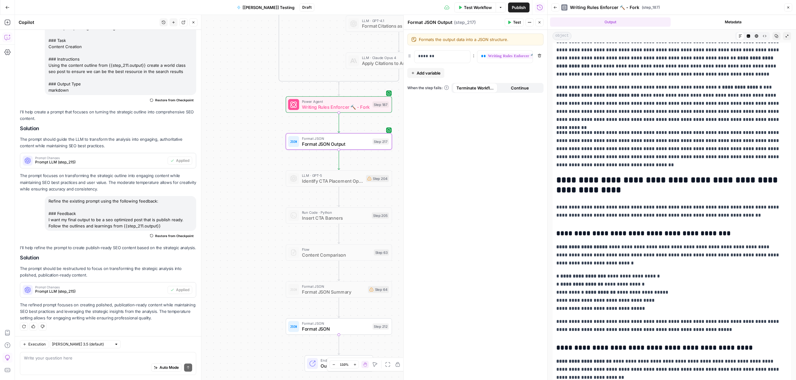
click at [775, 36] on icon "button" at bounding box center [777, 36] width 4 height 4
click at [746, 37] on button "Code Editor" at bounding box center [749, 36] width 8 height 8
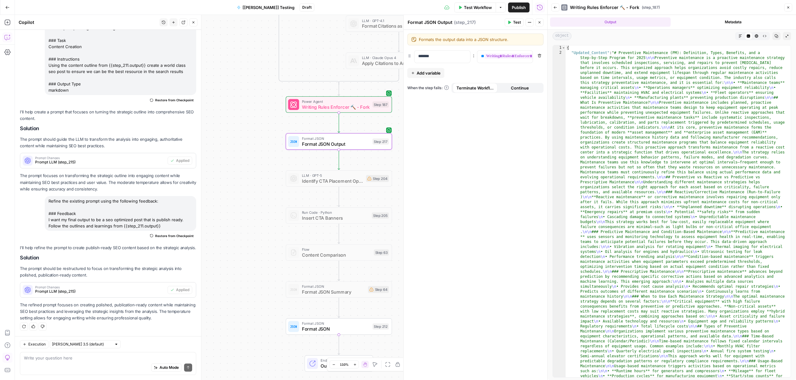
scroll to position [0, 0]
click at [757, 37] on icon "button" at bounding box center [757, 36] width 4 height 4
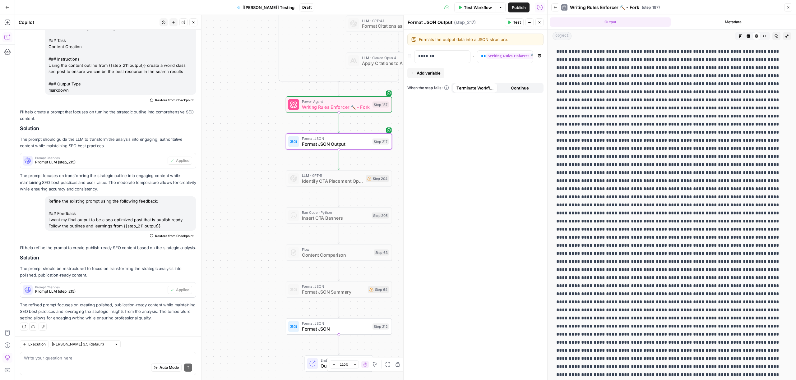
click at [763, 38] on icon "button" at bounding box center [765, 36] width 4 height 4
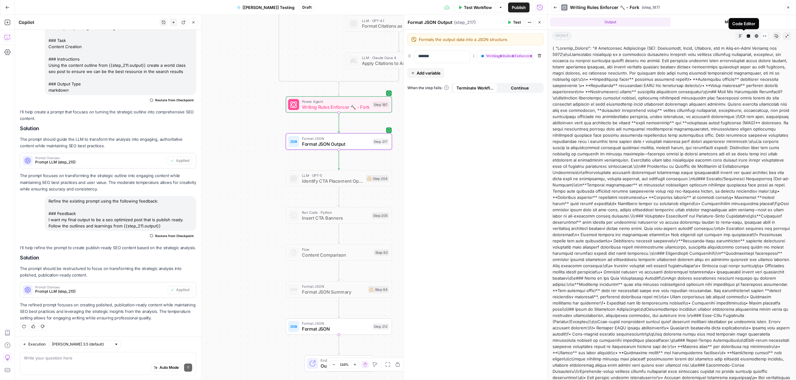
click at [718, 21] on button "Metadata" at bounding box center [733, 21] width 121 height 9
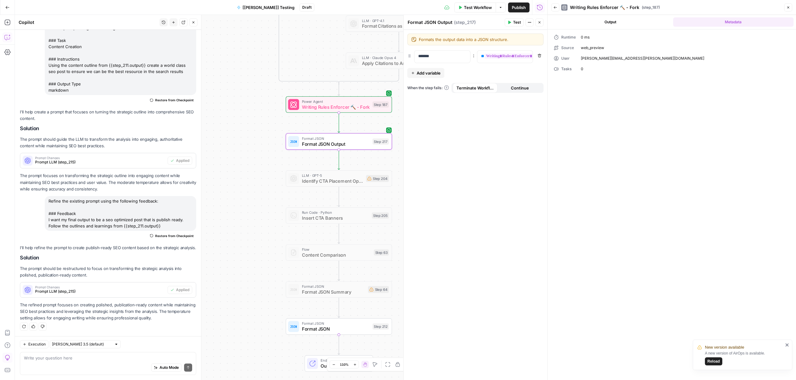
click at [634, 21] on button "Output" at bounding box center [610, 21] width 121 height 9
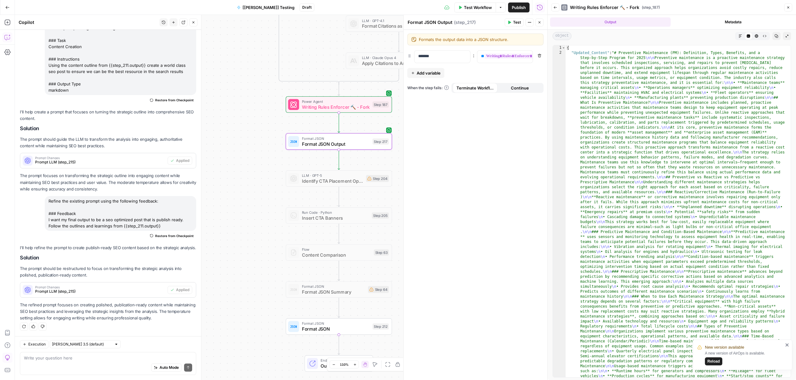
click at [739, 35] on icon "button" at bounding box center [741, 36] width 4 height 4
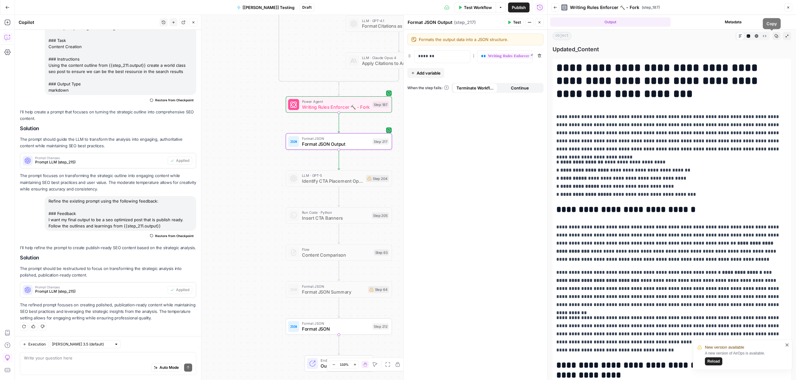
click at [772, 36] on button "Copy" at bounding box center [776, 36] width 8 height 8
click at [346, 145] on span "Format JSON Output" at bounding box center [336, 144] width 68 height 7
click at [344, 106] on span "Writing Rules Enforcer 🔨 - Fork" at bounding box center [336, 107] width 68 height 7
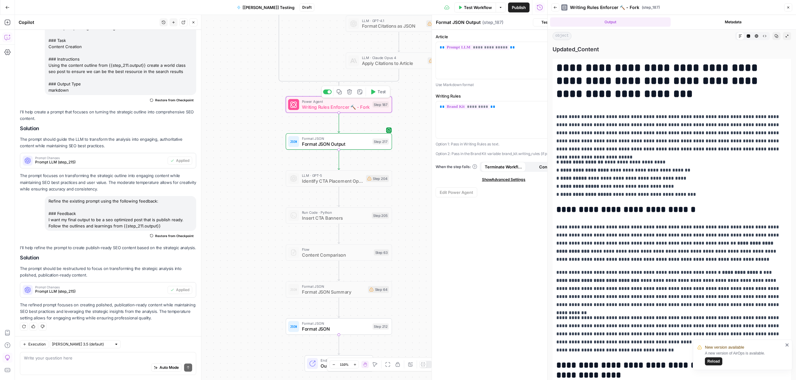
type textarea "Writing Rules Enforcer 🔨 - Fork"
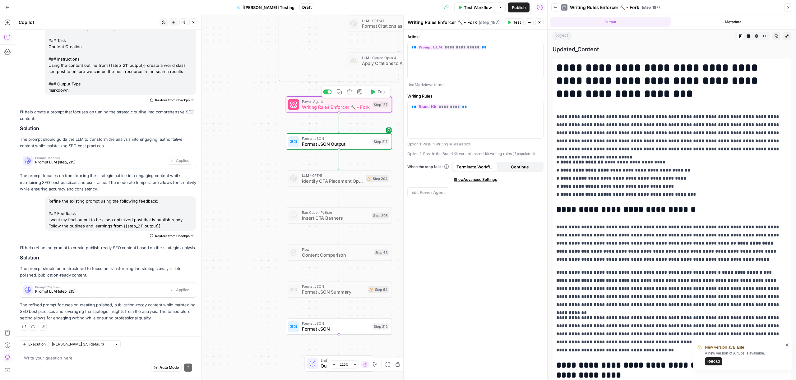
click at [336, 143] on span "Format JSON Output" at bounding box center [336, 144] width 68 height 7
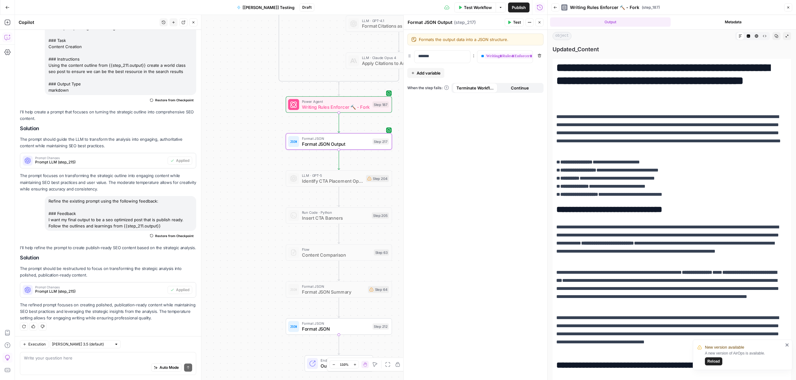
click at [790, 9] on icon "button" at bounding box center [788, 8] width 4 height 4
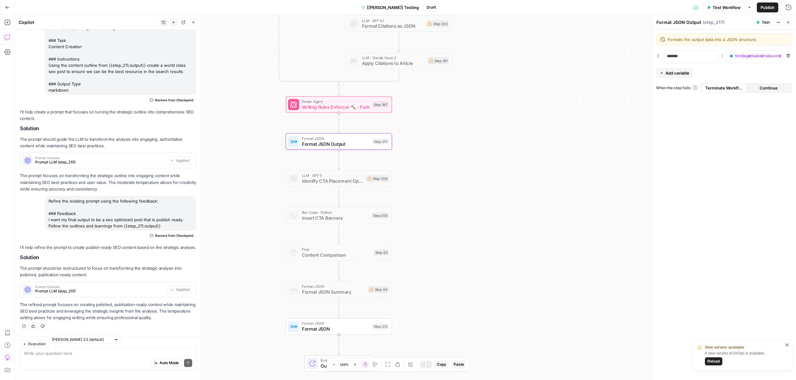
scroll to position [396, 0]
click at [344, 141] on span "Format JSON Output" at bounding box center [336, 144] width 68 height 7
click at [779, 23] on icon "button" at bounding box center [779, 23] width 4 height 4
click at [6, 53] on icon "button" at bounding box center [7, 52] width 6 height 6
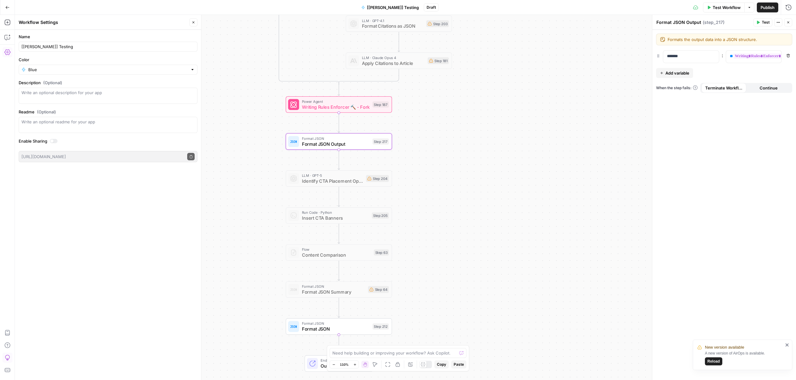
click at [786, 25] on button "Close" at bounding box center [788, 22] width 8 height 8
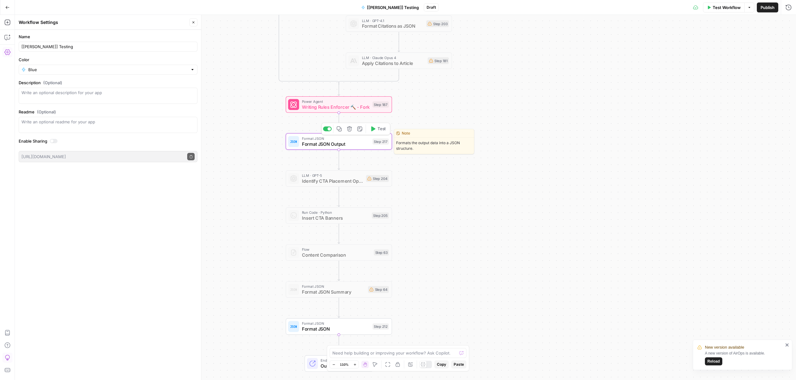
click at [316, 143] on span "Format JSON Output" at bounding box center [336, 144] width 68 height 7
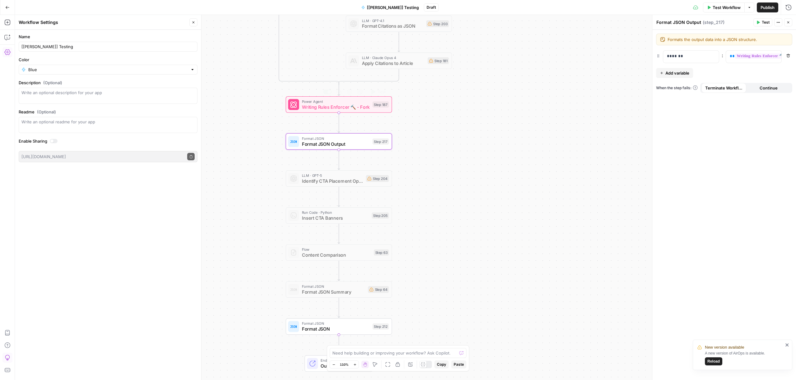
click at [322, 106] on span "Writing Rules Enforcer 🔨 - Fork" at bounding box center [336, 107] width 68 height 7
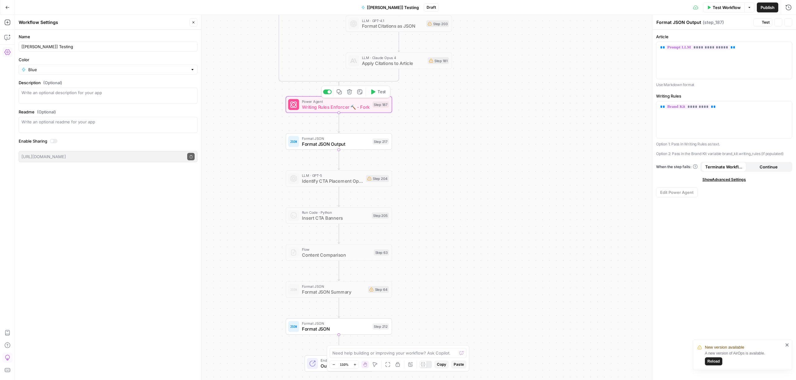
type textarea "Writing Rules Enforcer 🔨 - Fork"
click at [358, 146] on span "Format JSON Output" at bounding box center [336, 144] width 68 height 7
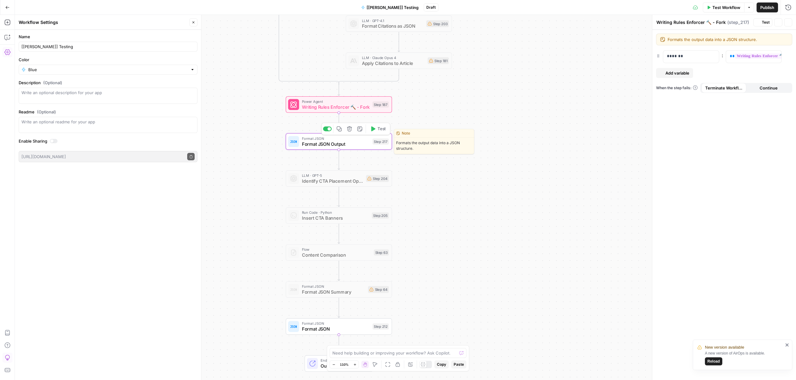
type textarea "Format JSON Output"
click at [755, 23] on button "Test" at bounding box center [763, 22] width 19 height 8
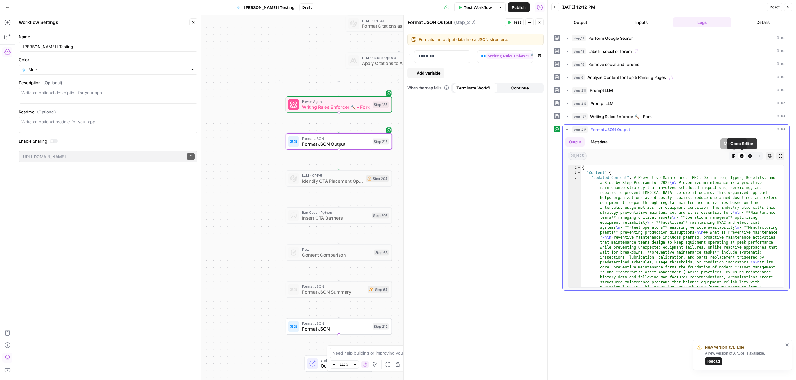
click at [734, 156] on icon "button" at bounding box center [734, 156] width 4 height 4
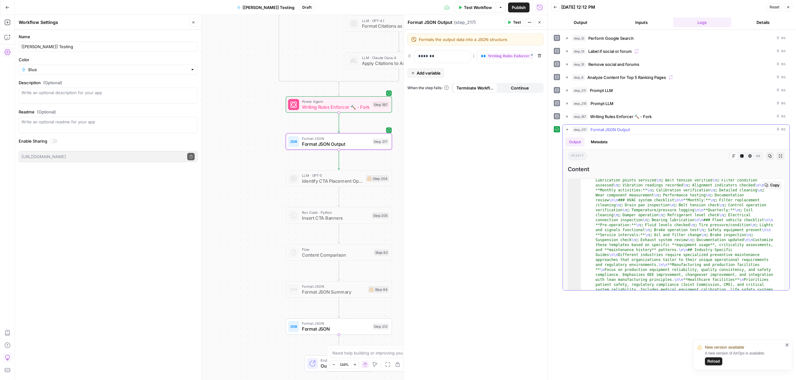
scroll to position [2483, 0]
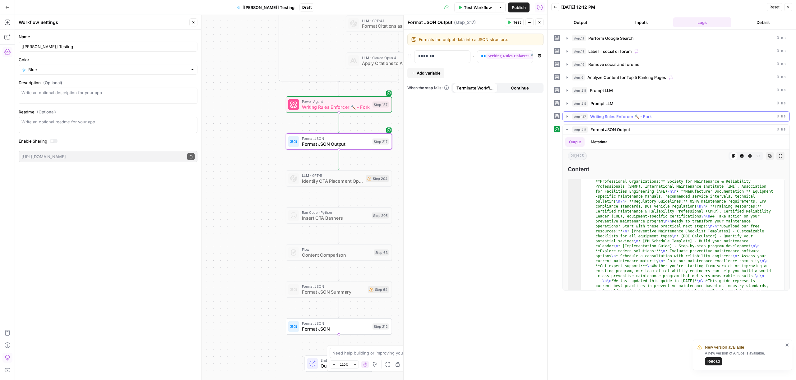
click at [624, 117] on span "Writing Rules Enforcer 🔨 - Fork" at bounding box center [621, 117] width 62 height 6
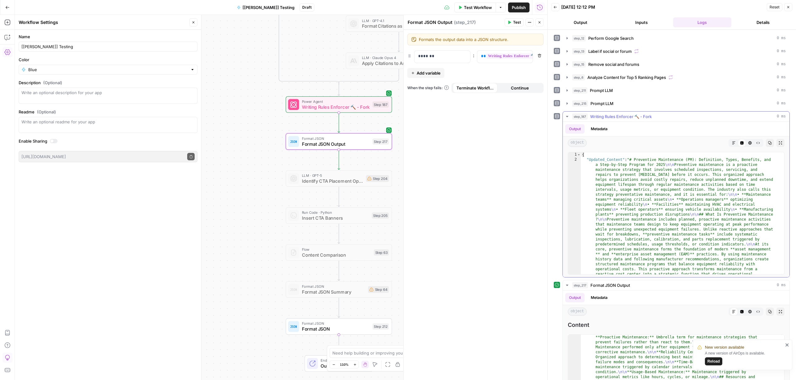
click at [732, 142] on icon "button" at bounding box center [734, 143] width 4 height 4
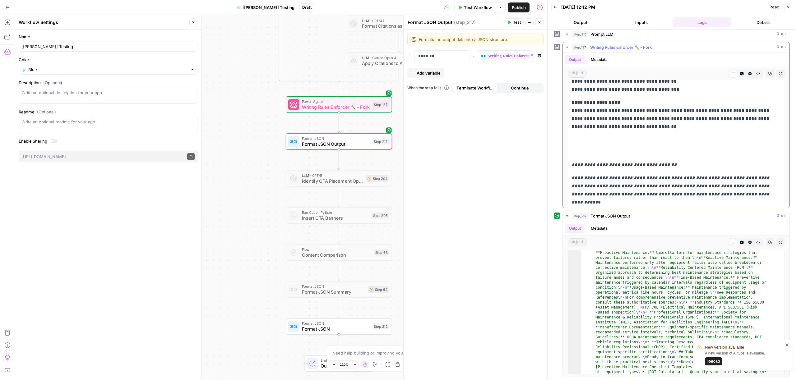
scroll to position [8439, 0]
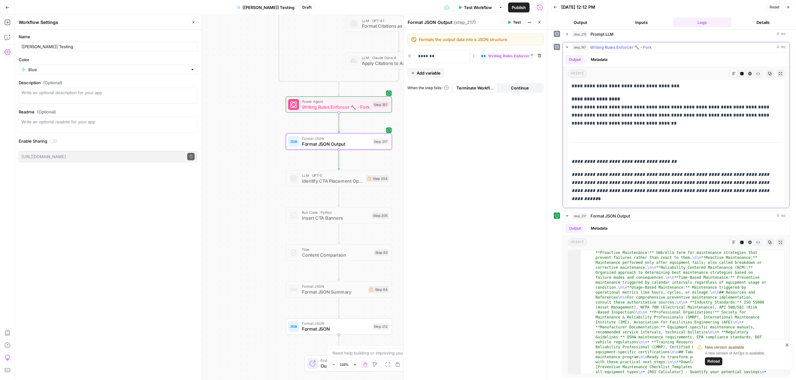
drag, startPoint x: 574, startPoint y: 174, endPoint x: 687, endPoint y: 196, distance: 115.6
copy div "**********"
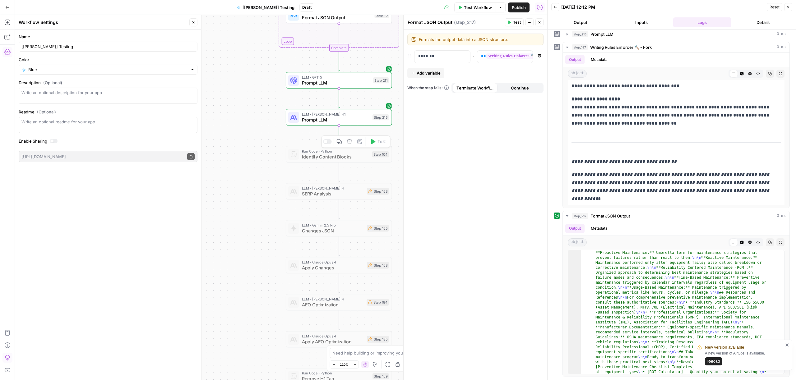
click at [351, 121] on span "Prompt LLM" at bounding box center [336, 119] width 68 height 7
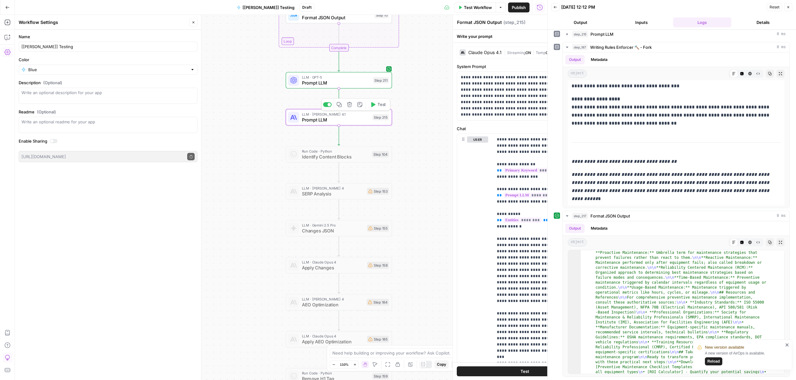
type textarea "Prompt LLM"
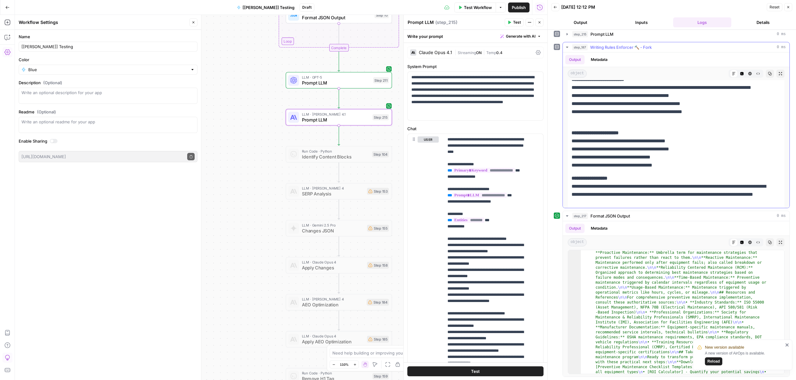
scroll to position [8303, 0]
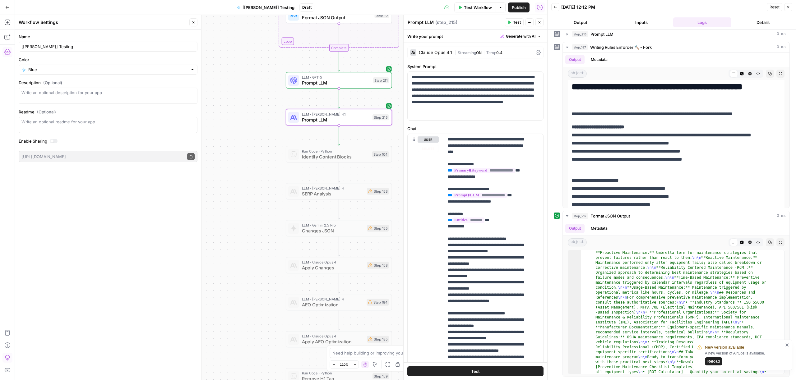
click at [355, 118] on span "Prompt LLM" at bounding box center [336, 119] width 68 height 7
click at [599, 22] on button "Output" at bounding box center [580, 22] width 58 height 10
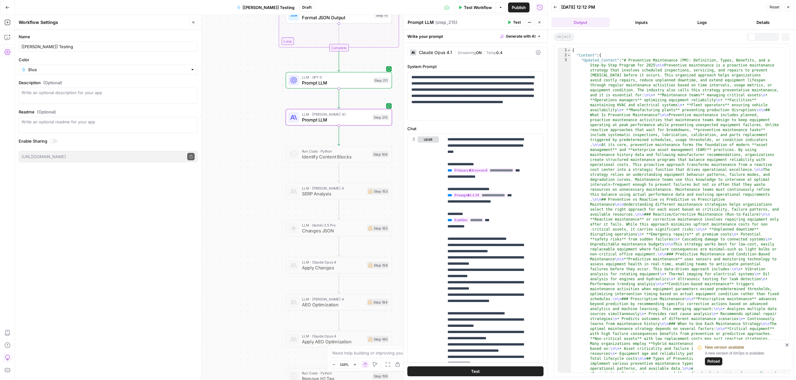
scroll to position [0, 0]
click at [691, 23] on button "Logs" at bounding box center [702, 22] width 58 height 10
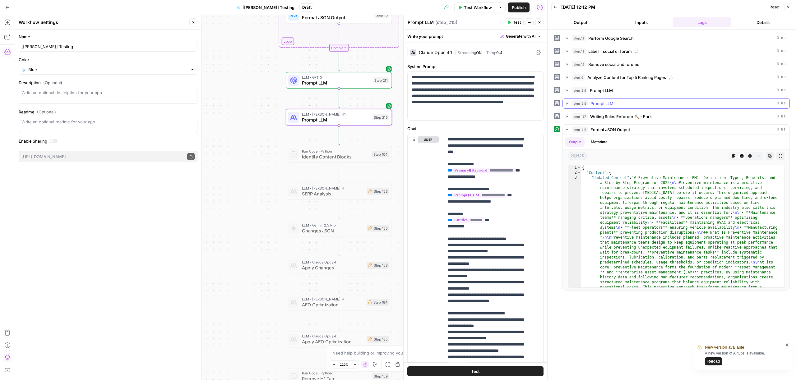
click at [600, 107] on button "step_215 Prompt LLM 0 ms" at bounding box center [676, 104] width 227 height 10
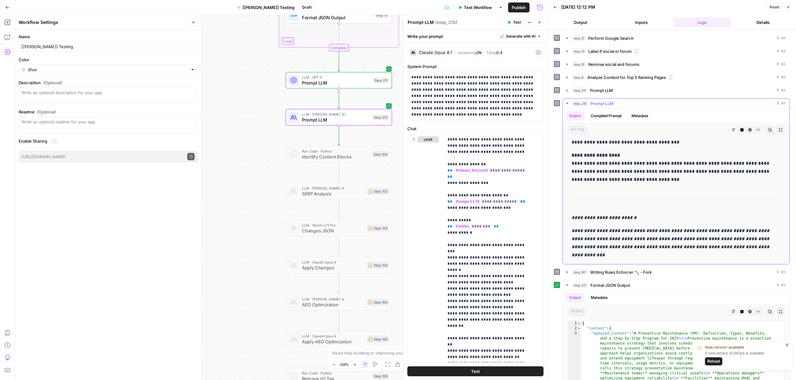
scroll to position [69, 0]
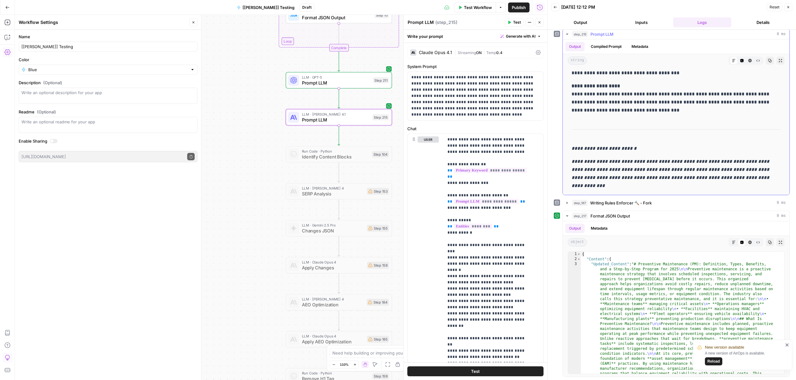
drag, startPoint x: 569, startPoint y: 146, endPoint x: 645, endPoint y: 187, distance: 86.1
copy div "**********"
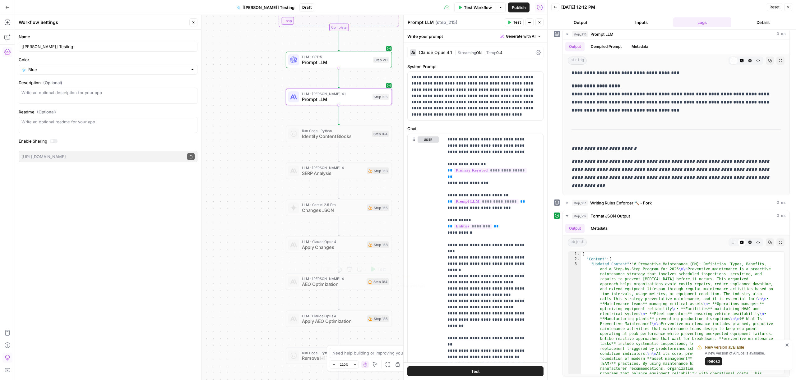
click at [331, 287] on span "AEO Optimization" at bounding box center [333, 284] width 62 height 7
click at [328, 271] on div at bounding box center [327, 269] width 9 height 5
click at [327, 281] on span "AEO Optimization" at bounding box center [333, 284] width 62 height 7
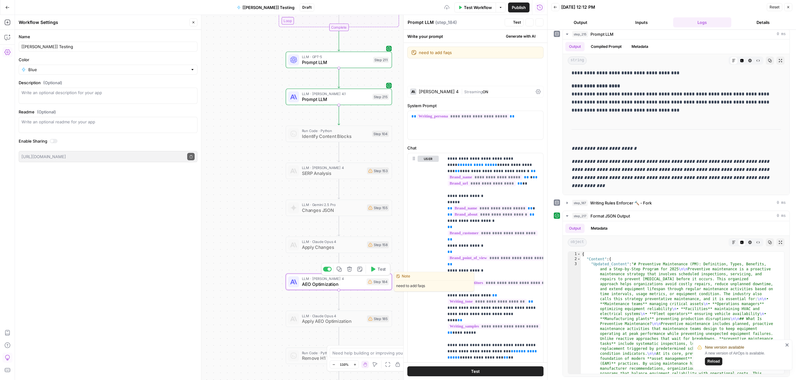
type textarea "AEO Optimization"
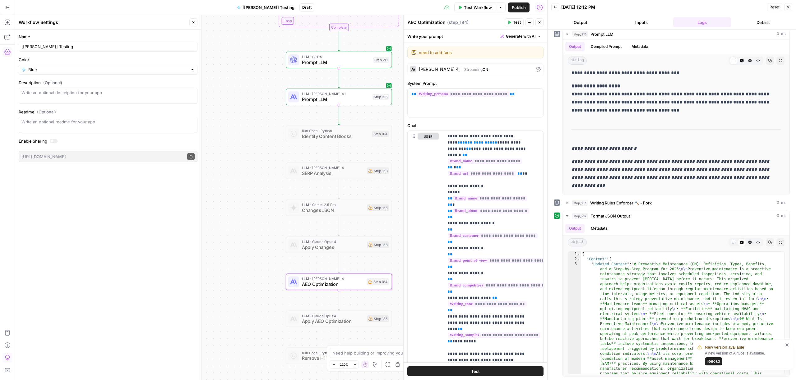
click at [790, 11] on button "Close" at bounding box center [788, 7] width 8 height 8
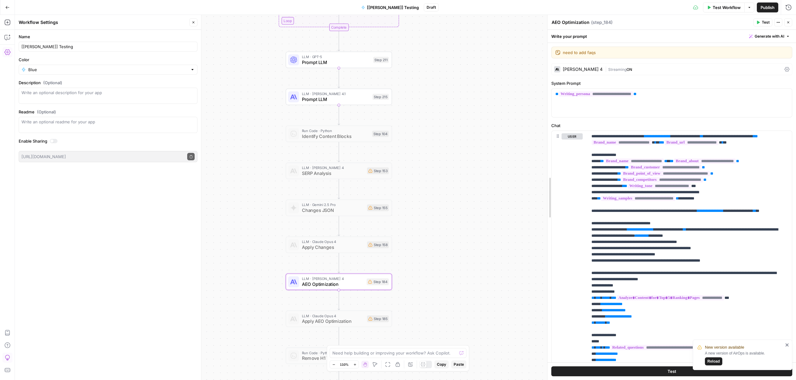
drag, startPoint x: 655, startPoint y: 166, endPoint x: 455, endPoint y: 156, distance: 200.2
click at [454, 156] on body "New version available A new version of AirOps is available. Reload MaintainX Ne…" at bounding box center [398, 190] width 796 height 380
click at [770, 39] on span "Generate with AI" at bounding box center [770, 37] width 30 height 6
click at [755, 53] on div "Use AI to build your prompt" at bounding box center [756, 56] width 52 height 6
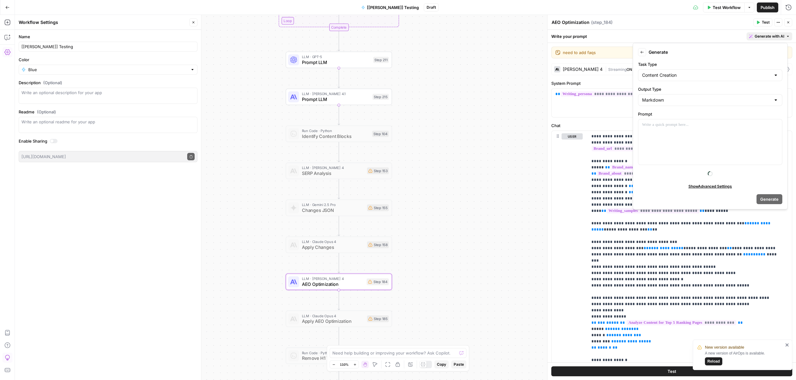
click at [685, 26] on div "AEO Optimization AEO Optimization ( step_184 ) Test Actions Close" at bounding box center [671, 22] width 241 height 8
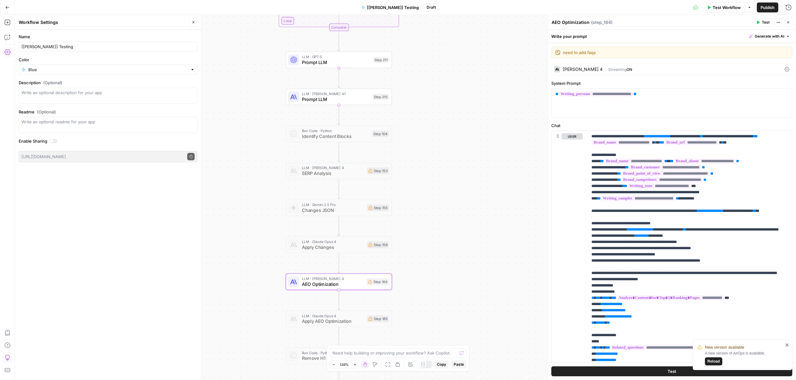
click at [758, 35] on span "Generate with AI" at bounding box center [770, 37] width 30 height 6
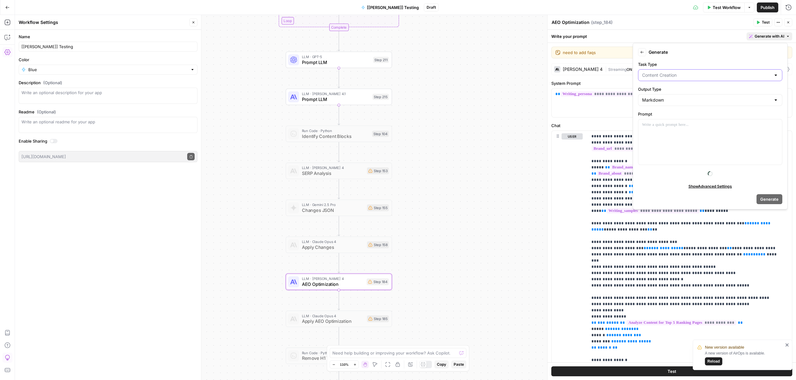
click at [697, 78] on input "Task Type" at bounding box center [706, 75] width 129 height 6
type input "Content Creation"
click at [634, 54] on div "Back Generate Task Type Content Creation Output Type Markdown Prompt Show Advan…" at bounding box center [710, 126] width 155 height 167
click at [647, 50] on div "Back Generate" at bounding box center [710, 52] width 144 height 8
click at [645, 51] on button "Back" at bounding box center [642, 52] width 8 height 8
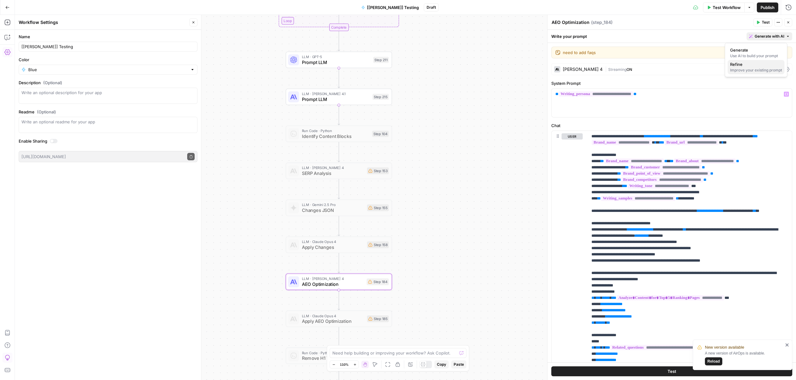
click at [744, 70] on div "Improve your existing prompt" at bounding box center [756, 70] width 52 height 6
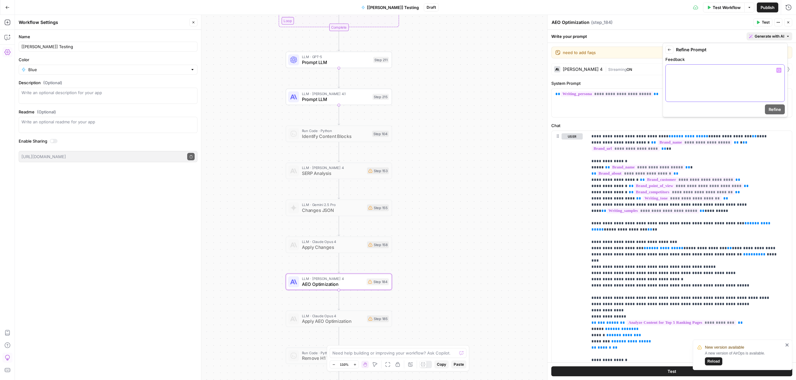
click at [709, 89] on div at bounding box center [725, 83] width 119 height 37
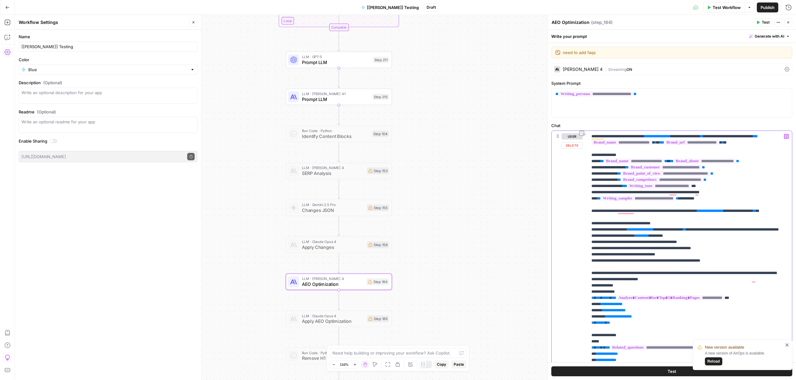
drag, startPoint x: 653, startPoint y: 136, endPoint x: 728, endPoint y: 136, distance: 75.3
click at [785, 136] on icon "button" at bounding box center [786, 136] width 3 height 3
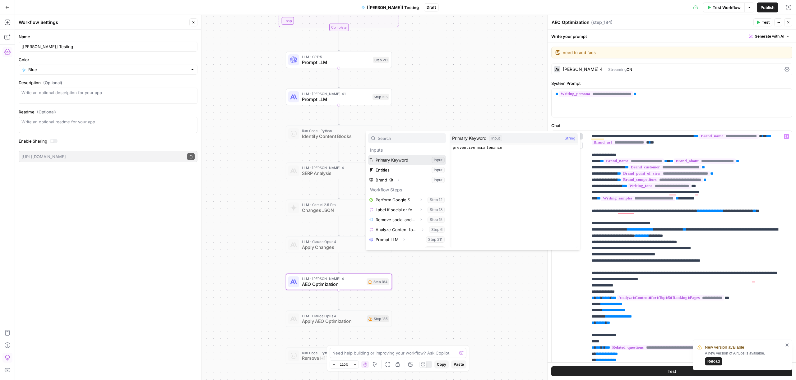
click at [408, 159] on button "Select variable Primary Keyword" at bounding box center [407, 160] width 78 height 10
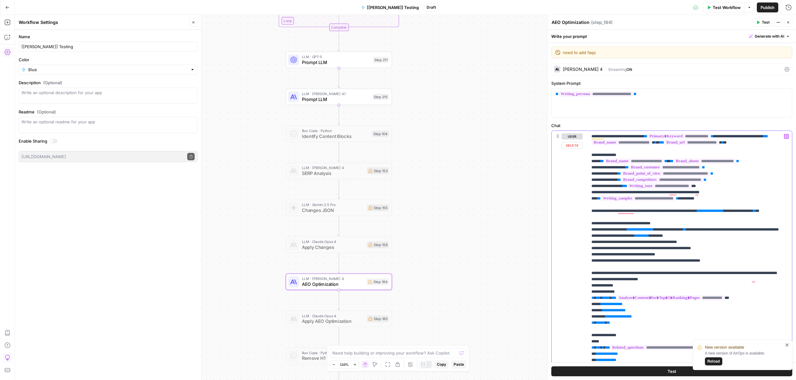
drag, startPoint x: 597, startPoint y: 193, endPoint x: 624, endPoint y: 192, distance: 26.4
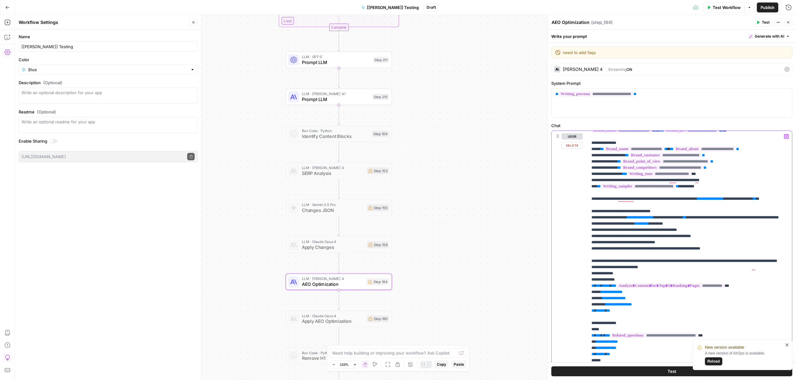
scroll to position [12, 0]
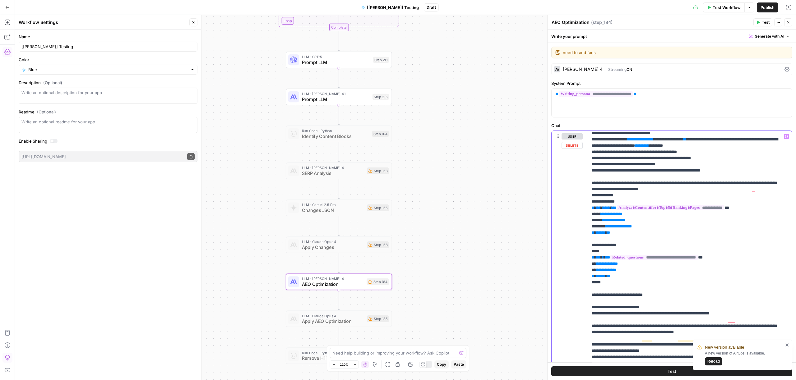
scroll to position [106, 0]
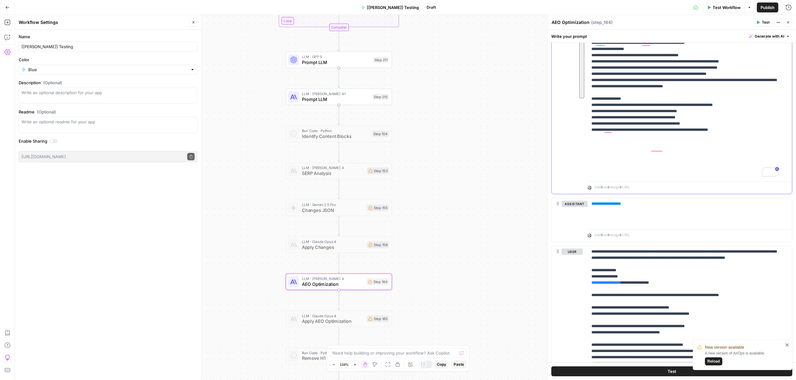
drag, startPoint x: 589, startPoint y: 211, endPoint x: 760, endPoint y: 173, distance: 175.2
click at [760, 173] on div "**********" at bounding box center [688, 52] width 200 height 253
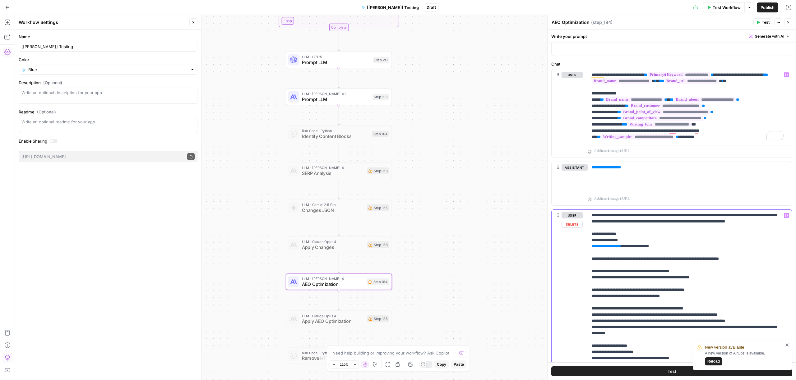
click at [680, 236] on p "**********" at bounding box center [685, 355] width 188 height 286
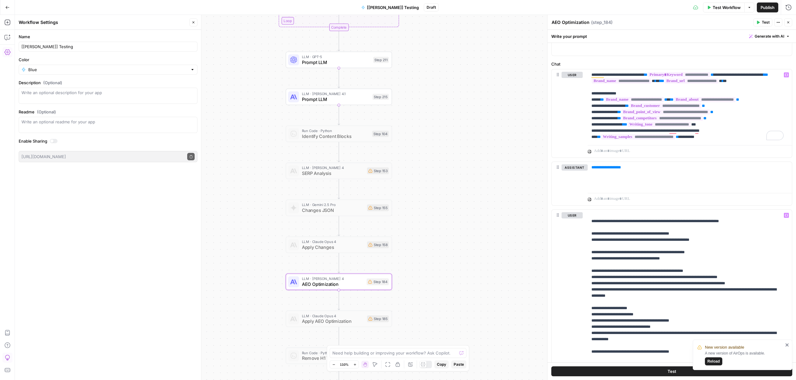
click at [331, 323] on span "Apply AEO Optimization" at bounding box center [333, 321] width 63 height 7
click at [327, 307] on div at bounding box center [327, 306] width 9 height 5
click at [322, 321] on span "Apply AEO Optimization" at bounding box center [333, 321] width 63 height 7
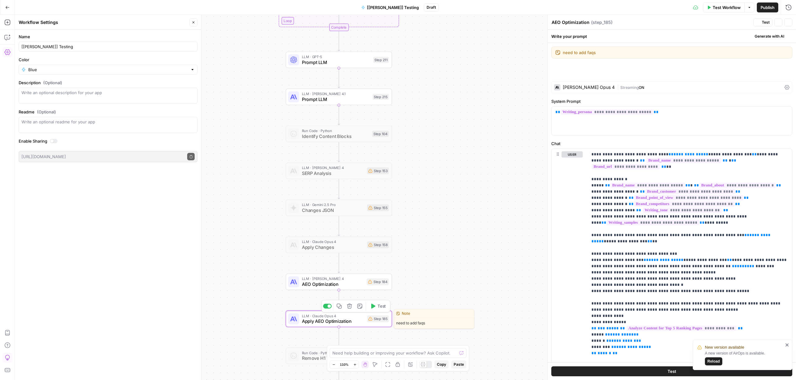
type textarea "Apply AEO Optimization"
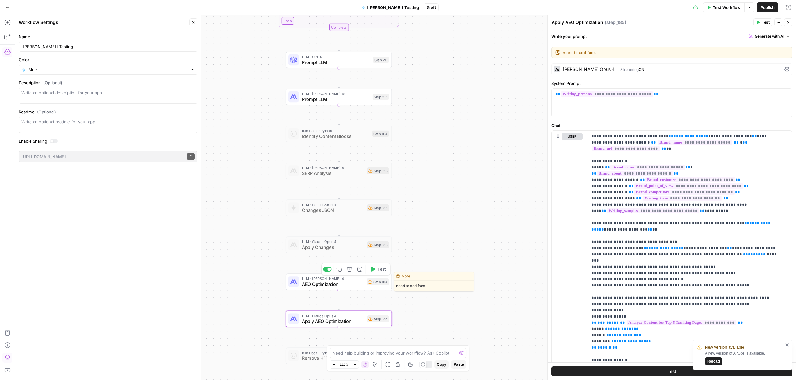
click at [325, 269] on div at bounding box center [327, 269] width 9 height 5
click at [325, 306] on div at bounding box center [327, 306] width 9 height 5
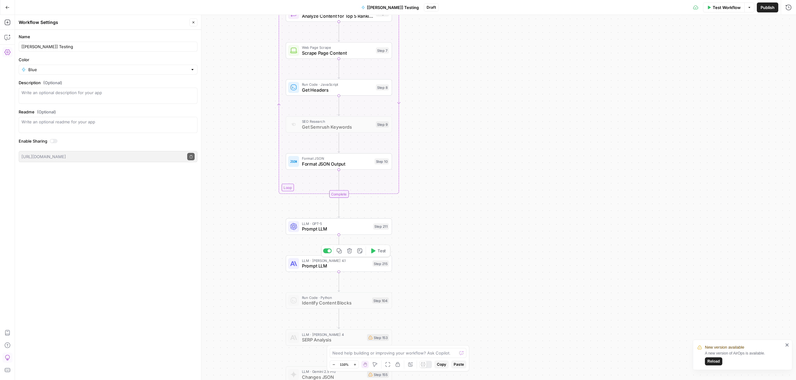
click at [342, 268] on span "Prompt LLM" at bounding box center [336, 266] width 68 height 7
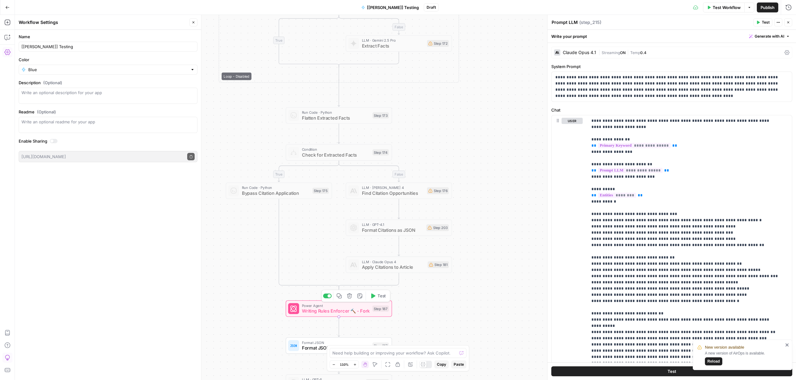
click at [336, 308] on span "Writing Rules Enforcer 🔨 - Fork" at bounding box center [336, 311] width 68 height 7
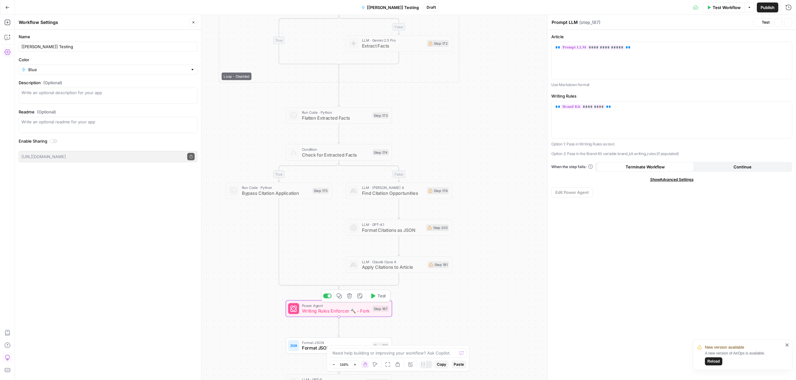
type textarea "Writing Rules Enforcer 🔨 - Fork"
click at [495, 212] on div "true false false true false true Workflow Set Inputs Inputs Content Processing …" at bounding box center [405, 197] width 781 height 365
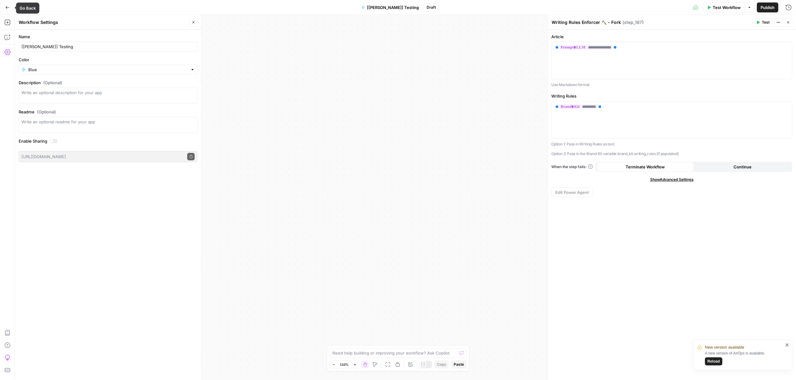
click at [10, 9] on button "Go Back" at bounding box center [7, 7] width 11 height 11
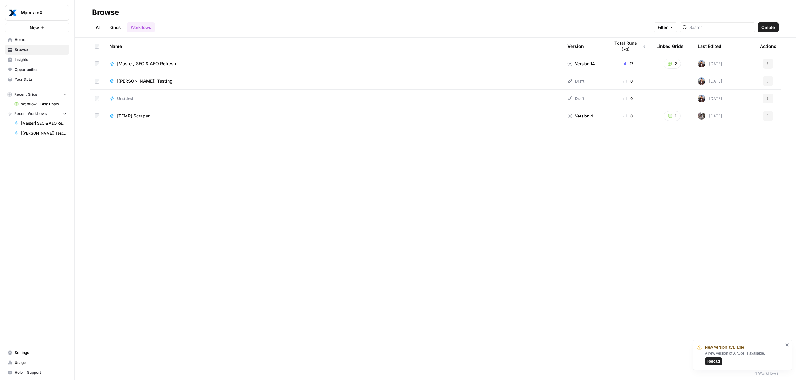
click at [137, 79] on span "[[PERSON_NAME]] Testing" at bounding box center [145, 81] width 56 height 6
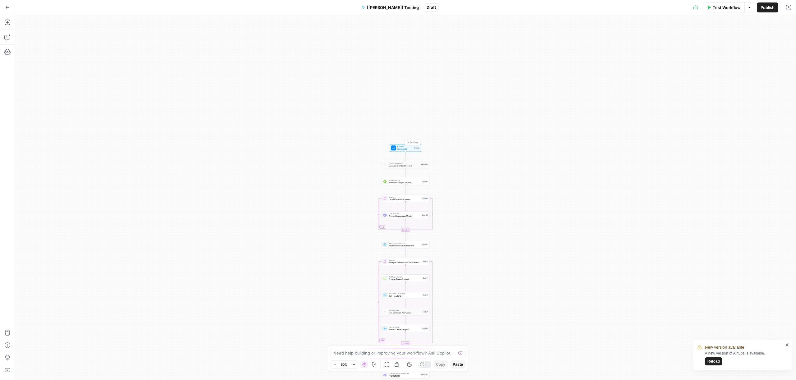
click at [403, 148] on span "Set Inputs" at bounding box center [405, 149] width 16 height 3
click at [631, 118] on button "Add Field" at bounding box center [667, 119] width 228 height 10
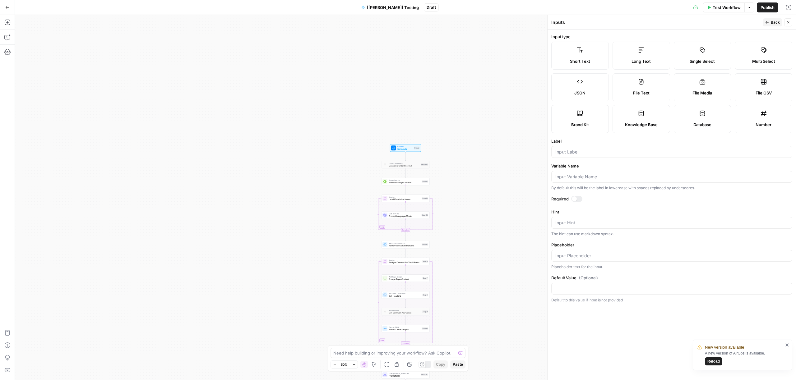
click at [631, 118] on label "Knowledge Base" at bounding box center [642, 119] width 58 height 28
click at [610, 150] on input "Label" at bounding box center [671, 152] width 233 height 6
click at [562, 154] on input "Write Style Guide" at bounding box center [671, 152] width 233 height 6
type input "Writing Style Guide"
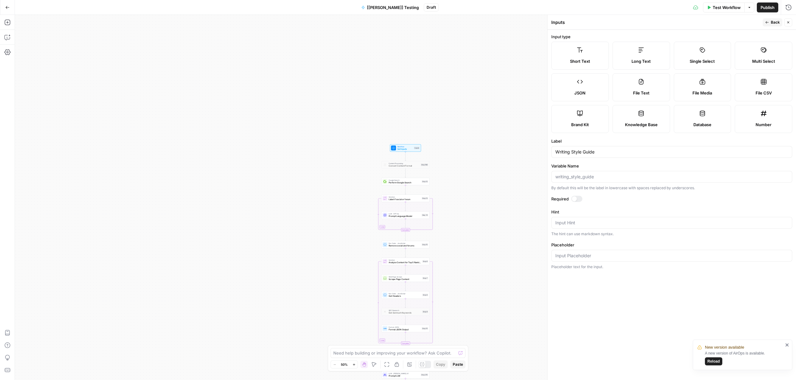
click at [498, 147] on div "true false false true false true Workflow Set Inputs Inputs Content Processing …" at bounding box center [405, 197] width 781 height 365
click at [774, 22] on span "Back" at bounding box center [775, 23] width 9 height 6
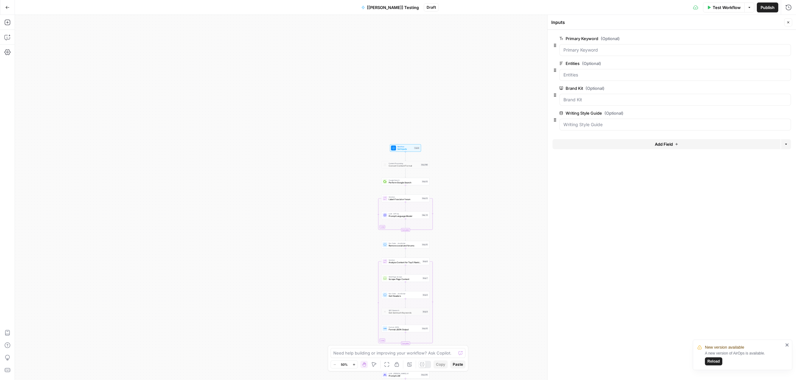
click at [501, 145] on div "true false false true false true Workflow Set Inputs Inputs Content Processing …" at bounding box center [405, 197] width 781 height 365
click at [410, 228] on span "Prompt LLM" at bounding box center [404, 227] width 31 height 3
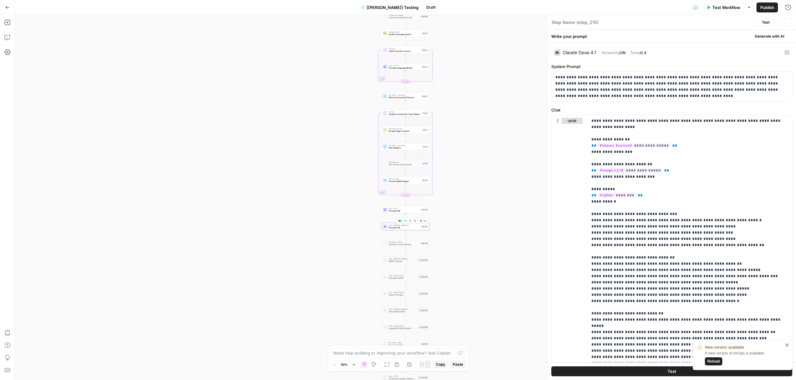
type textarea "Prompt LLM"
click at [636, 206] on p "**********" at bounding box center [685, 329] width 188 height 423
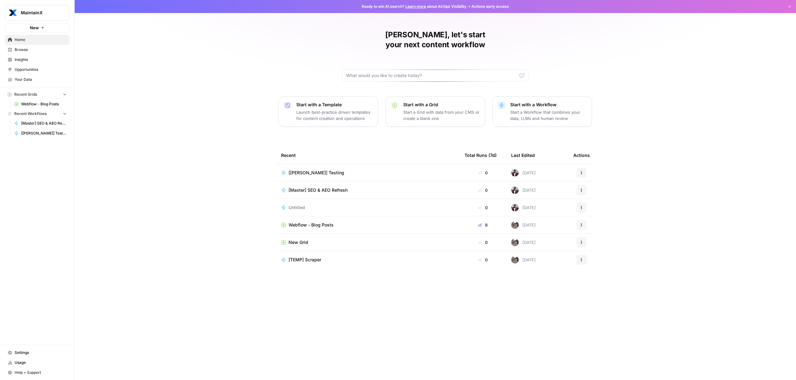
click at [25, 80] on span "Your Data" at bounding box center [41, 80] width 52 height 6
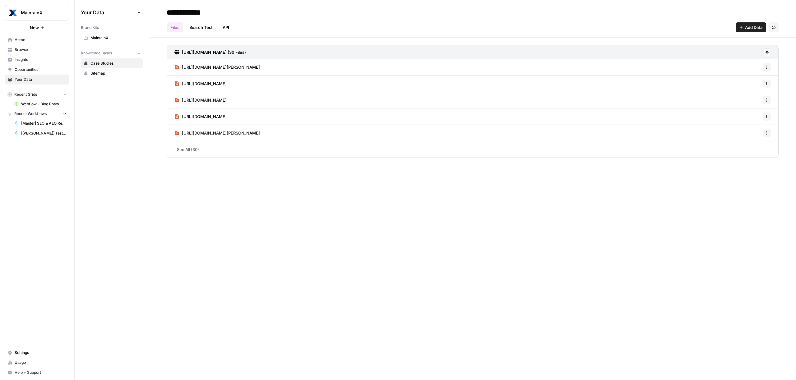
click at [105, 39] on span "MaintainX" at bounding box center [114, 38] width 49 height 6
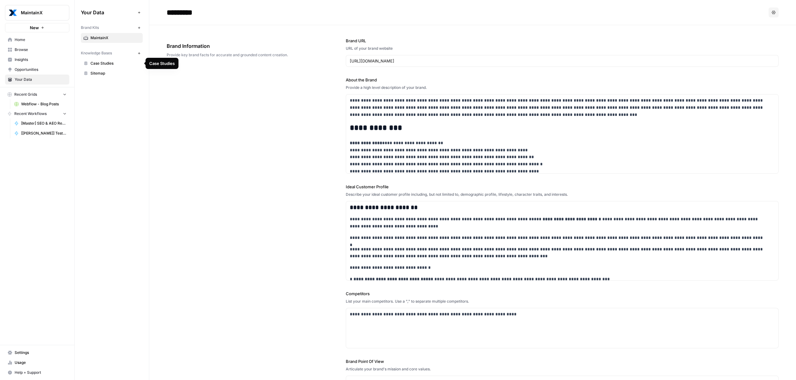
click at [109, 66] on span "Case Studies" at bounding box center [114, 64] width 49 height 6
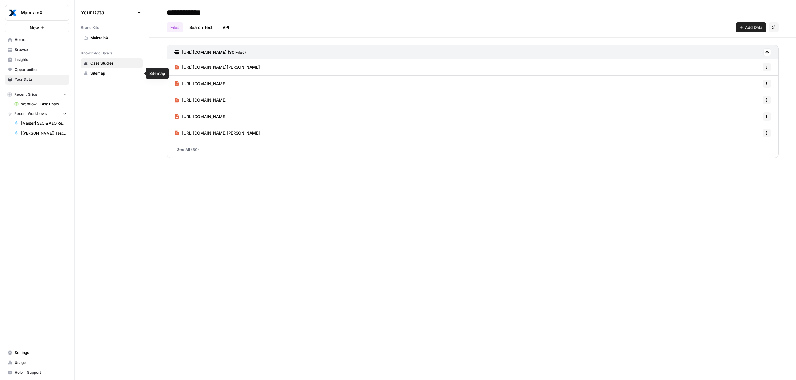
click at [107, 74] on span "Sitemap" at bounding box center [114, 74] width 49 height 6
click at [107, 67] on link "Case Studies" at bounding box center [112, 63] width 62 height 10
click at [39, 125] on span "[Master] SEO & AEO Refresh" at bounding box center [43, 124] width 45 height 6
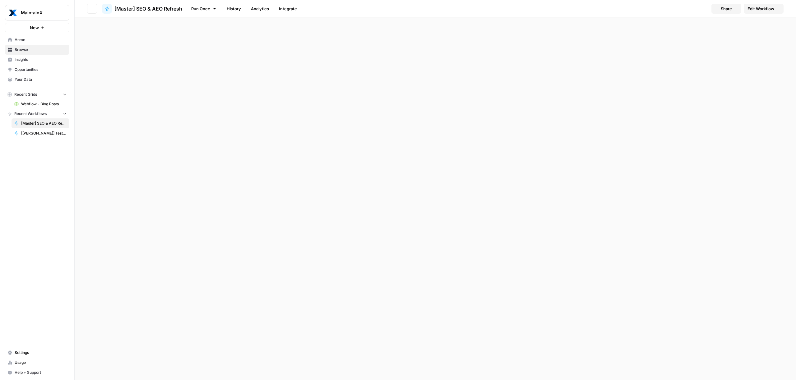
click at [38, 135] on span "[[PERSON_NAME]] Testing" at bounding box center [43, 134] width 45 height 6
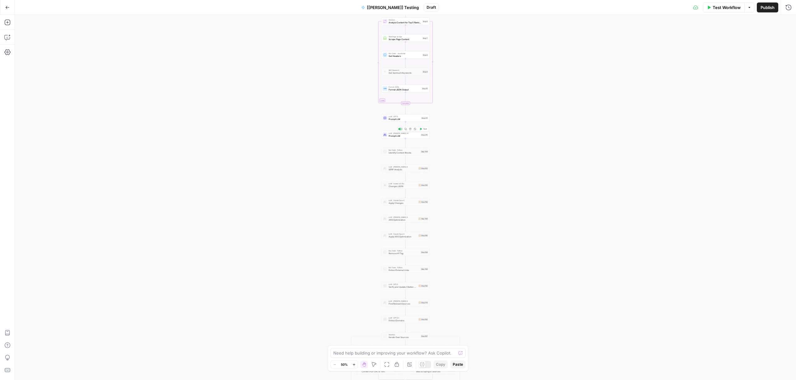
click at [402, 136] on span "Prompt LLM" at bounding box center [404, 135] width 31 height 3
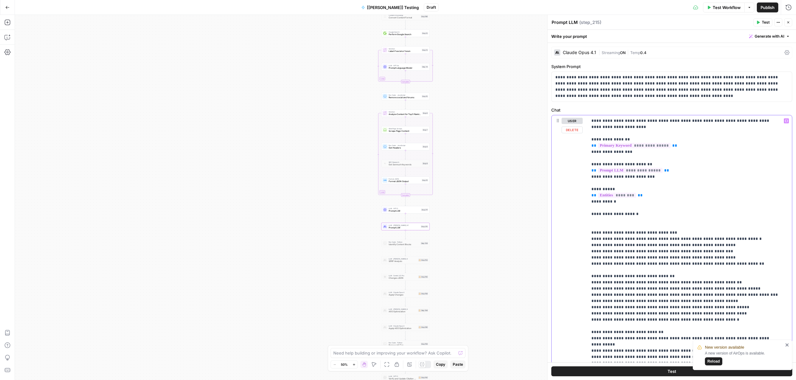
click at [785, 120] on icon "button" at bounding box center [786, 120] width 3 height 3
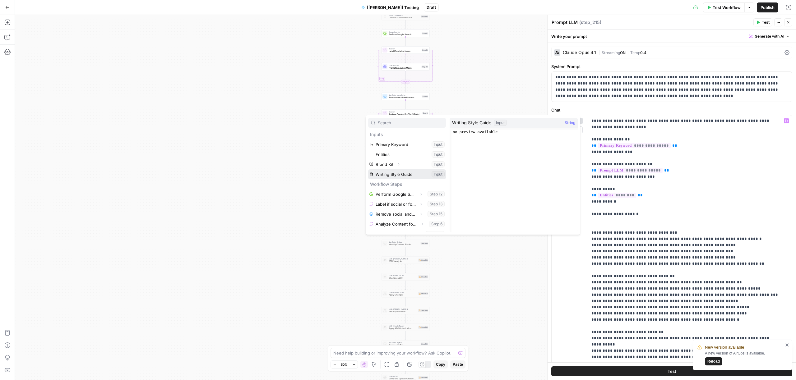
click at [389, 174] on button "Select variable Writing Style Guide" at bounding box center [407, 174] width 78 height 10
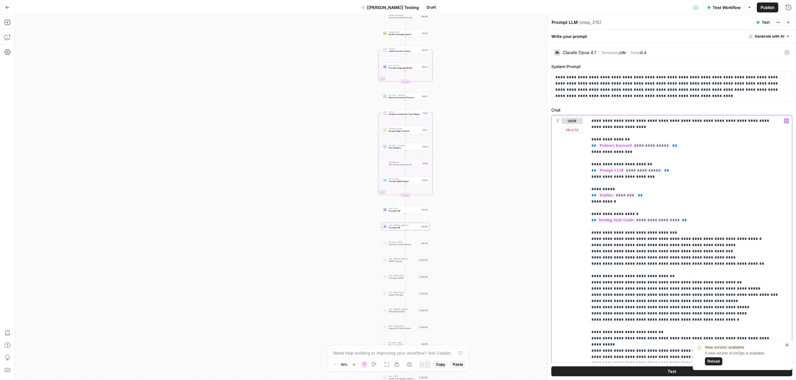
drag, startPoint x: 590, startPoint y: 202, endPoint x: 579, endPoint y: 202, distance: 11.2
click at [579, 202] on div "**********" at bounding box center [672, 249] width 240 height 268
copy p "**********"
click at [695, 222] on p "**********" at bounding box center [685, 339] width 188 height 442
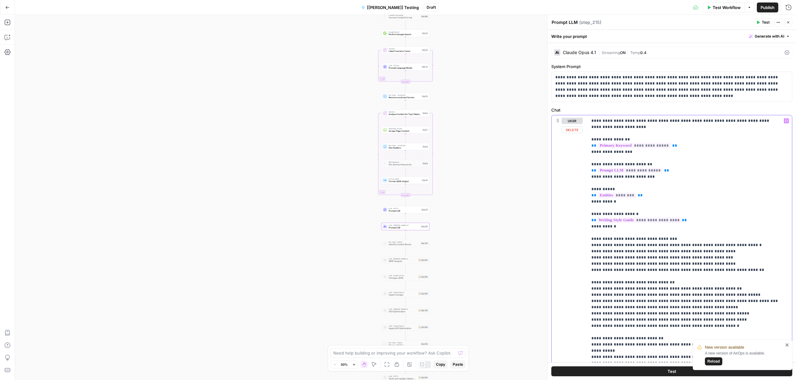
click at [631, 214] on p "**********" at bounding box center [685, 342] width 188 height 448
copy p "**********"
click at [485, 196] on div "true false false true false true Workflow Set Inputs Inputs Content Processing …" at bounding box center [405, 197] width 781 height 365
click at [7, 23] on icon "button" at bounding box center [7, 22] width 6 height 6
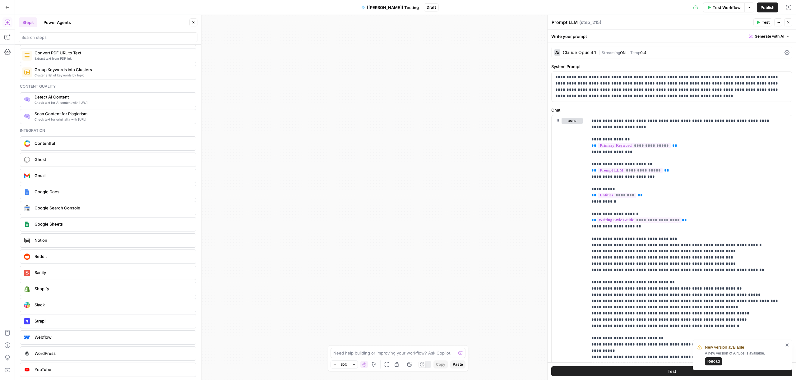
scroll to position [1003, 0]
click at [7, 51] on icon "button" at bounding box center [7, 52] width 6 height 6
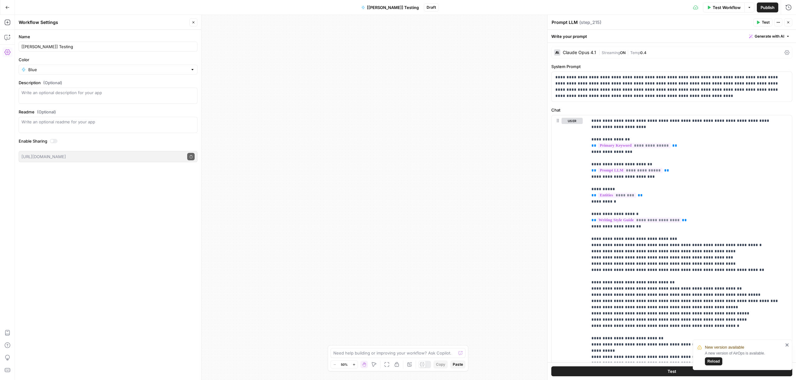
click at [4, 3] on button "Go Back" at bounding box center [7, 7] width 11 height 11
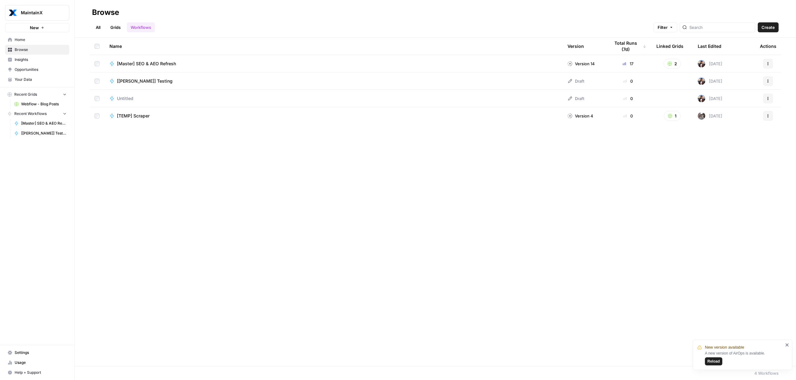
click at [23, 351] on span "Settings" at bounding box center [41, 353] width 52 height 6
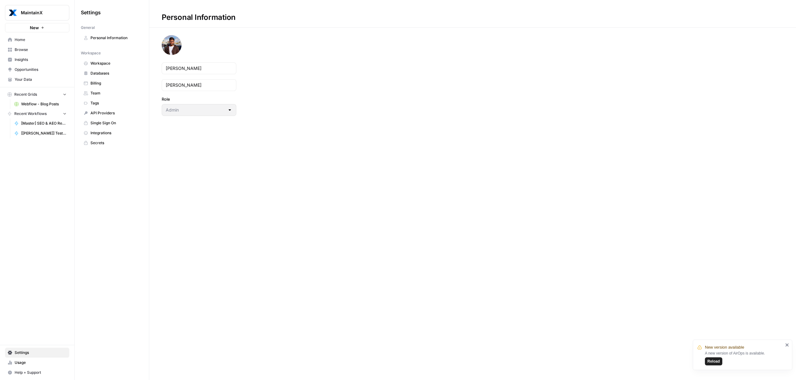
click at [101, 73] on span "Databases" at bounding box center [114, 74] width 49 height 6
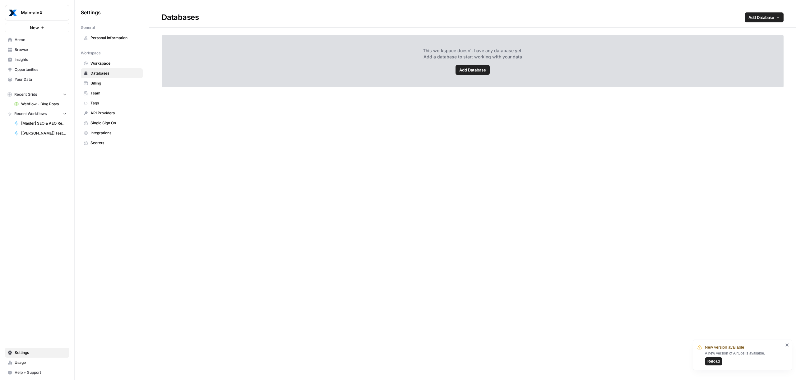
click at [101, 63] on span "Workspace" at bounding box center [114, 64] width 49 height 6
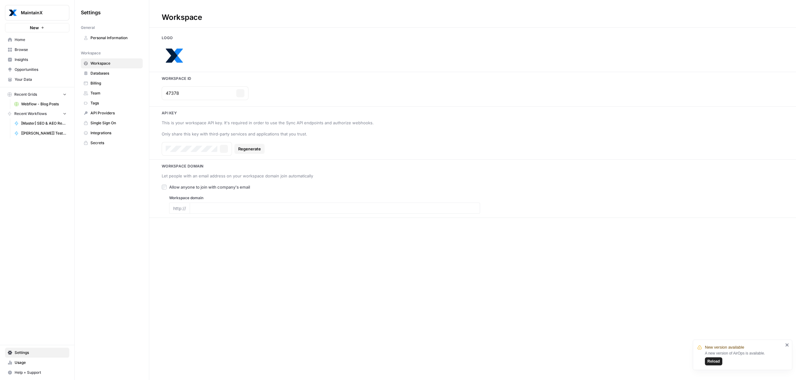
type input "https://www.getmaintainx.com/"
click at [102, 71] on span "Databases" at bounding box center [114, 74] width 49 height 6
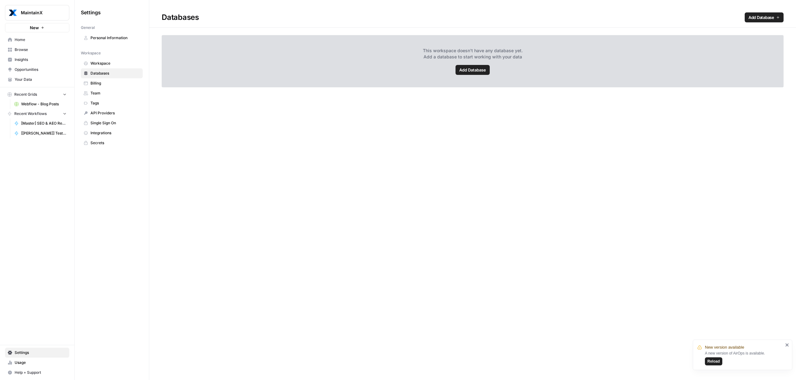
click at [485, 71] on span "Add Database" at bounding box center [472, 70] width 27 height 6
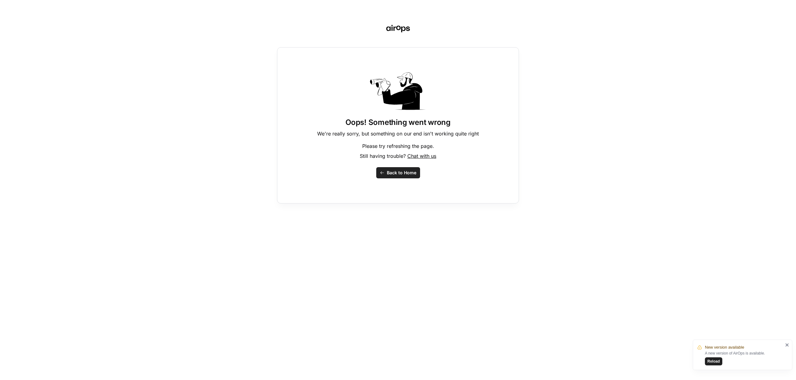
click at [398, 173] on span "Back to Home" at bounding box center [402, 173] width 30 height 6
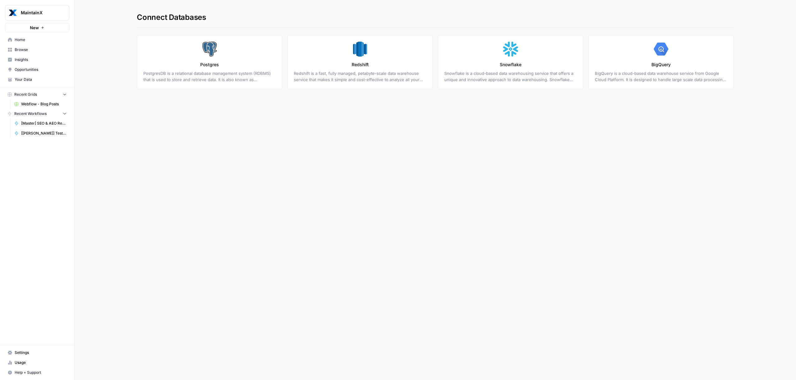
click at [15, 349] on link "Settings" at bounding box center [37, 353] width 64 height 10
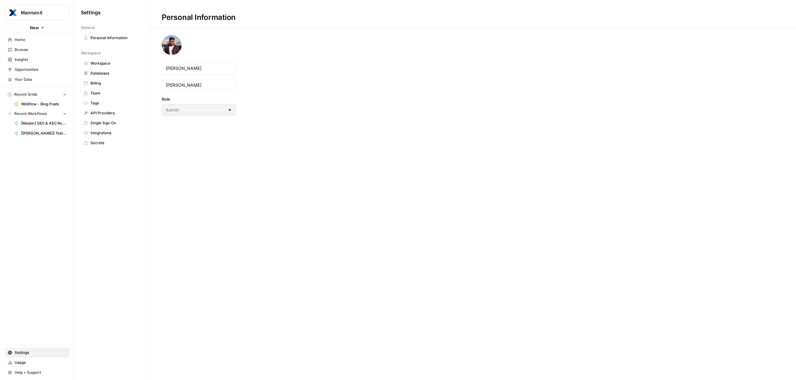
click at [102, 36] on span "Personal Information" at bounding box center [114, 38] width 49 height 6
click at [28, 350] on span "Settings" at bounding box center [41, 353] width 52 height 6
click at [35, 81] on span "Your Data" at bounding box center [41, 80] width 52 height 6
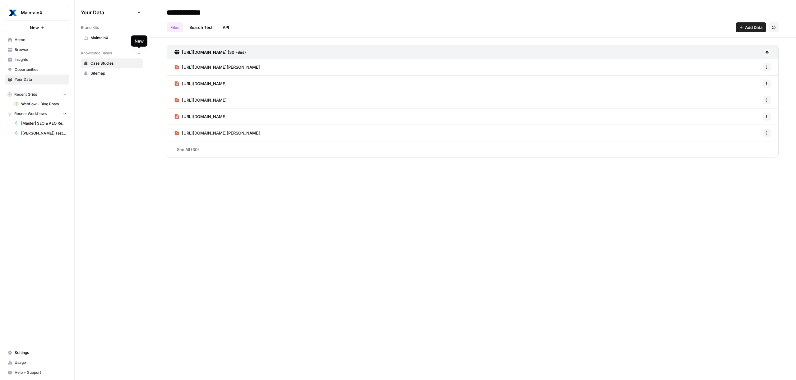
click at [141, 54] on button "New" at bounding box center [138, 52] width 7 height 7
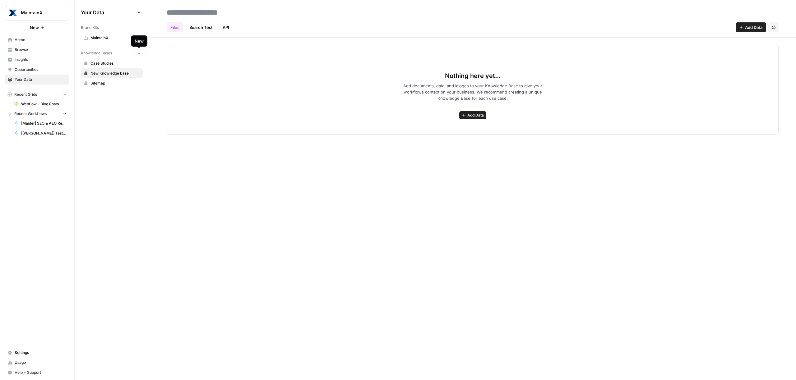
click at [115, 83] on span "Sitemap" at bounding box center [114, 84] width 49 height 6
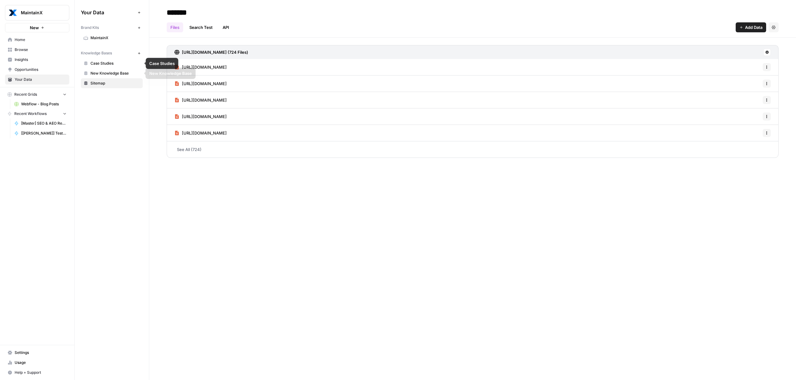
click at [99, 66] on link "Case Studies" at bounding box center [112, 63] width 62 height 10
click at [96, 74] on span "New Knowledge Base" at bounding box center [114, 74] width 49 height 6
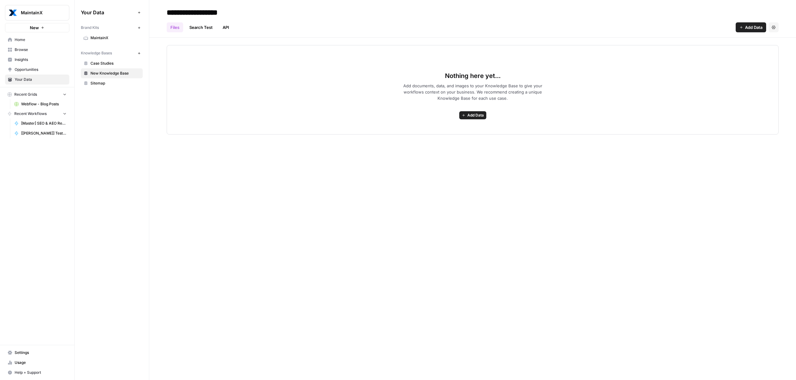
click at [475, 115] on span "Add Data" at bounding box center [475, 116] width 16 height 6
click at [446, 129] on span "Upload Files" at bounding box center [450, 129] width 57 height 6
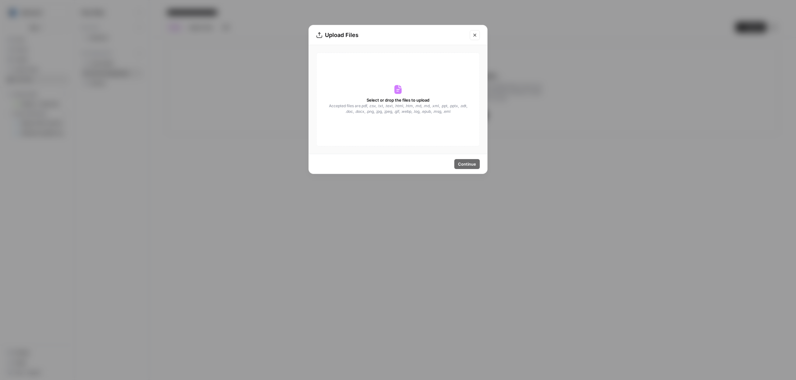
click at [394, 106] on span "Accepted files are .pdf, .csv, .txt, .text, .html, .htm, .md, .md, .xml, .ppt, …" at bounding box center [397, 108] width 139 height 11
click at [413, 98] on span "Select or drop the files to upload" at bounding box center [398, 100] width 63 height 6
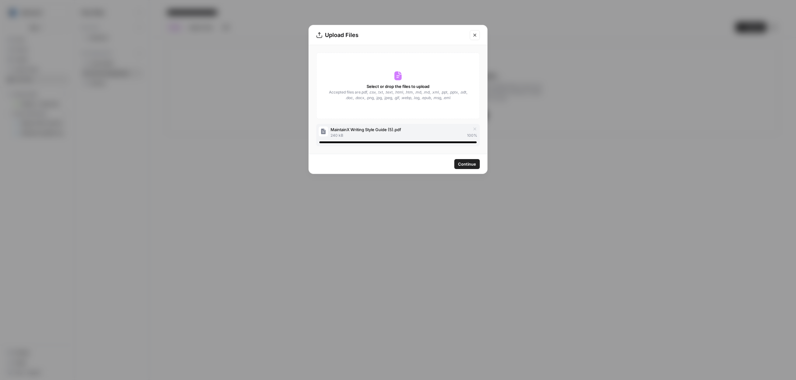
click at [468, 167] on span "Continue" at bounding box center [467, 164] width 18 height 6
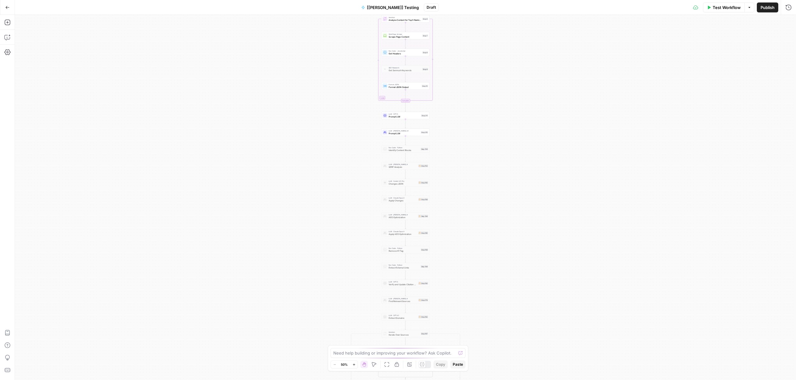
click at [403, 132] on span "Prompt LLM" at bounding box center [404, 133] width 31 height 3
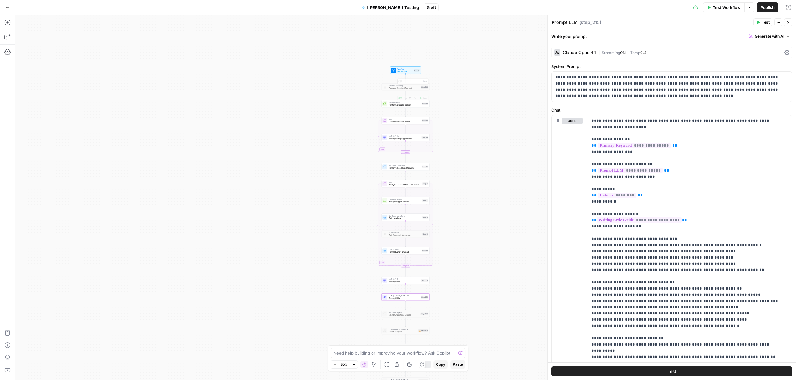
click at [407, 73] on span "Set Inputs" at bounding box center [405, 71] width 16 height 3
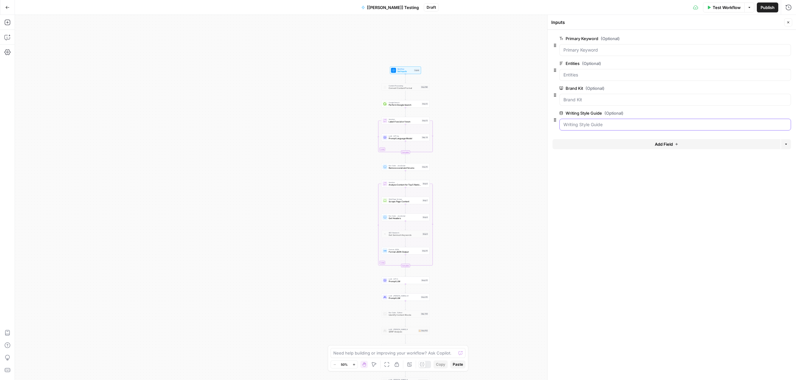
click at [580, 122] on Guide "Writing Style Guide (Optional)" at bounding box center [676, 125] width 224 height 6
click at [790, 114] on button "Delete group" at bounding box center [787, 112] width 7 height 7
click at [515, 158] on div "true false false true false true Workflow Set Inputs Inputs Content Processing …" at bounding box center [405, 197] width 781 height 365
click at [8, 22] on icon "button" at bounding box center [7, 23] width 6 height 6
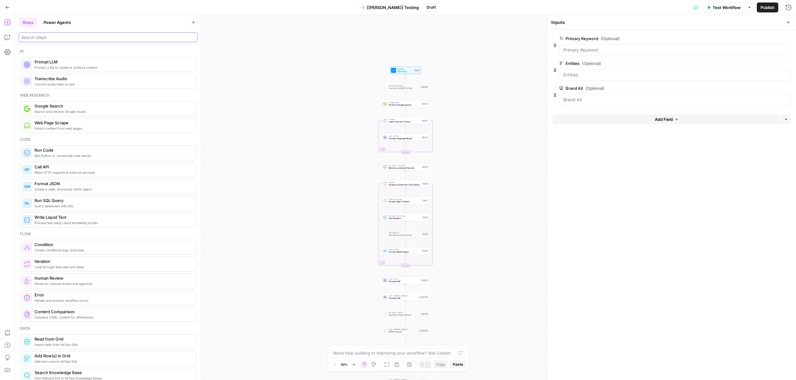
click at [58, 39] on input "search" at bounding box center [107, 37] width 173 height 6
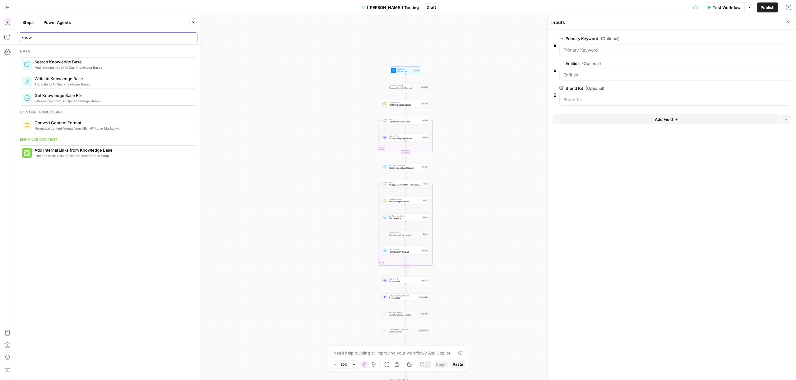
type input "know"
click at [60, 97] on span "Get Knowledge Base File" at bounding box center [113, 95] width 156 height 6
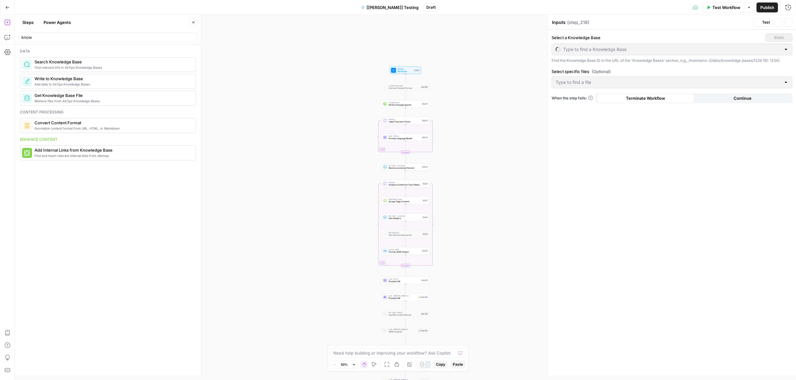
type textarea "Get Knowledge Base File"
click at [588, 56] on div "Select a Knowledge Base Static Only Knowledge Bases created after [DATE], can b…" at bounding box center [671, 49] width 241 height 30
click at [589, 53] on div at bounding box center [671, 50] width 241 height 12
click at [588, 82] on span "New Knowledge Base" at bounding box center [671, 82] width 228 height 6
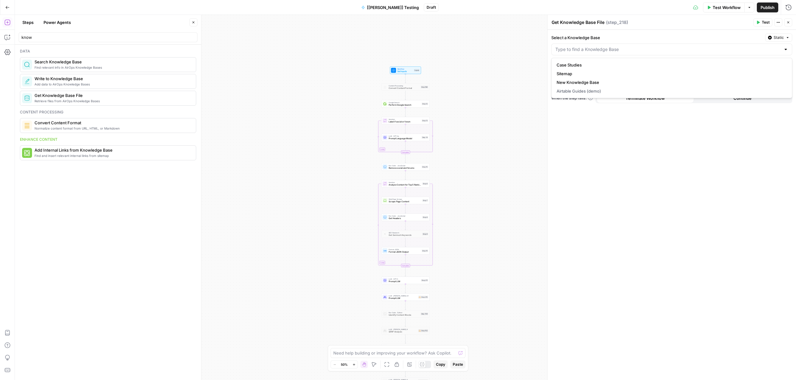
type input "New Knowledge Base"
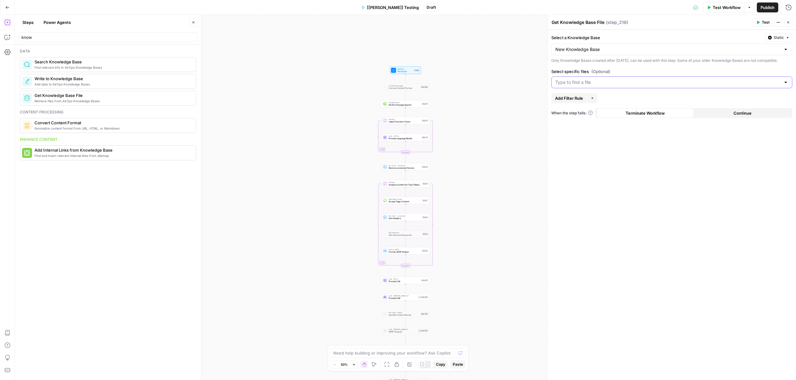
click at [587, 85] on input "Select specific files (Optional)" at bounding box center [667, 82] width 225 height 6
click at [587, 104] on span "MaintainX Writing Style Guide (5).pdf" at bounding box center [671, 103] width 228 height 6
click at [605, 162] on div "Select a Knowledge Base Static New Knowledge Base Only Knowledge Bases created …" at bounding box center [672, 205] width 248 height 350
click at [394, 98] on div "true false false true false true Workflow Set Inputs Inputs Content Processing …" at bounding box center [405, 197] width 781 height 365
click at [394, 96] on span "Prompt LLM" at bounding box center [403, 95] width 28 height 3
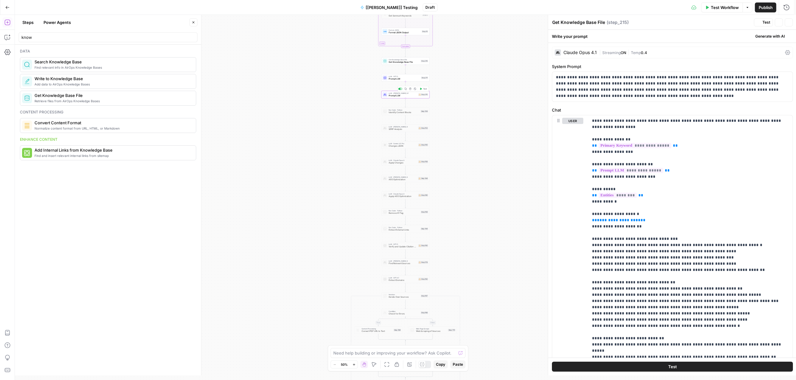
type textarea "Prompt LLM"
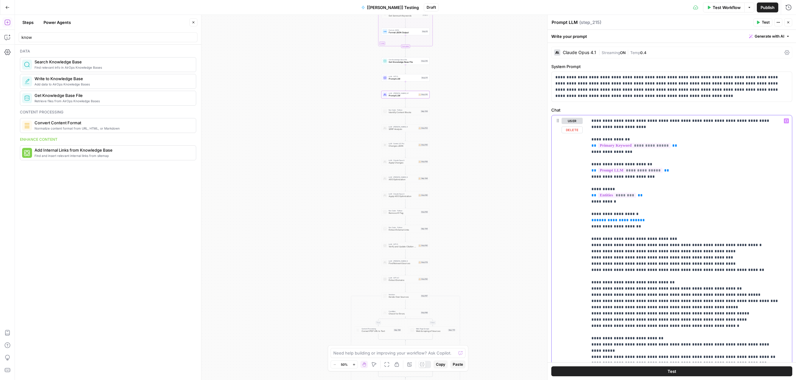
click at [637, 226] on p "**********" at bounding box center [685, 342] width 188 height 448
click at [638, 223] on p "**********" at bounding box center [685, 342] width 188 height 448
click at [785, 122] on icon "button" at bounding box center [786, 120] width 3 height 3
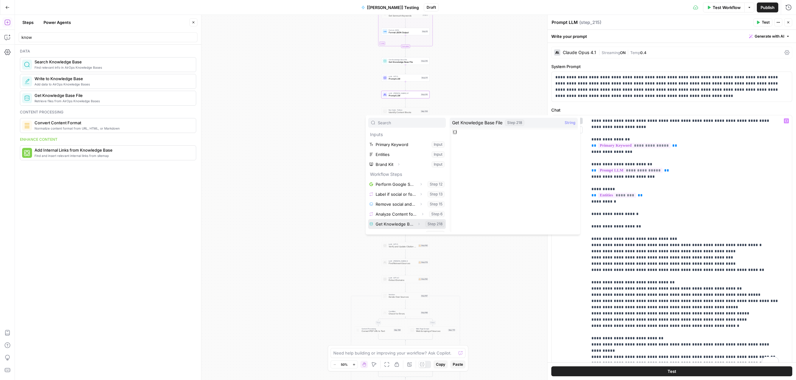
click at [392, 225] on button "Select variable Get Knowledge Base File" at bounding box center [407, 224] width 78 height 10
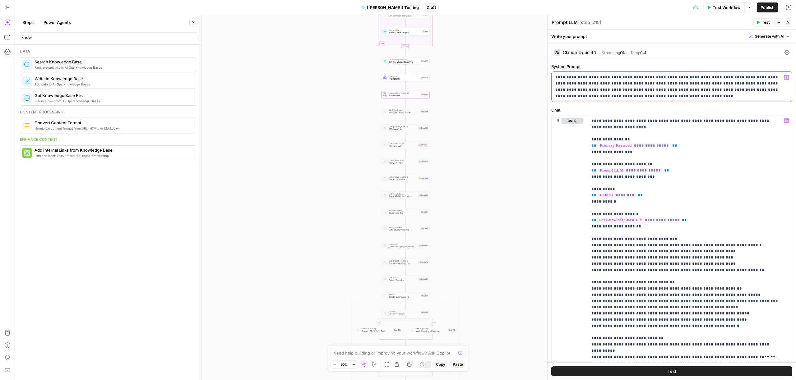
click at [631, 95] on p "**********" at bounding box center [669, 86] width 228 height 25
click at [727, 77] on p "**********" at bounding box center [669, 86] width 228 height 25
click at [729, 77] on p "**********" at bounding box center [669, 86] width 228 height 25
click at [748, 157] on p "**********" at bounding box center [685, 342] width 188 height 448
click at [769, 23] on span "Test" at bounding box center [766, 23] width 8 height 6
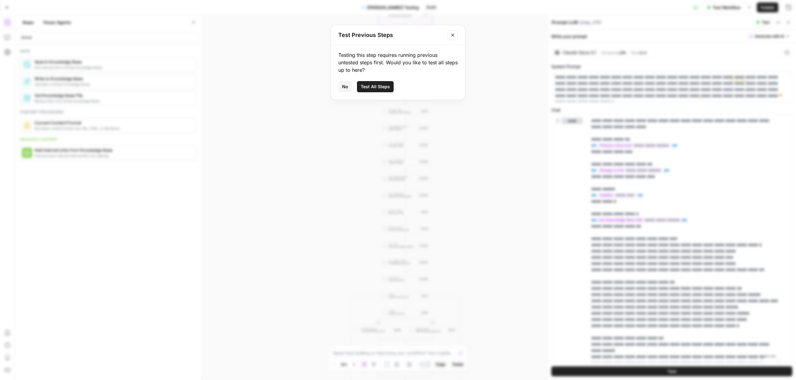
click at [375, 84] on span "Test All Steps" at bounding box center [375, 87] width 29 height 6
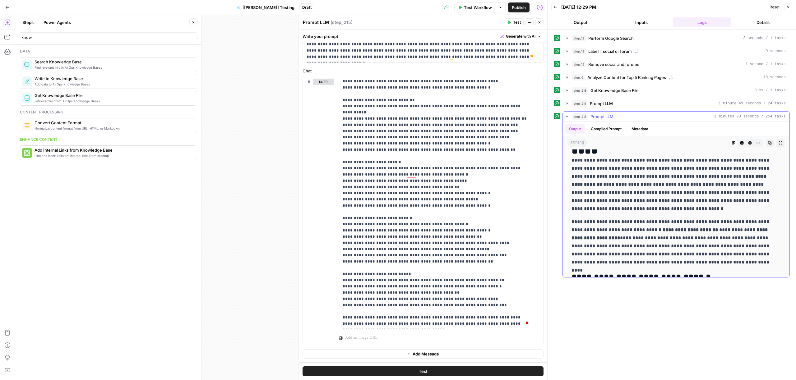
scroll to position [35, 0]
click at [540, 25] on button "Close" at bounding box center [540, 22] width 8 height 8
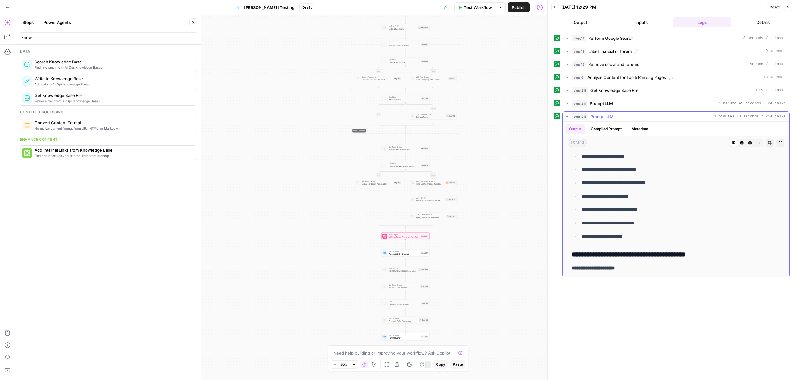
scroll to position [10085, 0]
drag, startPoint x: 569, startPoint y: 158, endPoint x: 649, endPoint y: 273, distance: 139.6
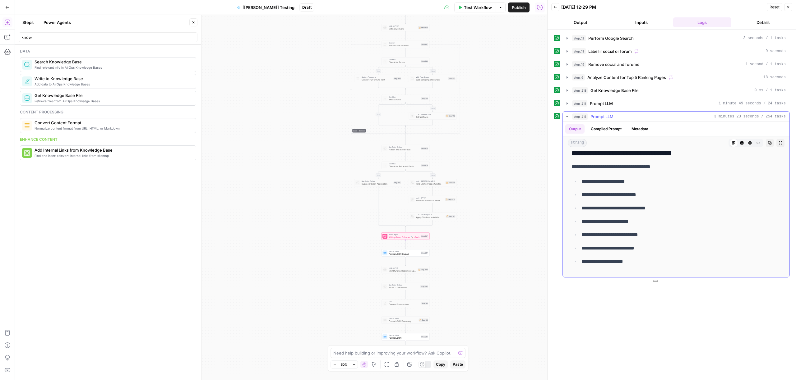
scroll to position [9891, 0]
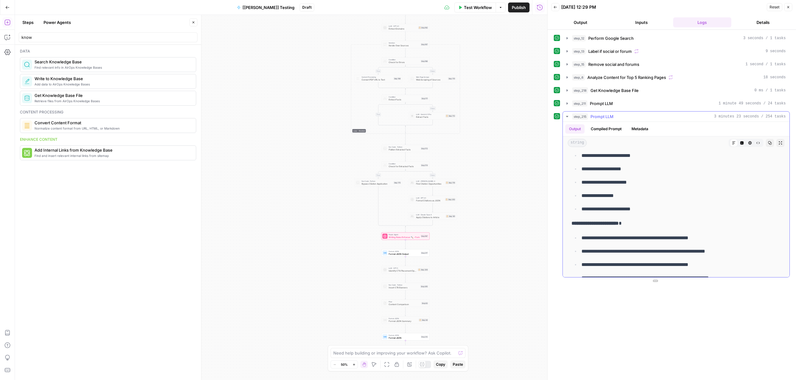
copy div "**********"
click at [676, 288] on div "**********" at bounding box center [672, 205] width 236 height 344
